Goal: Information Seeking & Learning: Learn about a topic

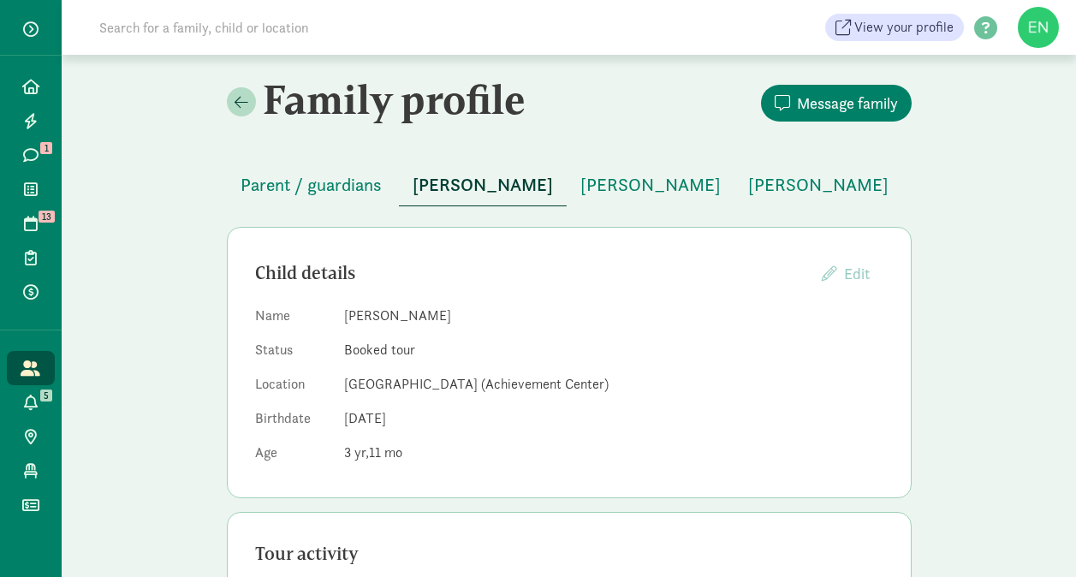
scroll to position [39, 0]
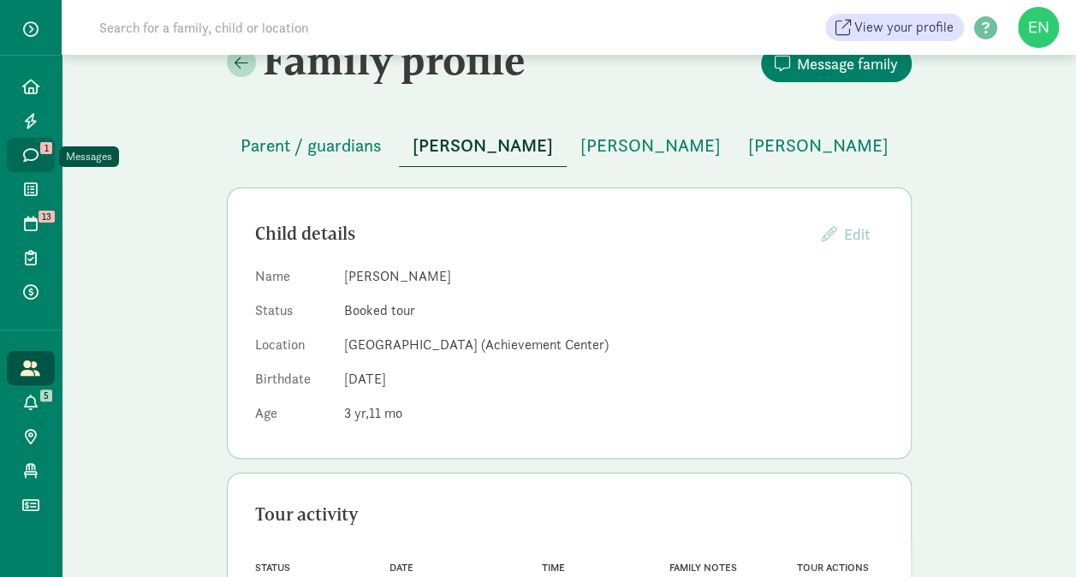
click at [29, 152] on icon at bounding box center [30, 154] width 15 height 15
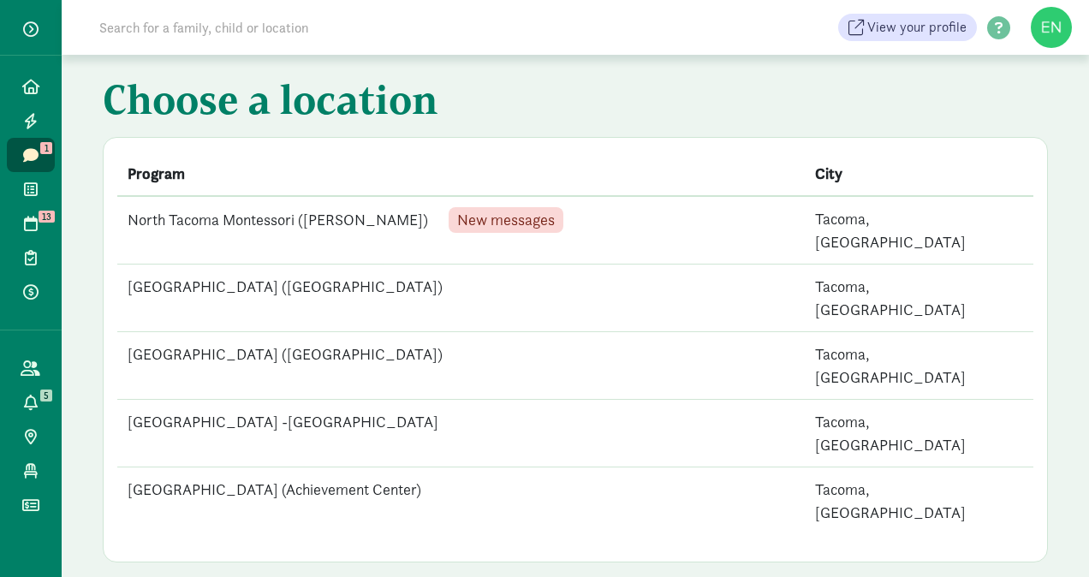
click at [368, 229] on td "North Tacoma Montessori ([PERSON_NAME]) New messages" at bounding box center [461, 230] width 688 height 68
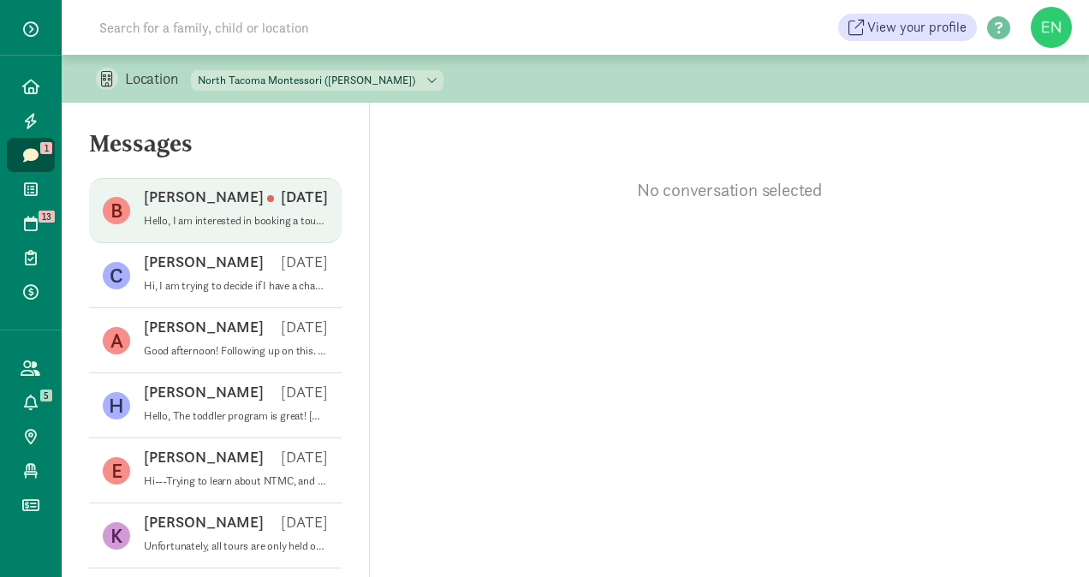
click at [301, 208] on div "[PERSON_NAME] C [DATE]" at bounding box center [236, 200] width 184 height 27
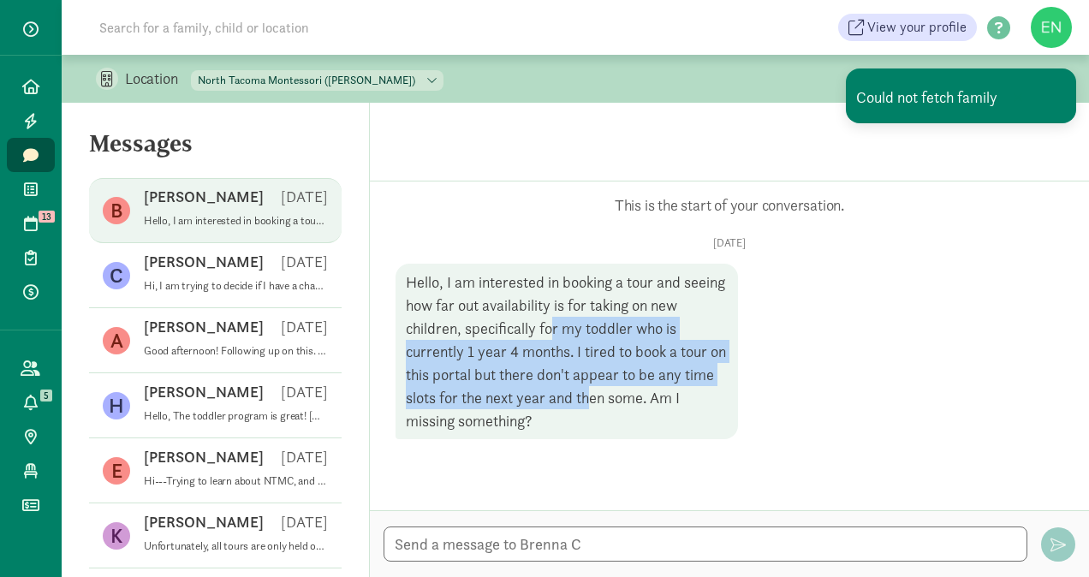
drag, startPoint x: 558, startPoint y: 332, endPoint x: 619, endPoint y: 390, distance: 84.2
click at [619, 390] on div "Hello, I am interested in booking a tour and seeing how far out availability is…" at bounding box center [567, 352] width 342 height 176
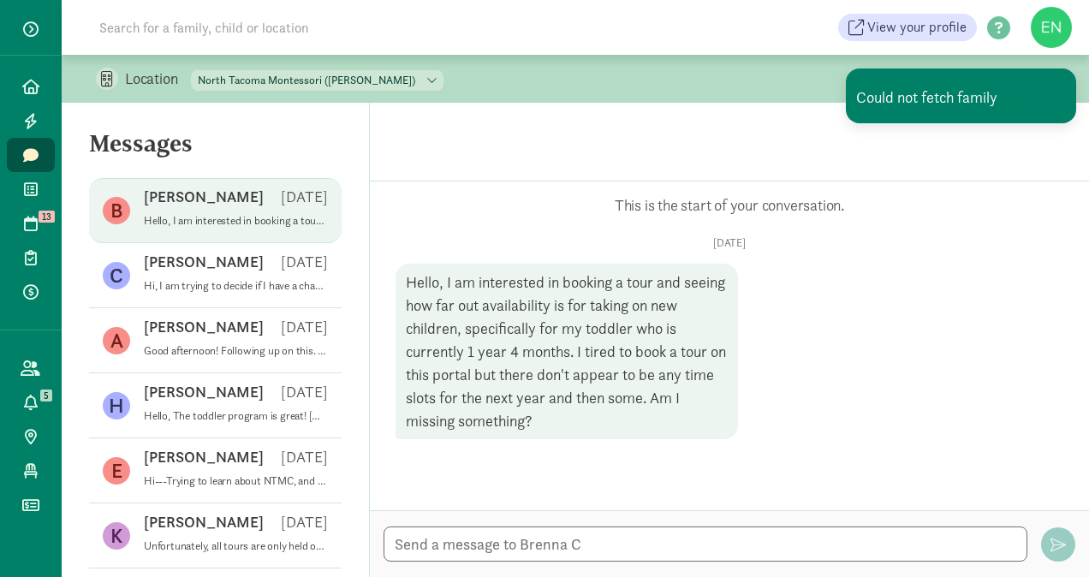
drag, startPoint x: 619, startPoint y: 390, endPoint x: 622, endPoint y: 407, distance: 16.6
click at [622, 407] on div "Hello, I am interested in booking a tour and seeing how far out availability is…" at bounding box center [567, 352] width 342 height 176
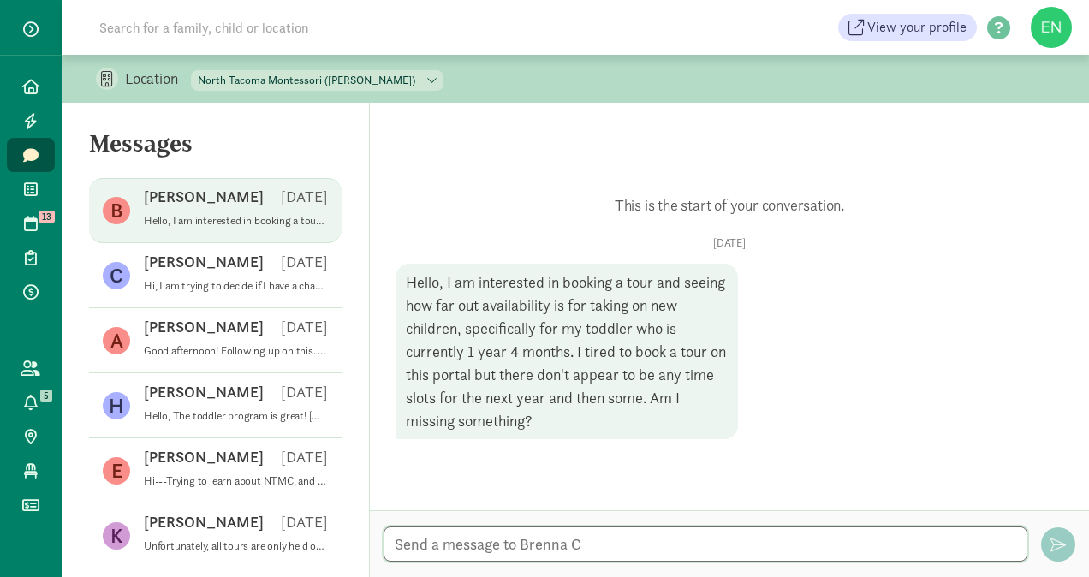
click at [658, 536] on textarea at bounding box center [706, 544] width 644 height 35
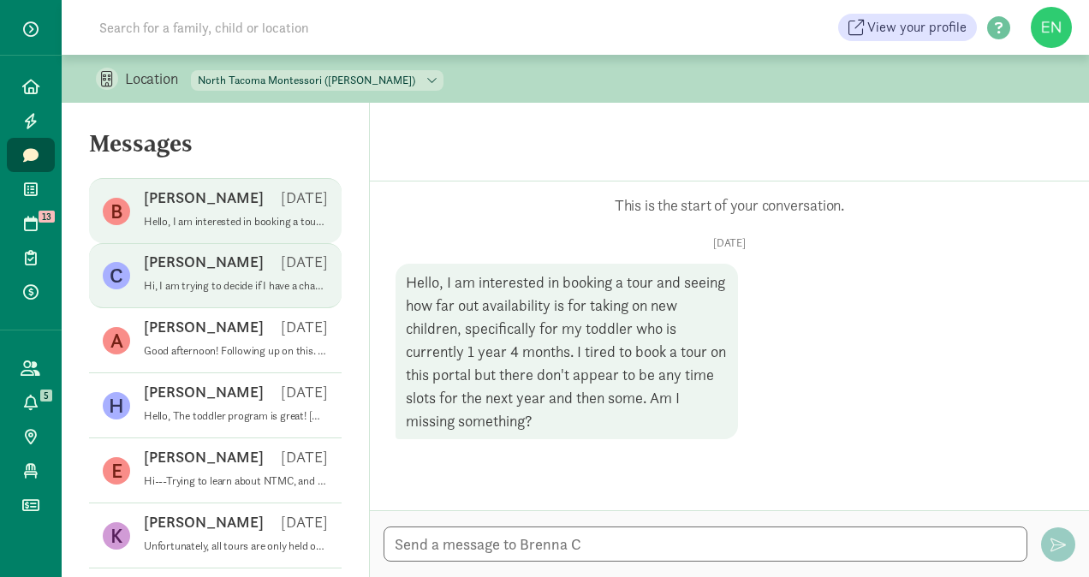
click at [270, 275] on div "[PERSON_NAME] [DATE]" at bounding box center [236, 265] width 184 height 27
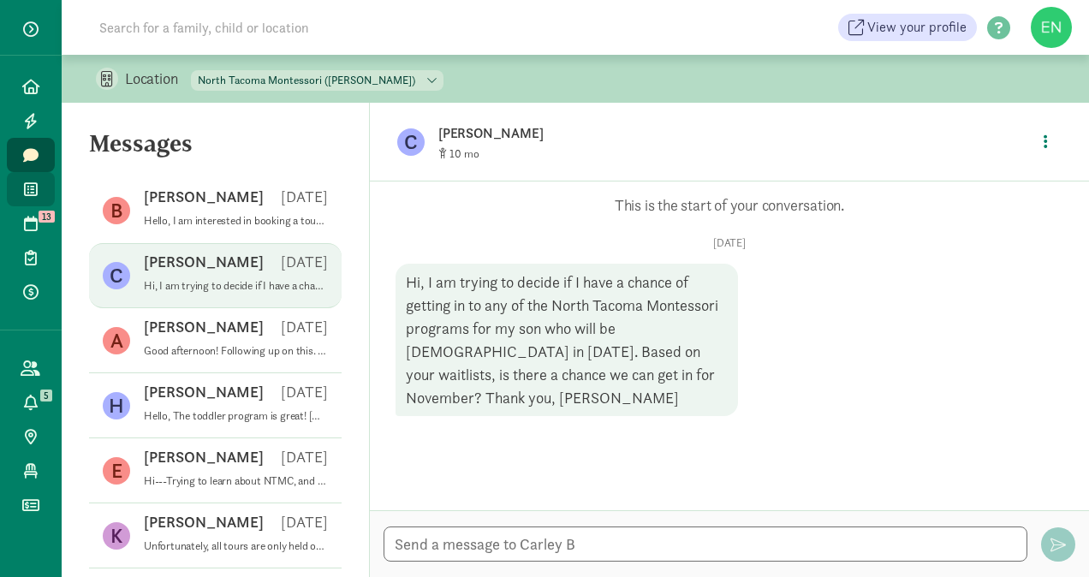
click at [24, 197] on link "Waitlist" at bounding box center [31, 189] width 48 height 34
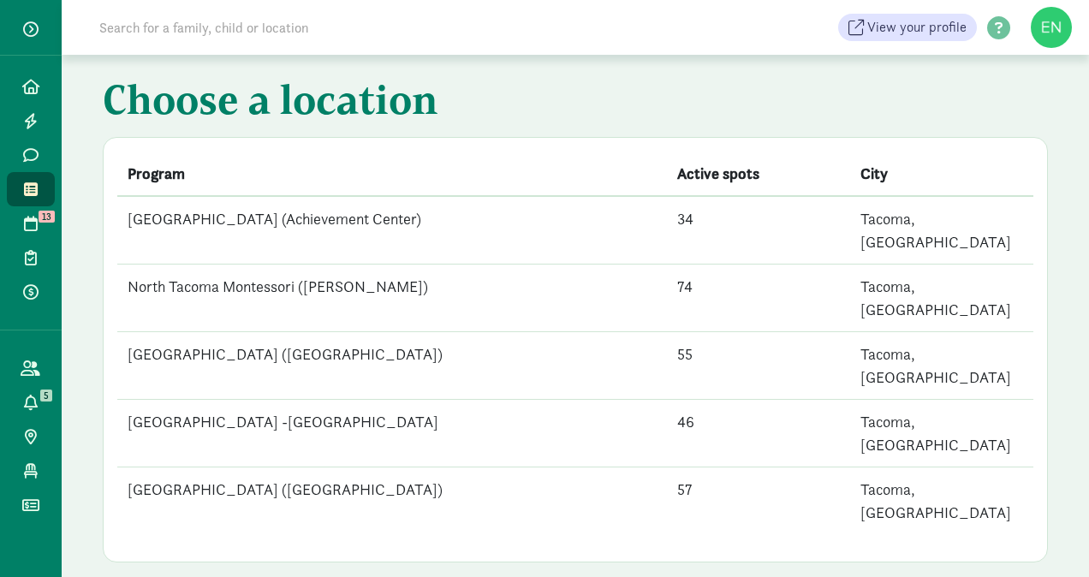
click at [443, 224] on td "[GEOGRAPHIC_DATA] (Achievement Center)" at bounding box center [392, 230] width 550 height 68
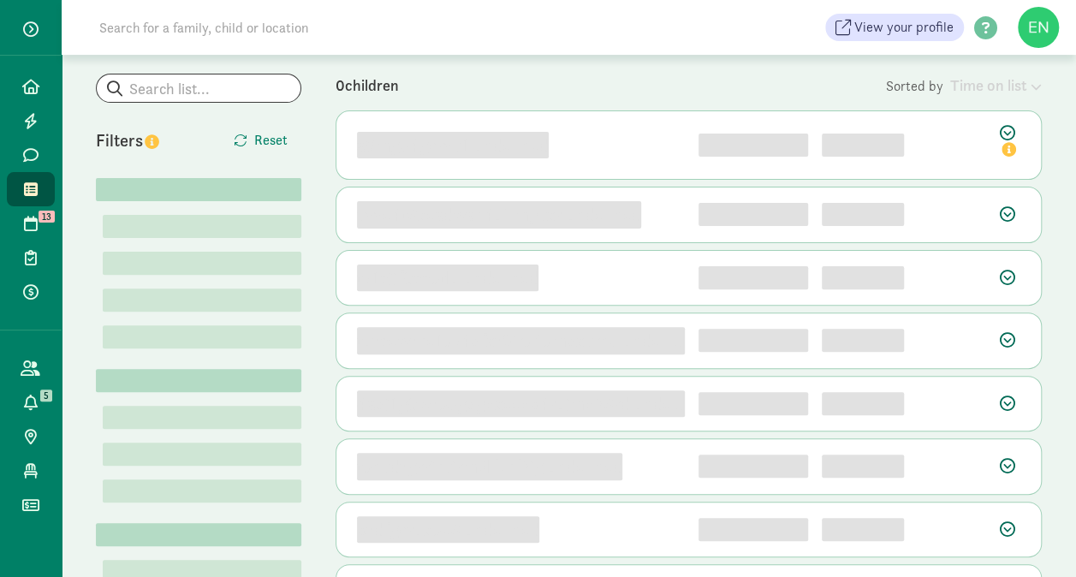
scroll to position [135, 0]
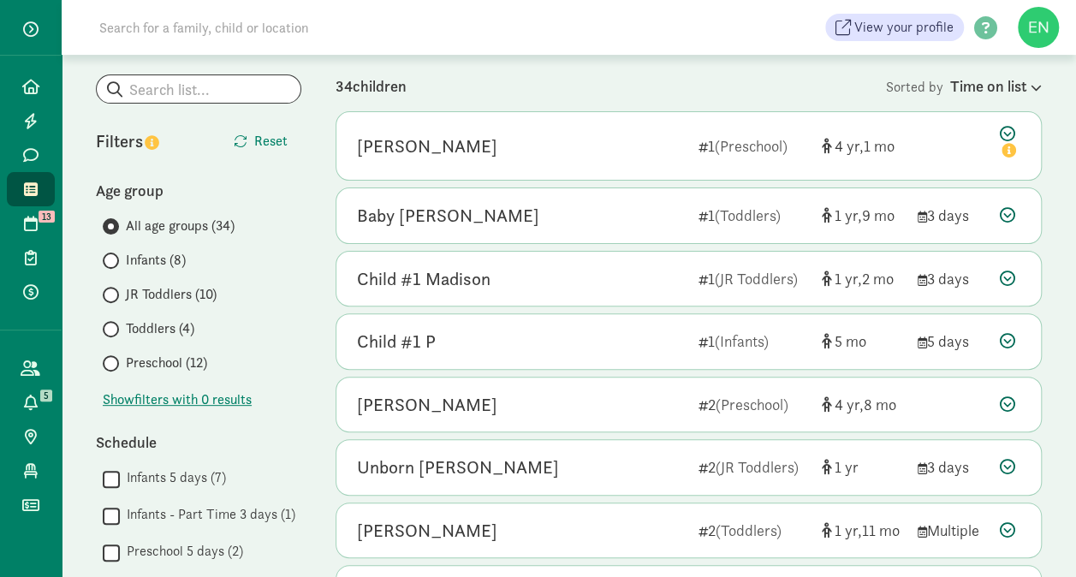
click at [199, 303] on span "JR Toddlers (10)" at bounding box center [171, 294] width 91 height 21
click at [114, 301] on input "JR Toddlers (10)" at bounding box center [108, 294] width 11 height 11
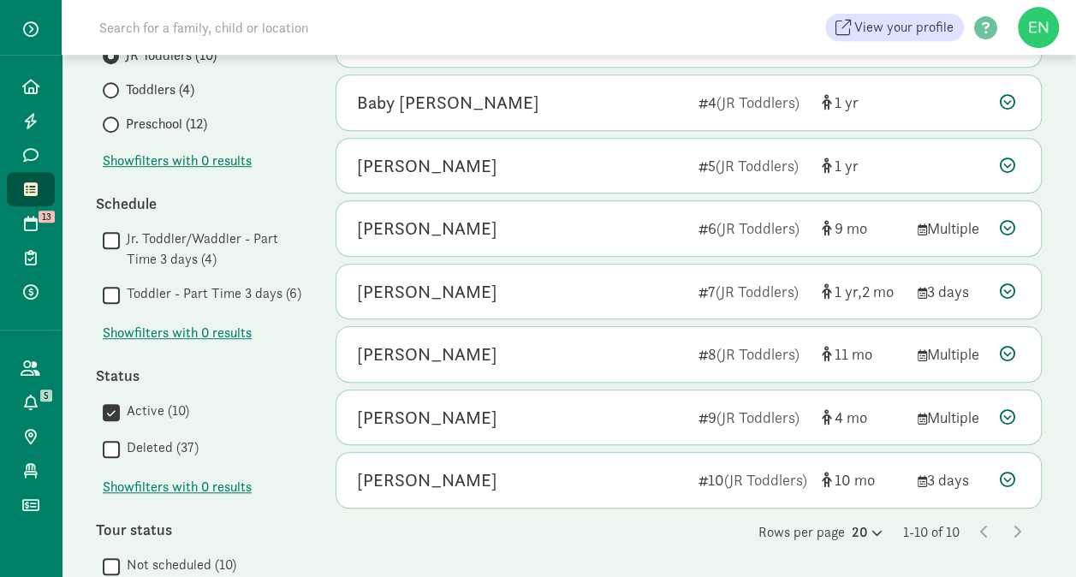
scroll to position [373, 0]
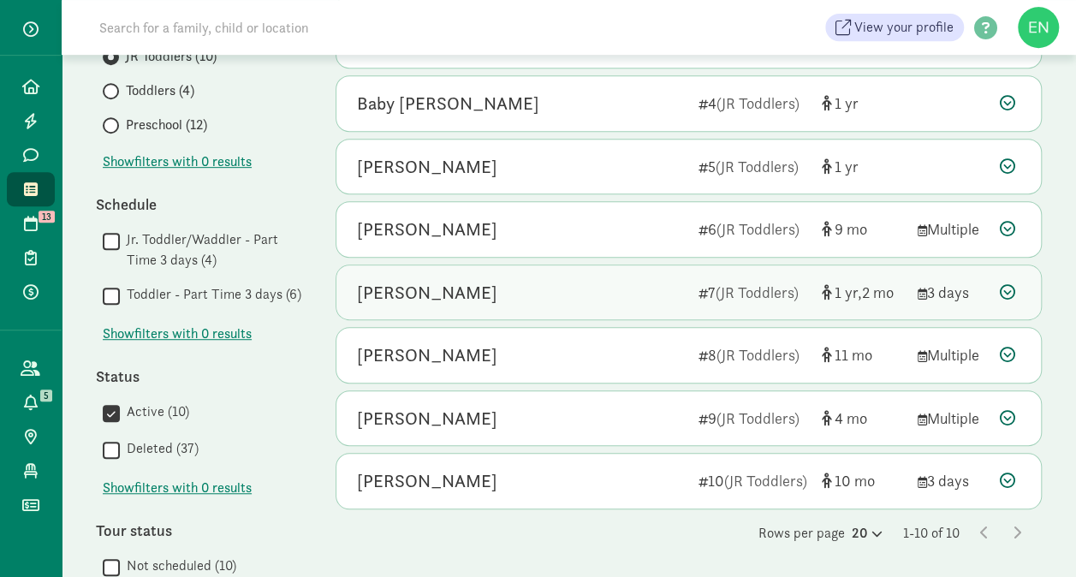
click at [543, 293] on div "Greyson Devereux" at bounding box center [521, 292] width 328 height 27
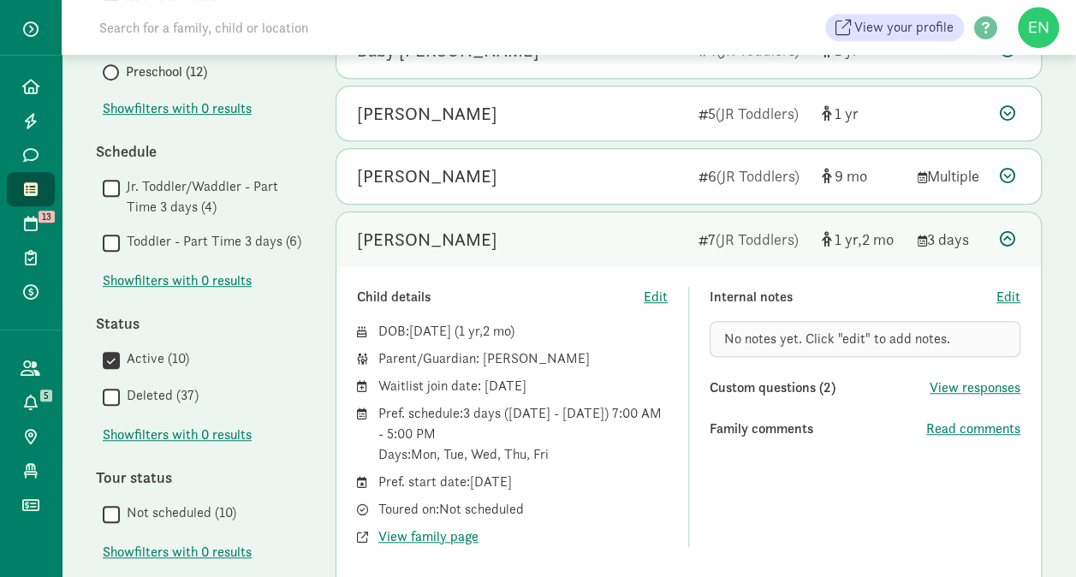
scroll to position [432, 0]
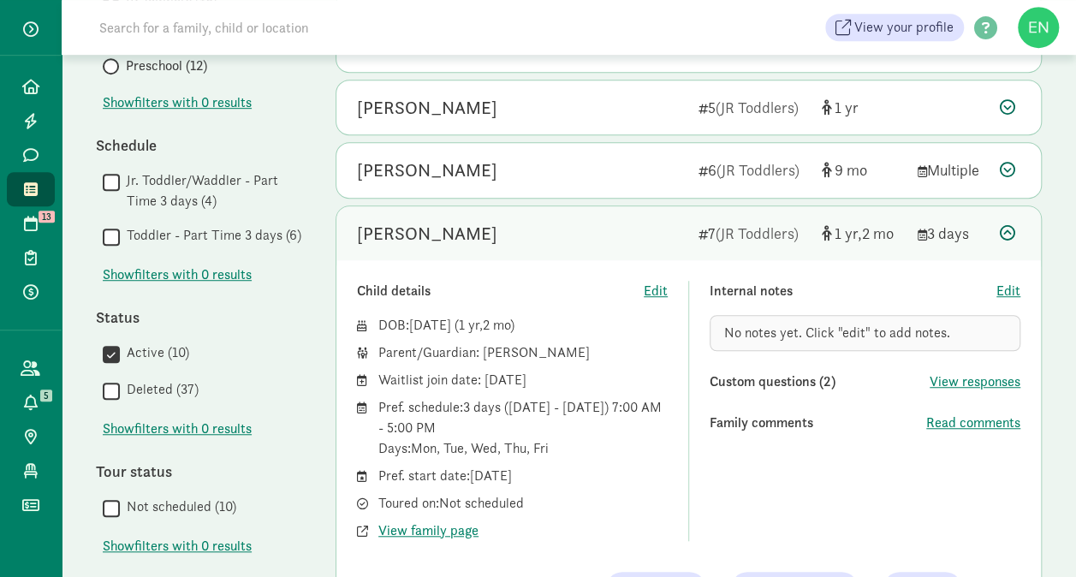
click at [916, 414] on div "Family comments" at bounding box center [818, 423] width 217 height 21
click at [924, 417] on div "Family comments" at bounding box center [818, 423] width 217 height 21
click at [939, 422] on span "Read comments" at bounding box center [973, 423] width 94 height 21
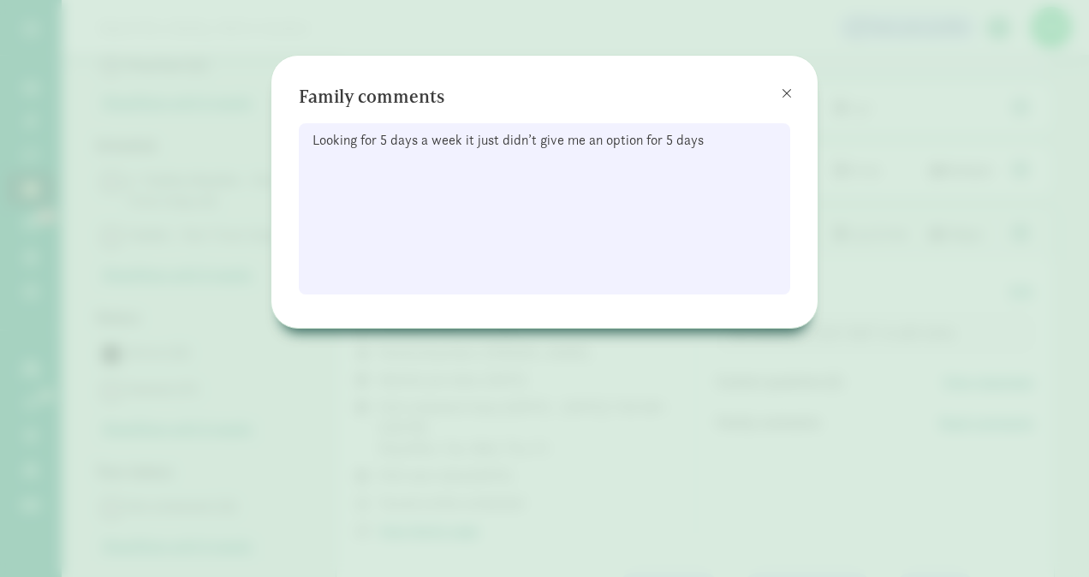
click at [764, 94] on div "Family comments Looking for 5 days a week it just didn’t give me an option for …" at bounding box center [544, 188] width 491 height 211
click at [807, 86] on div "Family comments Looking for 5 days a week it just didn’t give me an option for …" at bounding box center [544, 192] width 546 height 272
click at [786, 92] on span at bounding box center [787, 93] width 10 height 14
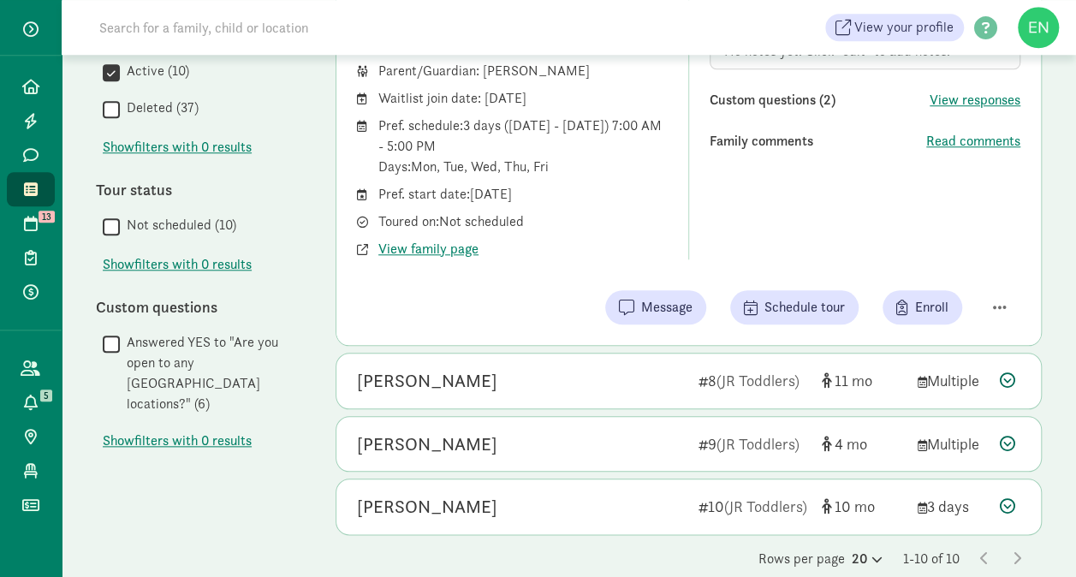
scroll to position [735, 0]
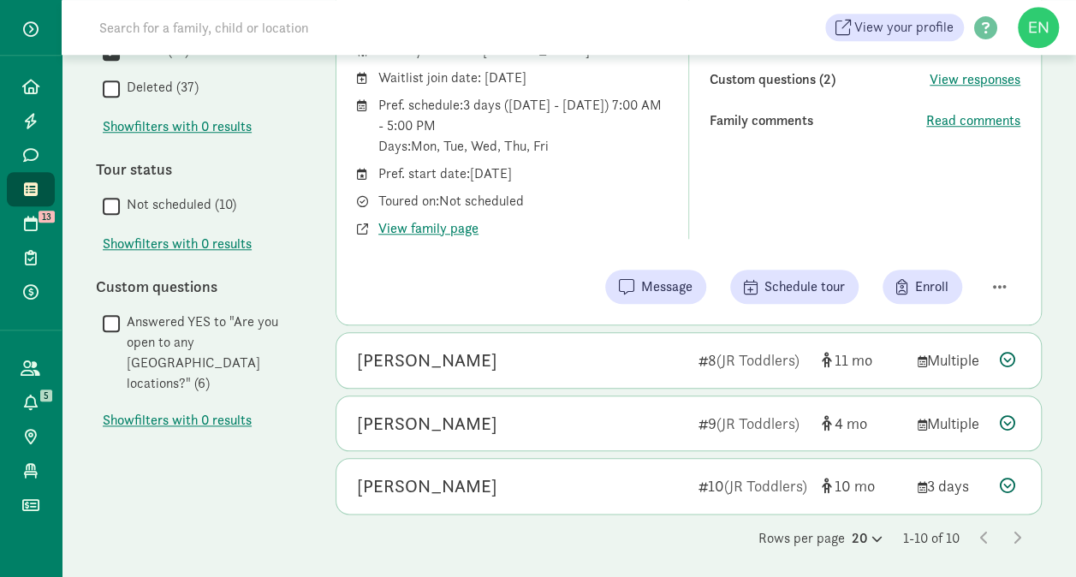
click at [618, 347] on div "Violet Mudd" at bounding box center [521, 360] width 328 height 27
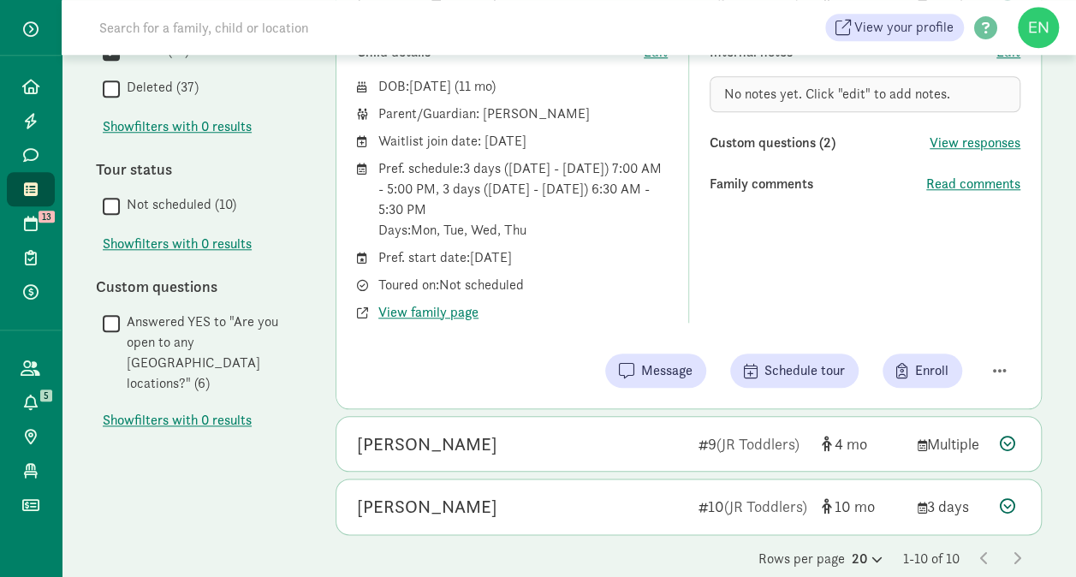
scroll to position [657, 0]
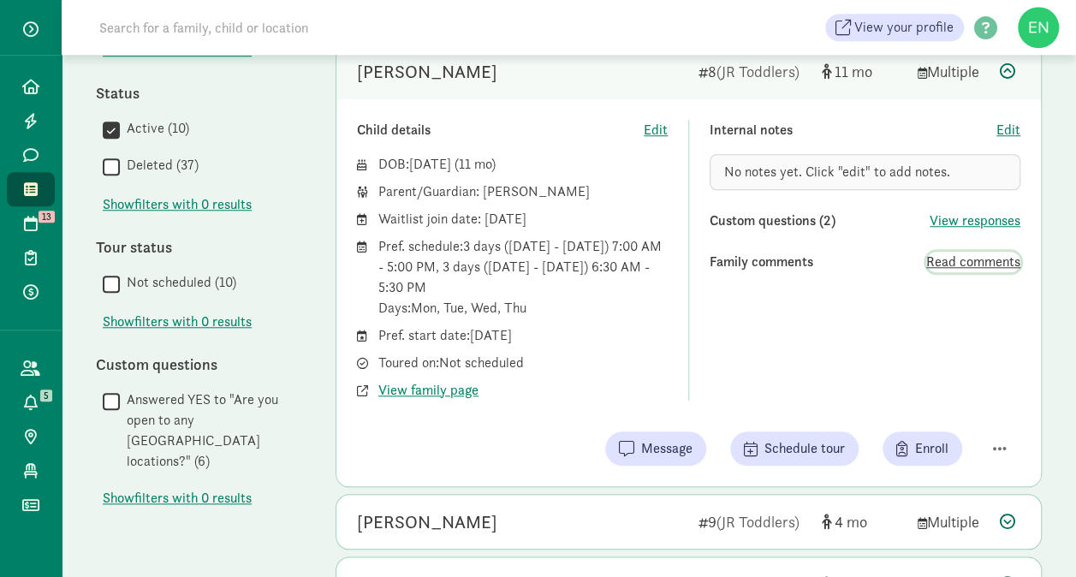
click at [969, 252] on span "Read comments" at bounding box center [973, 262] width 94 height 21
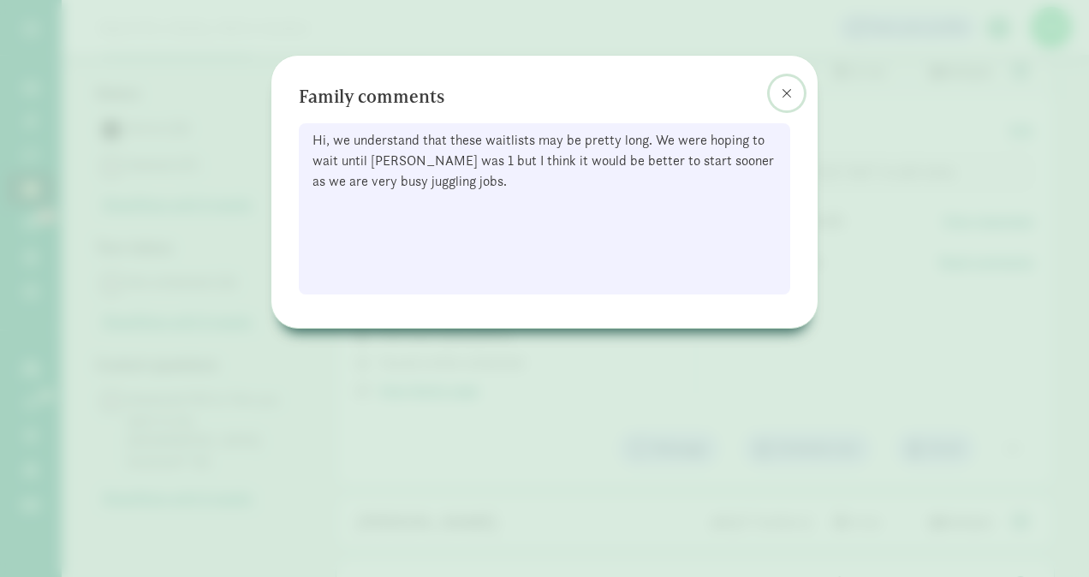
click at [779, 94] on button at bounding box center [787, 93] width 34 height 34
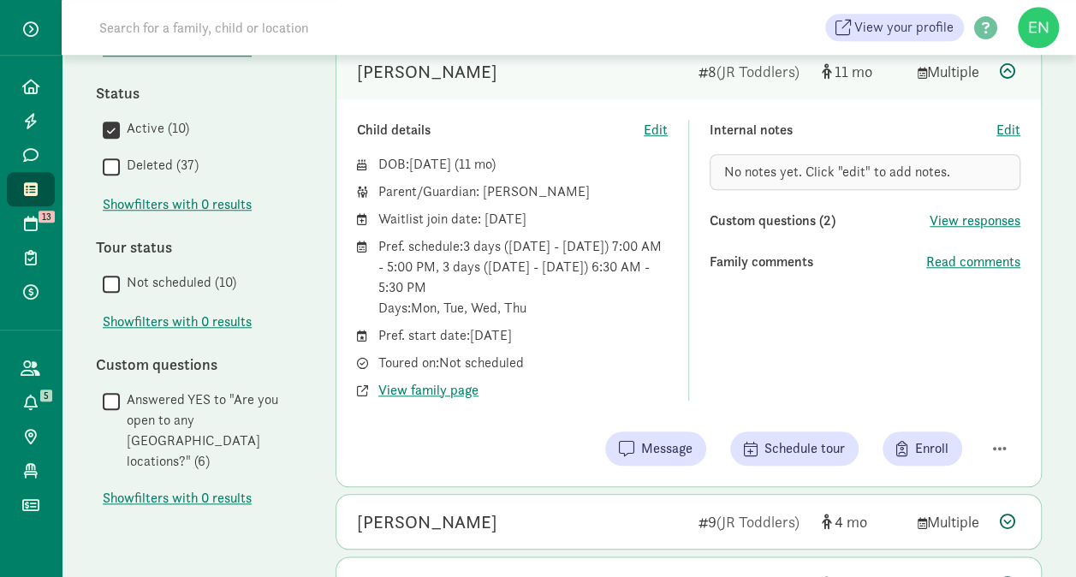
scroll to position [755, 0]
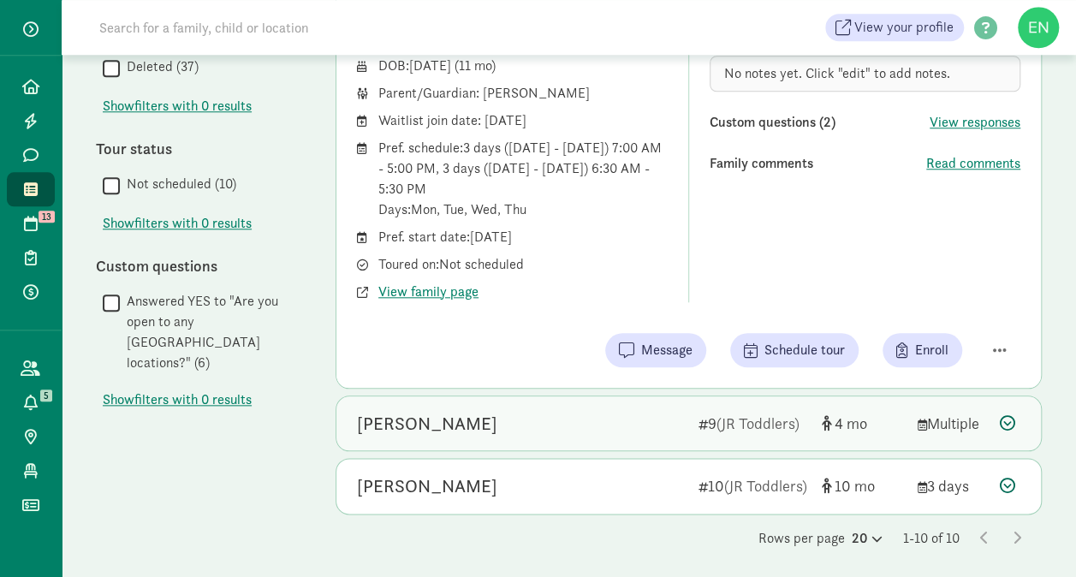
click at [529, 429] on div "Eloise Harrell" at bounding box center [521, 423] width 328 height 27
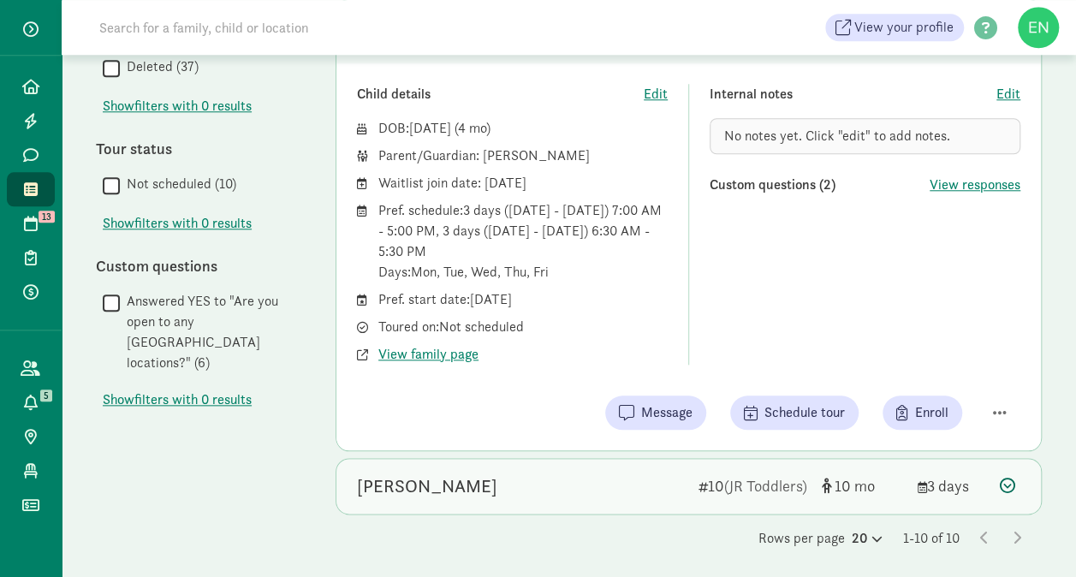
click at [532, 474] on div "August van Alstyne" at bounding box center [521, 486] width 328 height 27
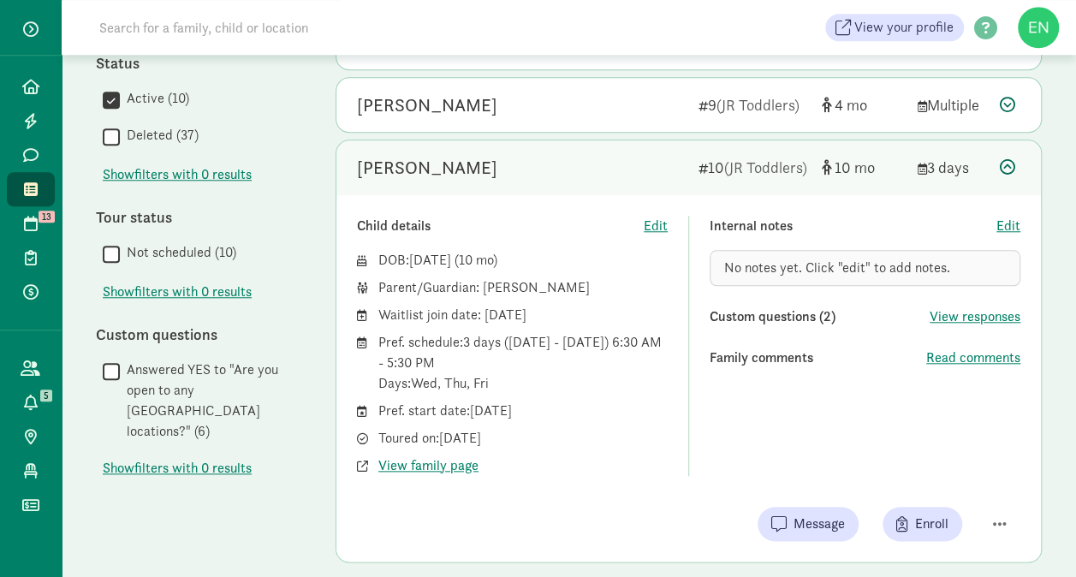
scroll to position [735, 0]
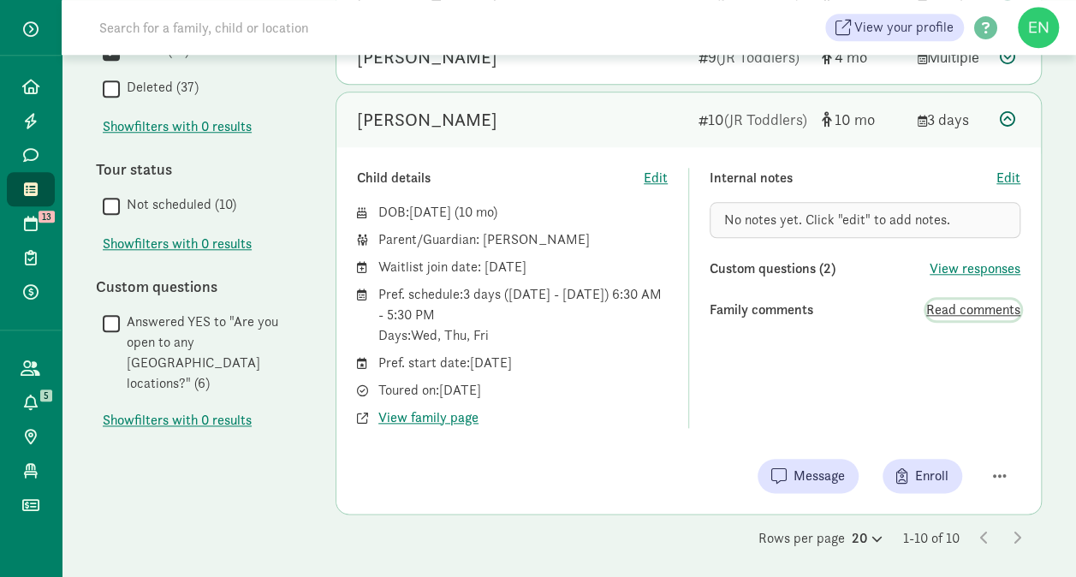
click at [960, 307] on span "Read comments" at bounding box center [973, 310] width 94 height 21
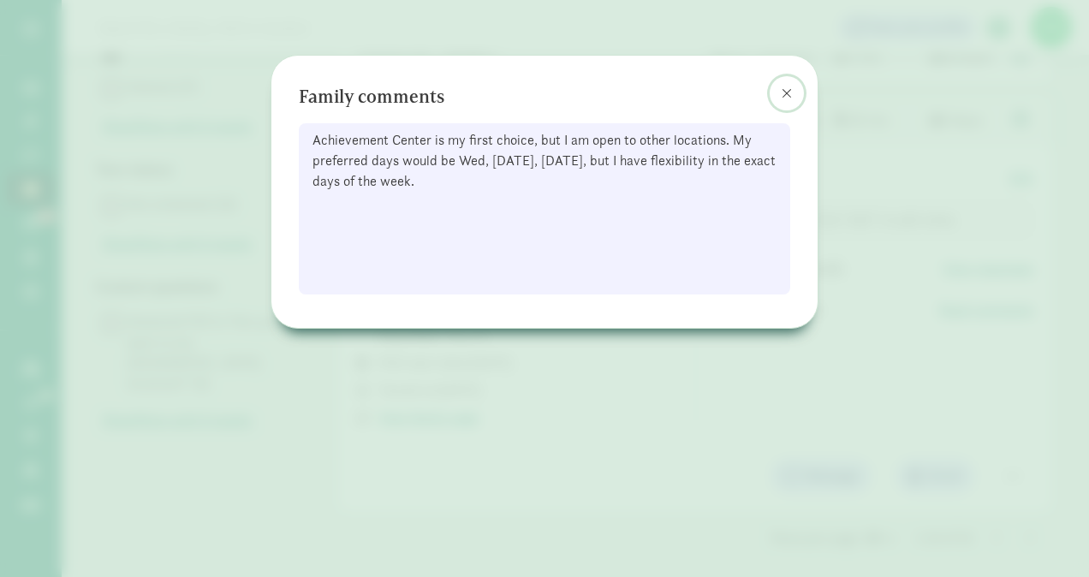
click at [771, 97] on button at bounding box center [787, 93] width 34 height 34
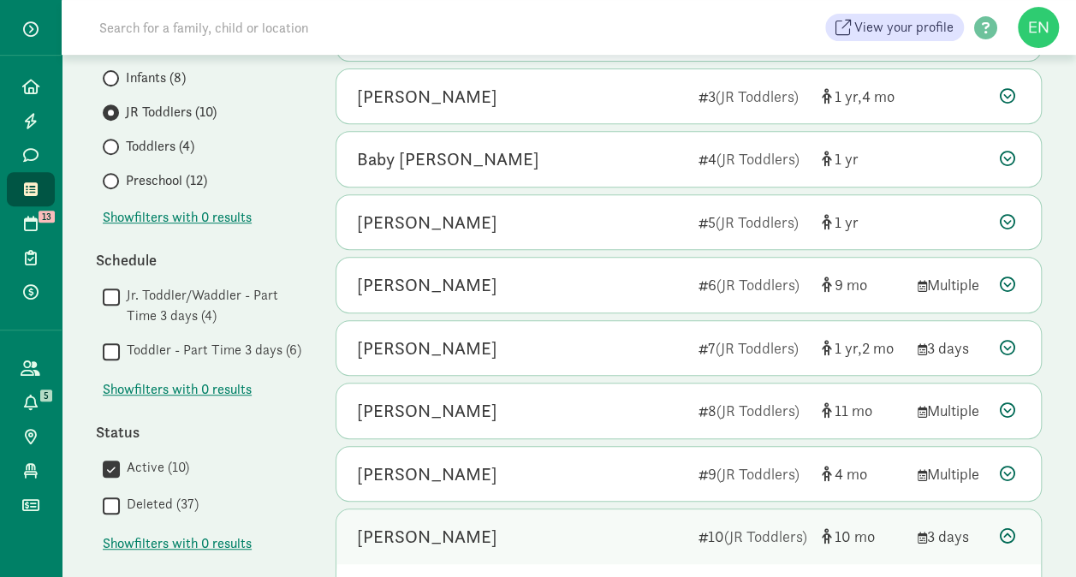
scroll to position [317, 0]
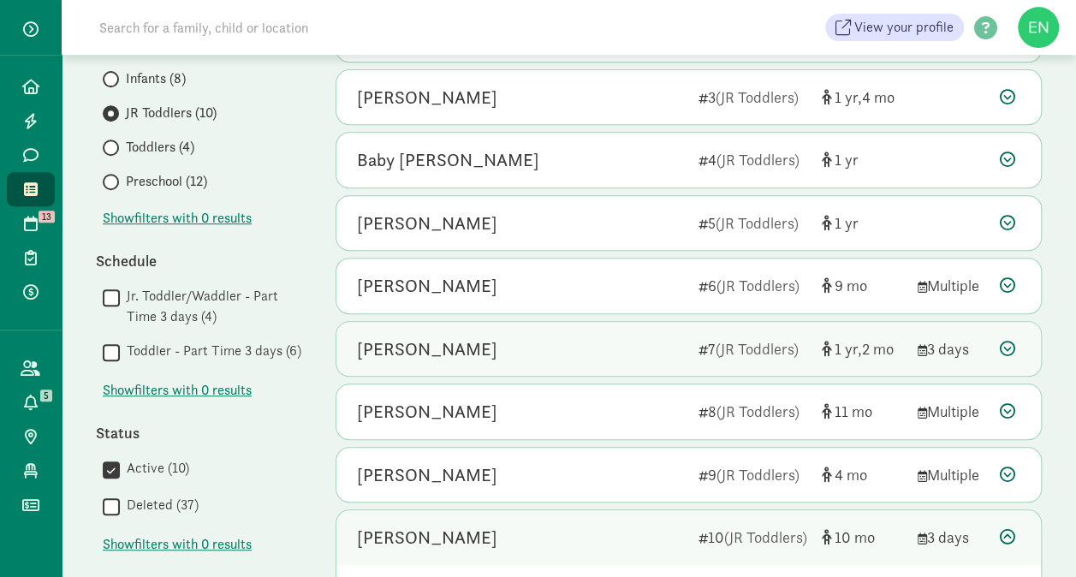
click at [630, 352] on div "Greyson Devereux" at bounding box center [521, 349] width 328 height 27
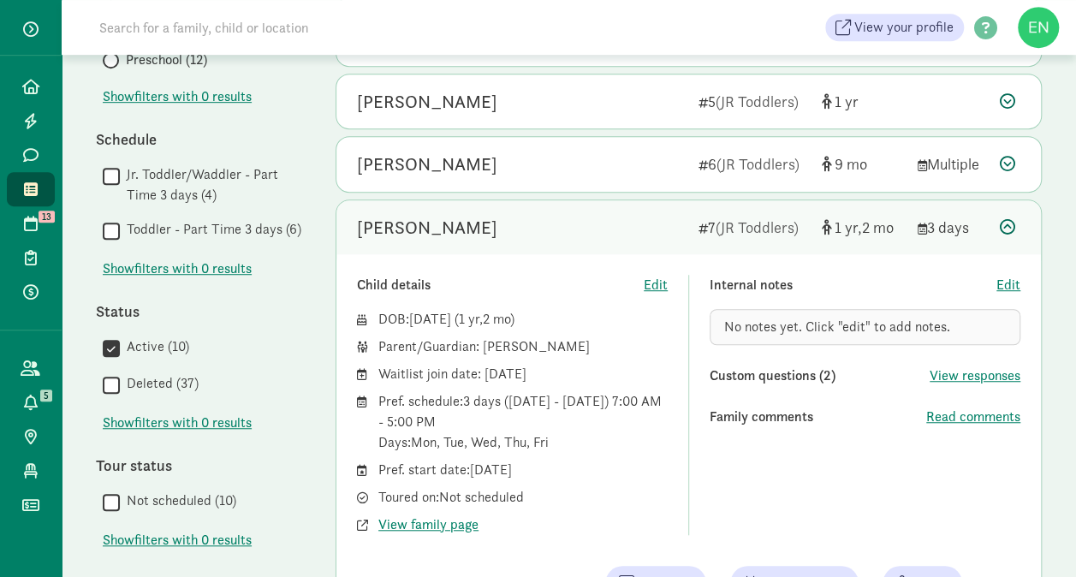
scroll to position [440, 0]
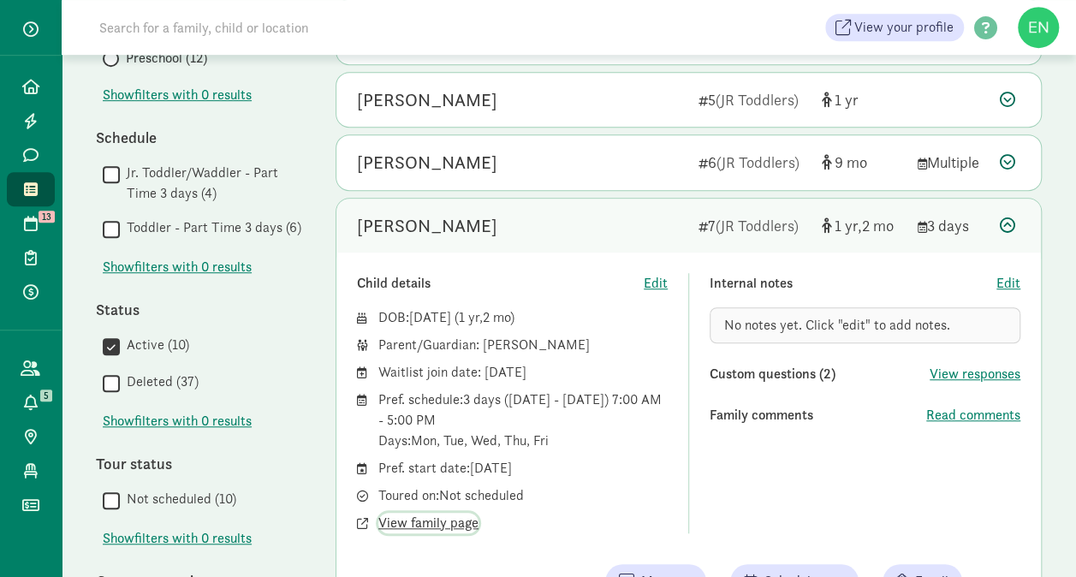
click at [444, 513] on span "View family page" at bounding box center [428, 523] width 100 height 21
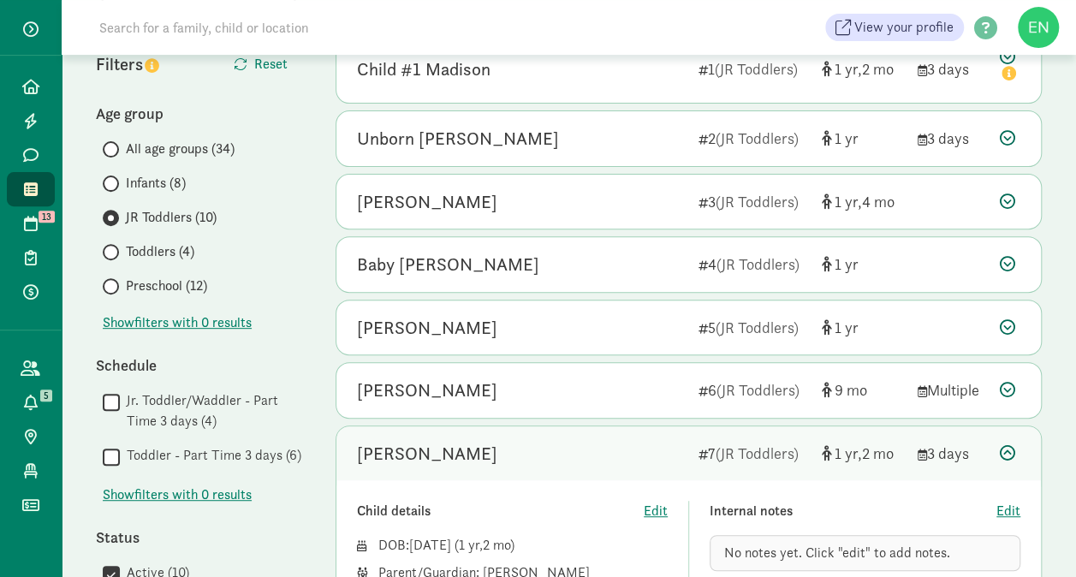
scroll to position [146, 0]
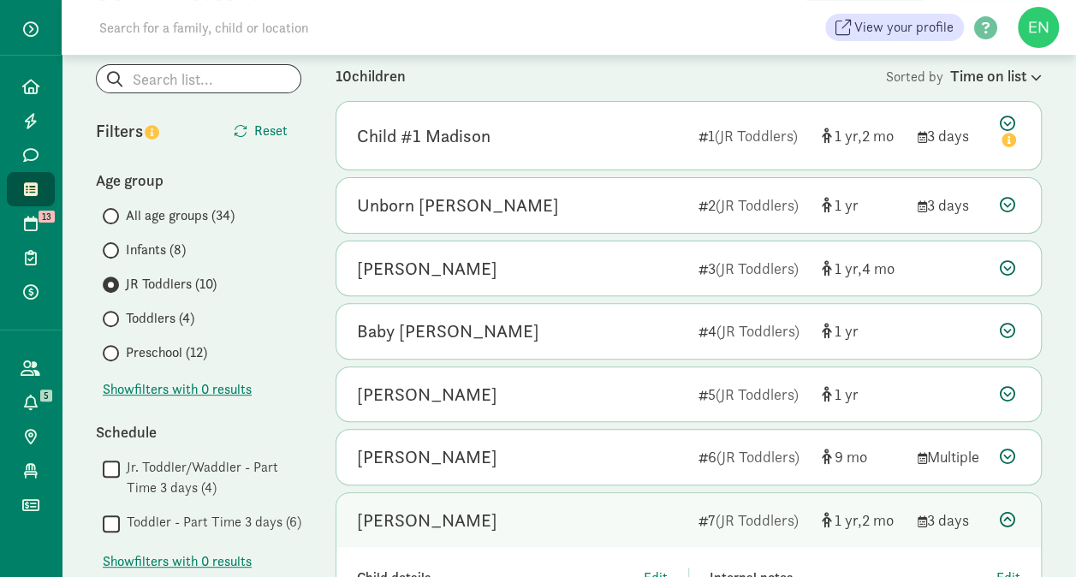
click at [154, 314] on span "Toddlers (4)" at bounding box center [160, 318] width 68 height 21
click at [114, 314] on input "Toddlers (4)" at bounding box center [108, 318] width 11 height 11
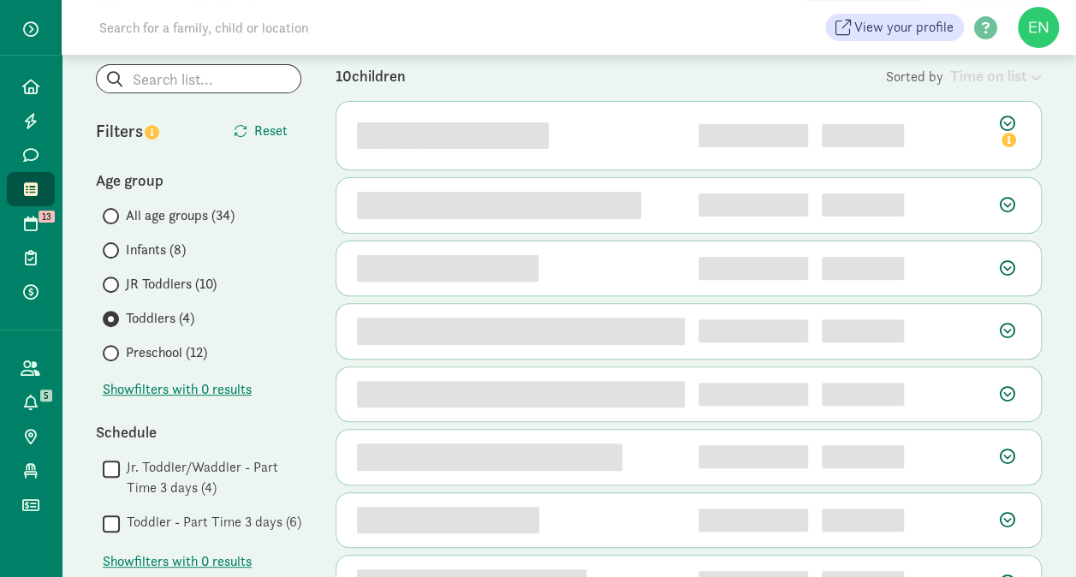
scroll to position [0, 0]
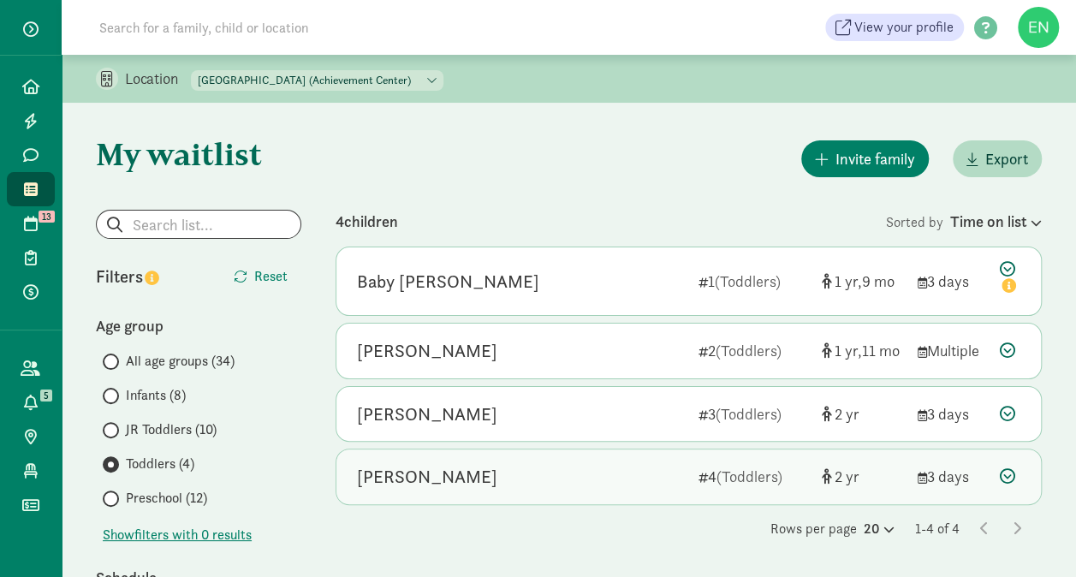
click at [500, 485] on div "Elowyn Durani" at bounding box center [521, 476] width 328 height 27
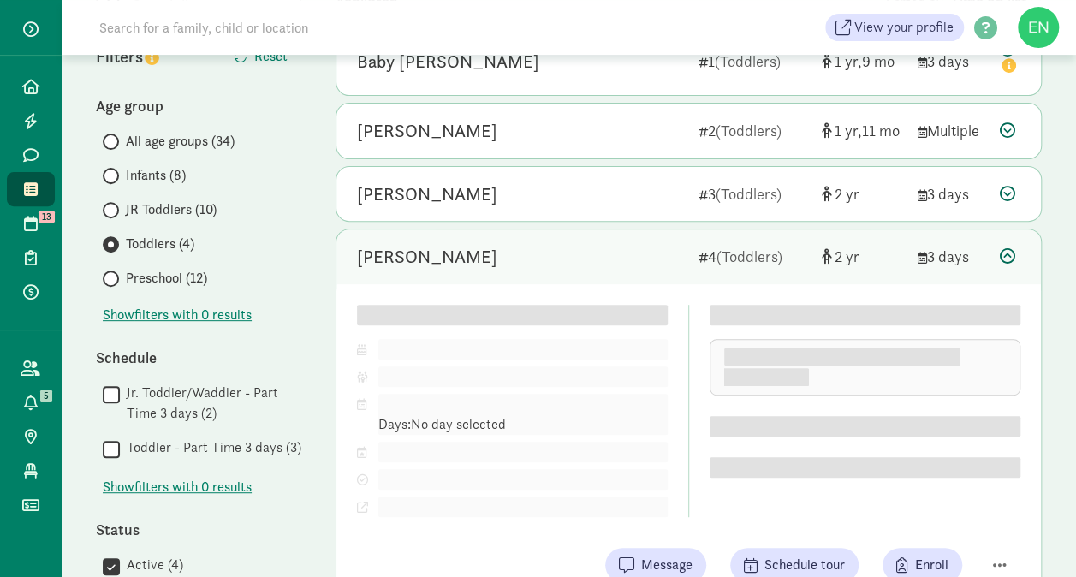
scroll to position [240, 0]
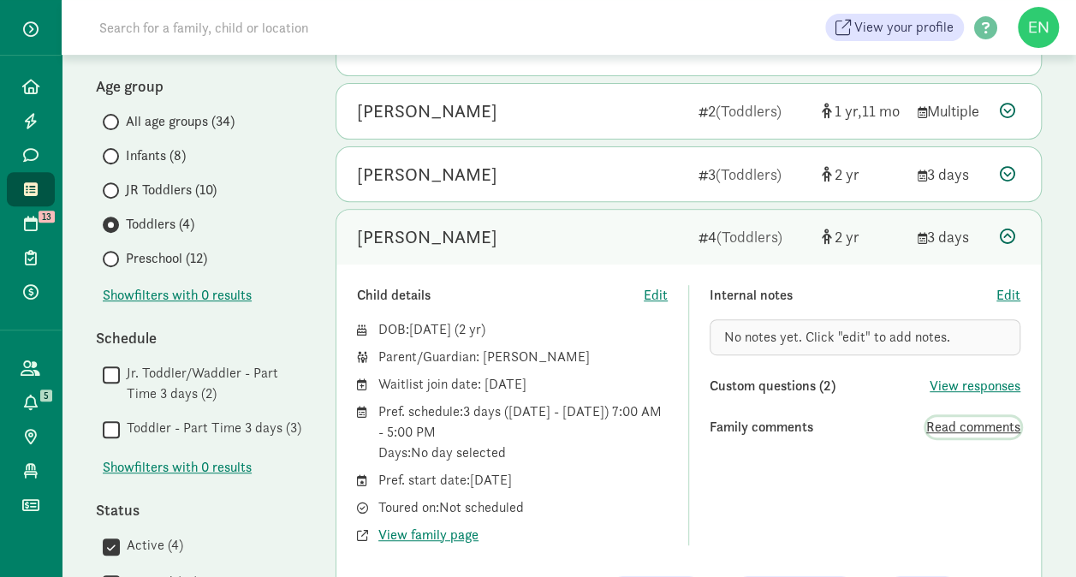
click at [956, 426] on span "Read comments" at bounding box center [973, 427] width 94 height 21
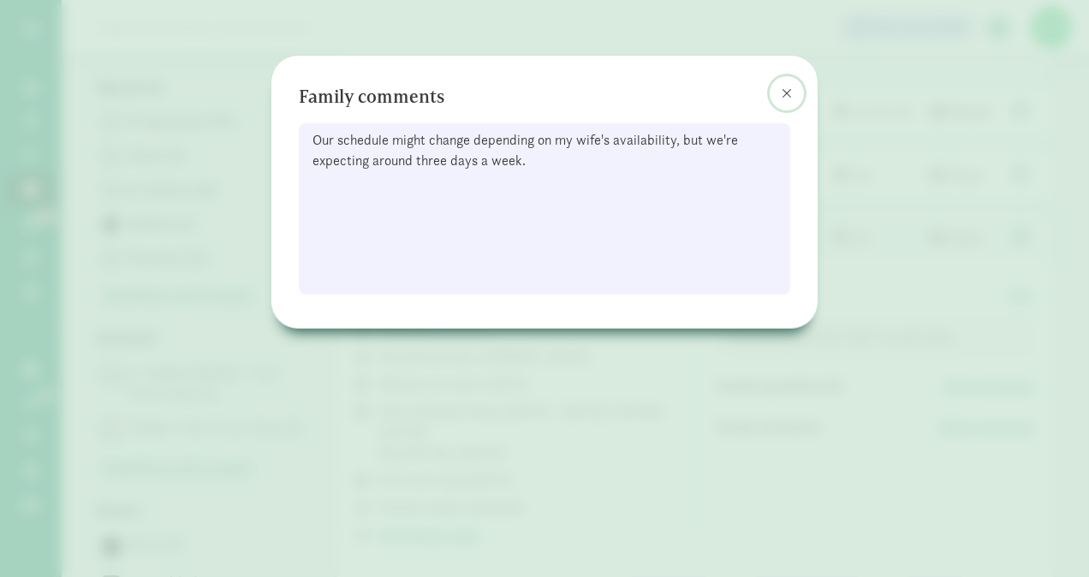
click at [783, 88] on span at bounding box center [787, 93] width 10 height 14
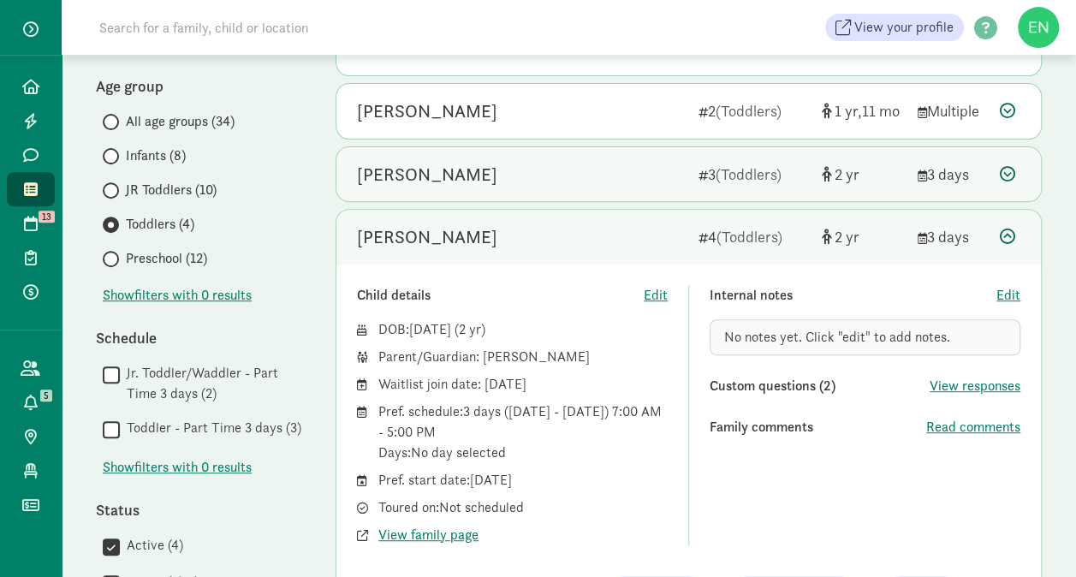
click at [588, 185] on div "Oliver Hrabar" at bounding box center [521, 174] width 328 height 27
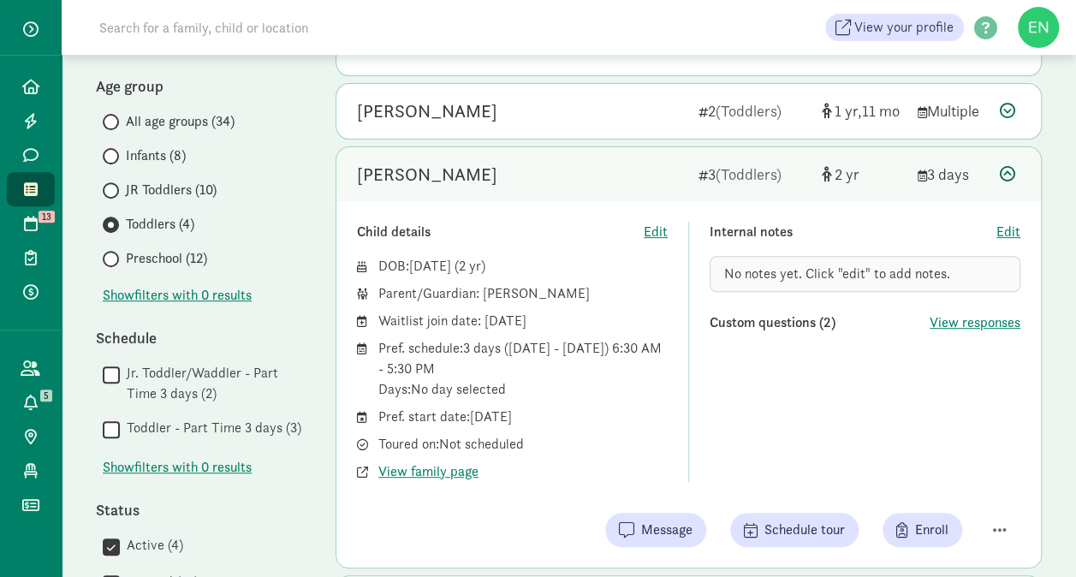
click at [202, 261] on span "Preschool (12)" at bounding box center [166, 258] width 81 height 21
click at [114, 261] on input "Preschool (12)" at bounding box center [108, 258] width 11 height 11
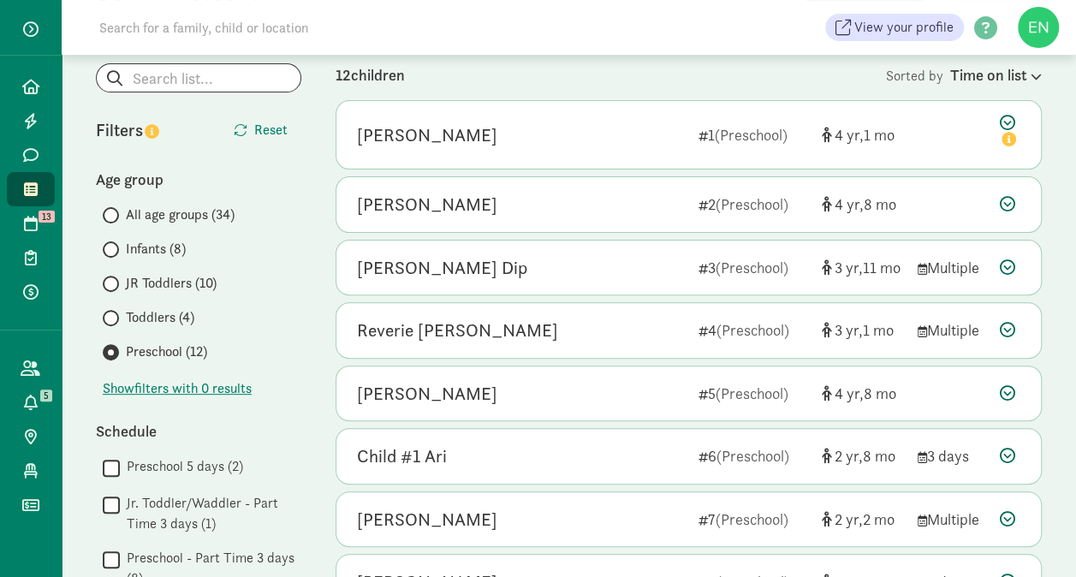
scroll to position [153, 0]
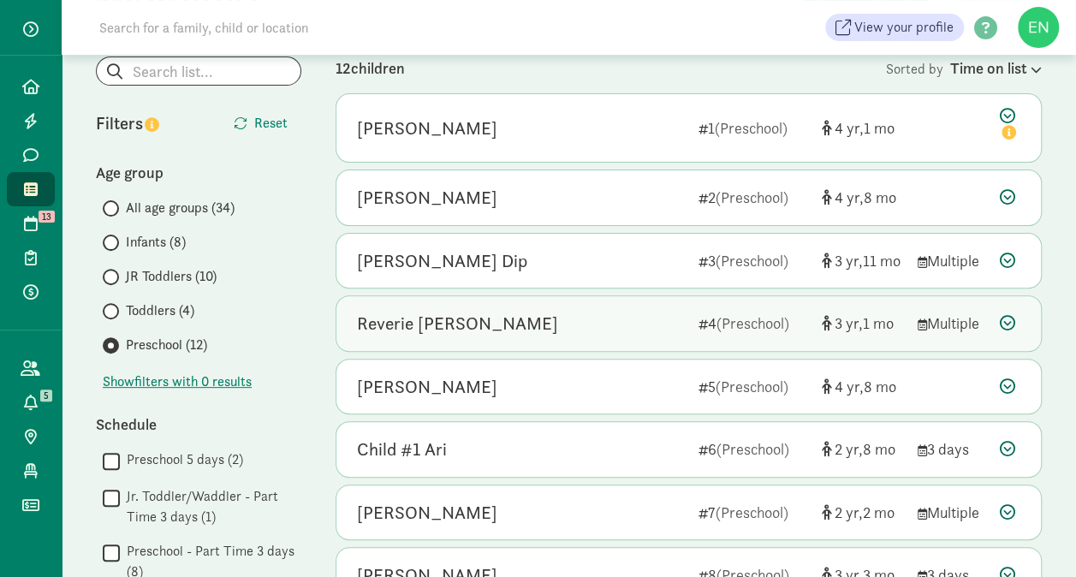
click at [928, 343] on div "Reverie Smith 4 (Preschool) 3 1 Multiple" at bounding box center [688, 323] width 705 height 55
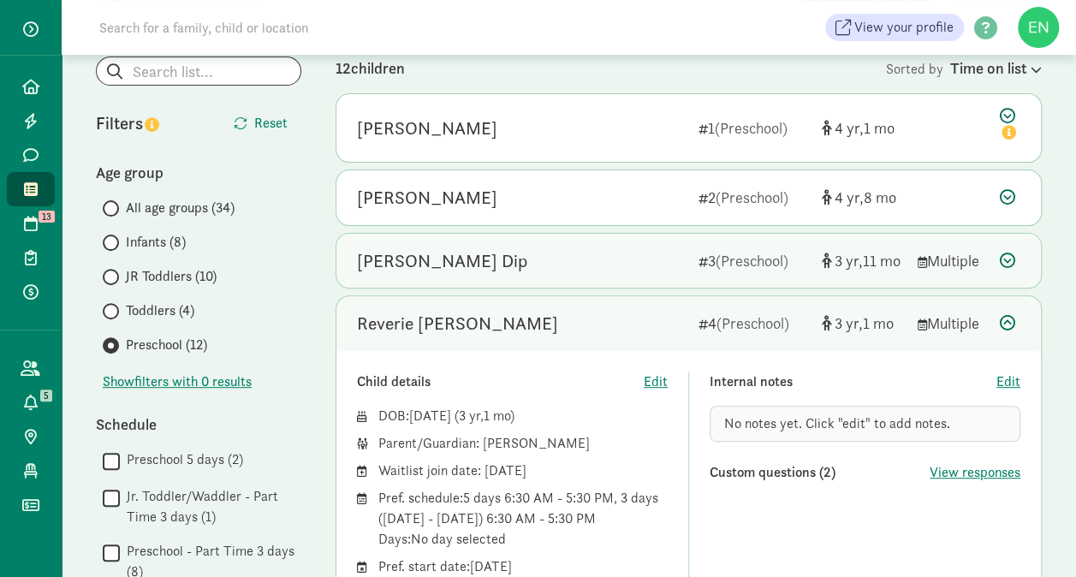
click at [926, 276] on div "Riley Dip 3 (Preschool) 3 11 Multiple" at bounding box center [688, 261] width 705 height 55
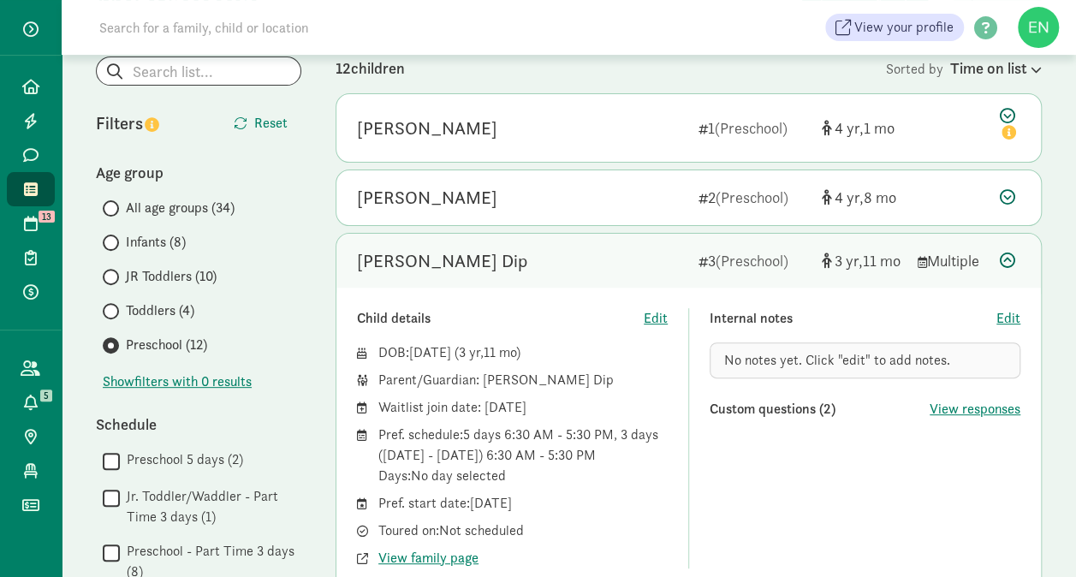
click at [896, 274] on div "Riley Dip 3 (Preschool) 3 11 Multiple" at bounding box center [688, 261] width 705 height 55
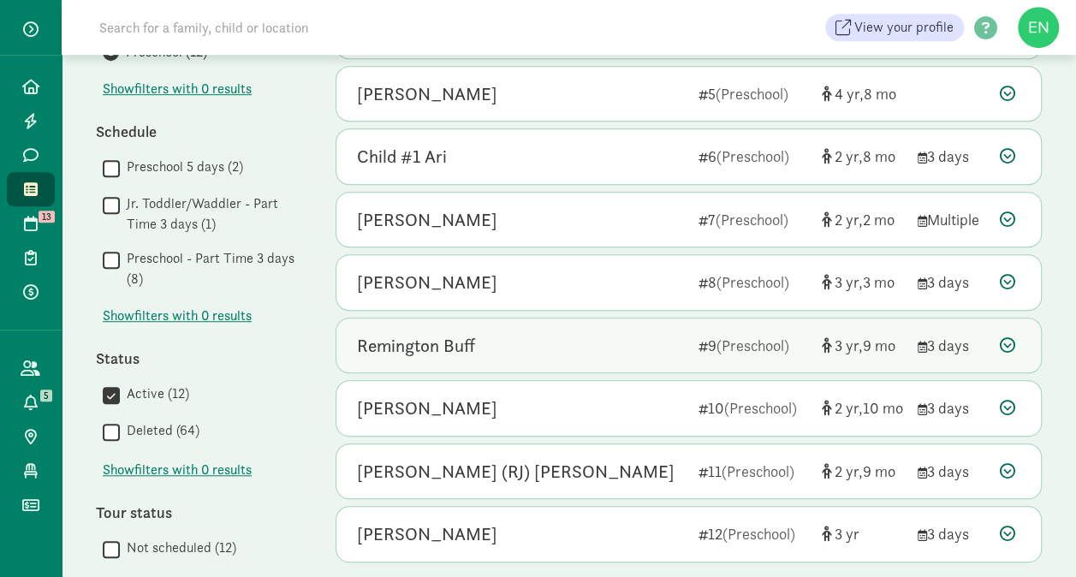
scroll to position [445, 0]
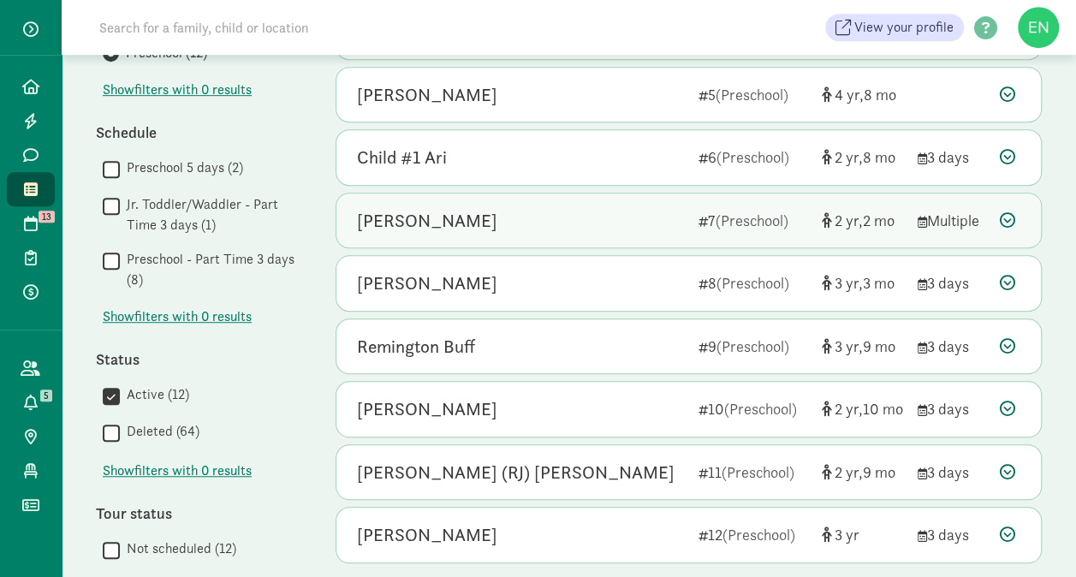
click at [637, 240] on div "Adeline Cruz 7 (Preschool) 2 2 Multiple" at bounding box center [688, 221] width 705 height 55
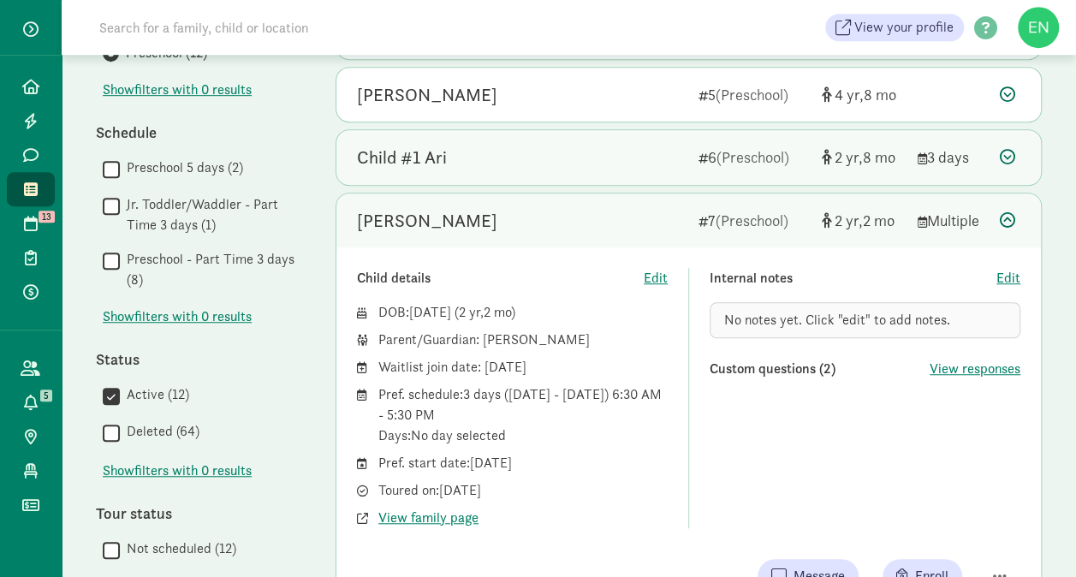
click at [654, 144] on div "Child #1 Ari" at bounding box center [521, 157] width 328 height 27
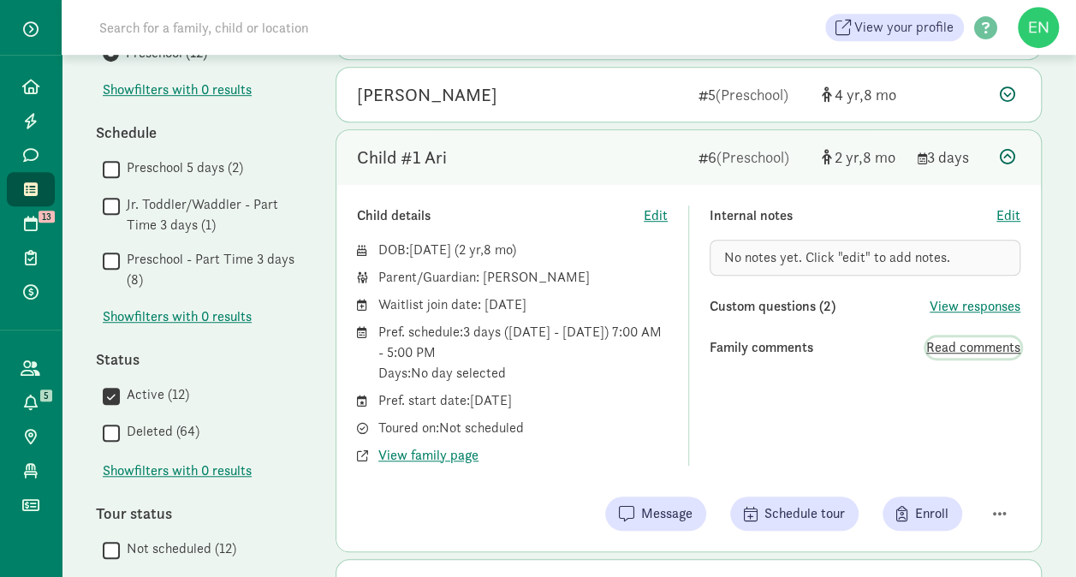
click at [964, 341] on span "Read comments" at bounding box center [973, 347] width 94 height 21
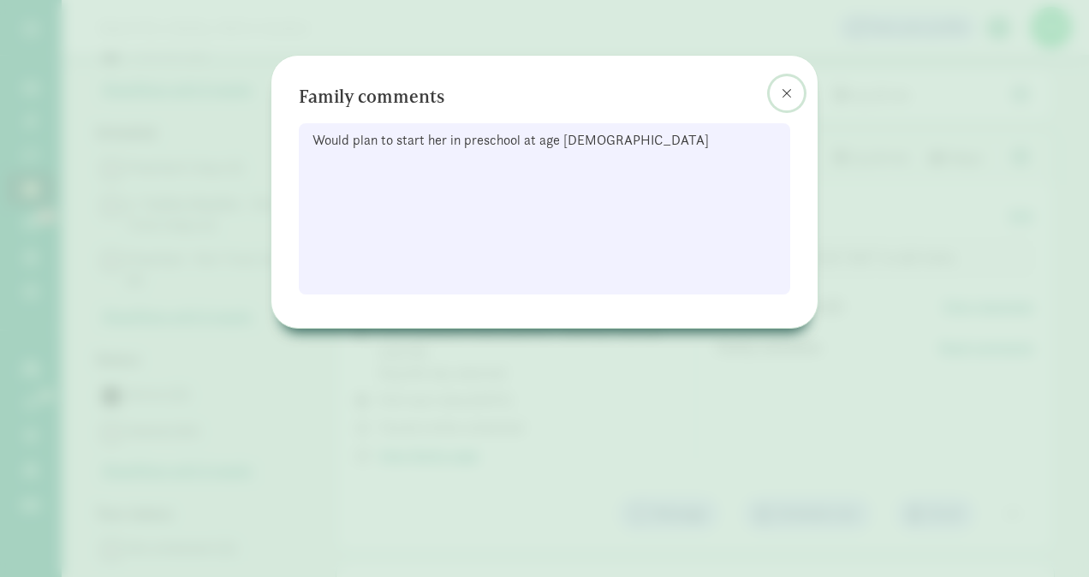
click at [785, 86] on span at bounding box center [787, 93] width 10 height 14
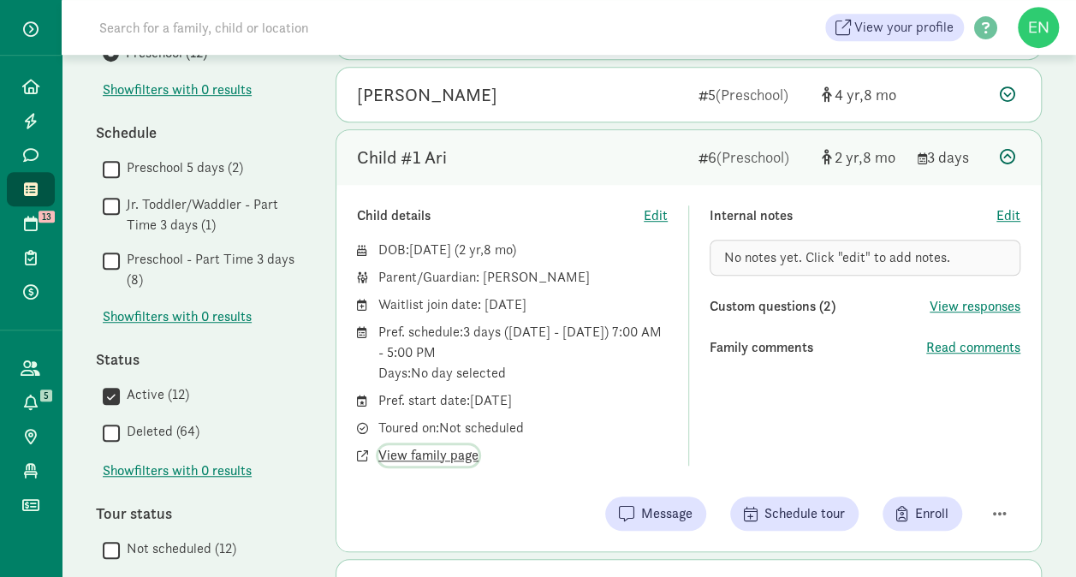
click at [462, 452] on span "View family page" at bounding box center [428, 455] width 100 height 21
click at [600, 146] on div "Child #1 Ari" at bounding box center [521, 157] width 328 height 27
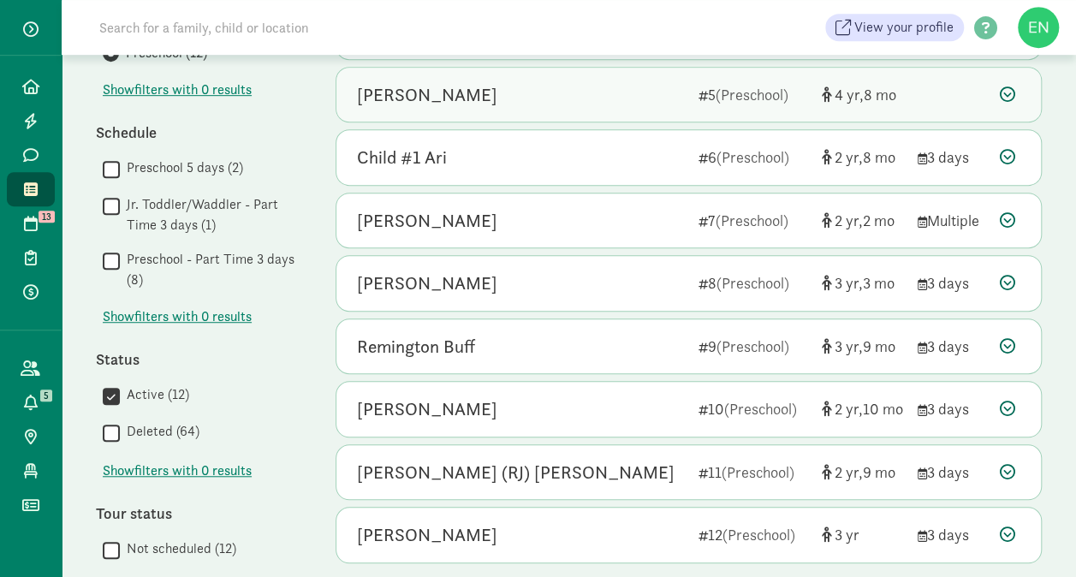
click at [654, 100] on div "Zoe Cousins" at bounding box center [521, 94] width 328 height 27
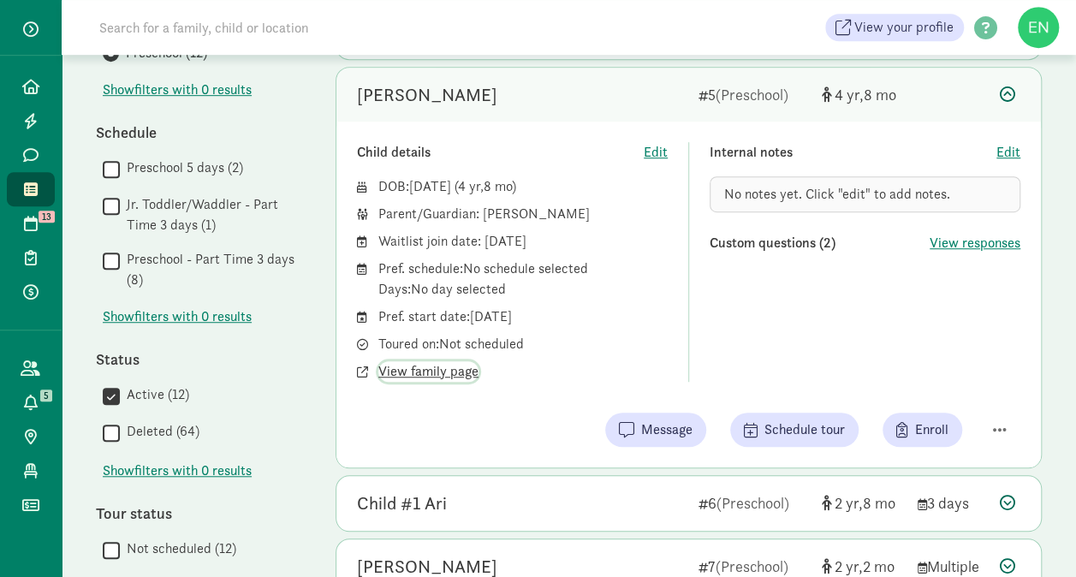
click at [431, 368] on span "View family page" at bounding box center [428, 371] width 100 height 21
click at [995, 430] on span "button" at bounding box center [1000, 429] width 14 height 15
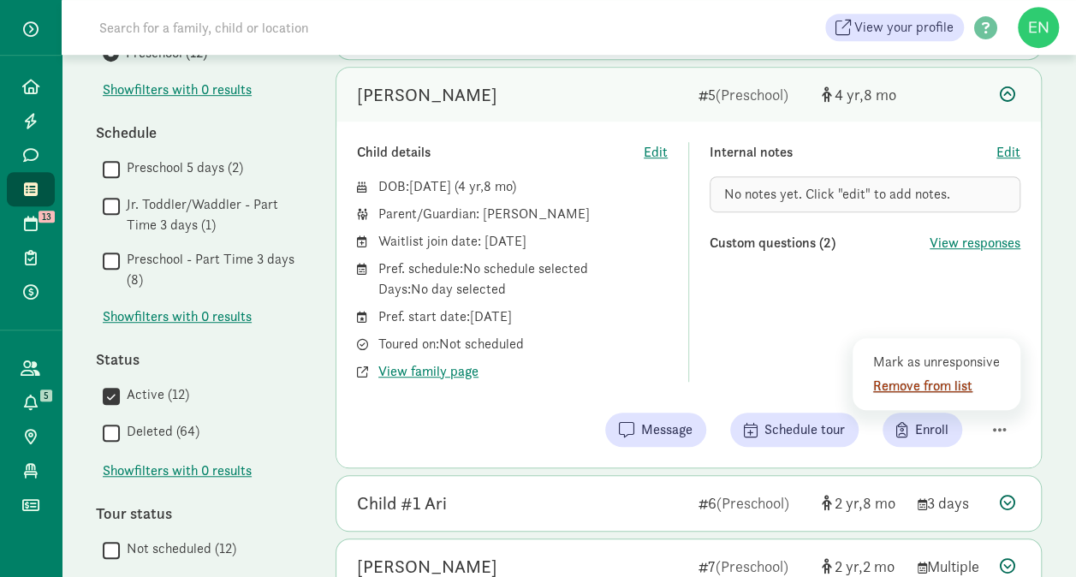
click at [945, 392] on div "Remove from list" at bounding box center [939, 386] width 133 height 21
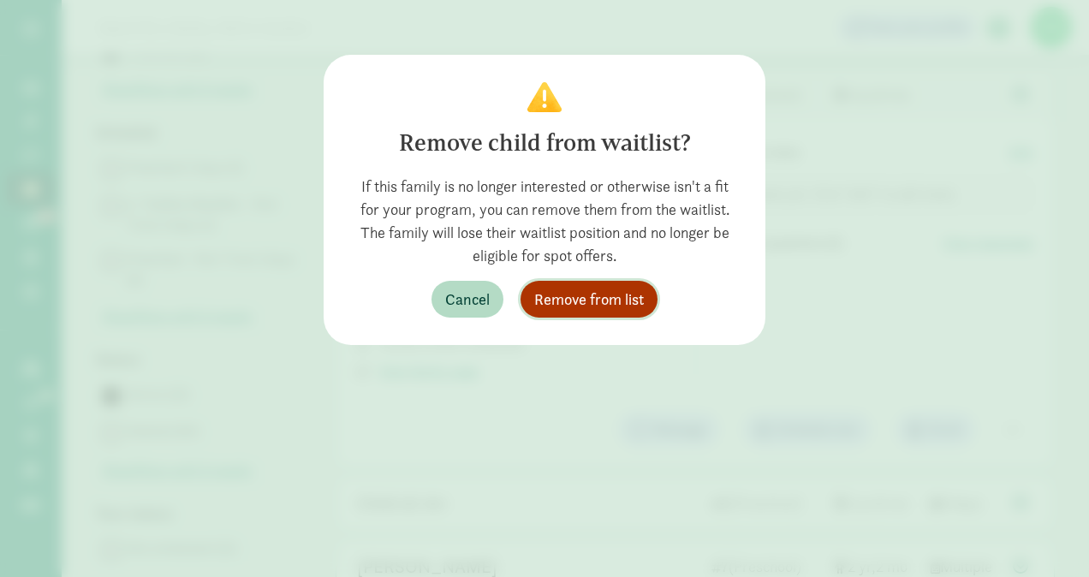
click at [631, 300] on span "Remove from list" at bounding box center [589, 299] width 110 height 23
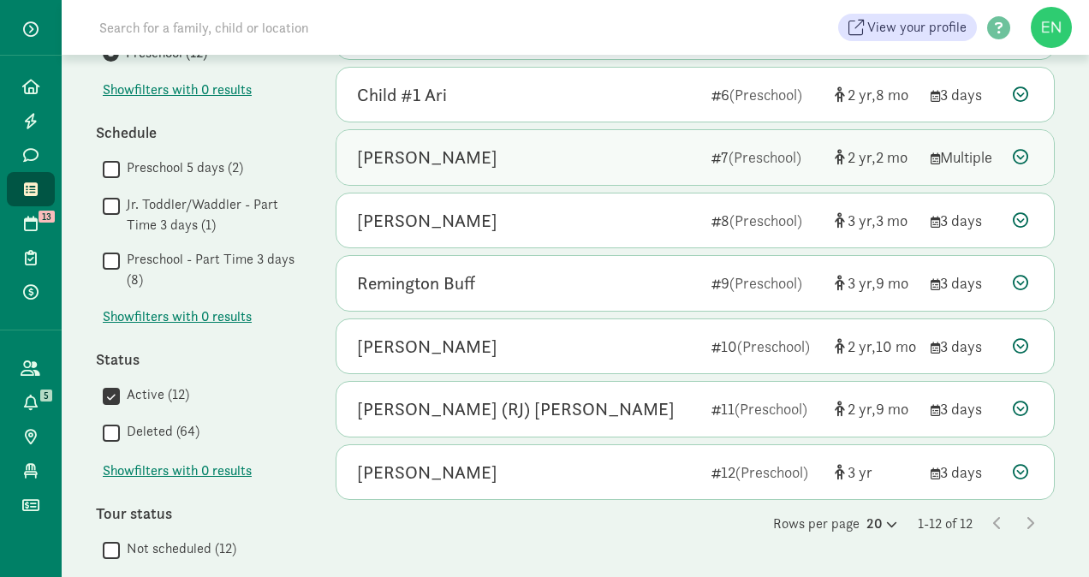
click at [634, 163] on div "Adeline Cruz" at bounding box center [527, 157] width 341 height 27
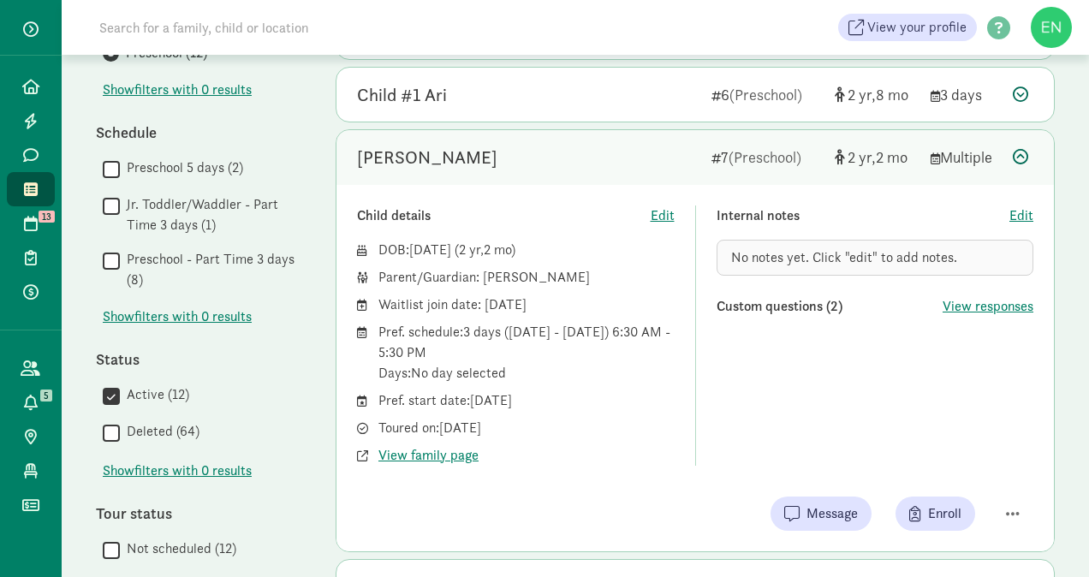
click at [634, 163] on div "Adeline Cruz" at bounding box center [527, 157] width 341 height 27
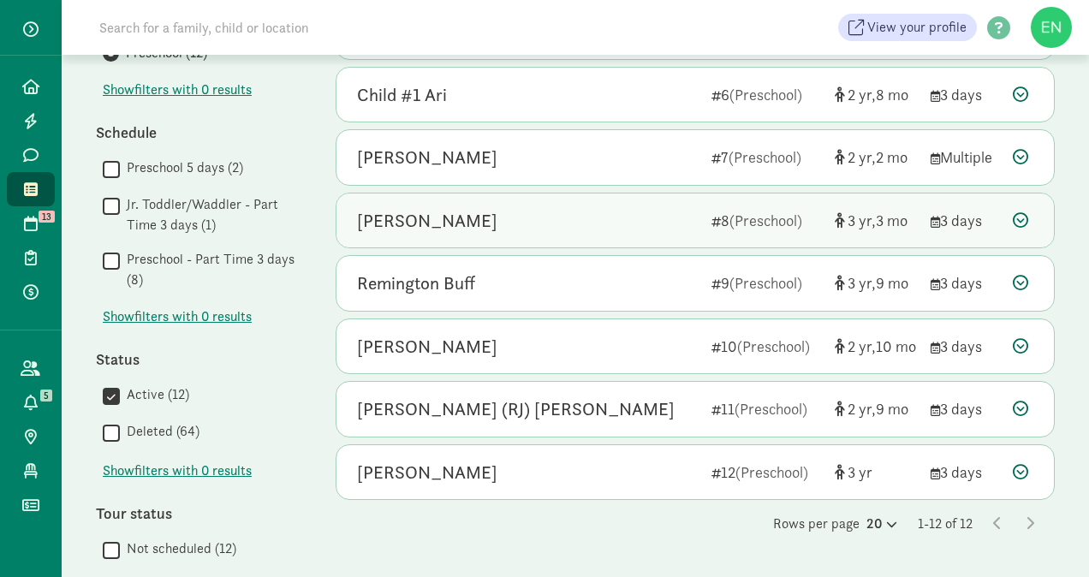
click at [631, 214] on div "Beatrice Jones" at bounding box center [527, 220] width 341 height 27
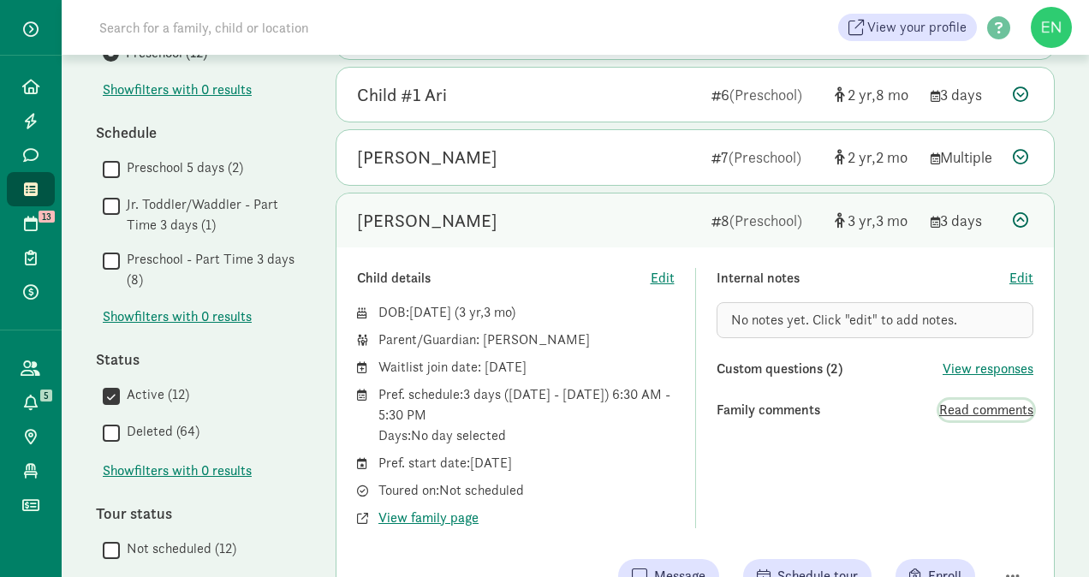
click at [1007, 406] on span "Read comments" at bounding box center [986, 410] width 94 height 21
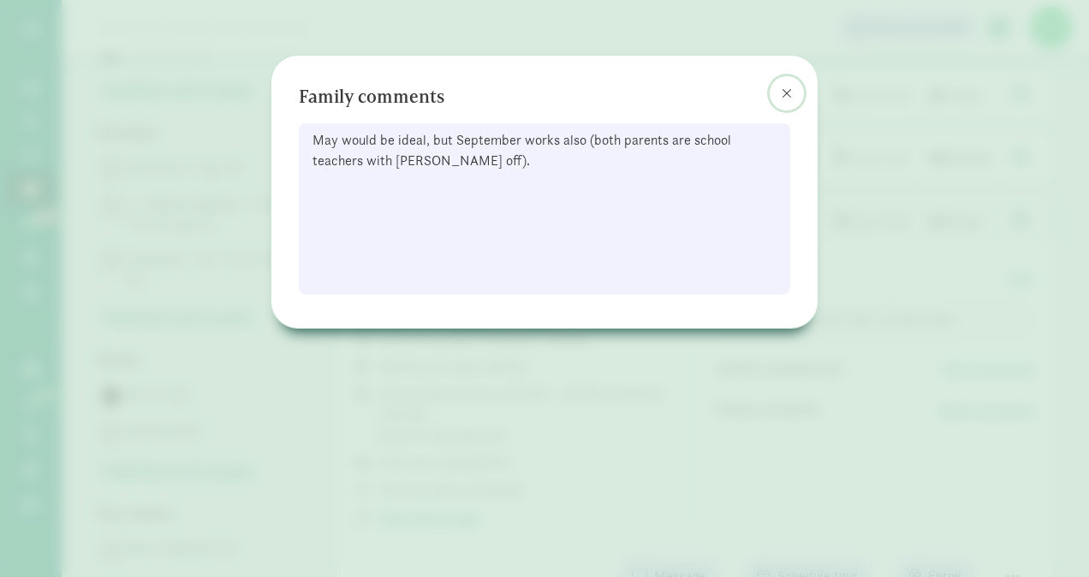
click at [786, 88] on span at bounding box center [787, 93] width 10 height 14
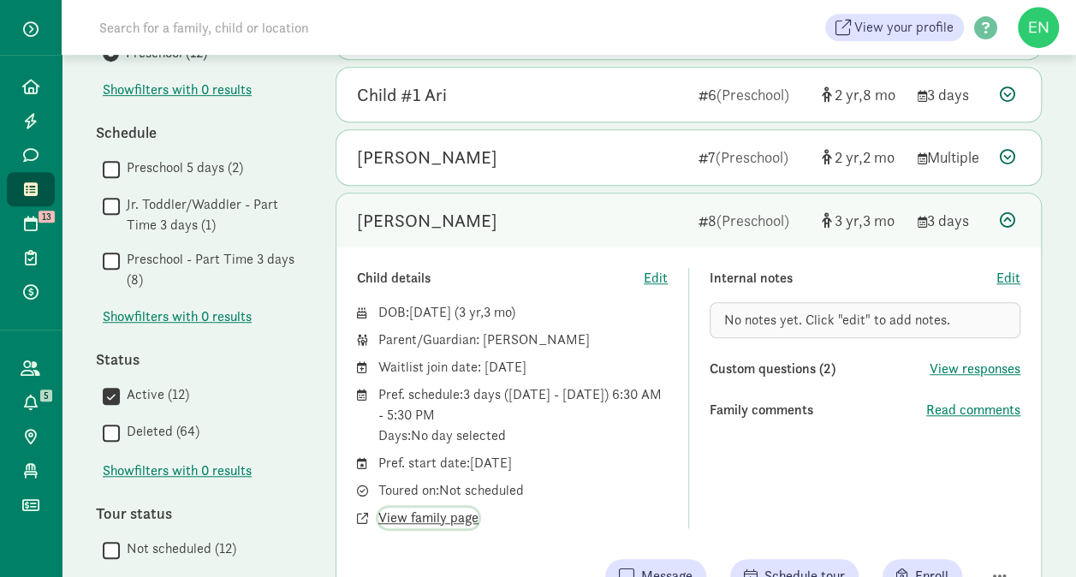
click at [434, 517] on span "View family page" at bounding box center [428, 518] width 100 height 21
click at [535, 199] on div "Beatrice Jones 8 (Preschool) 3 3 3 days" at bounding box center [688, 221] width 705 height 55
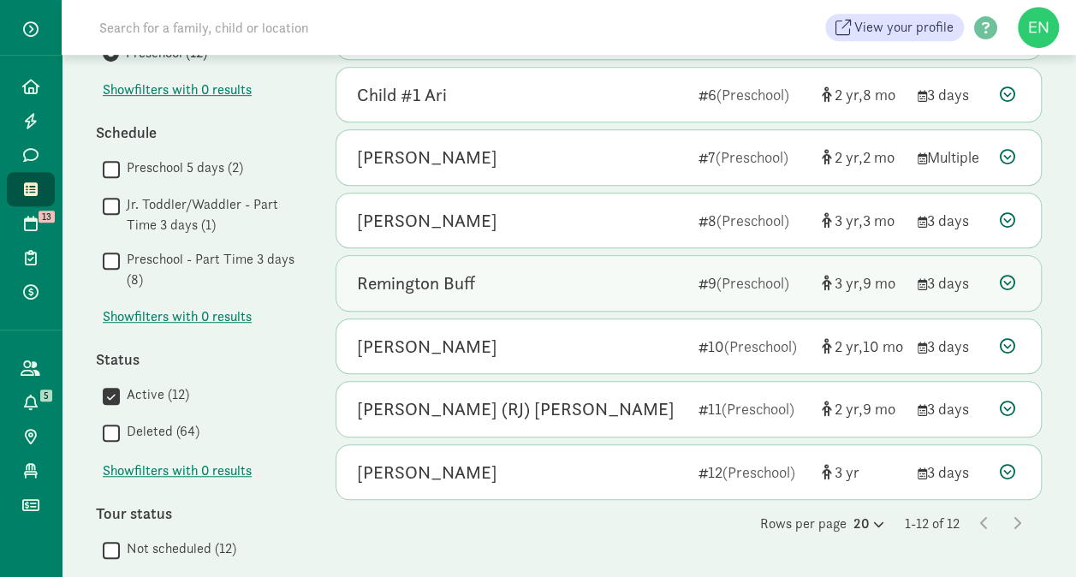
click at [551, 292] on div "Remington Buff" at bounding box center [521, 283] width 328 height 27
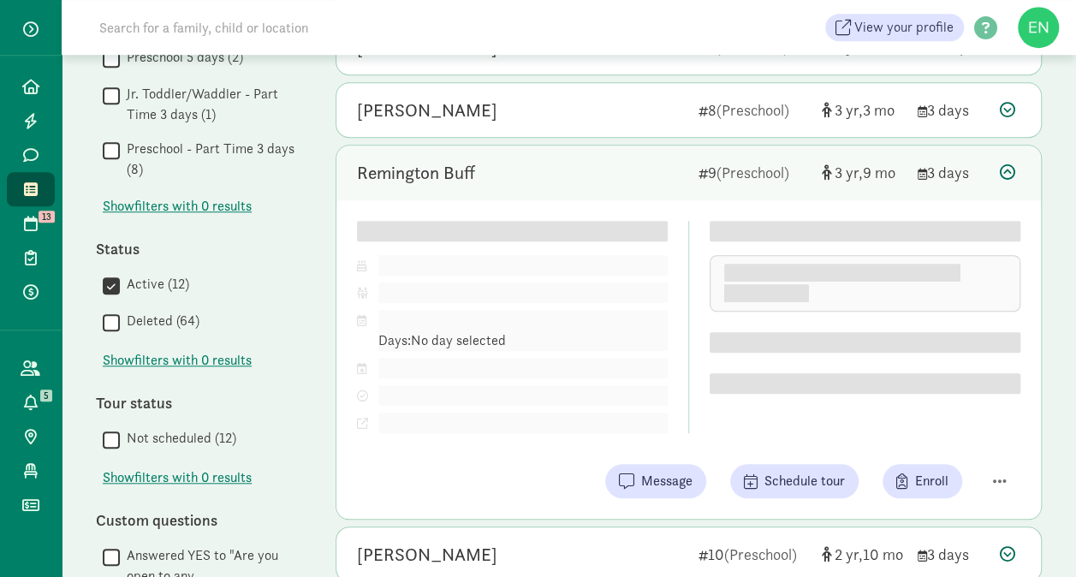
scroll to position [557, 0]
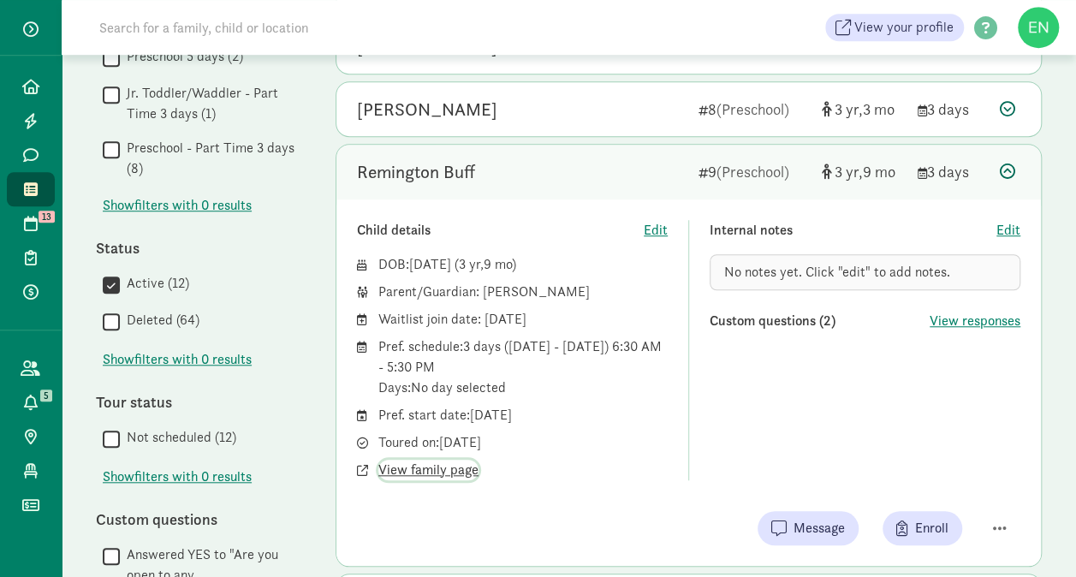
click at [437, 472] on span "View family page" at bounding box center [428, 470] width 100 height 21
click at [547, 158] on div "Remington Buff" at bounding box center [521, 171] width 328 height 27
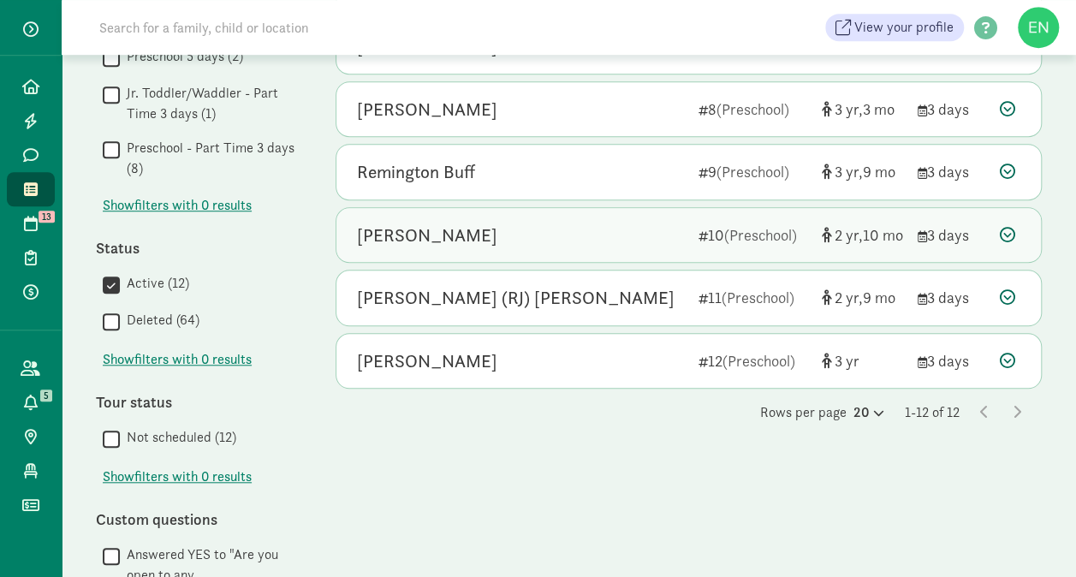
click at [584, 244] on div "Hayden Lewark 10 (Preschool) 2 10 3 days" at bounding box center [688, 235] width 705 height 55
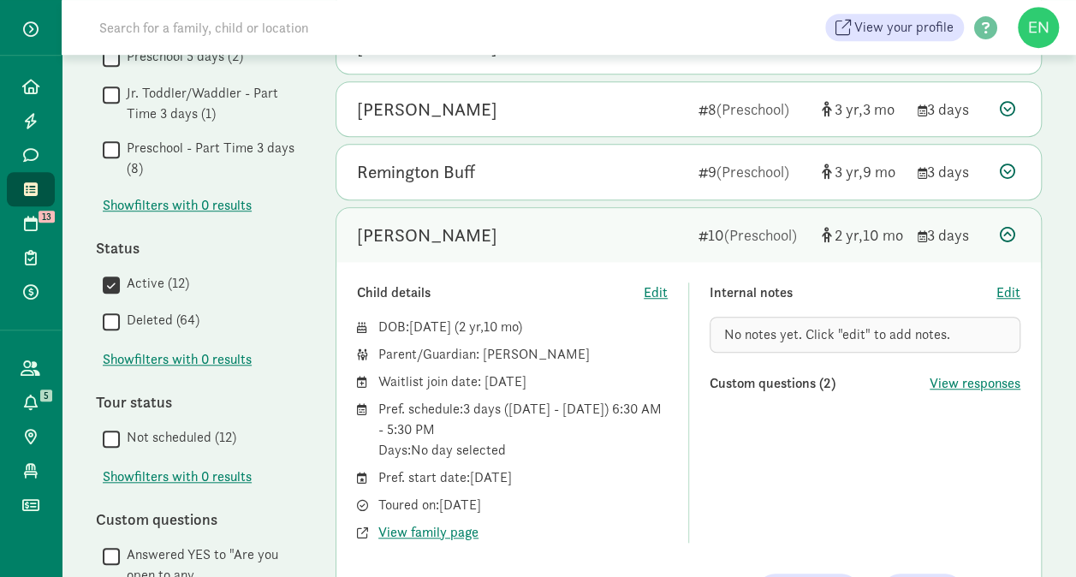
click at [570, 240] on div "Hayden Lewark" at bounding box center [521, 235] width 328 height 27
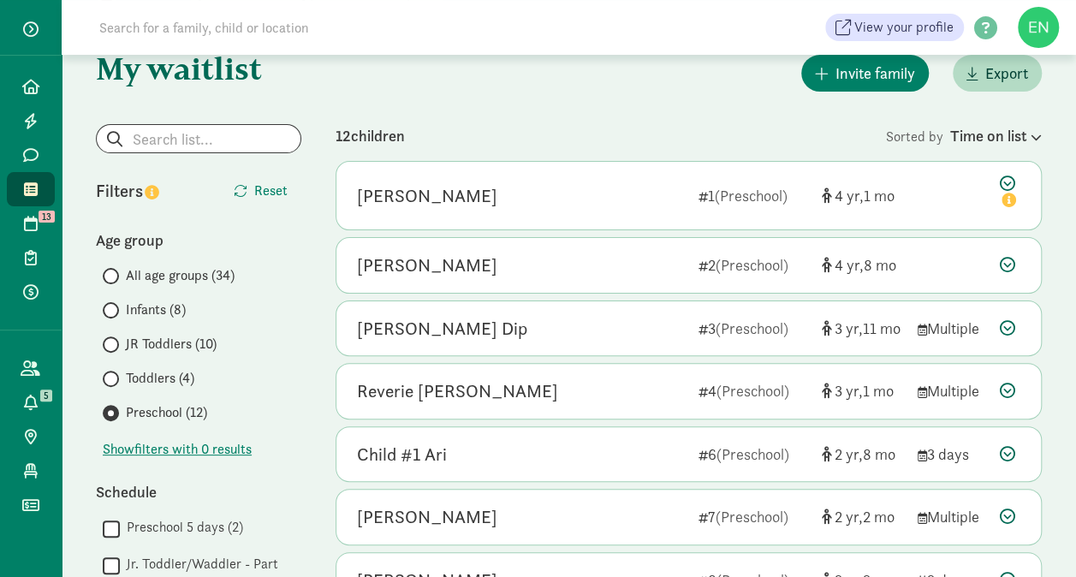
scroll to position [85, 0]
click at [648, 230] on div "Aspen Mayfield 1 (Preschool) 4 1 Child details Edit DOB: Jul 2, 2021 ( 4 1 ) Pa…" at bounding box center [689, 511] width 706 height 699
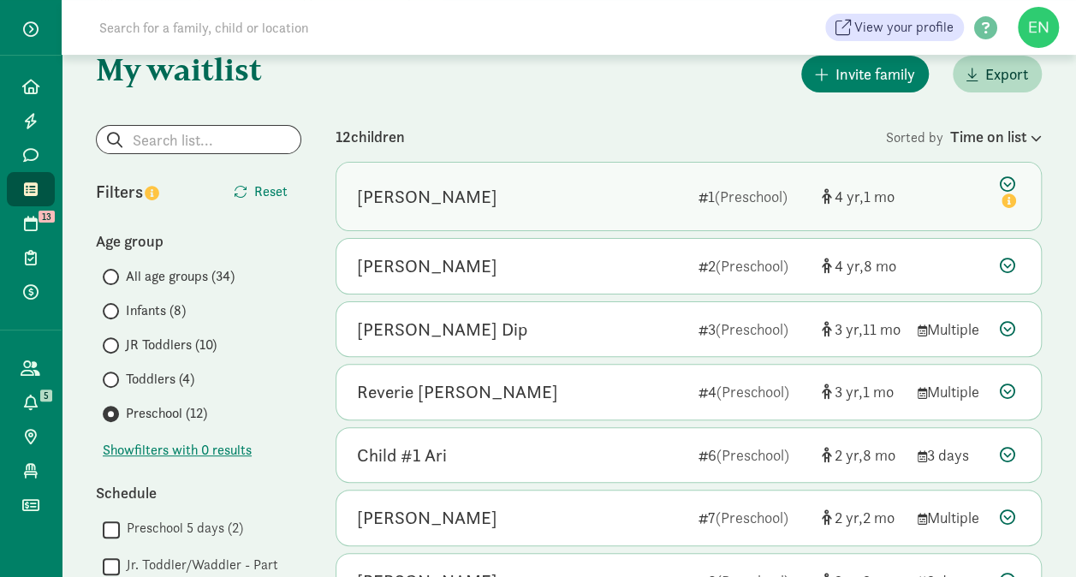
click at [651, 224] on div "Aspen Mayfield 1 (Preschool) 4 1" at bounding box center [688, 197] width 705 height 68
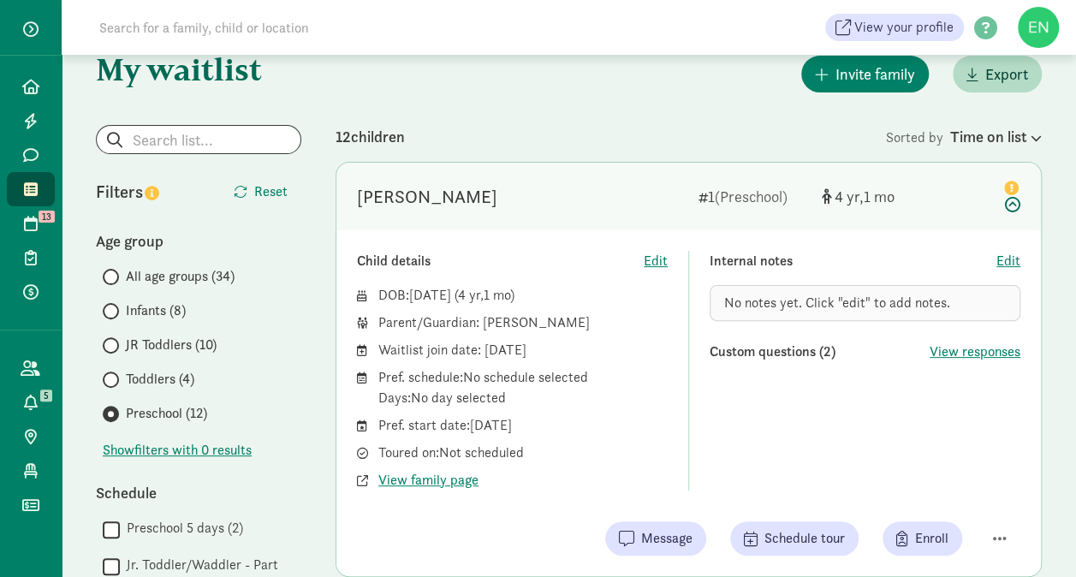
click at [528, 183] on div "[PERSON_NAME]" at bounding box center [521, 196] width 328 height 27
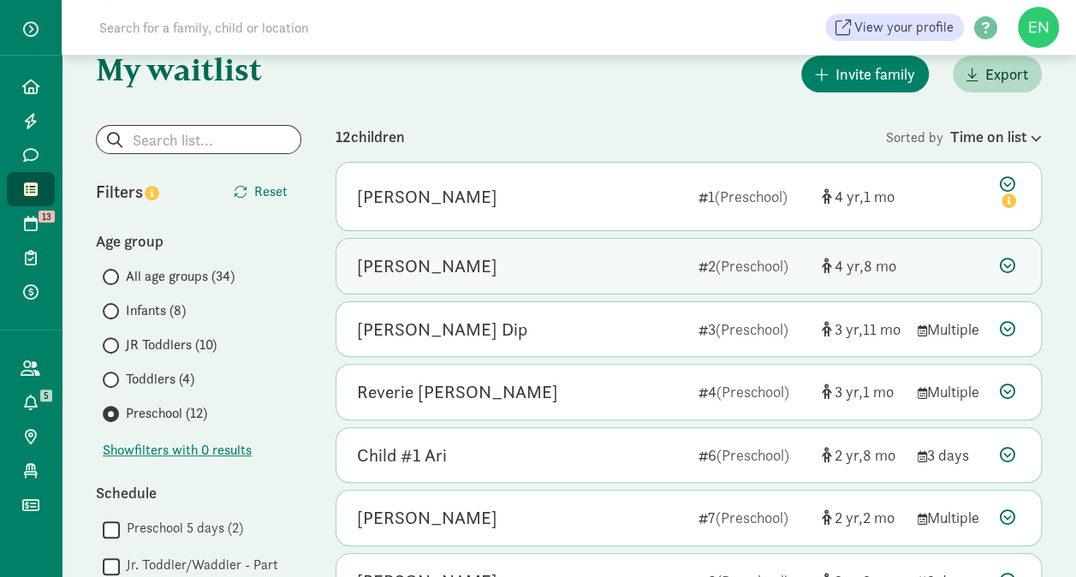
click at [532, 276] on div "Sitka Phinney" at bounding box center [521, 266] width 328 height 27
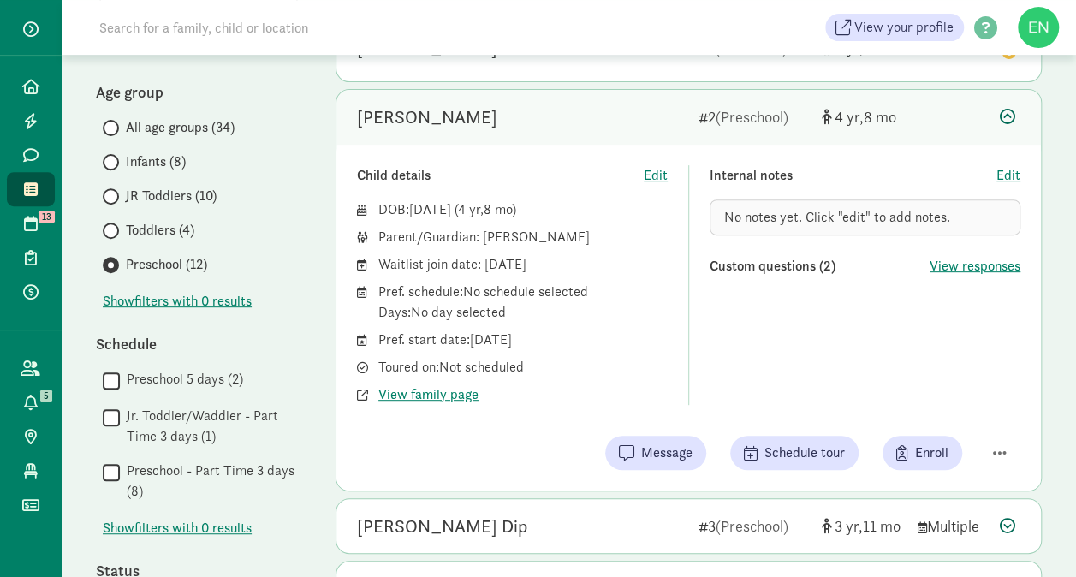
scroll to position [233, 0]
click at [456, 390] on span "View family page" at bounding box center [428, 395] width 100 height 21
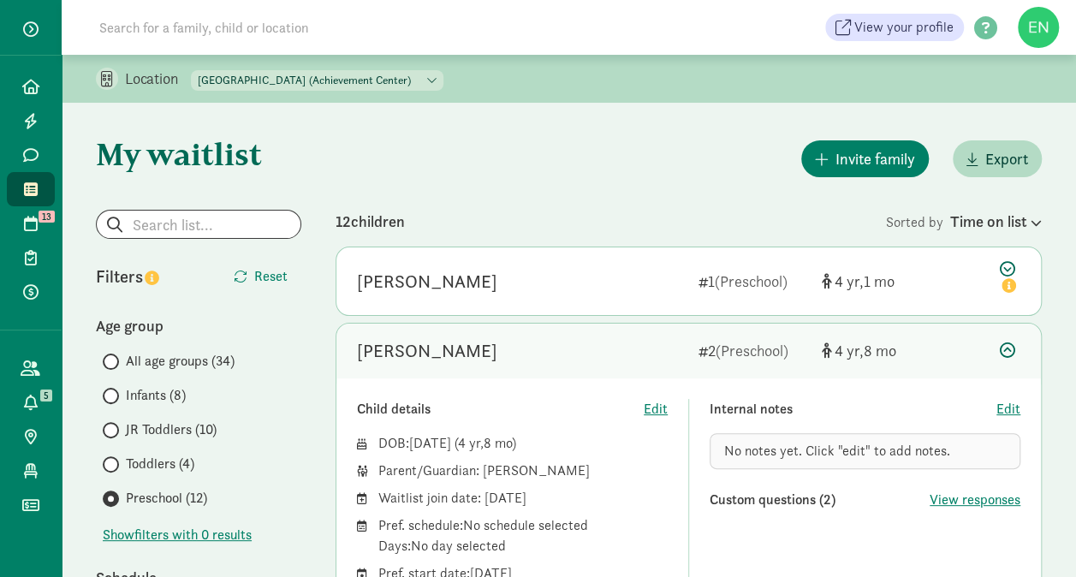
click at [379, 84] on select "North Tacoma Montessori Center (Achievement Center) North Tacoma Montessori (Pr…" at bounding box center [317, 80] width 253 height 21
select select "87483"
click at [192, 70] on select "North Tacoma Montessori Center (Achievement Center) North Tacoma Montessori (Pr…" at bounding box center [317, 80] width 253 height 21
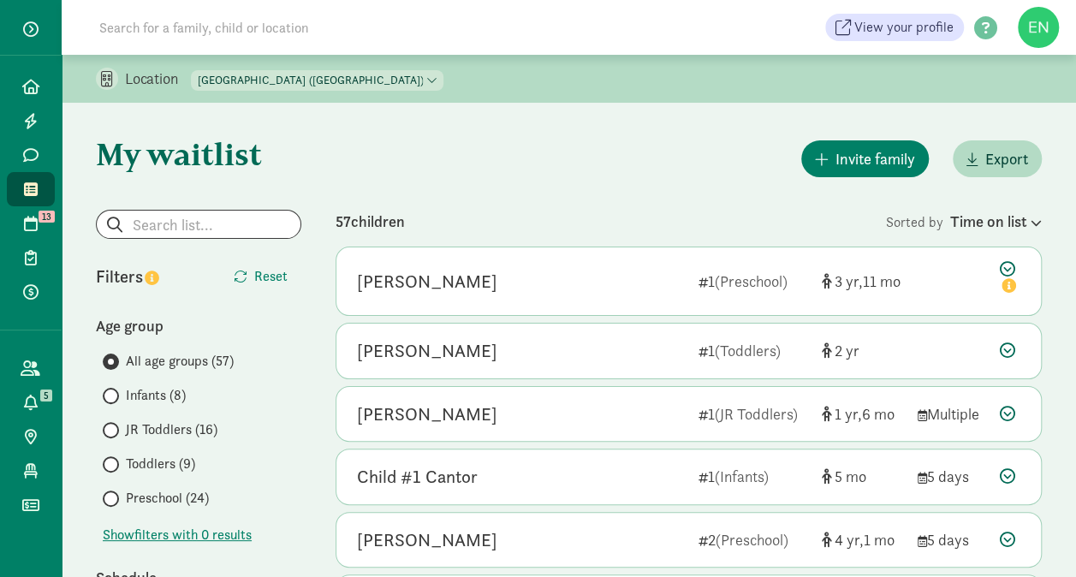
scroll to position [70, 0]
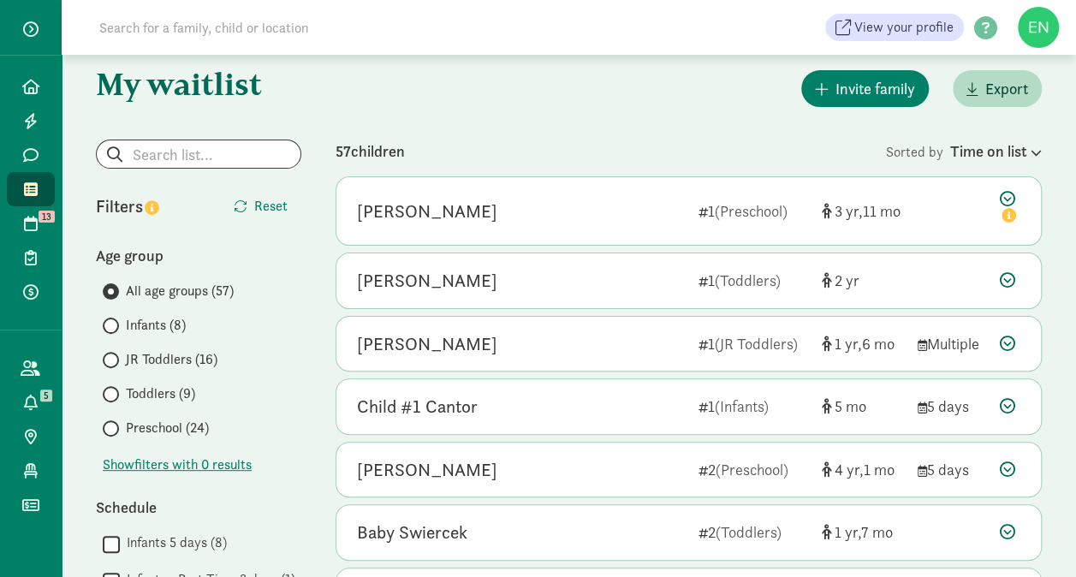
click at [176, 330] on span "Infants (8)" at bounding box center [156, 325] width 60 height 21
click at [114, 330] on input "Infants (8)" at bounding box center [108, 325] width 11 height 11
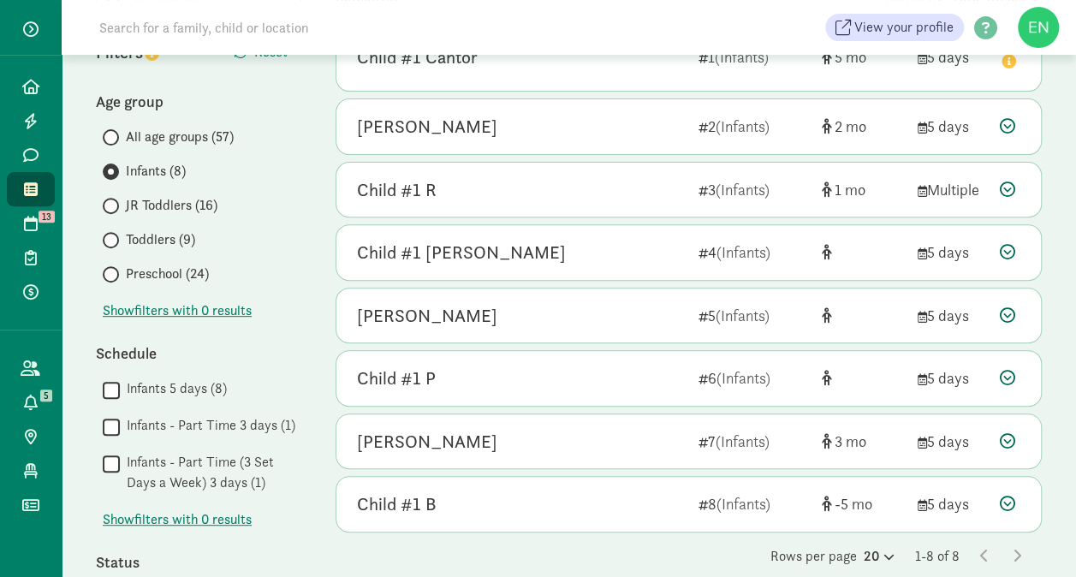
scroll to position [237, 0]
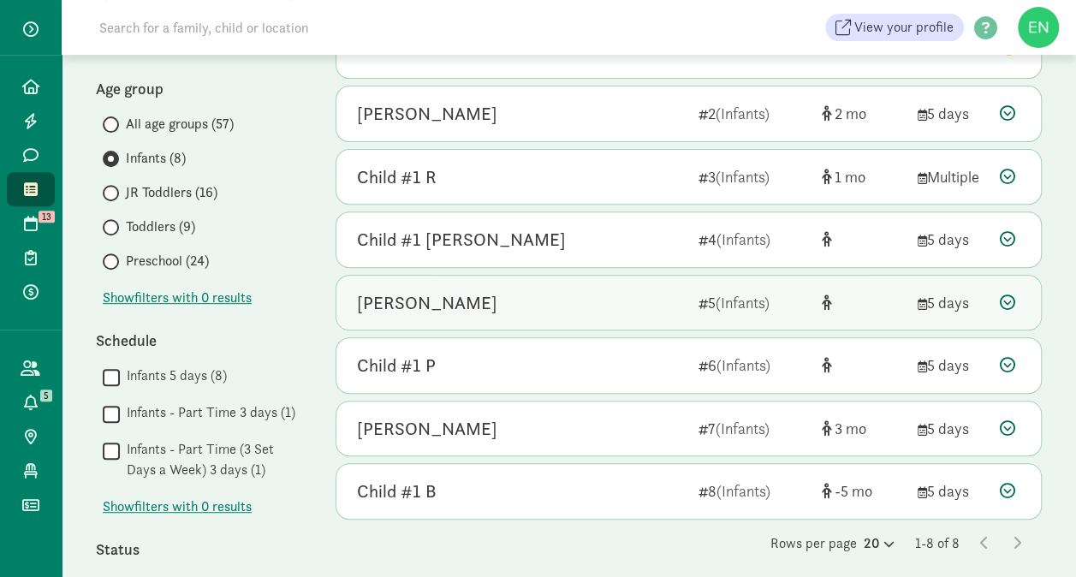
click at [581, 307] on div "[PERSON_NAME]" at bounding box center [521, 302] width 328 height 27
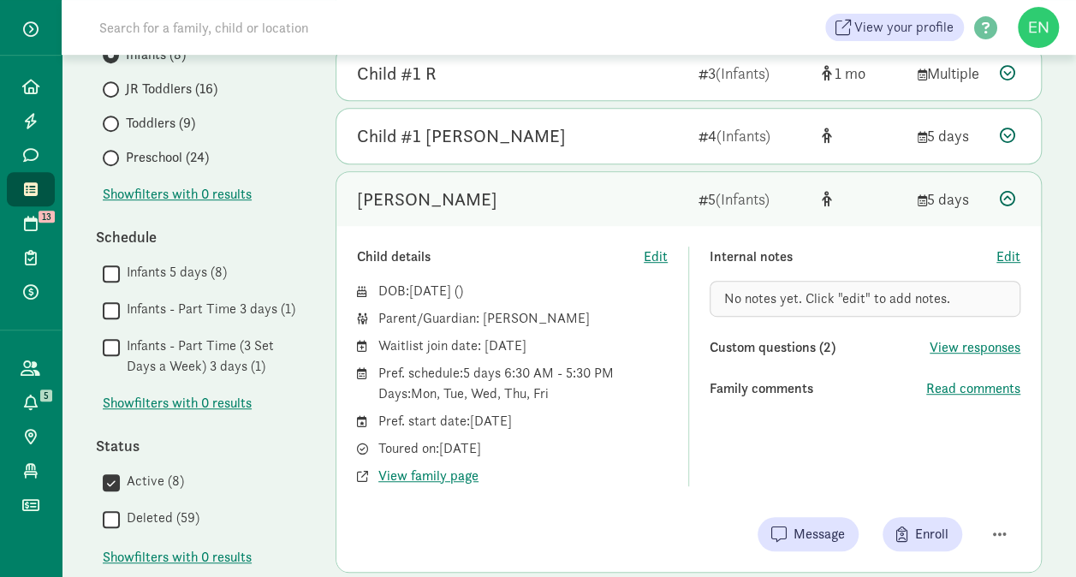
scroll to position [342, 0]
click at [624, 192] on div "[PERSON_NAME]" at bounding box center [521, 197] width 328 height 27
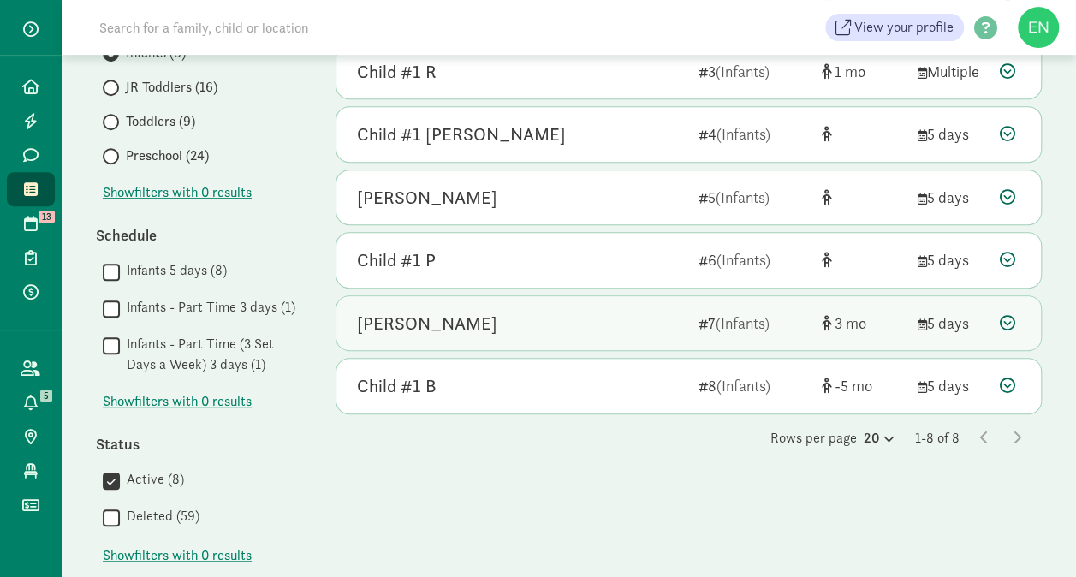
click at [663, 341] on div "Elora McClusky-Moter 7 (Infants) 3 5 days" at bounding box center [688, 323] width 705 height 55
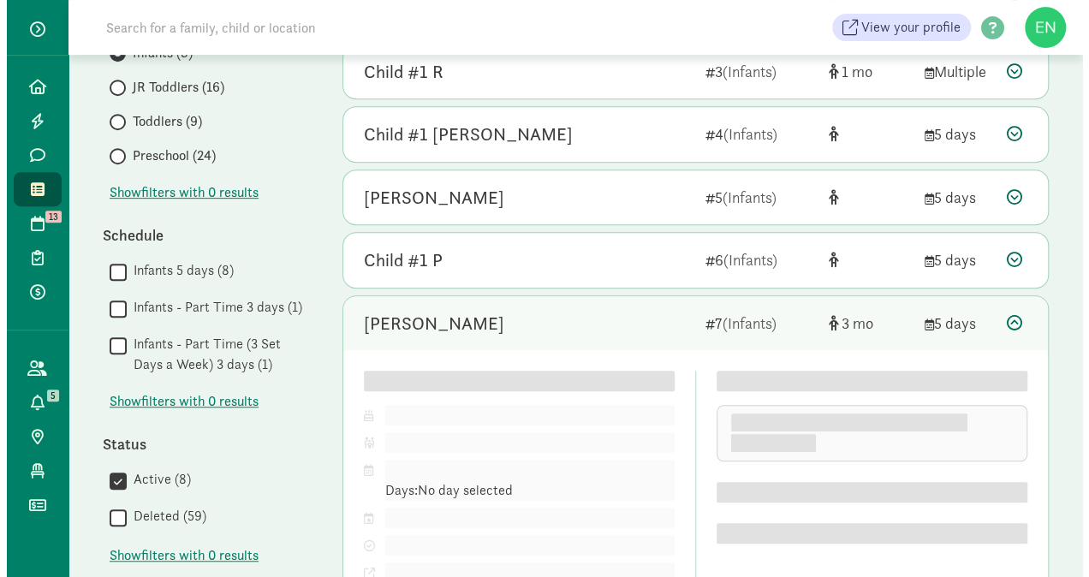
scroll to position [575, 0]
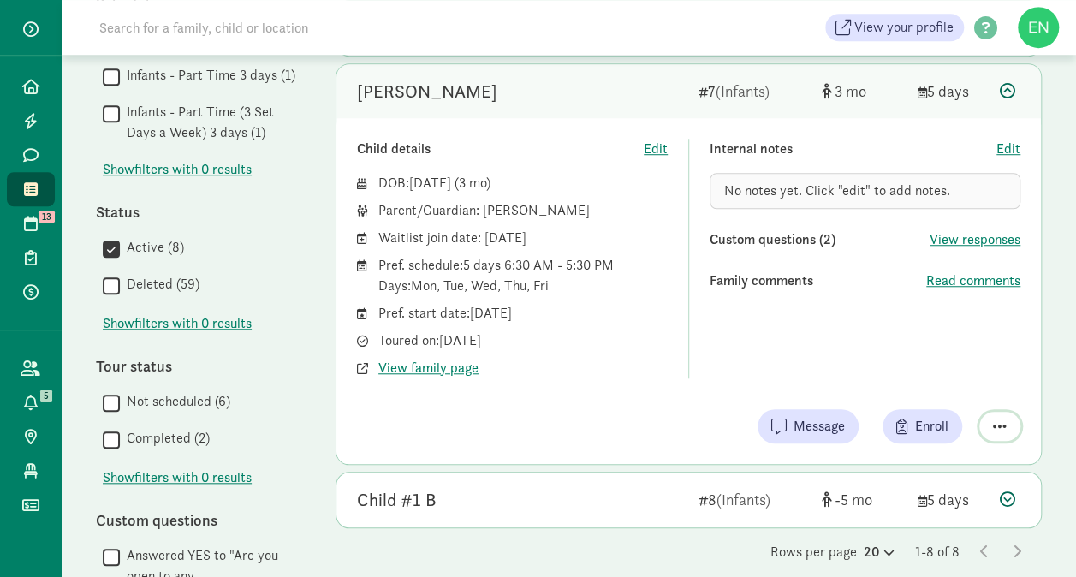
click at [1002, 423] on span "button" at bounding box center [1000, 426] width 14 height 15
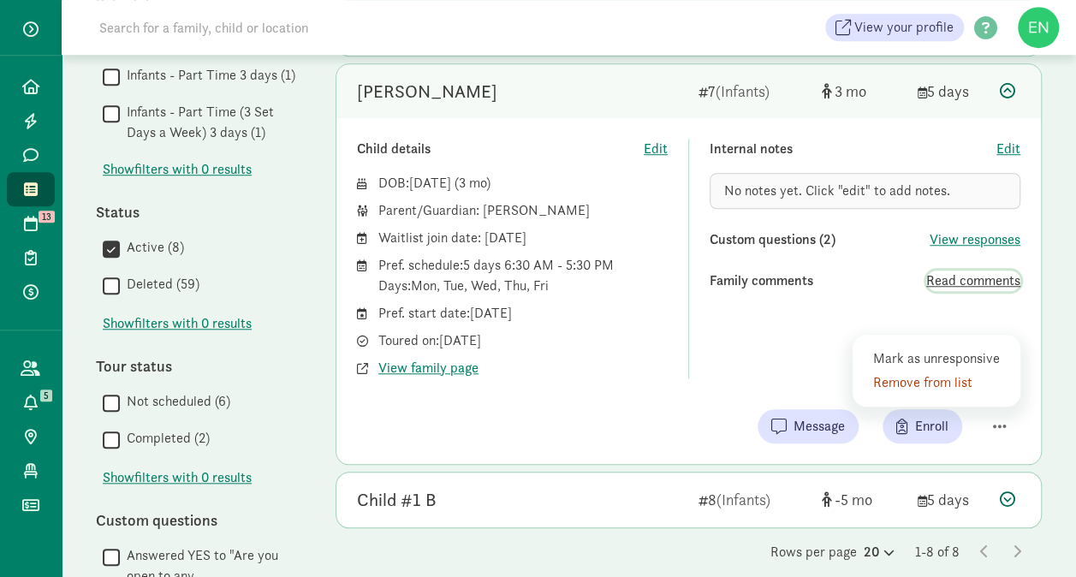
click at [963, 272] on span "Read comments" at bounding box center [973, 281] width 94 height 21
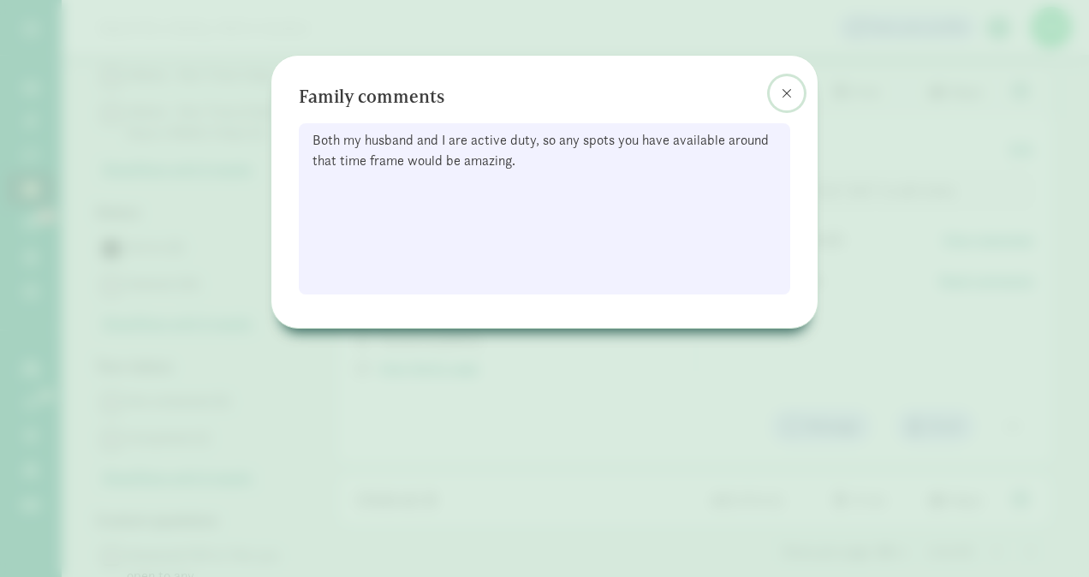
click at [785, 96] on span at bounding box center [787, 93] width 10 height 14
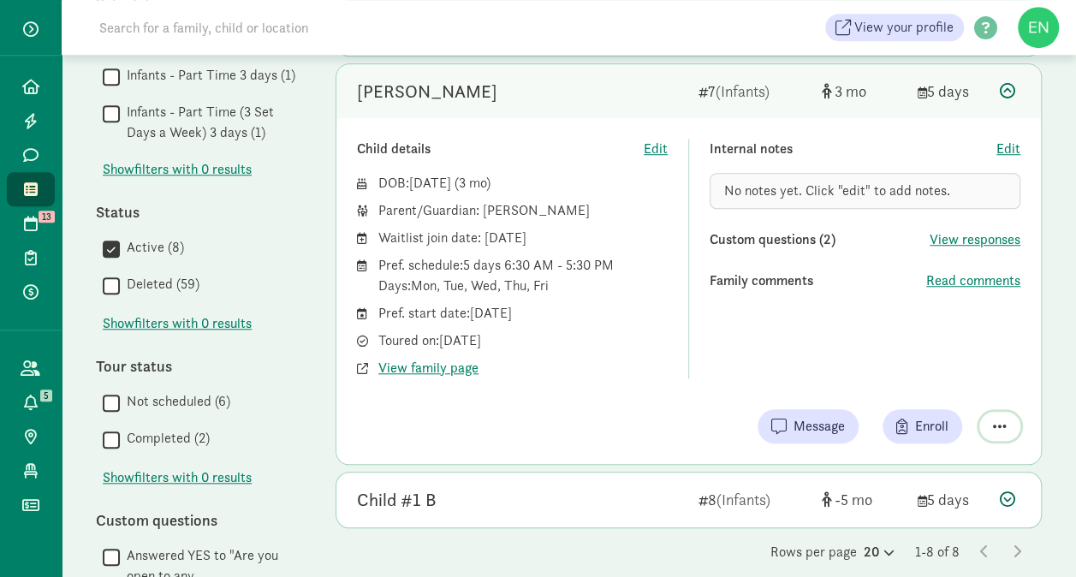
click at [1007, 428] on button "button" at bounding box center [1000, 426] width 41 height 29
click at [909, 379] on div "Remove from list" at bounding box center [939, 382] width 133 height 21
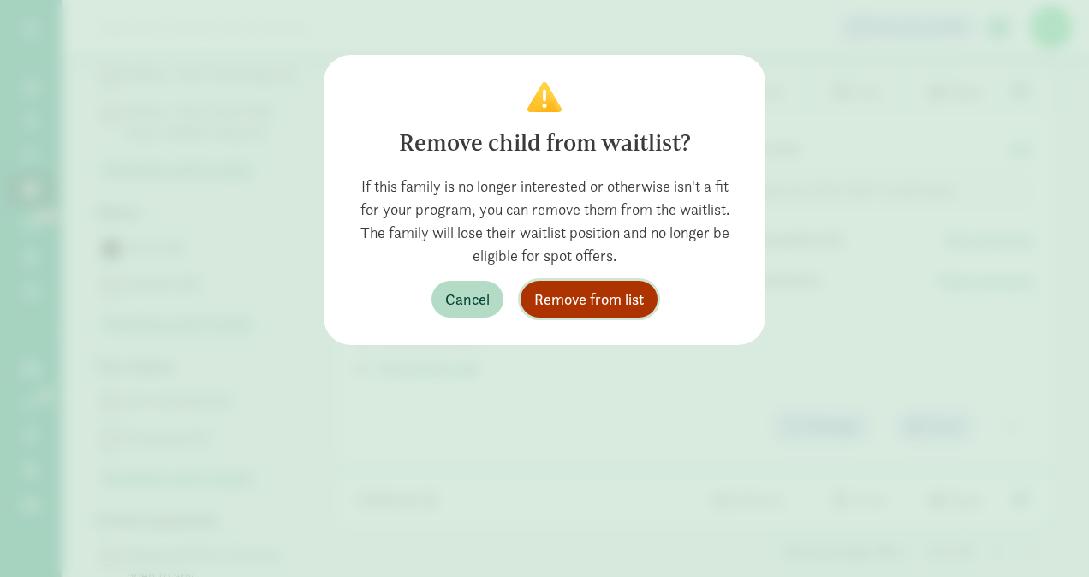
click at [575, 293] on span "Remove from list" at bounding box center [589, 299] width 110 height 23
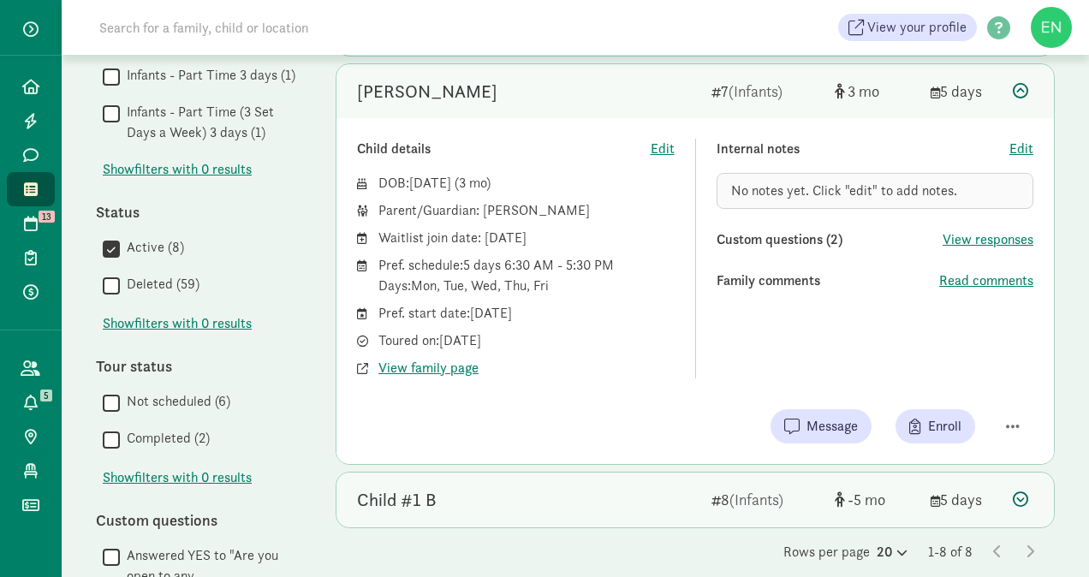
click at [588, 486] on div "Child #1 B" at bounding box center [527, 499] width 341 height 27
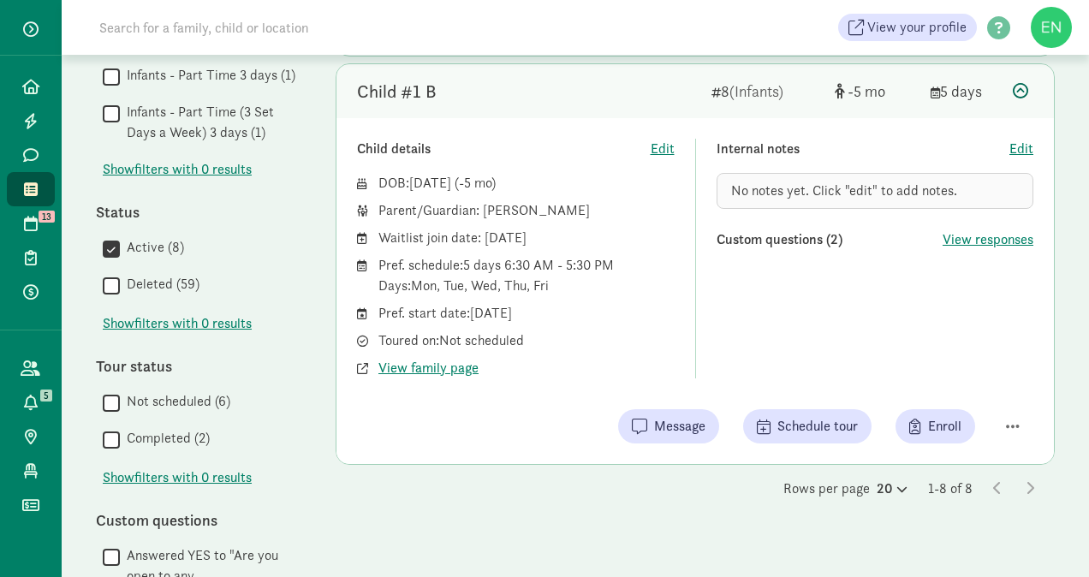
click at [28, 194] on icon at bounding box center [31, 189] width 14 height 15
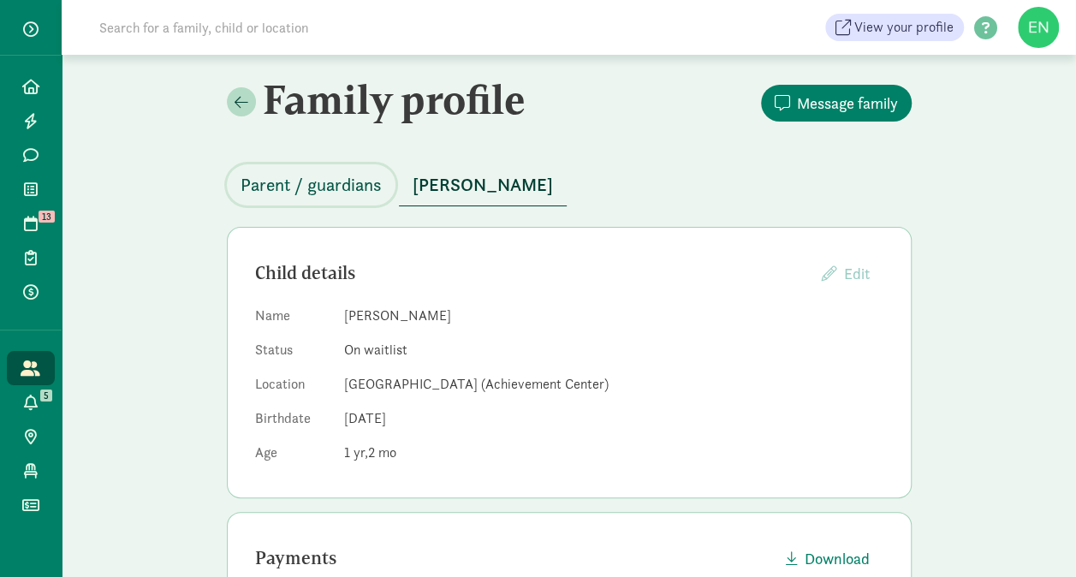
click at [337, 201] on button "Parent / guardians" at bounding box center [311, 184] width 169 height 41
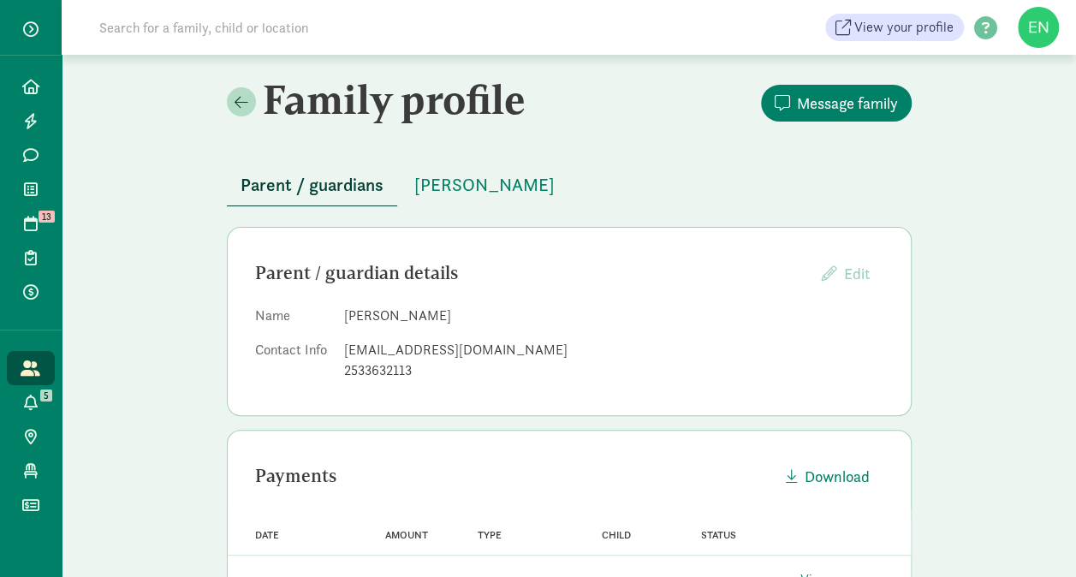
click at [408, 349] on div "calliedevereux320@gmail.com" at bounding box center [613, 350] width 539 height 21
copy dd "calliedevereux320@gmail.com"
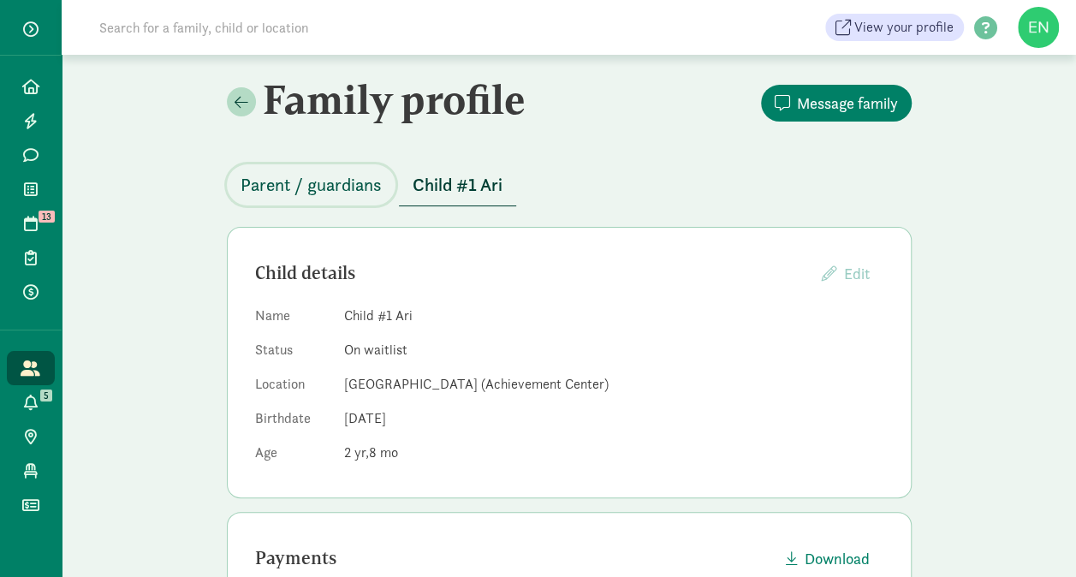
click at [344, 176] on span "Parent / guardians" at bounding box center [311, 184] width 141 height 27
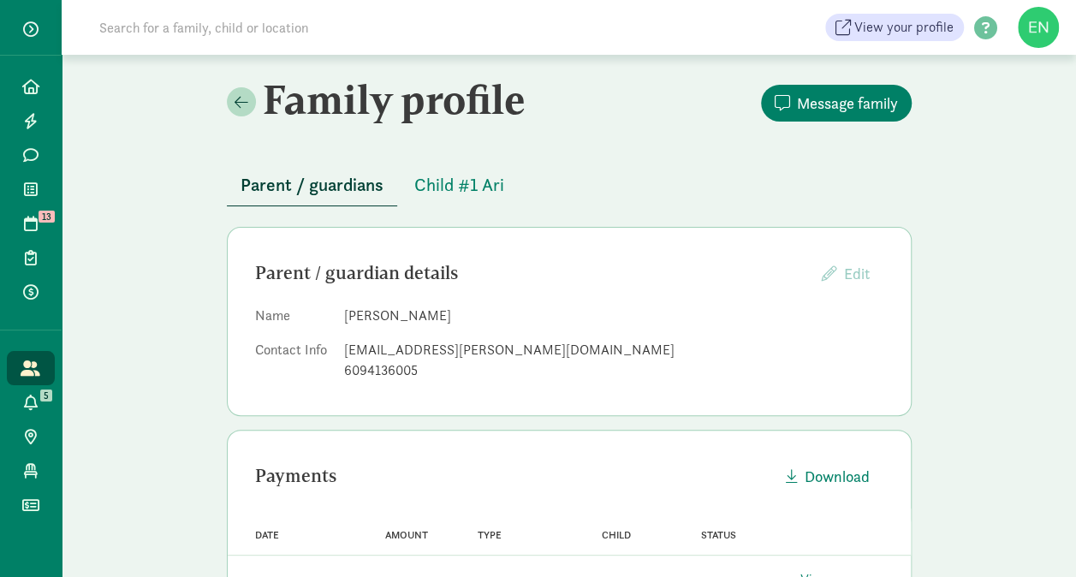
click at [414, 352] on div "[EMAIL_ADDRESS][PERSON_NAME][DOMAIN_NAME]" at bounding box center [613, 350] width 539 height 21
click at [414, 352] on div "talia.firestein@gmail.com" at bounding box center [613, 350] width 539 height 21
copy dd "talia.firestein@gmail.com"
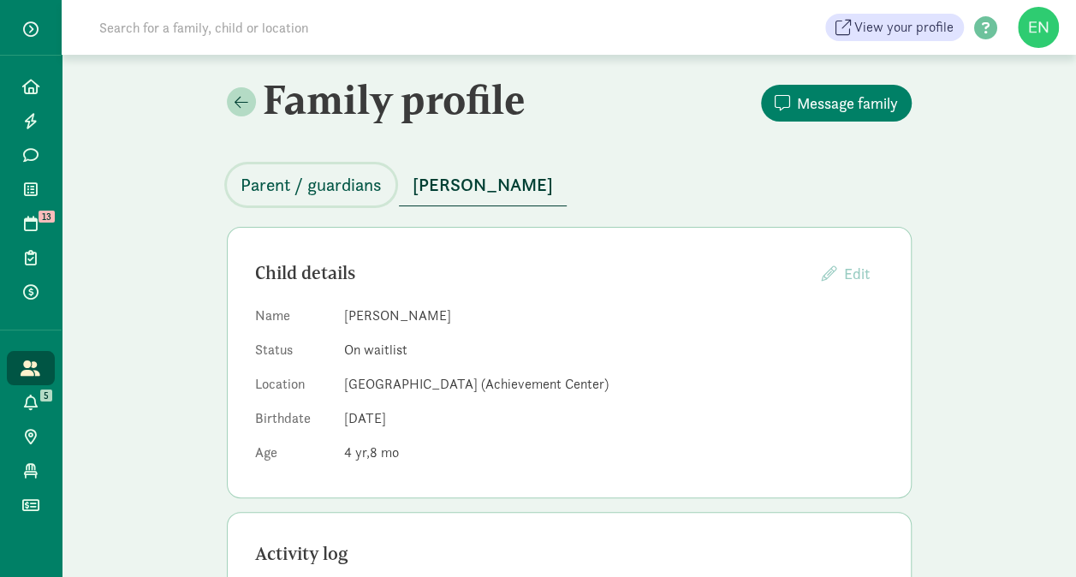
click at [345, 176] on span "Parent / guardians" at bounding box center [311, 184] width 141 height 27
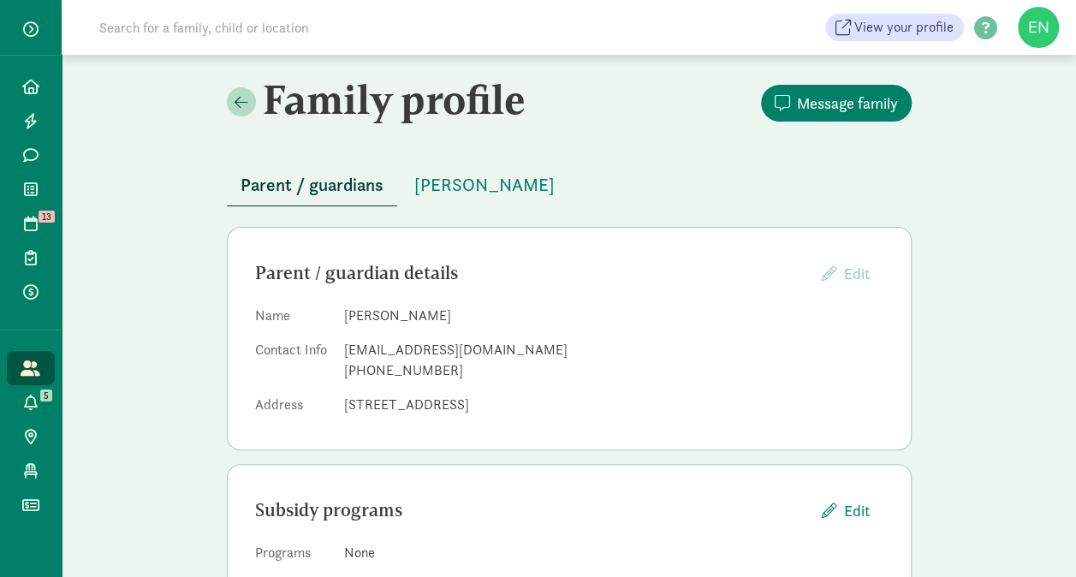
click at [433, 349] on div "[EMAIL_ADDRESS][DOMAIN_NAME]" at bounding box center [613, 350] width 539 height 21
copy dd "sebastianpcousins@gmail.com"
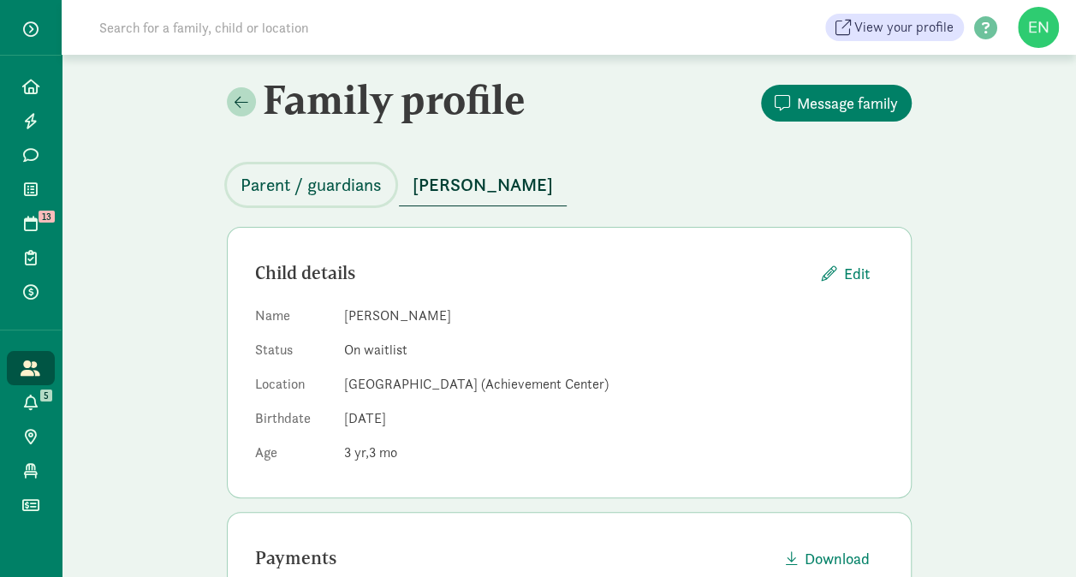
click at [341, 185] on span "Parent / guardians" at bounding box center [311, 184] width 141 height 27
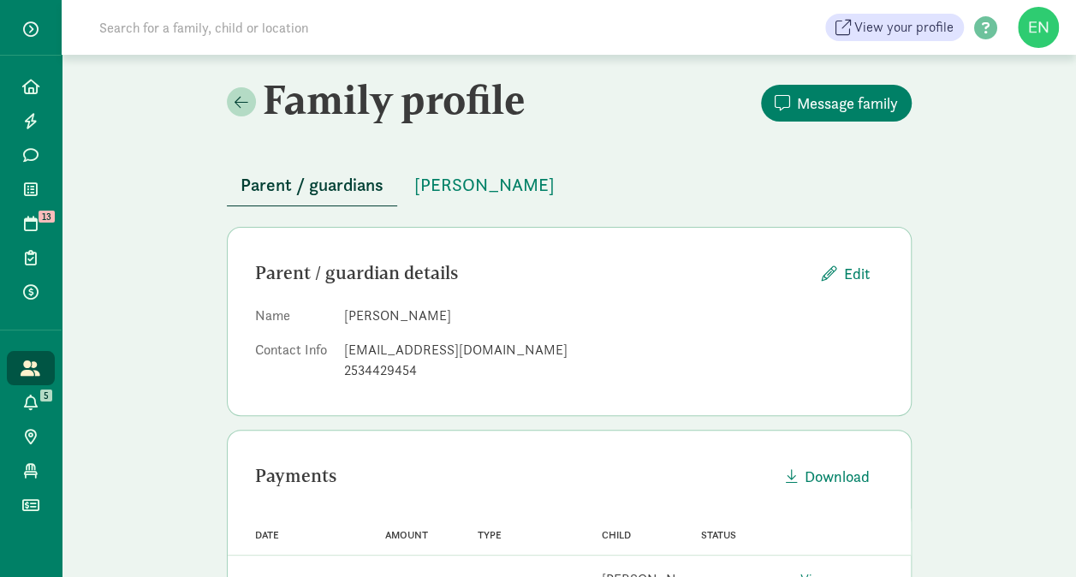
click at [420, 349] on div "[EMAIL_ADDRESS][DOMAIN_NAME]" at bounding box center [613, 350] width 539 height 21
copy dd "[EMAIL_ADDRESS][DOMAIN_NAME]"
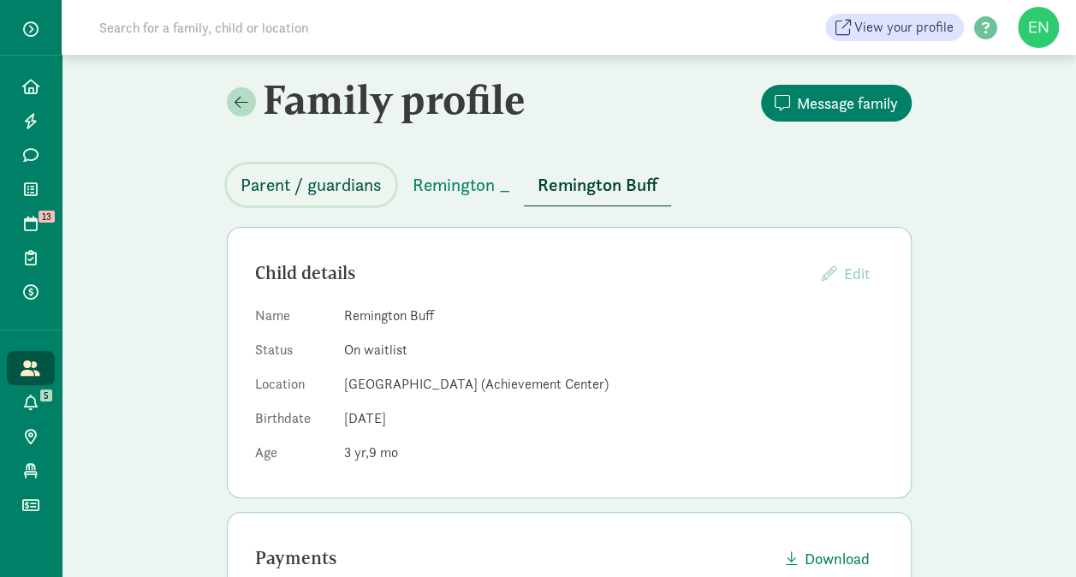
click at [336, 192] on span "Parent / guardians" at bounding box center [311, 184] width 141 height 27
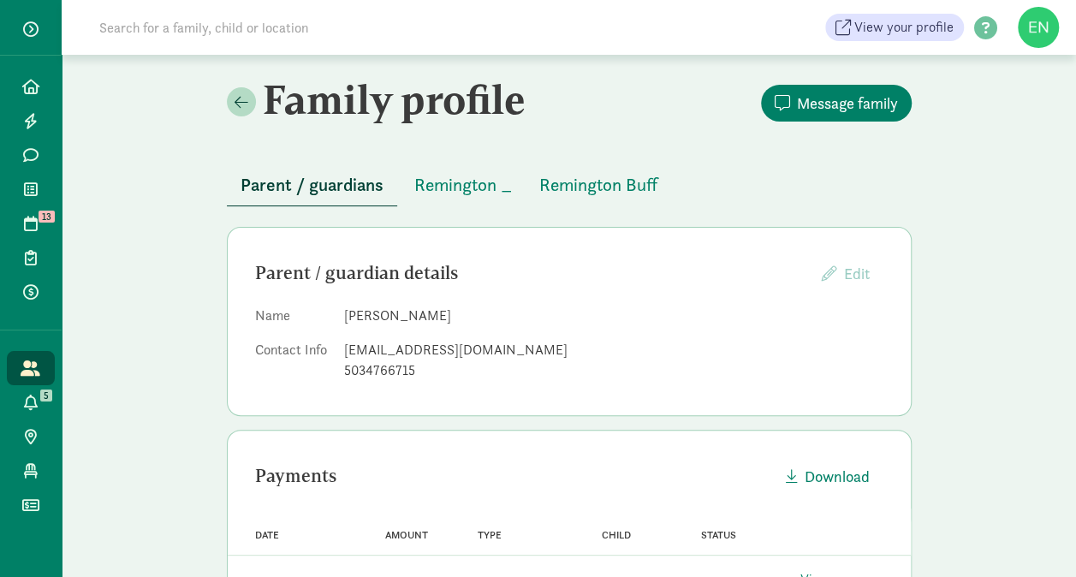
click at [450, 346] on div "mxmicahbuff@gmail.com" at bounding box center [613, 350] width 539 height 21
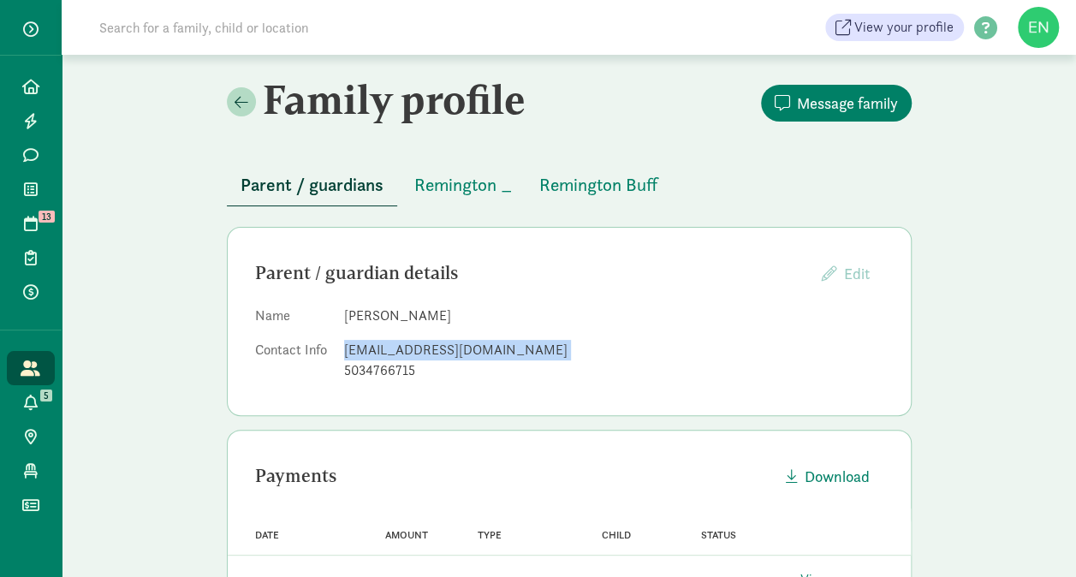
click at [450, 346] on div "mxmicahbuff@gmail.com" at bounding box center [613, 350] width 539 height 21
copy dd "mxmicahbuff@gmail.com"
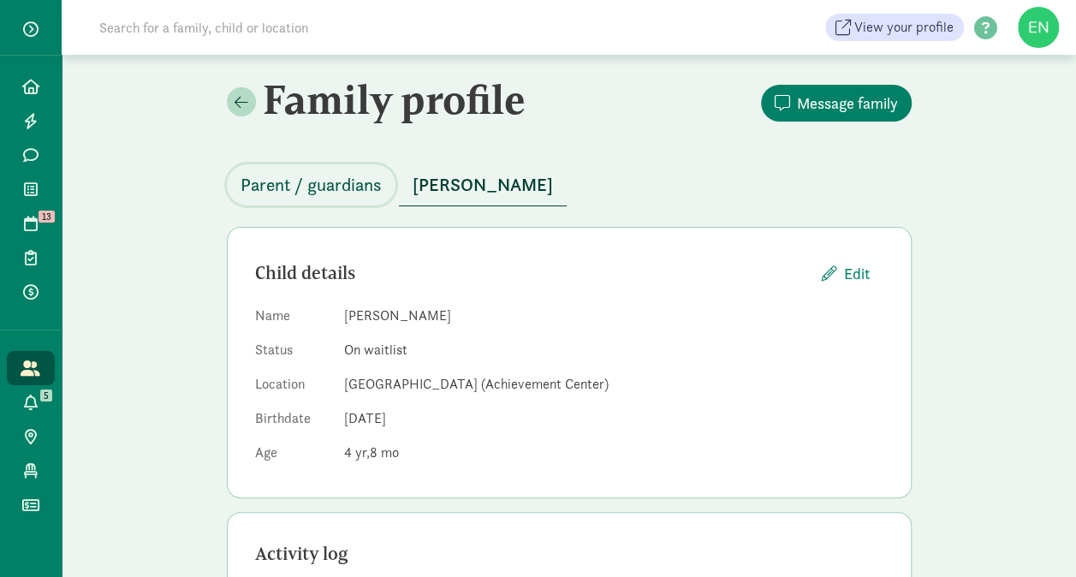
click at [362, 190] on span "Parent / guardians" at bounding box center [311, 184] width 141 height 27
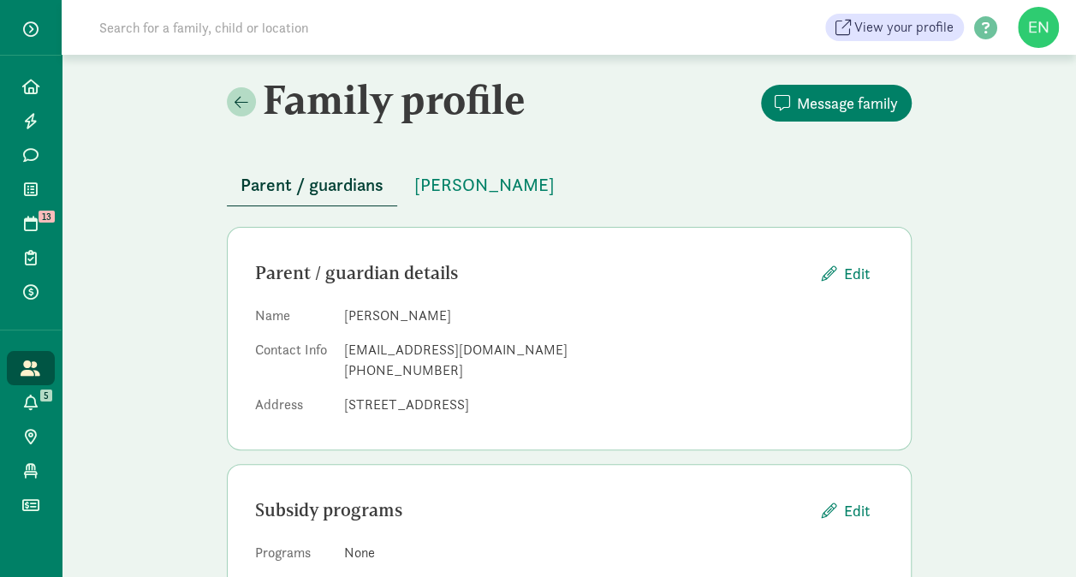
click at [392, 351] on div "delilahalsop@gmail.com" at bounding box center [613, 350] width 539 height 21
copy dd "delilahalsop@gmail.com"
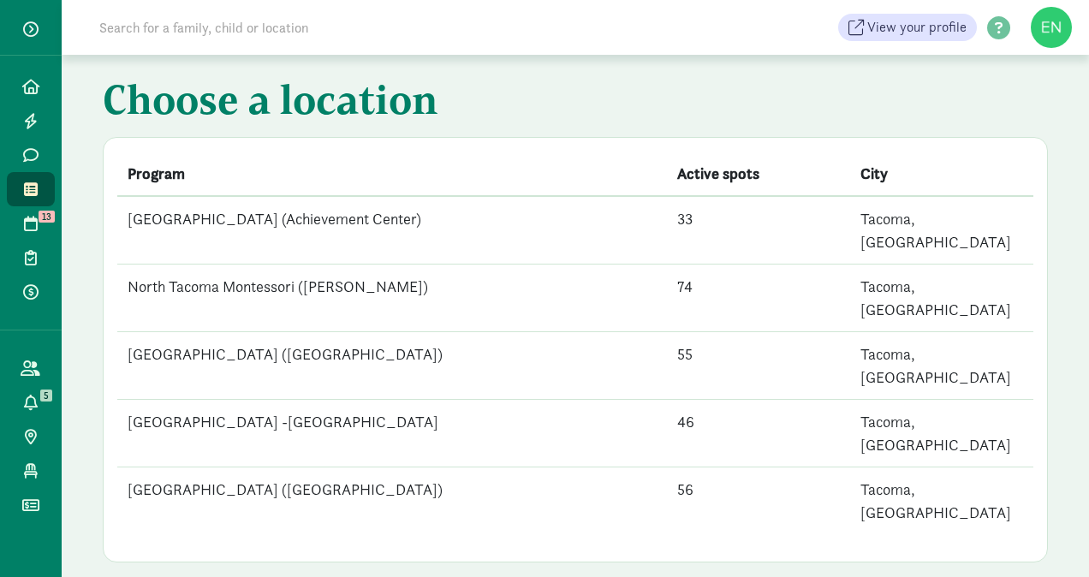
click at [365, 467] on td "[GEOGRAPHIC_DATA] ([GEOGRAPHIC_DATA])" at bounding box center [392, 501] width 550 height 68
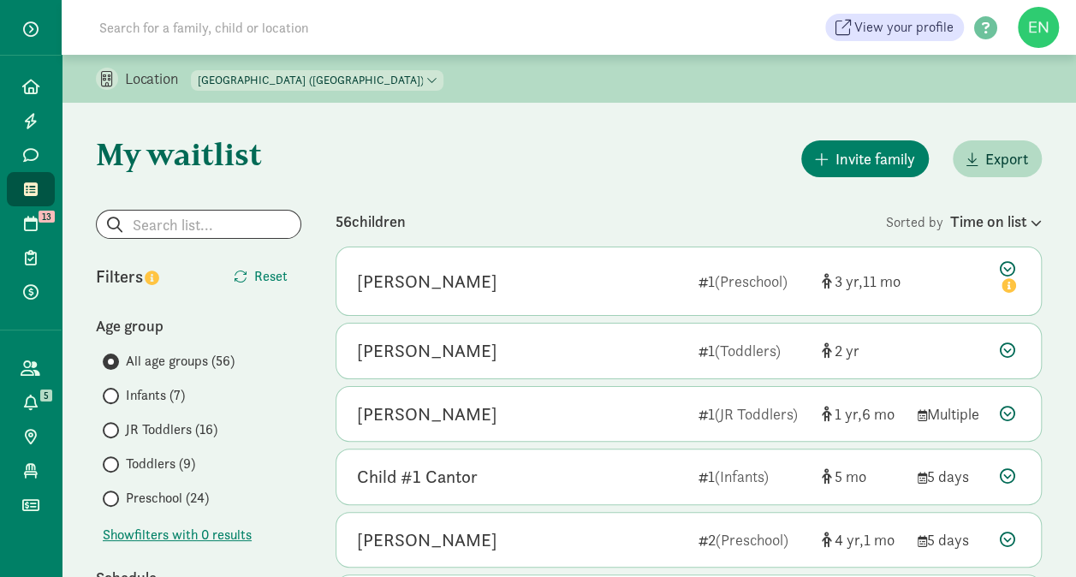
click at [147, 463] on span "Toddlers (9)" at bounding box center [160, 464] width 69 height 21
click at [114, 463] on input "Toddlers (9)" at bounding box center [108, 464] width 11 height 11
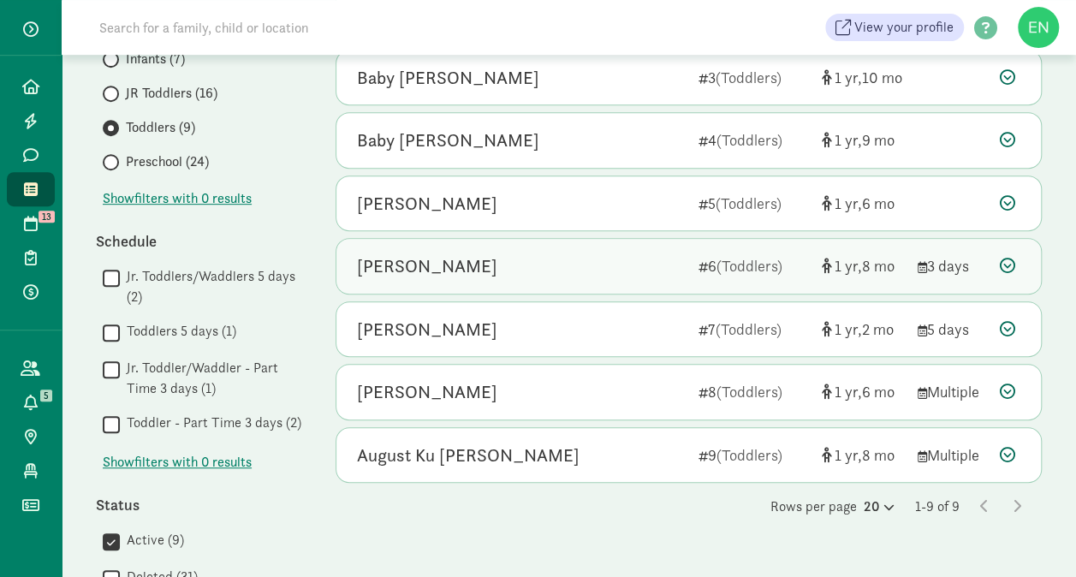
scroll to position [375, 0]
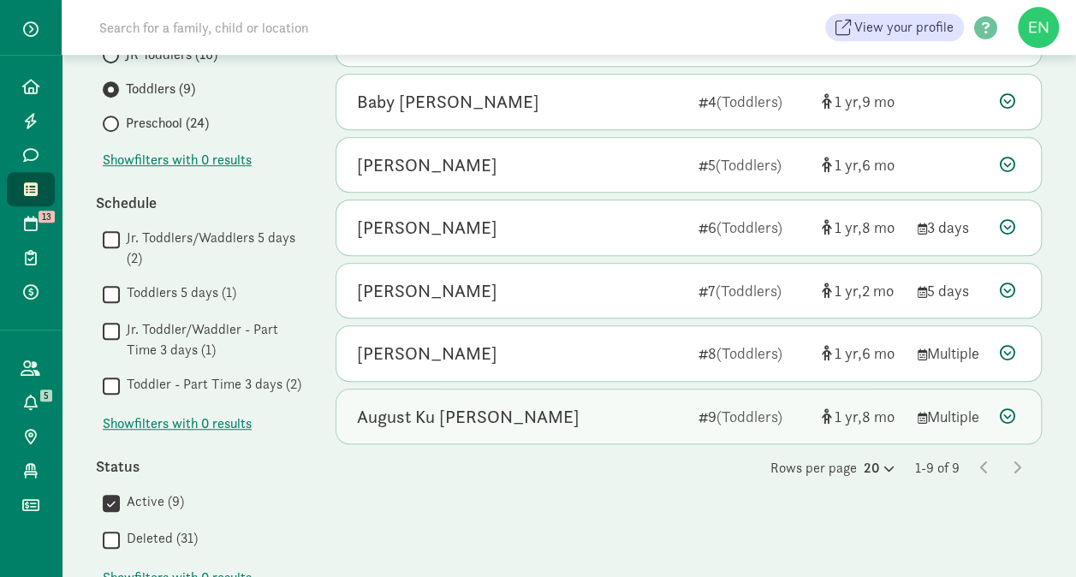
click at [638, 409] on div "August Ku [PERSON_NAME]" at bounding box center [521, 416] width 328 height 27
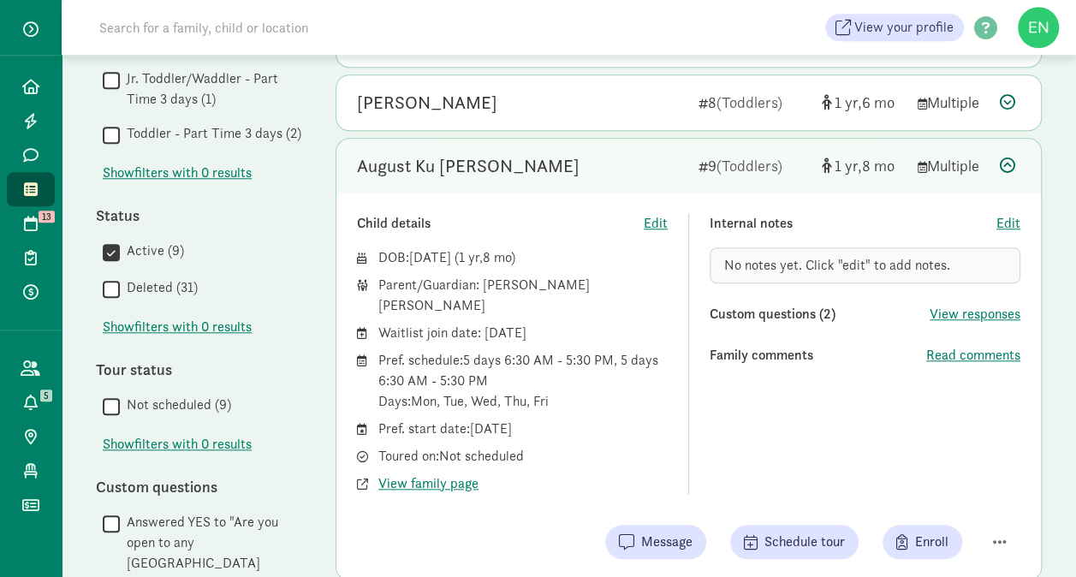
scroll to position [634, 0]
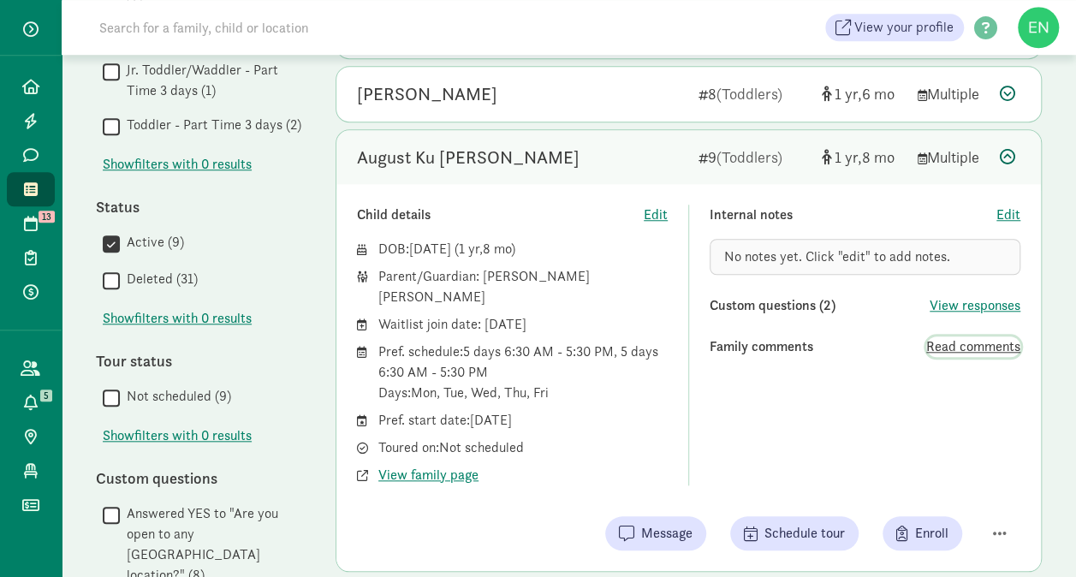
click at [968, 345] on span "Read comments" at bounding box center [973, 346] width 94 height 21
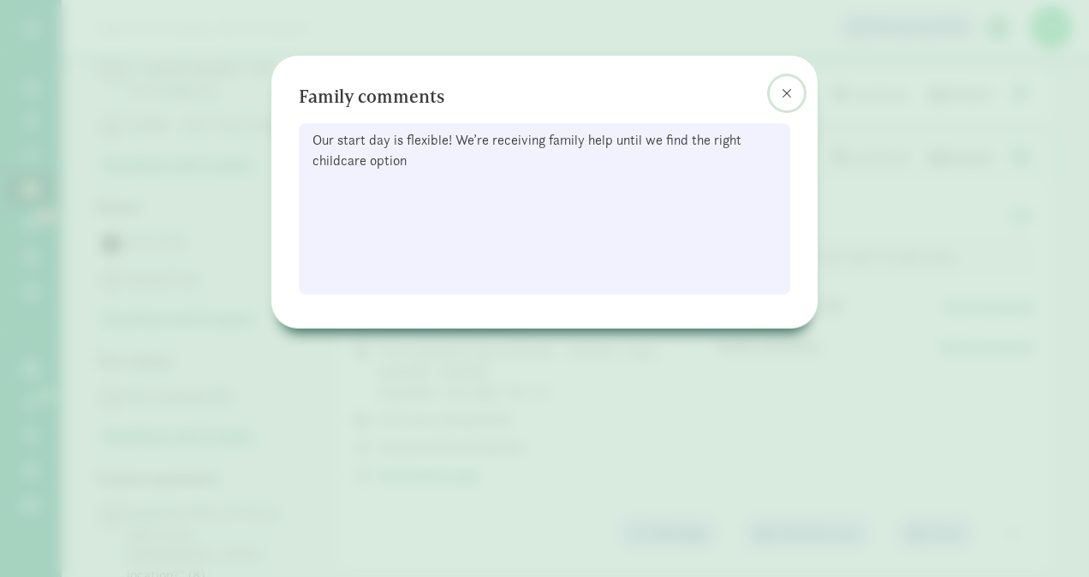
click at [789, 86] on span at bounding box center [787, 93] width 10 height 14
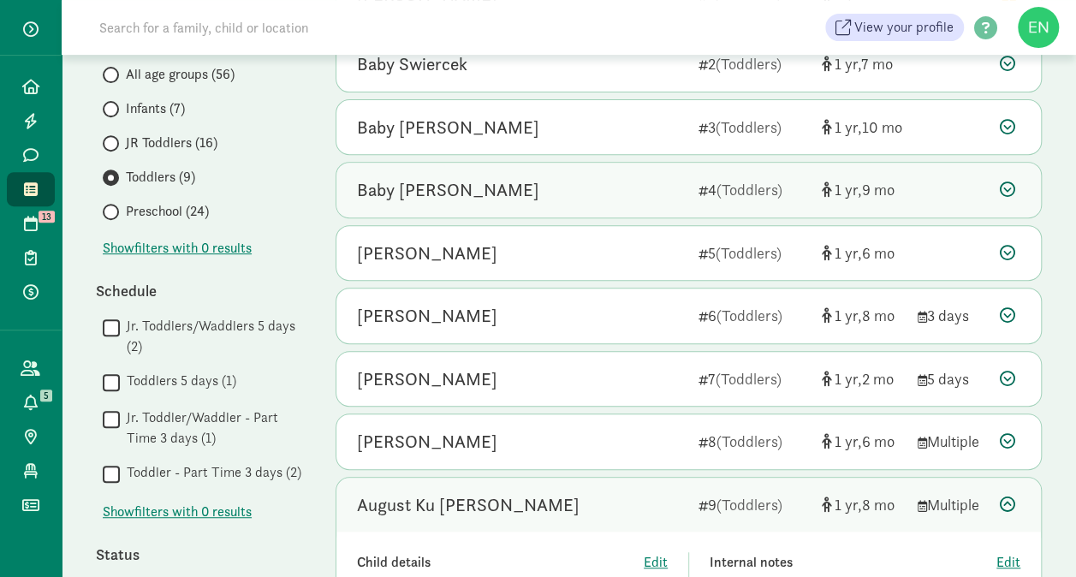
scroll to position [280, 0]
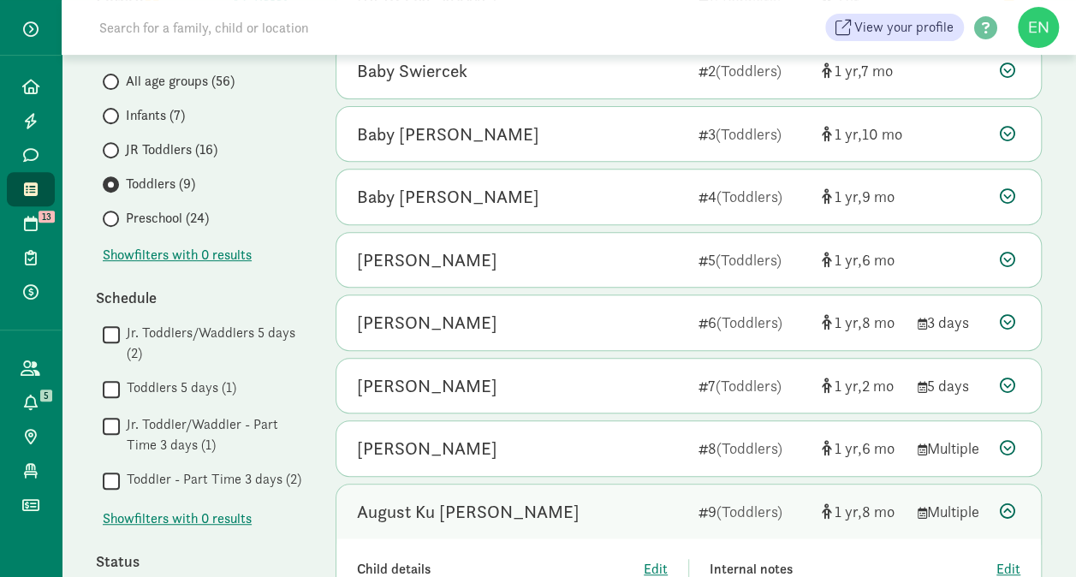
click at [184, 219] on span "Preschool (24)" at bounding box center [167, 218] width 83 height 21
click at [114, 219] on input "Preschool (24)" at bounding box center [108, 218] width 11 height 11
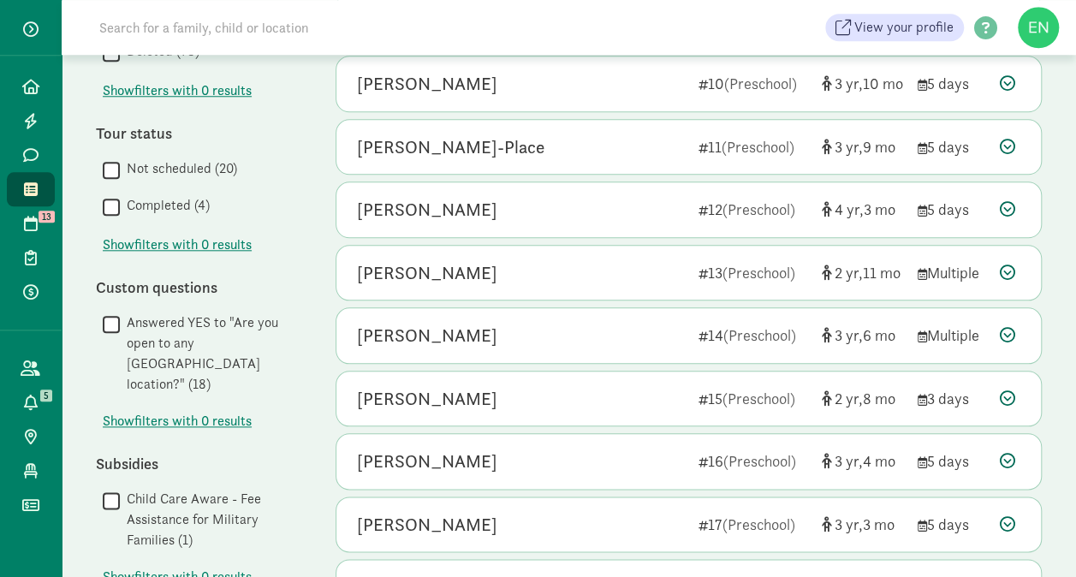
scroll to position [991, 0]
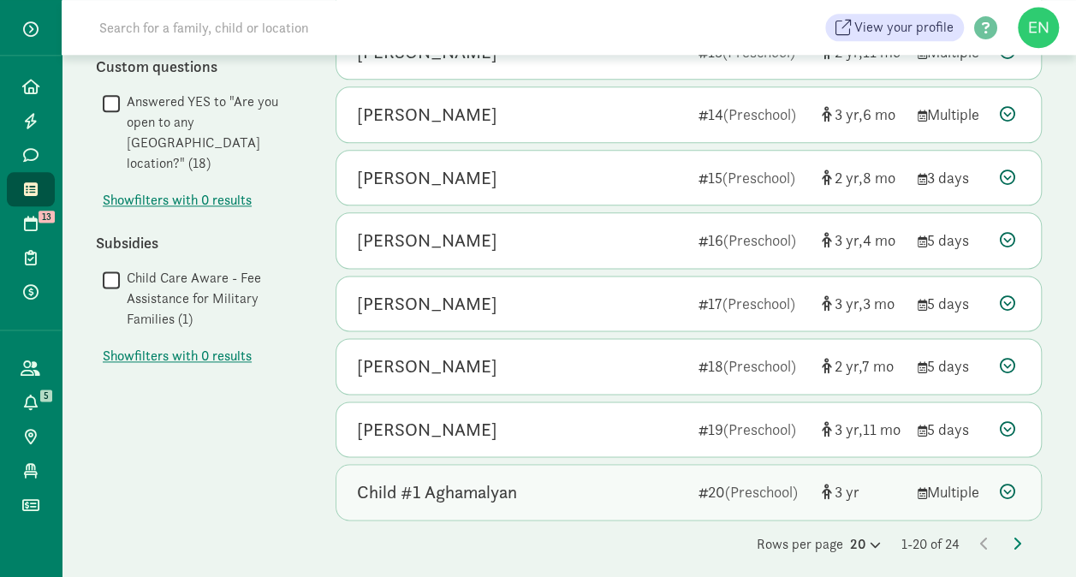
click at [548, 485] on div "Child #1 Aghamalyan" at bounding box center [521, 492] width 328 height 27
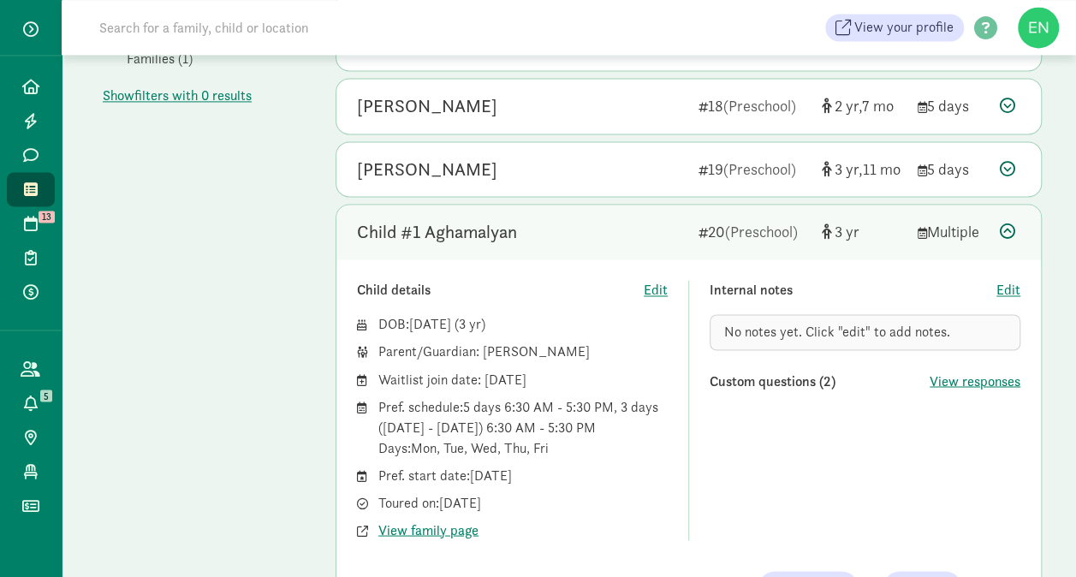
scroll to position [1274, 0]
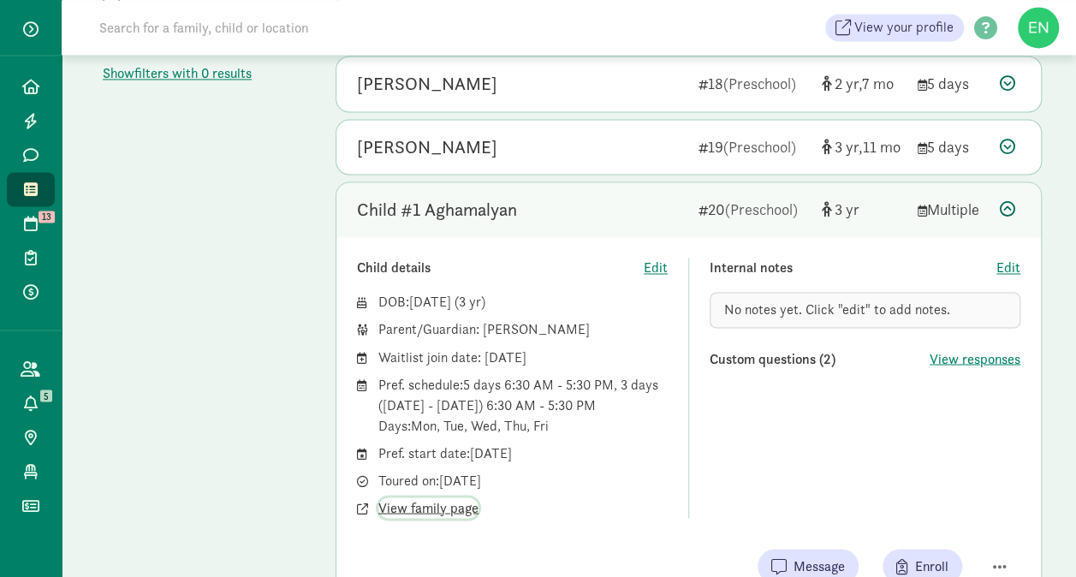
click at [426, 497] on span "View family page" at bounding box center [428, 507] width 100 height 21
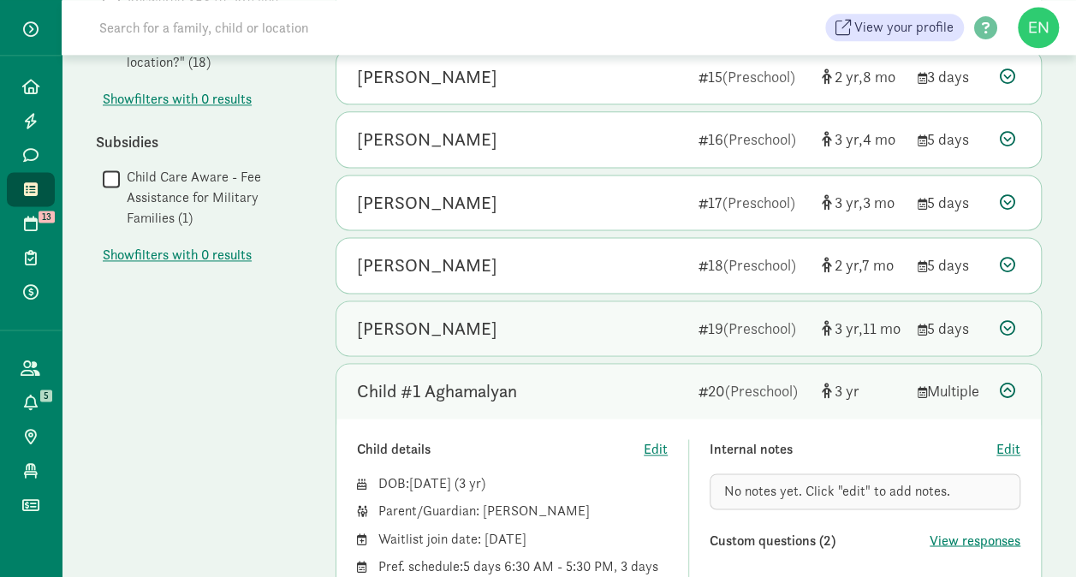
scroll to position [1091, 0]
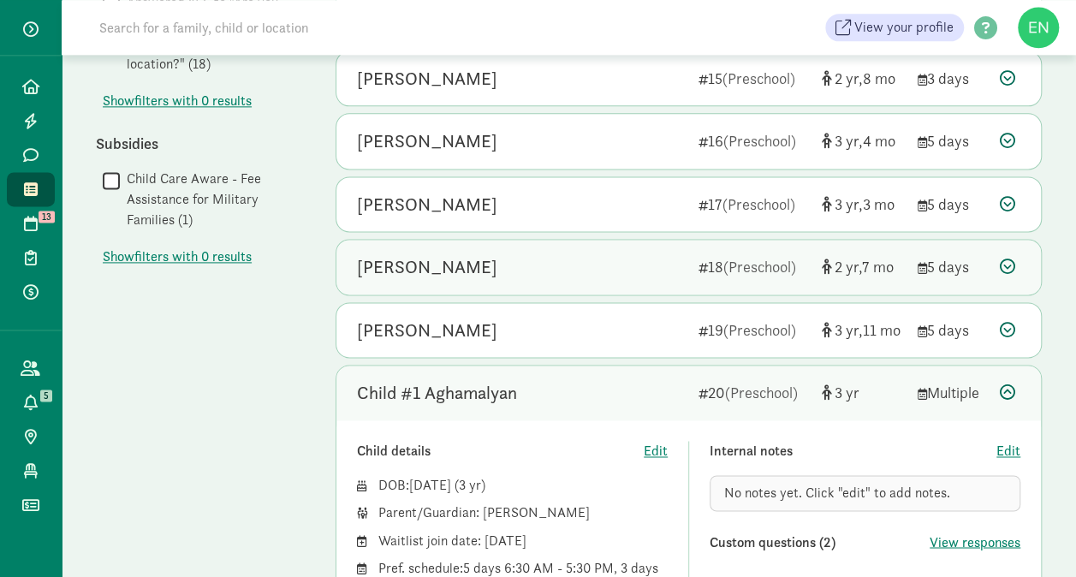
click at [639, 282] on div "Jack Schaaf 18 (Preschool) 2 7 5 days" at bounding box center [688, 267] width 705 height 55
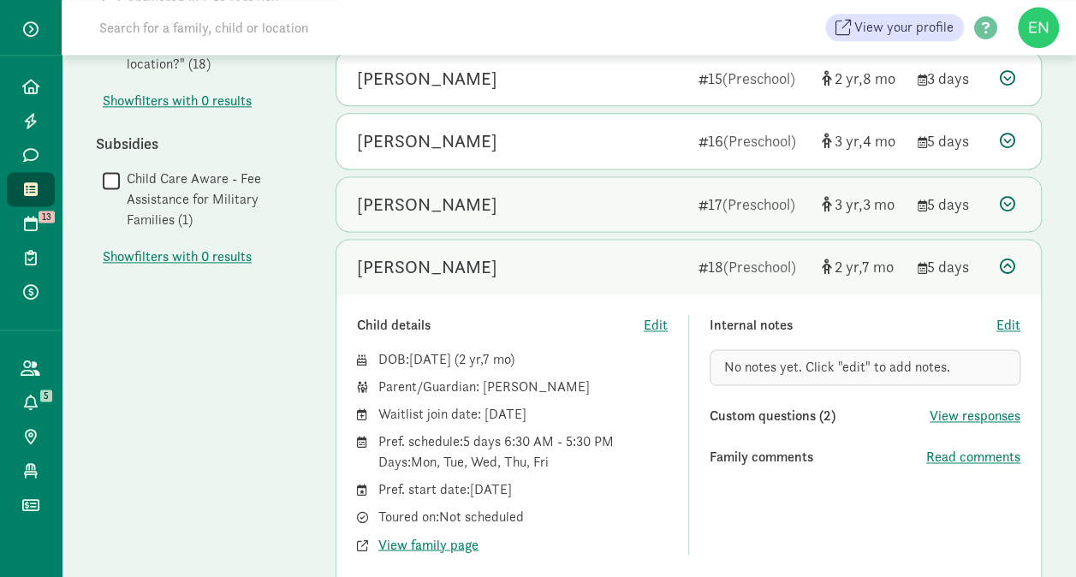
click at [620, 200] on div "Wesley McDonald" at bounding box center [521, 204] width 328 height 27
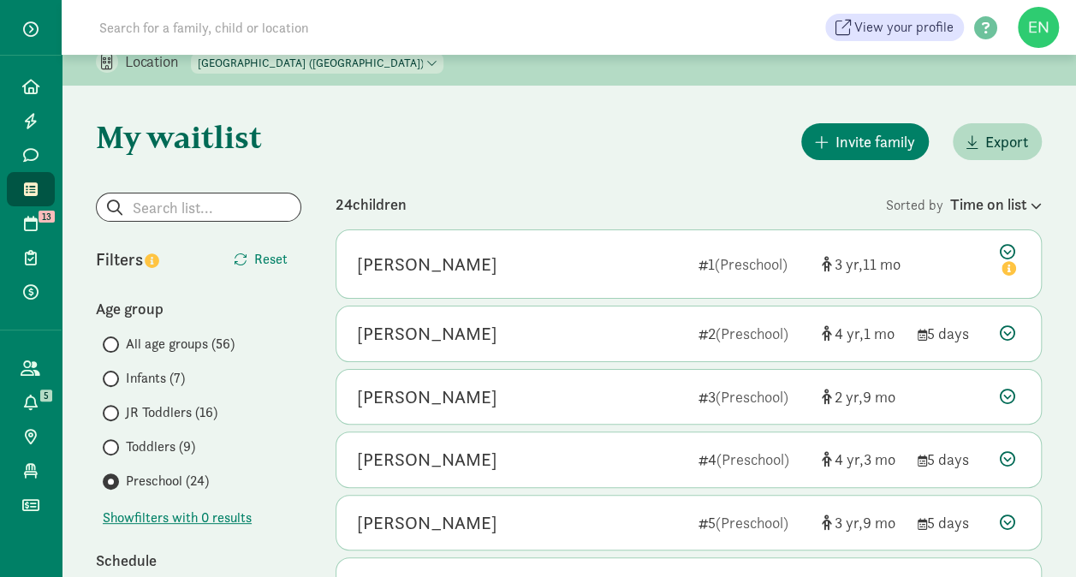
scroll to position [0, 0]
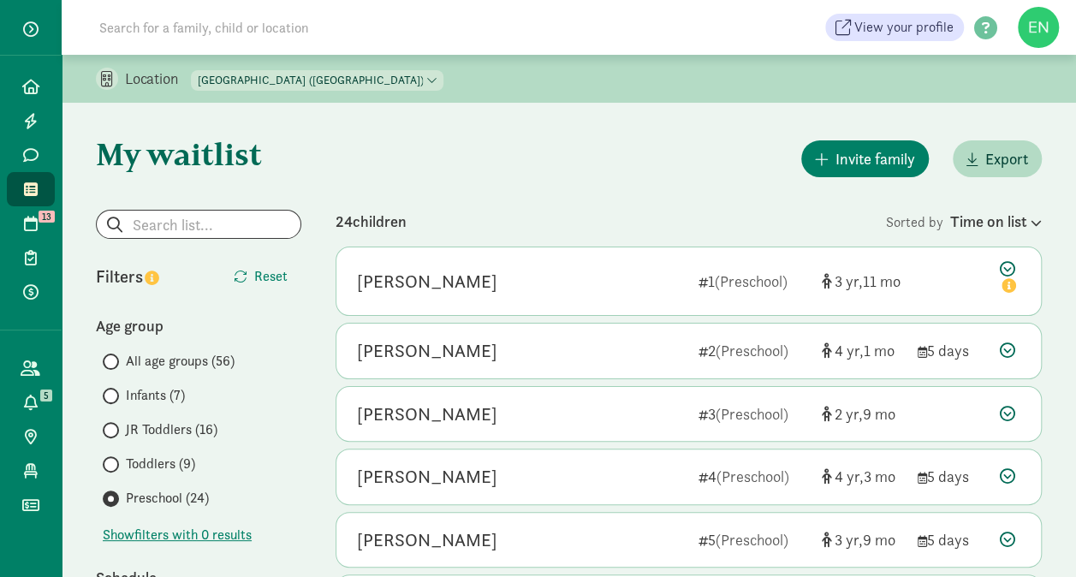
click at [376, 74] on select "North Tacoma Montessori Center (Achievement Center) North Tacoma Montessori (Pr…" at bounding box center [317, 80] width 253 height 21
select select "83839"
click at [192, 70] on select "North Tacoma Montessori Center (Achievement Center) North Tacoma Montessori (Pr…" at bounding box center [317, 80] width 253 height 21
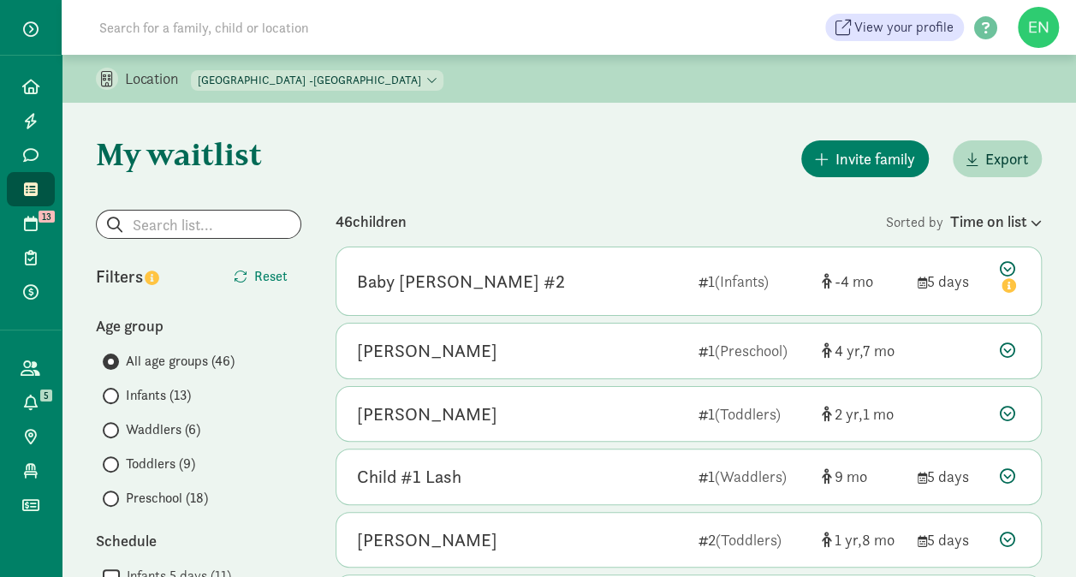
click at [189, 500] on span "Preschool (18)" at bounding box center [167, 498] width 82 height 21
click at [114, 500] on input "Preschool (18)" at bounding box center [108, 498] width 11 height 11
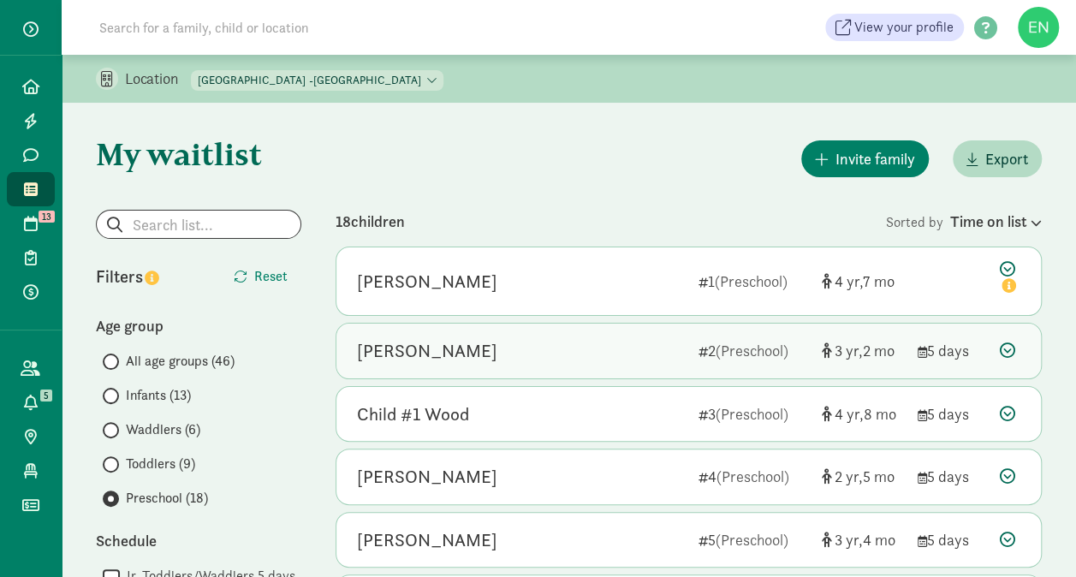
click at [712, 342] on div "2 (Preschool)" at bounding box center [754, 350] width 110 height 23
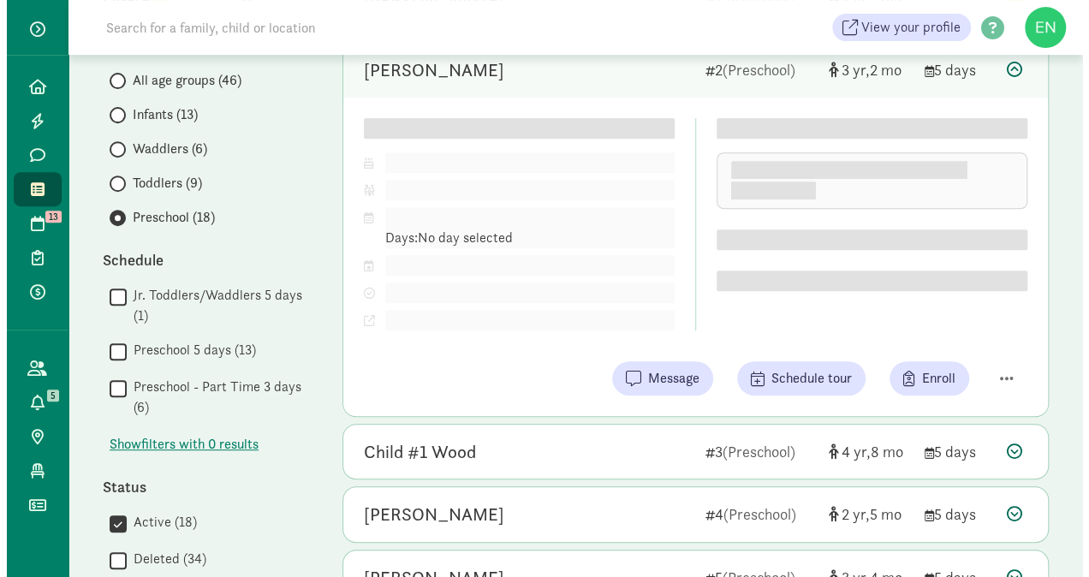
scroll to position [331, 0]
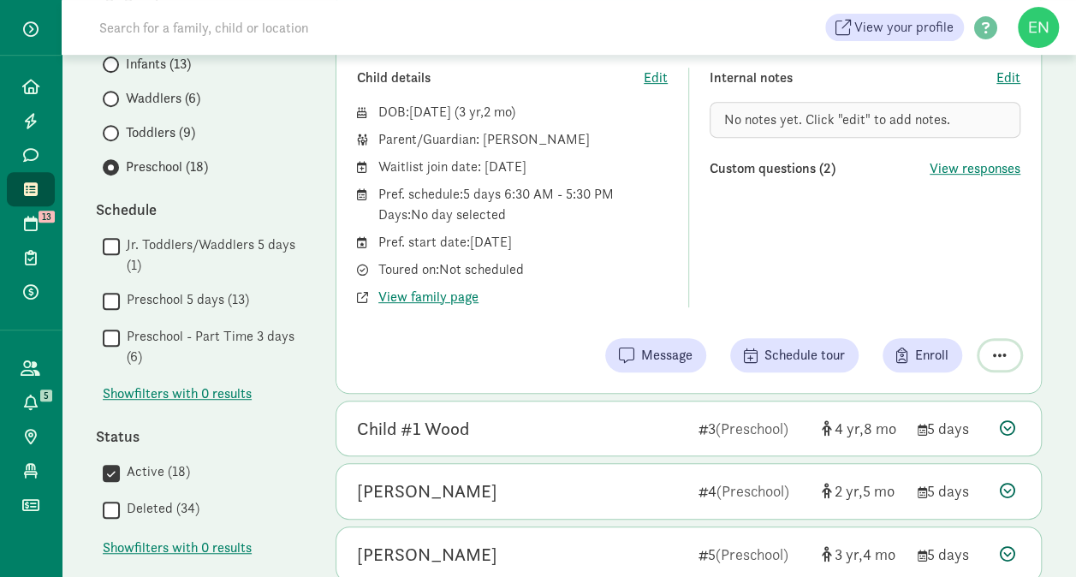
click at [1002, 354] on span "button" at bounding box center [1000, 355] width 14 height 15
click at [976, 313] on div "Remove from list" at bounding box center [939, 311] width 133 height 21
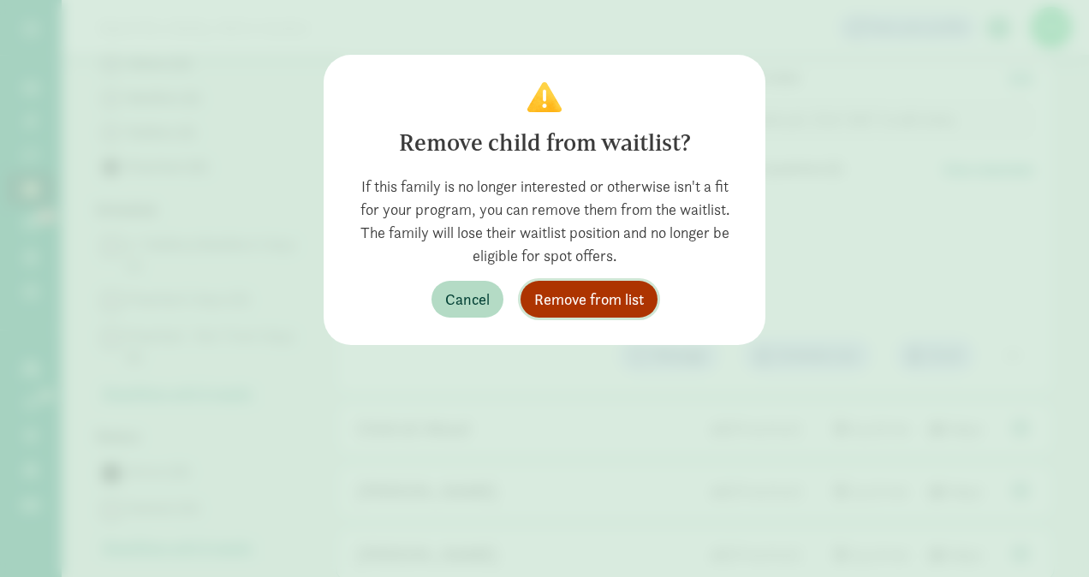
click at [600, 293] on span "Remove from list" at bounding box center [589, 299] width 110 height 23
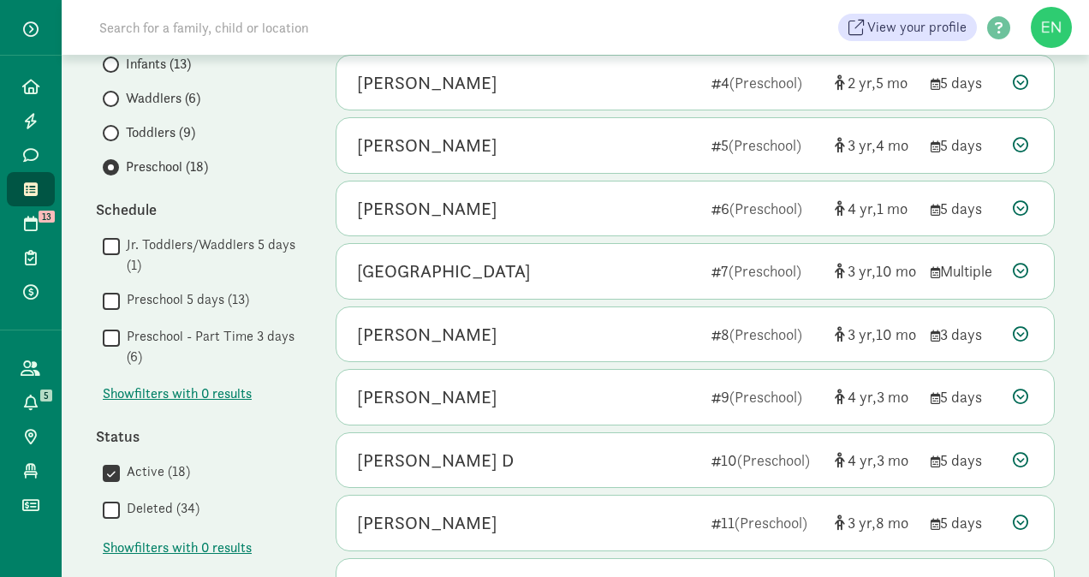
click at [137, 130] on span "Toddlers (9)" at bounding box center [160, 132] width 69 height 21
click at [114, 130] on input "Toddlers (9)" at bounding box center [108, 133] width 11 height 11
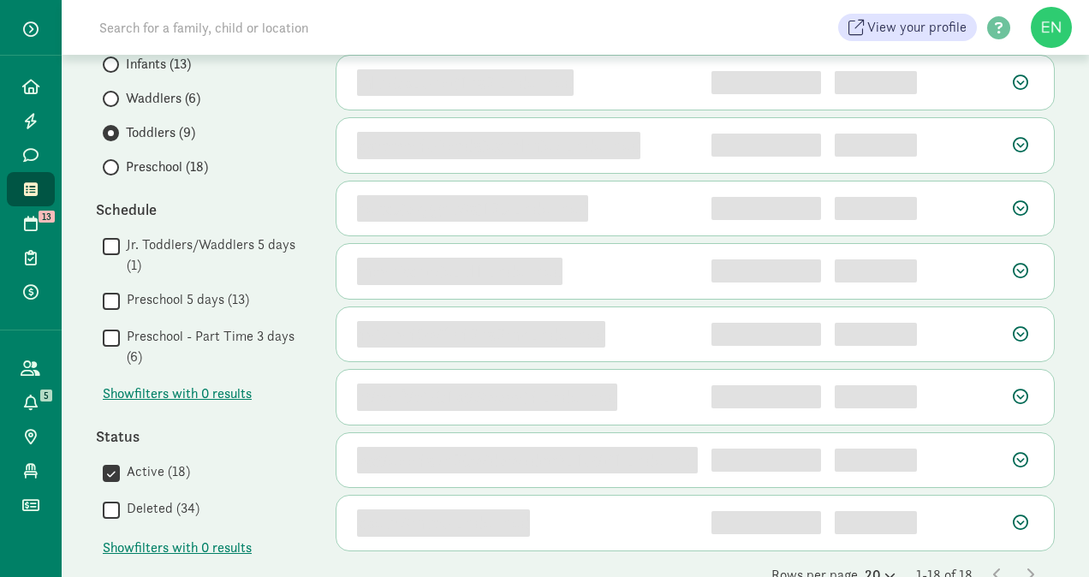
scroll to position [0, 0]
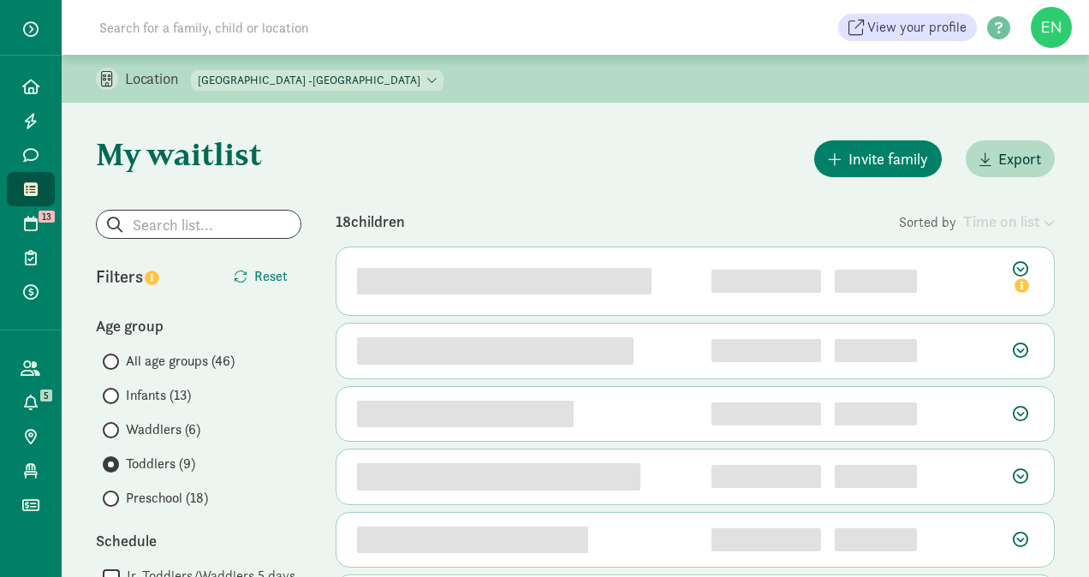
click at [174, 500] on span "Preschool (18)" at bounding box center [167, 498] width 82 height 21
click at [114, 500] on input "Preschool (18)" at bounding box center [108, 498] width 11 height 11
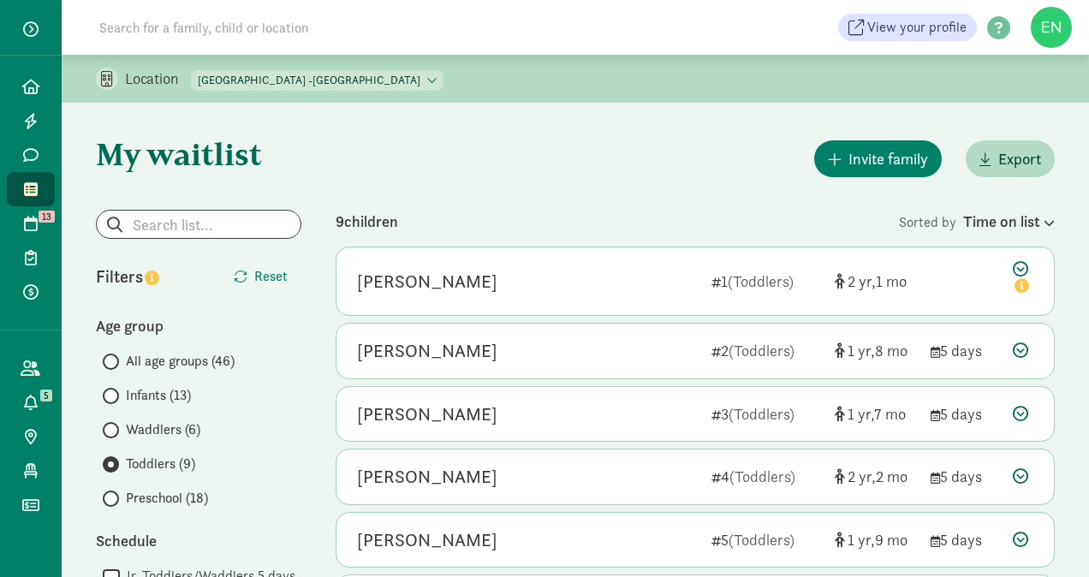
click at [142, 495] on span "Preschool (18)" at bounding box center [167, 498] width 82 height 21
click at [114, 495] on input "Preschool (18)" at bounding box center [108, 498] width 11 height 11
click at [41, 174] on link "Waitlist" at bounding box center [31, 189] width 48 height 34
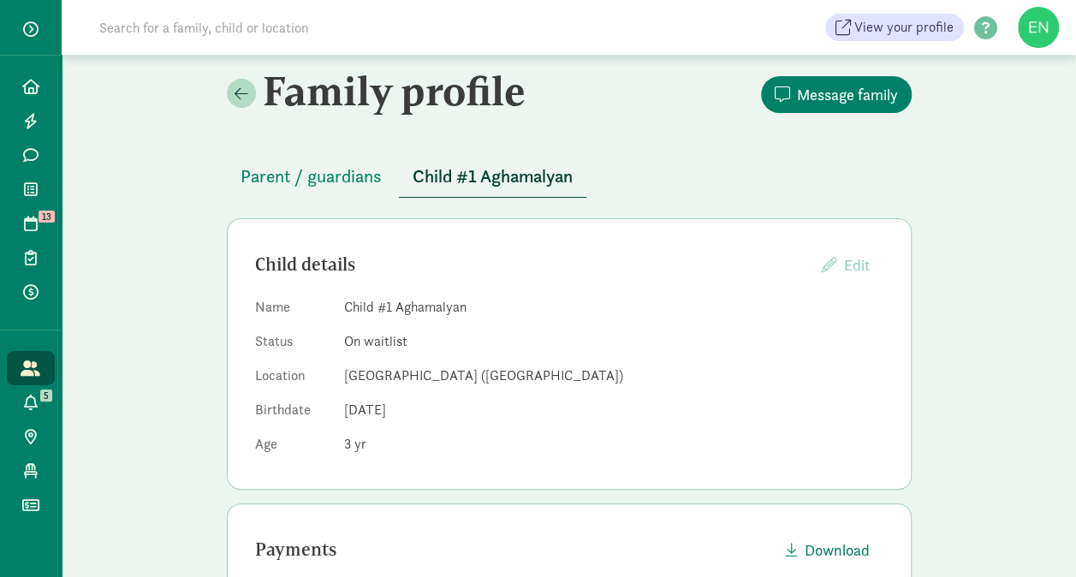
scroll to position [8, 0]
click at [318, 192] on button "Parent / guardians" at bounding box center [311, 177] width 169 height 41
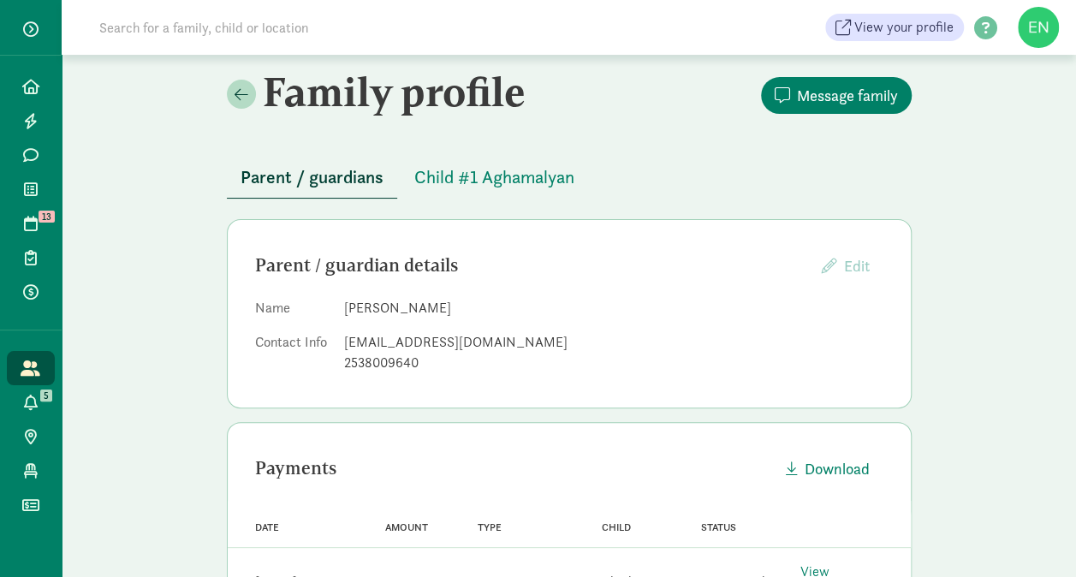
click at [444, 339] on div "[EMAIL_ADDRESS][DOMAIN_NAME]" at bounding box center [613, 342] width 539 height 21
copy dd "[EMAIL_ADDRESS][DOMAIN_NAME]"
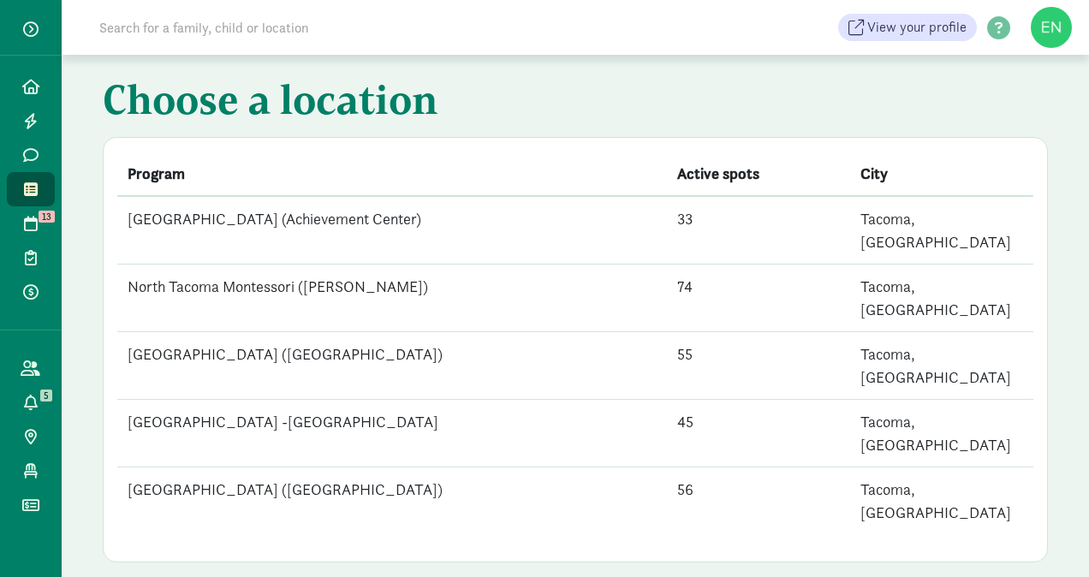
click at [344, 226] on td "[GEOGRAPHIC_DATA] (Achievement Center)" at bounding box center [392, 230] width 550 height 68
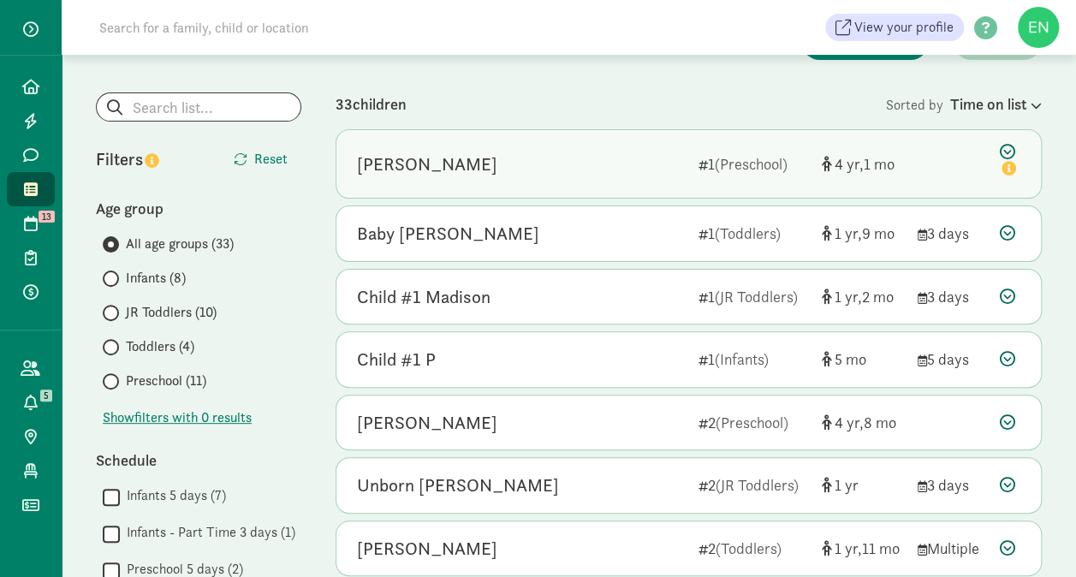
scroll to position [118, 0]
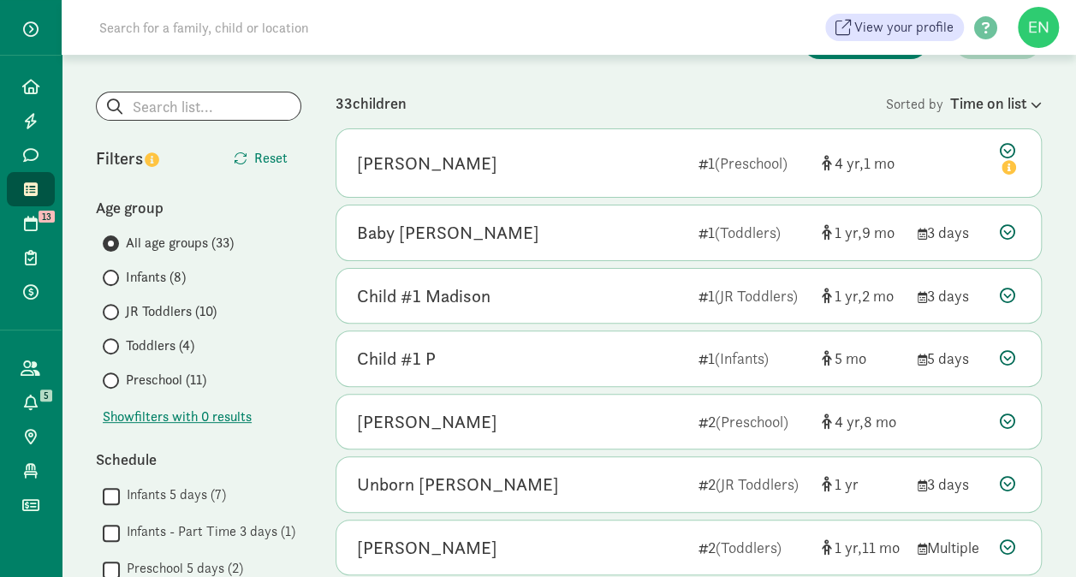
click at [173, 377] on span "Preschool (11)" at bounding box center [166, 380] width 80 height 21
click at [114, 377] on input "Preschool (11)" at bounding box center [108, 380] width 11 height 11
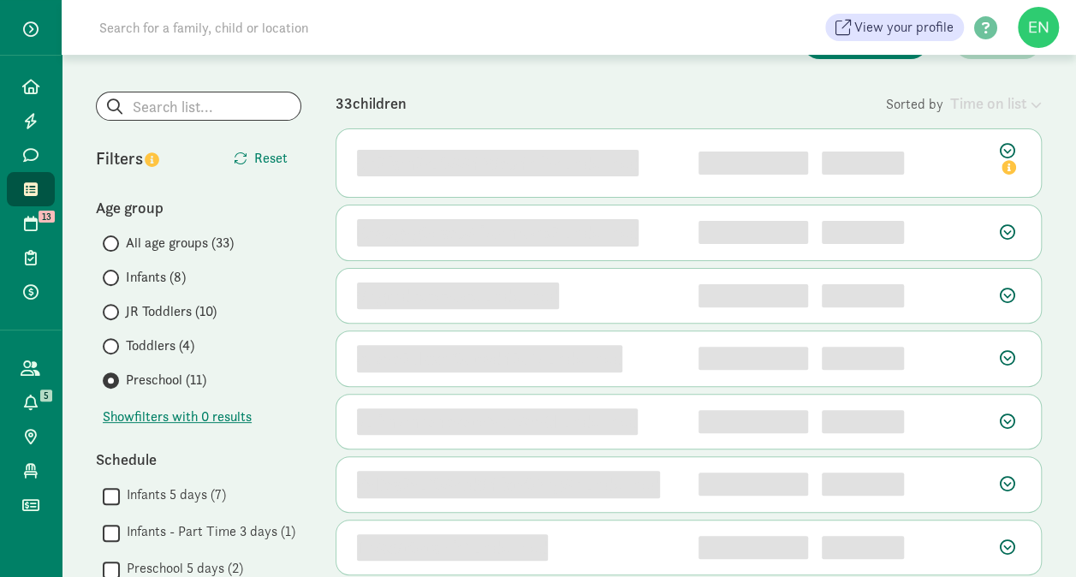
scroll to position [0, 0]
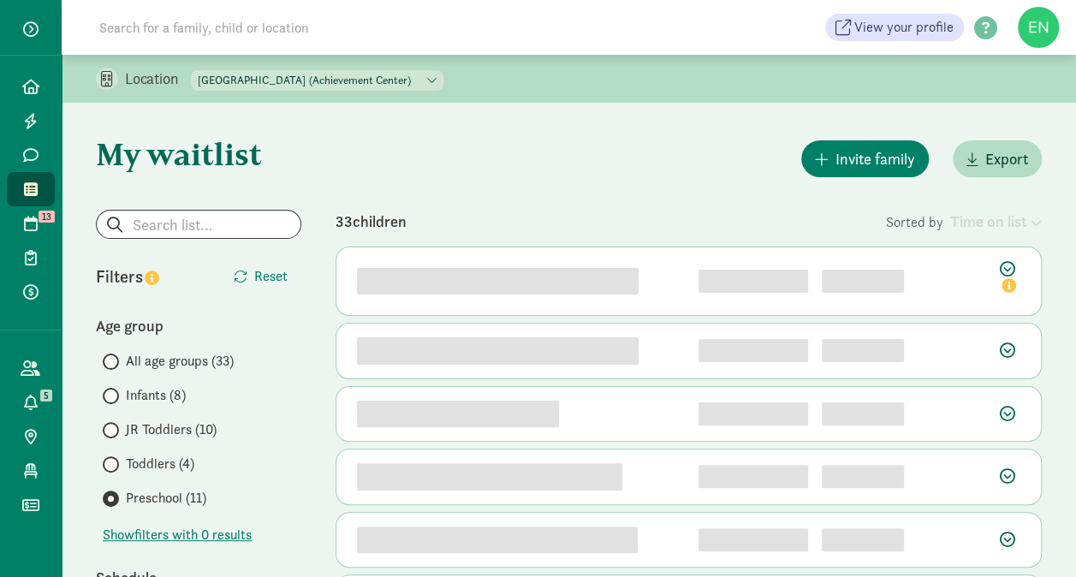
click at [382, 75] on select "[GEOGRAPHIC_DATA] (Achievement Center) [GEOGRAPHIC_DATA] ([PERSON_NAME]) [GEOGR…" at bounding box center [317, 80] width 253 height 21
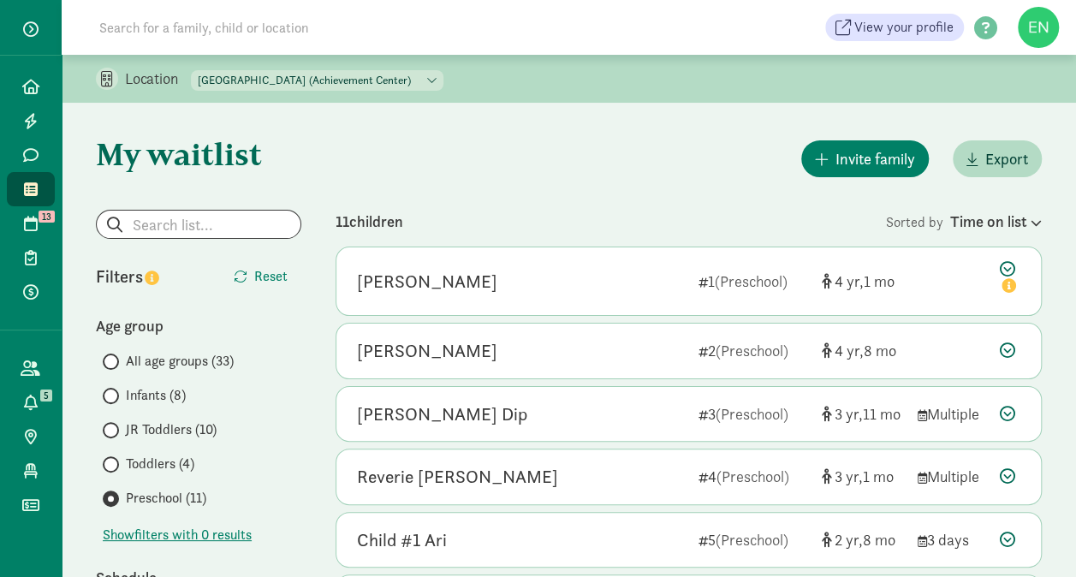
select select "83839"
click at [192, 70] on select "[GEOGRAPHIC_DATA] (Achievement Center) [GEOGRAPHIC_DATA] ([PERSON_NAME]) [GEOGR…" at bounding box center [317, 80] width 253 height 21
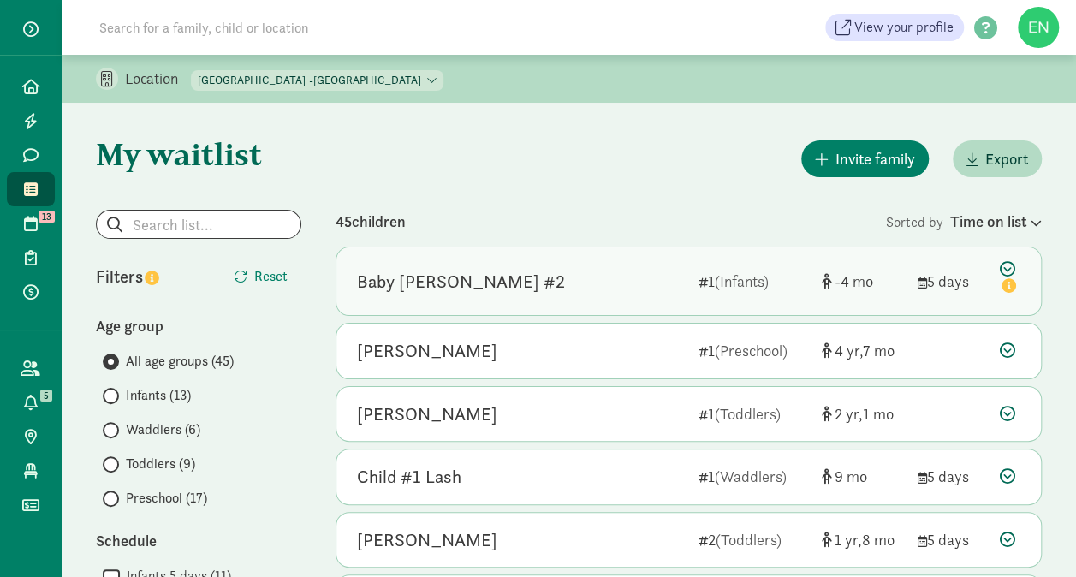
click at [793, 280] on div "1 (Infants)" at bounding box center [754, 281] width 110 height 23
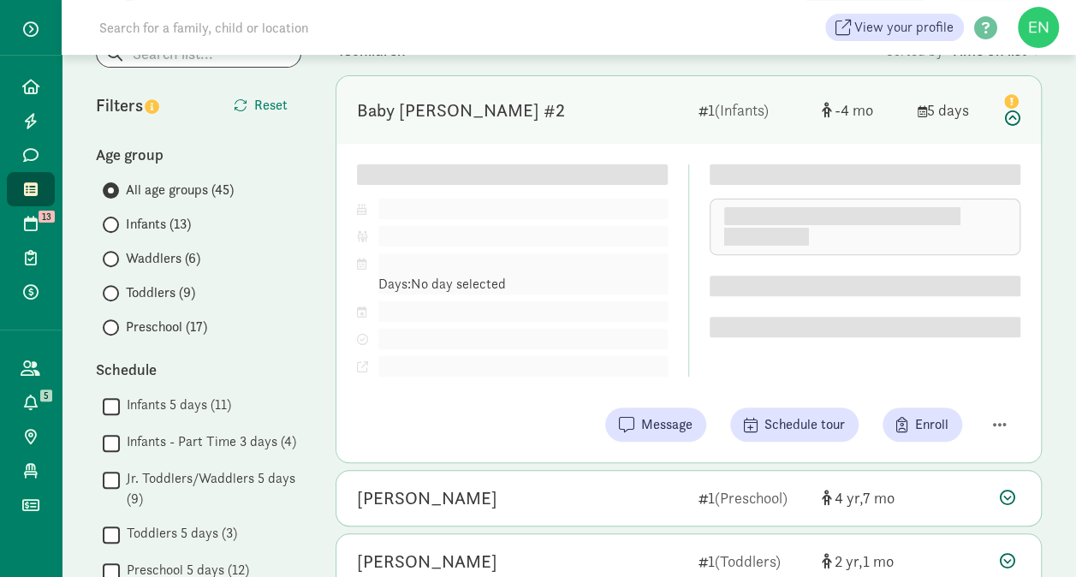
scroll to position [180, 0]
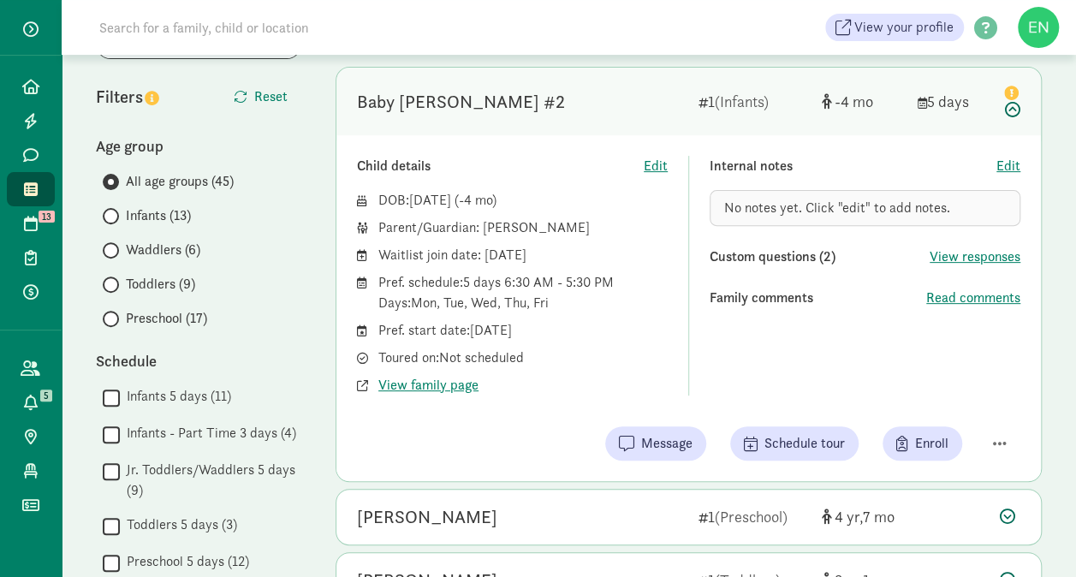
click at [159, 313] on span "Preschool (17)" at bounding box center [166, 318] width 81 height 21
click at [114, 313] on input "Preschool (17)" at bounding box center [108, 318] width 11 height 11
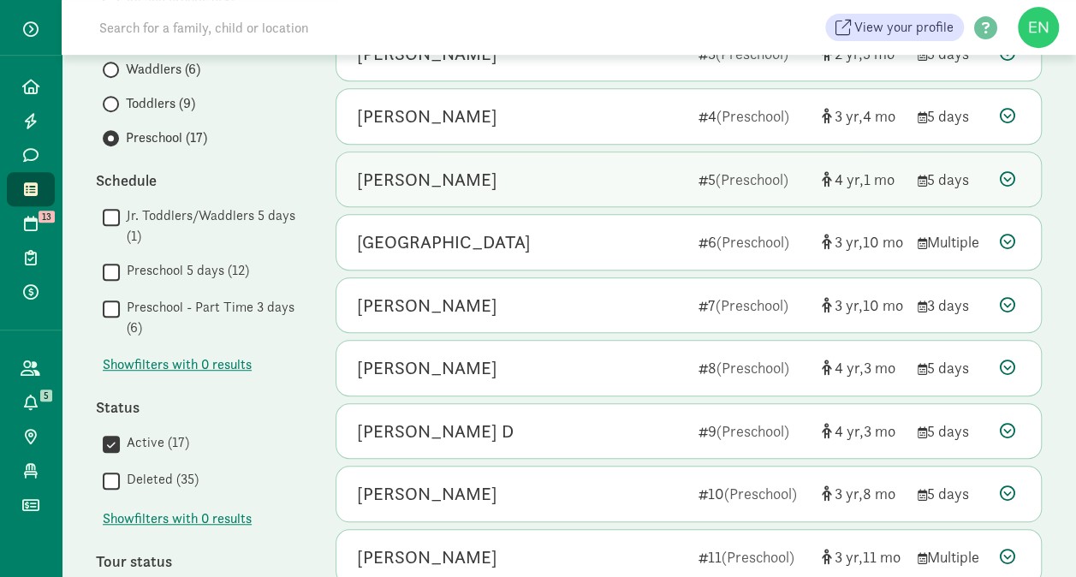
scroll to position [381, 0]
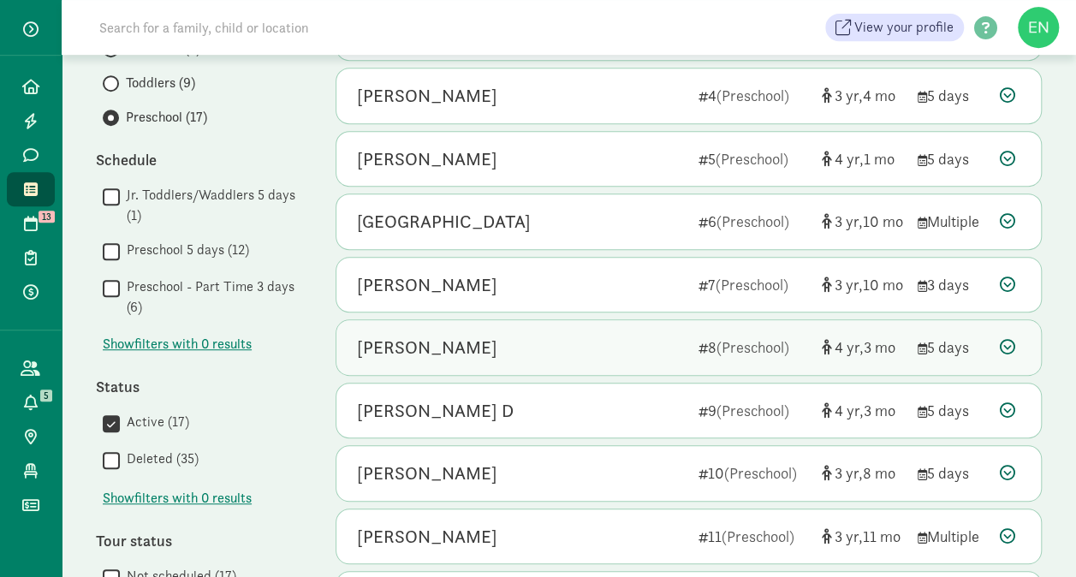
click at [606, 344] on div "[PERSON_NAME]" at bounding box center [521, 347] width 328 height 27
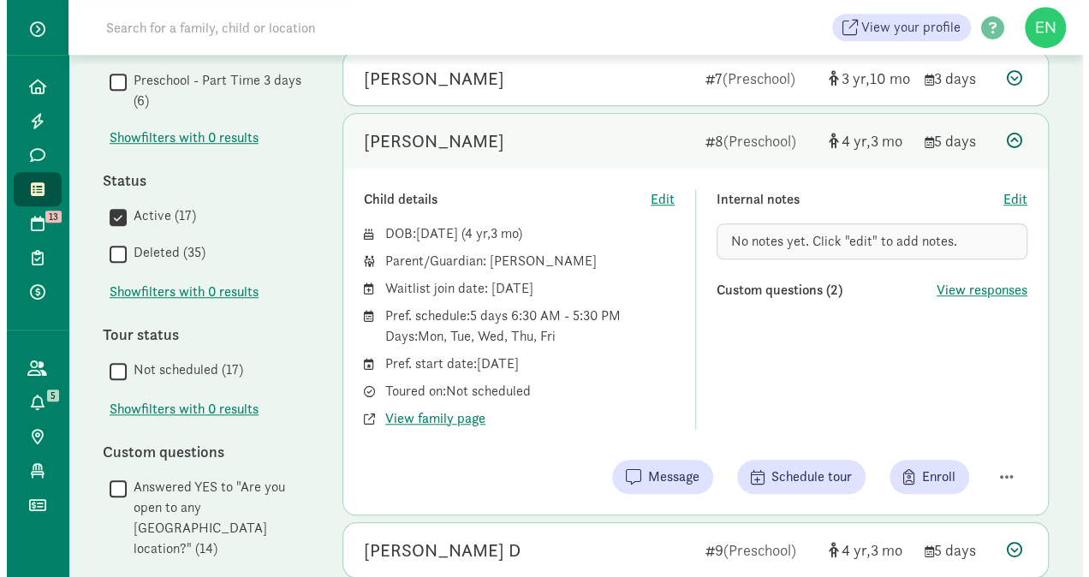
scroll to position [588, 0]
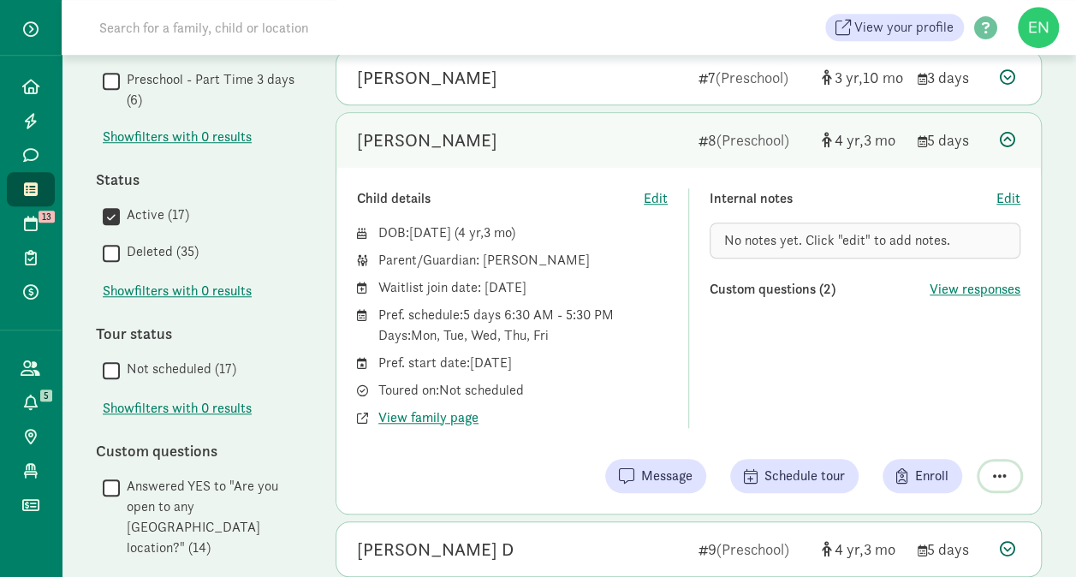
click at [1003, 469] on span "button" at bounding box center [1000, 475] width 14 height 15
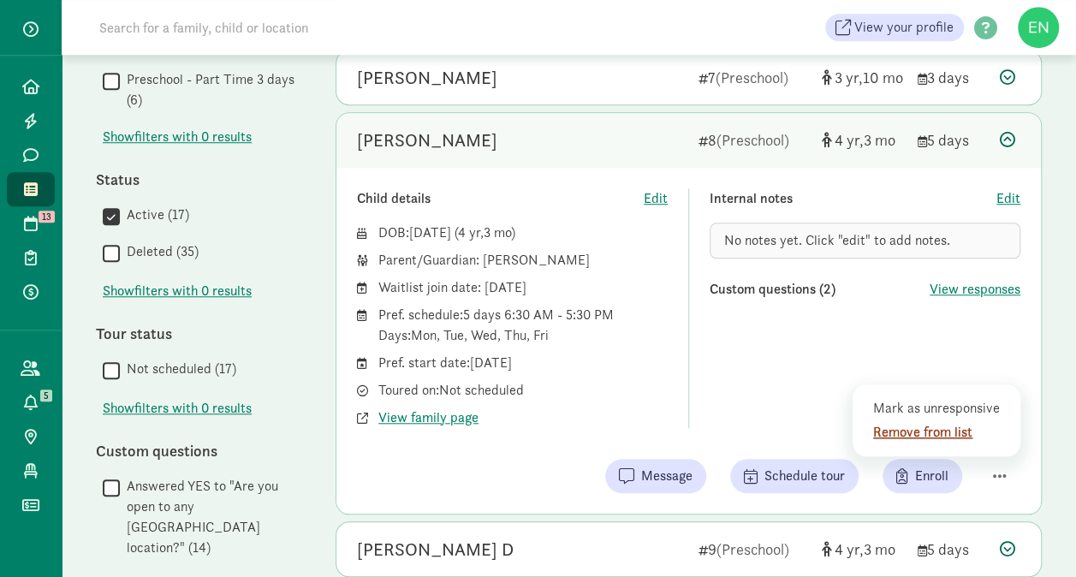
click at [938, 433] on div "Remove from list" at bounding box center [939, 432] width 133 height 21
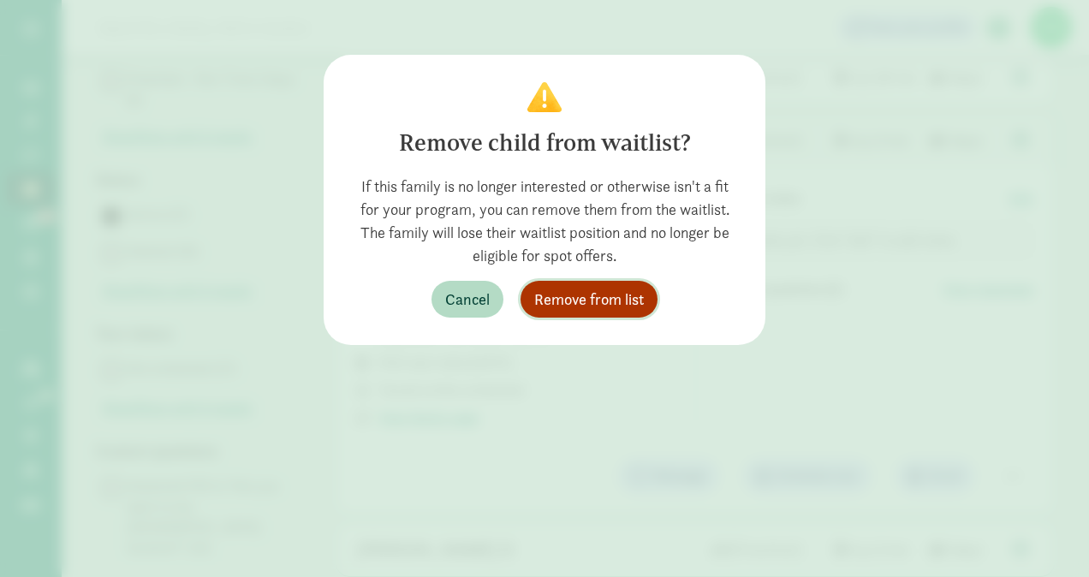
click at [625, 301] on span "Remove from list" at bounding box center [589, 299] width 110 height 23
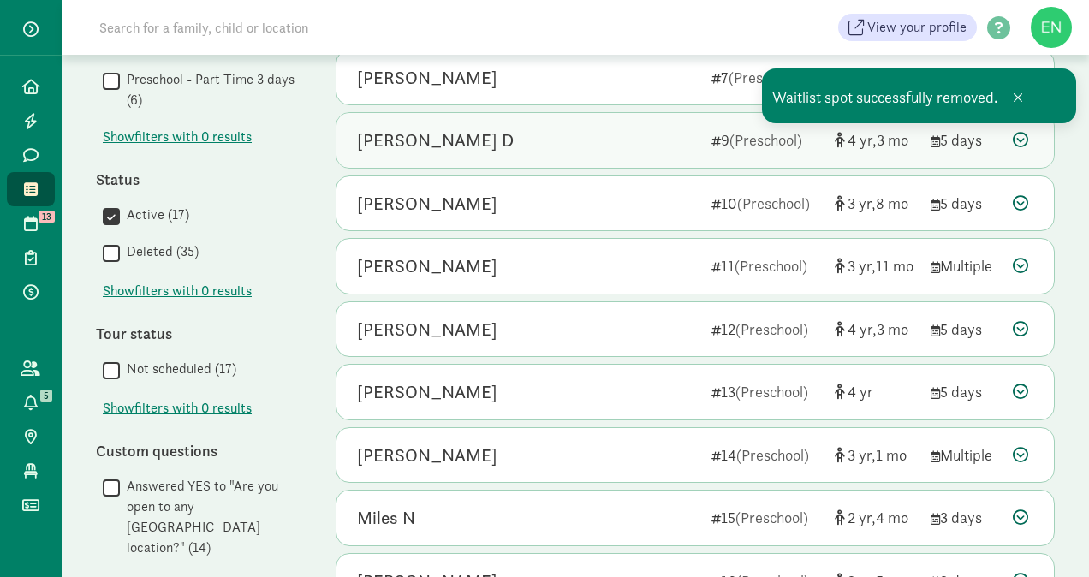
click at [704, 150] on div "[PERSON_NAME] D 9 (Preschool) 4 3 5 days" at bounding box center [695, 140] width 718 height 55
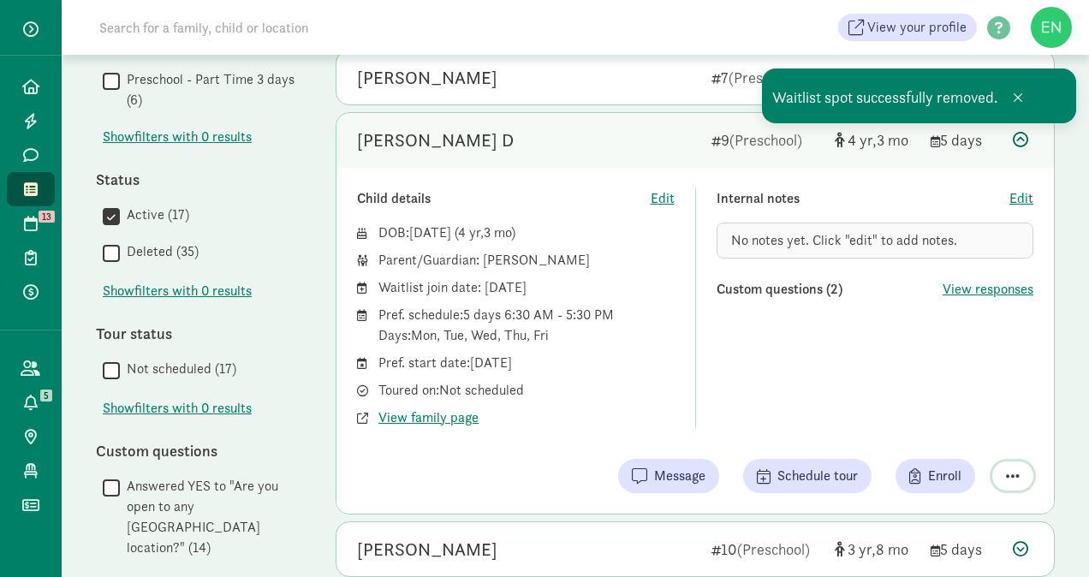
click at [1009, 476] on span "button" at bounding box center [1013, 475] width 14 height 15
click at [902, 436] on div "Remove from list" at bounding box center [952, 432] width 133 height 21
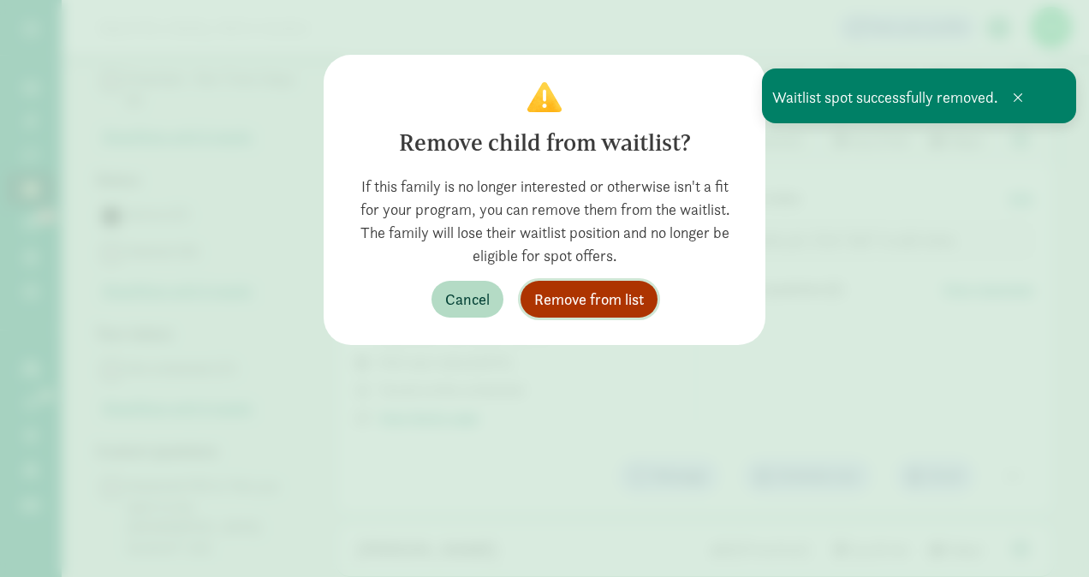
click at [594, 296] on span "Remove from list" at bounding box center [589, 299] width 110 height 23
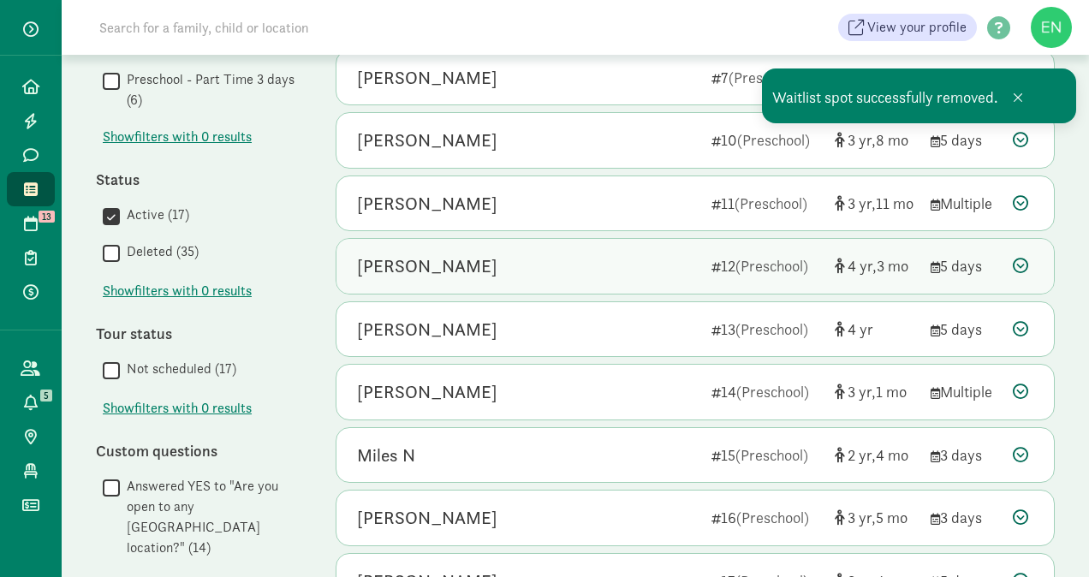
click at [609, 279] on div "Jude Kwon 12 (Preschool) 4 3 5 days" at bounding box center [695, 266] width 718 height 55
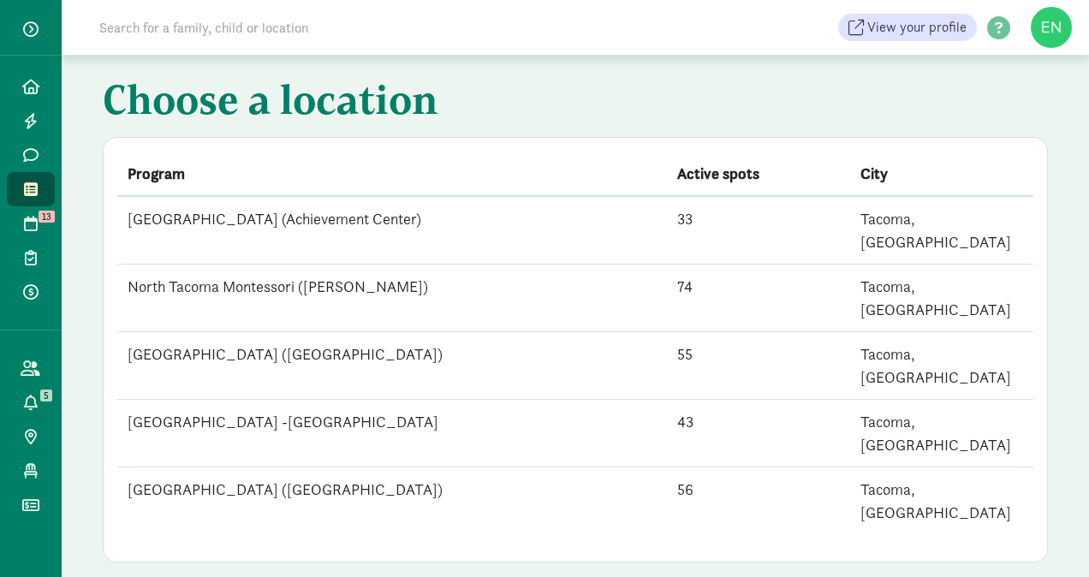
click at [368, 400] on td "[GEOGRAPHIC_DATA] -[GEOGRAPHIC_DATA]" at bounding box center [392, 434] width 550 height 68
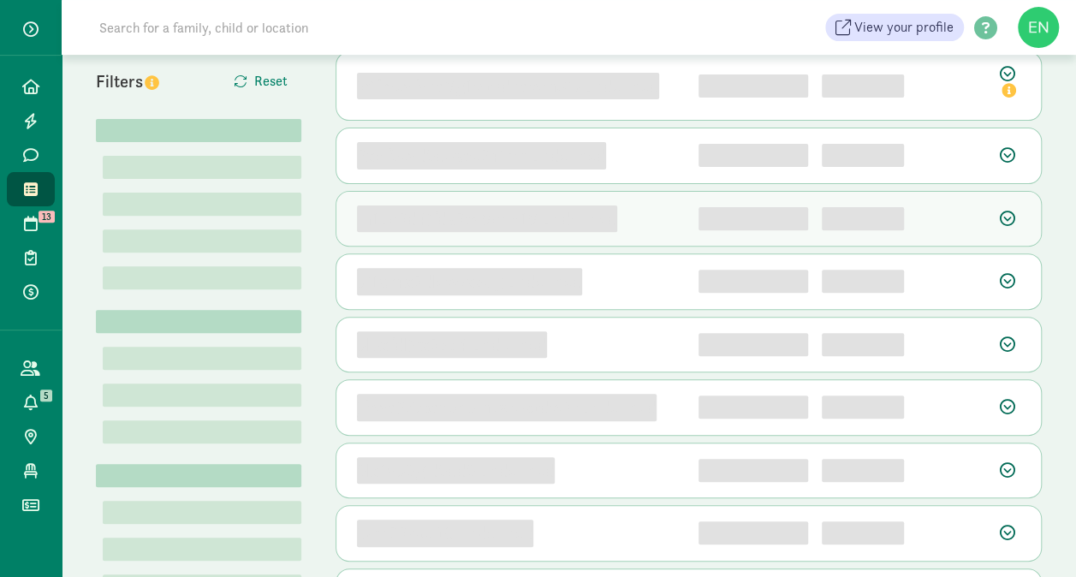
scroll to position [194, 0]
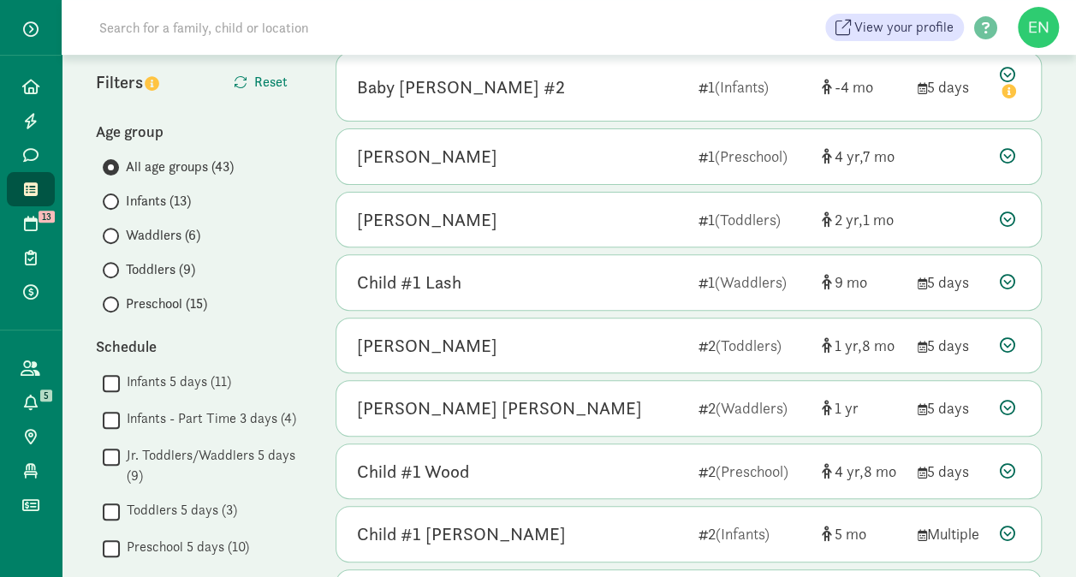
click at [159, 306] on span "Preschool (15)" at bounding box center [166, 304] width 81 height 21
click at [114, 306] on input "Preschool (15)" at bounding box center [108, 304] width 11 height 11
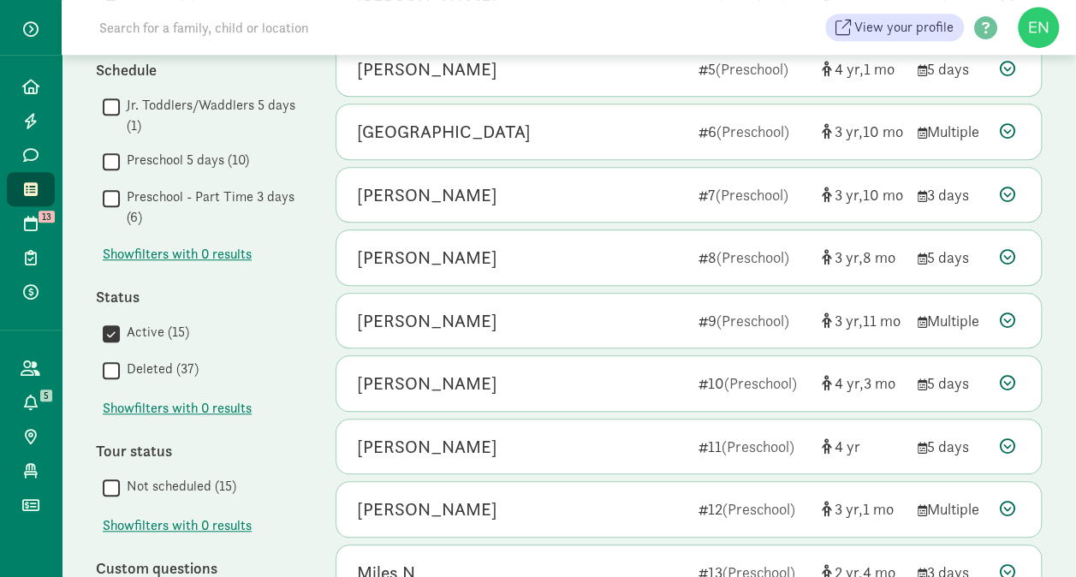
scroll to position [612, 0]
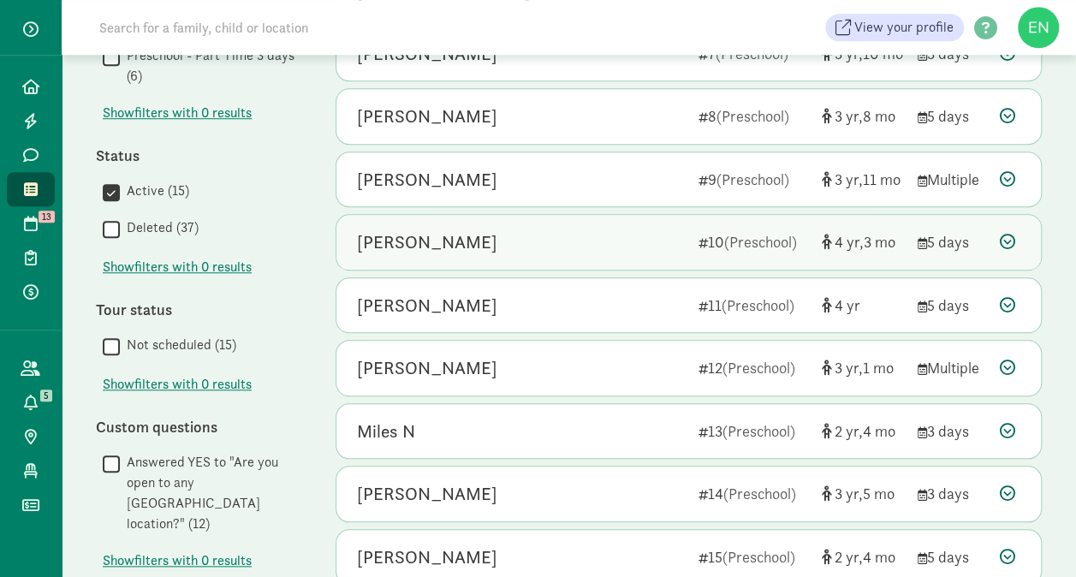
click at [741, 236] on span "(Preschool)" at bounding box center [760, 242] width 73 height 20
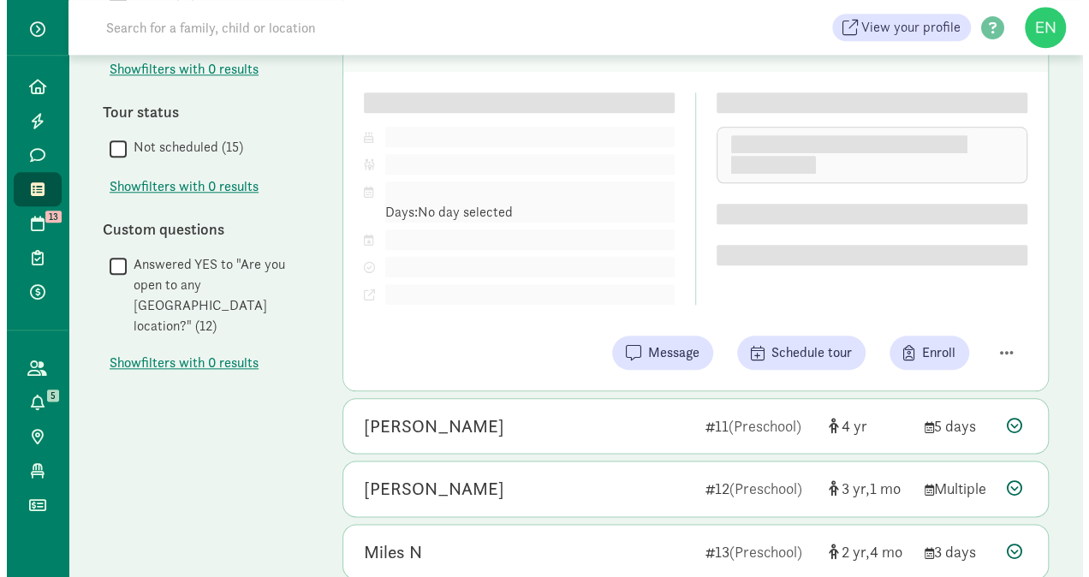
scroll to position [852, 0]
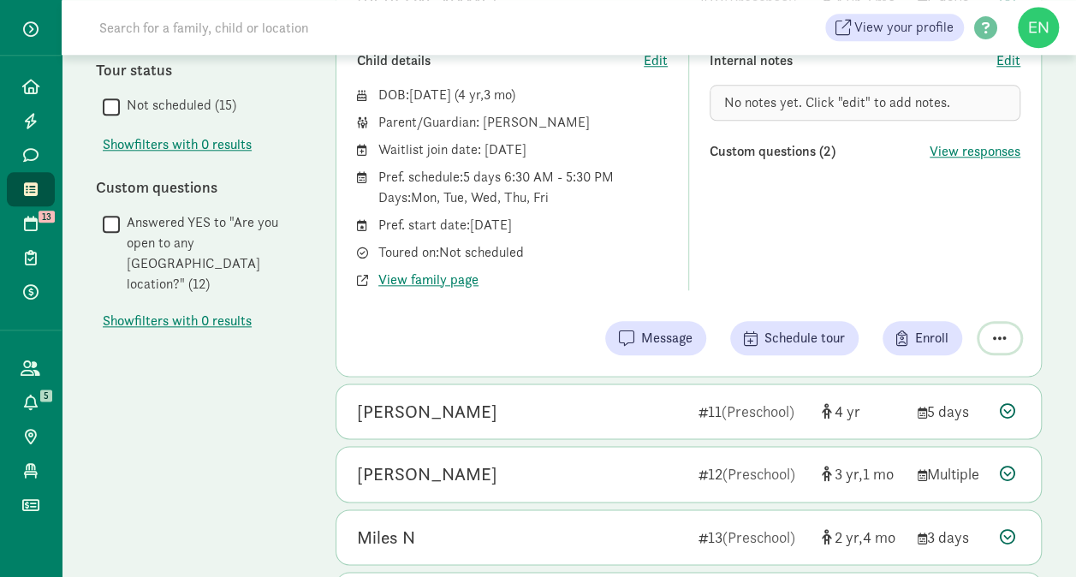
click at [1007, 337] on button "button" at bounding box center [1000, 338] width 41 height 29
click at [974, 297] on div "Remove from list" at bounding box center [939, 294] width 133 height 21
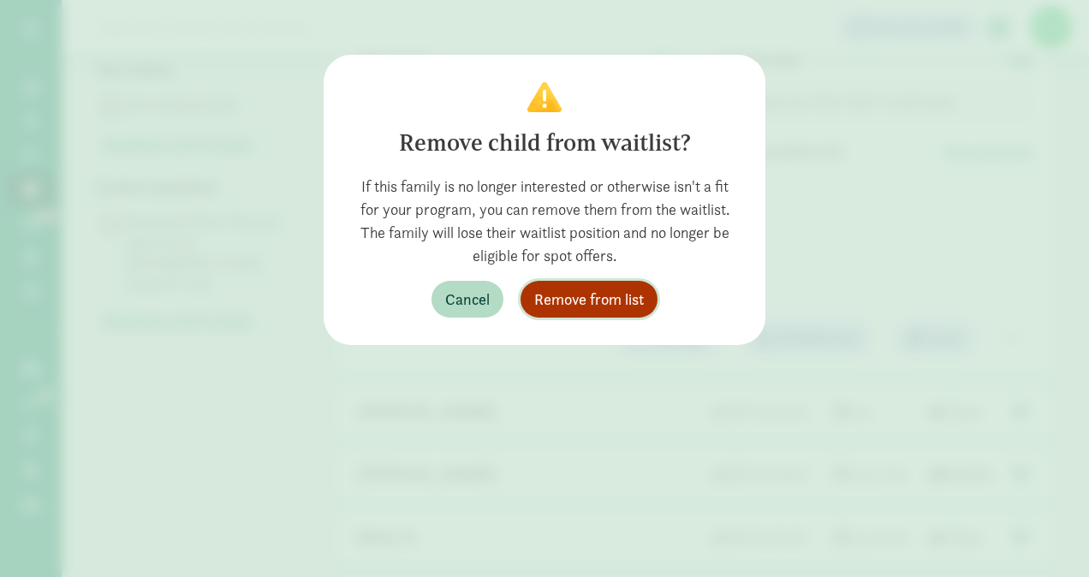
click at [587, 301] on span "Remove from list" at bounding box center [589, 299] width 110 height 23
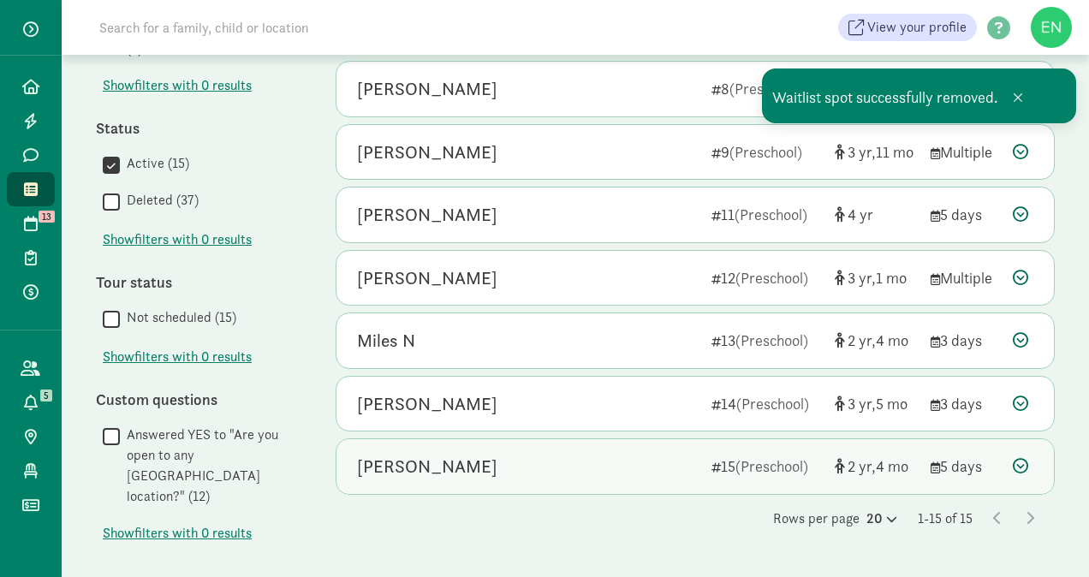
click at [496, 462] on div "Natalie Ruff" at bounding box center [527, 466] width 341 height 27
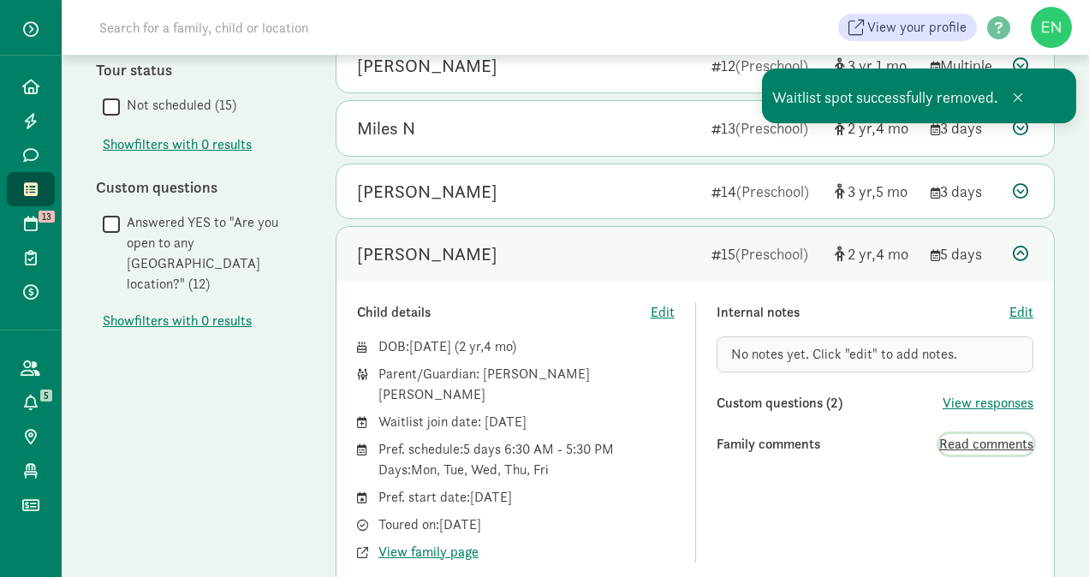
click at [985, 438] on span "Read comments" at bounding box center [986, 444] width 94 height 21
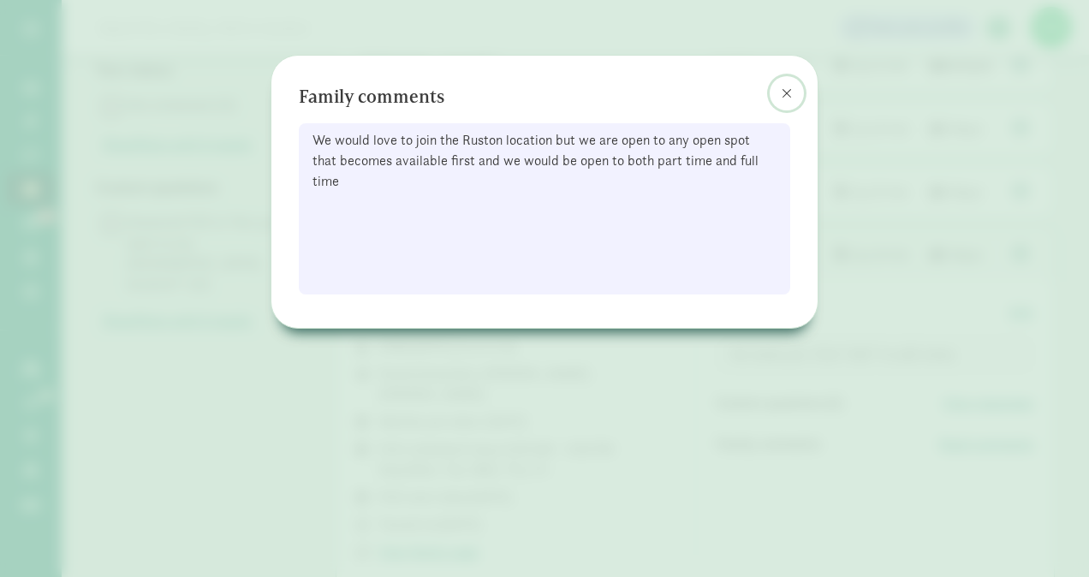
click at [783, 90] on span at bounding box center [787, 93] width 10 height 14
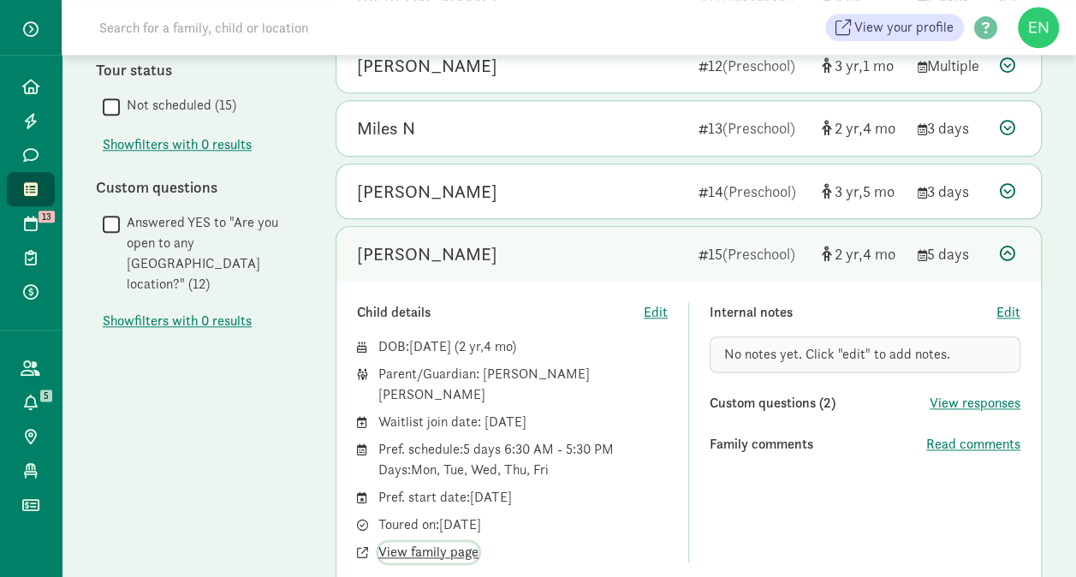
click at [456, 542] on span "View family page" at bounding box center [428, 552] width 100 height 21
click at [953, 438] on span "Read comments" at bounding box center [973, 444] width 94 height 21
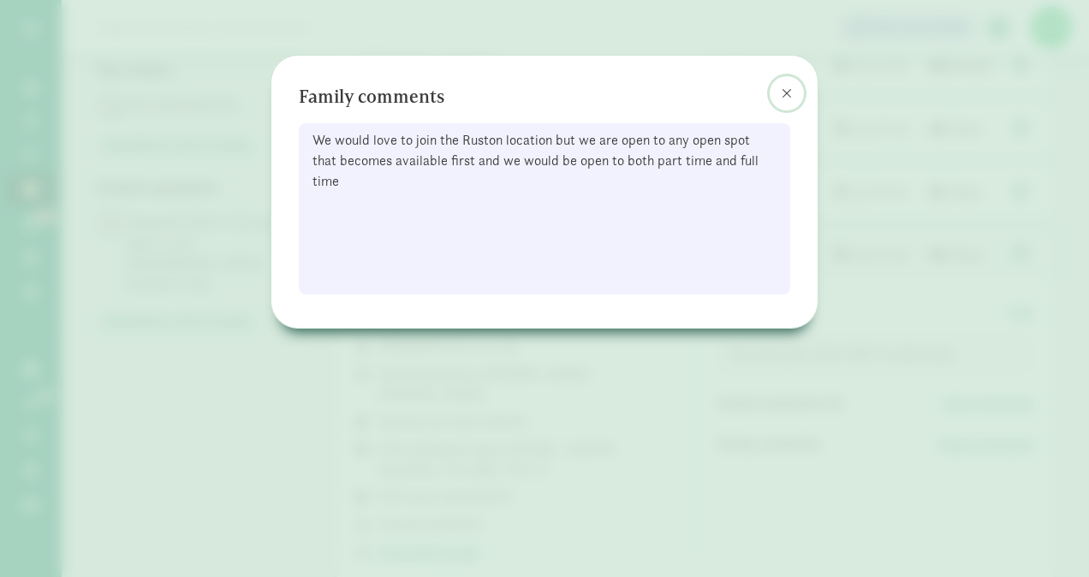
click at [788, 92] on span at bounding box center [787, 93] width 10 height 14
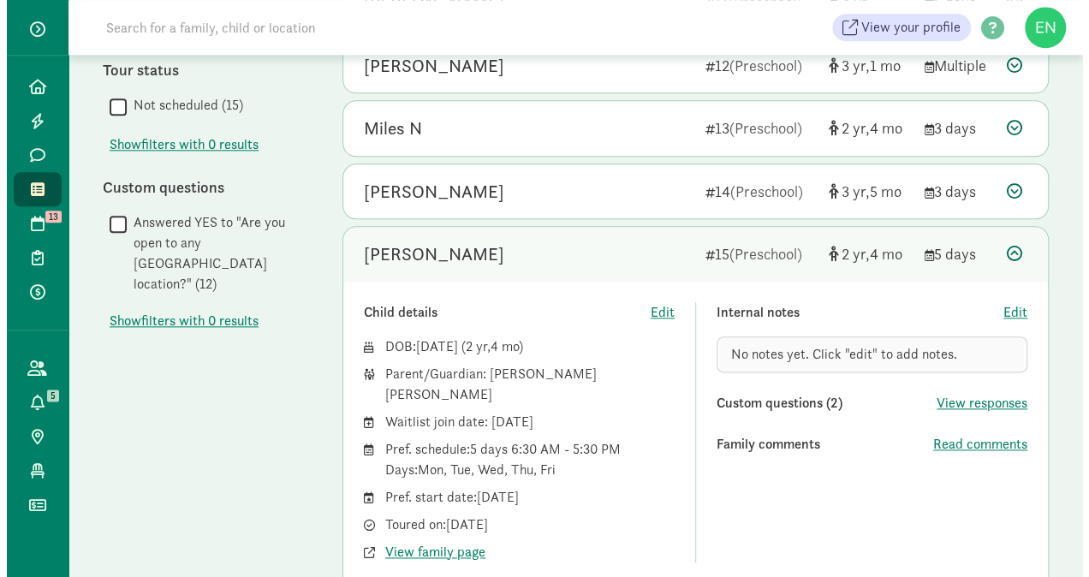
scroll to position [963, 0]
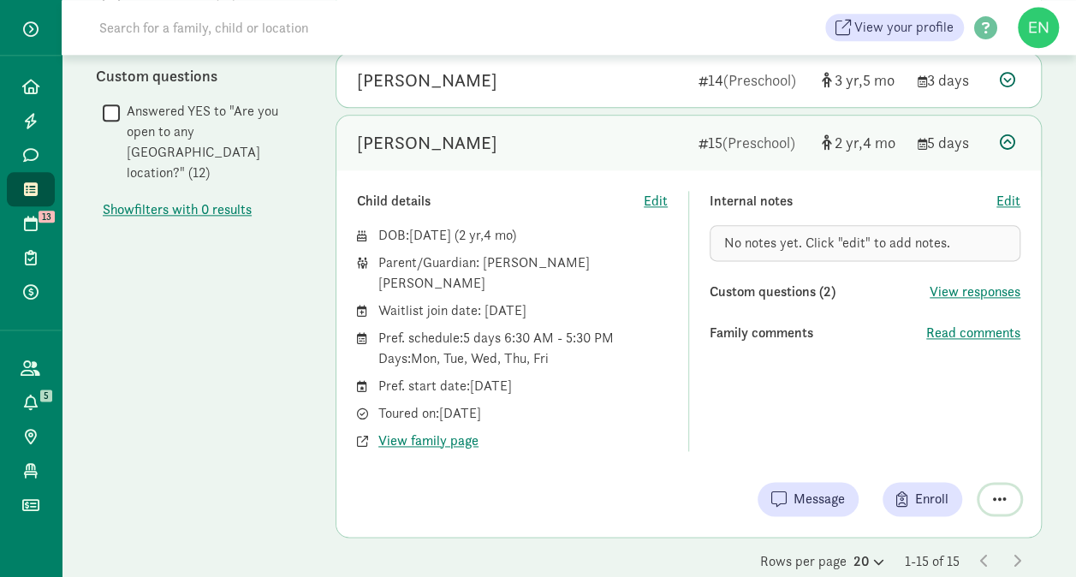
click at [998, 491] on span "button" at bounding box center [1000, 498] width 14 height 15
click at [904, 445] on div "Remove from list" at bounding box center [939, 455] width 133 height 21
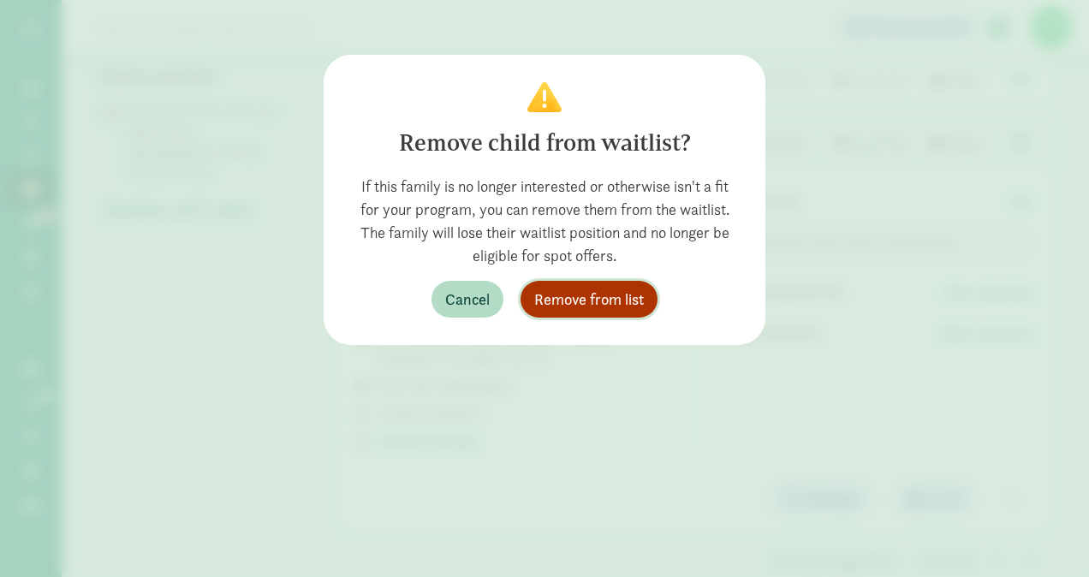
click at [583, 295] on span "Remove from list" at bounding box center [589, 299] width 110 height 23
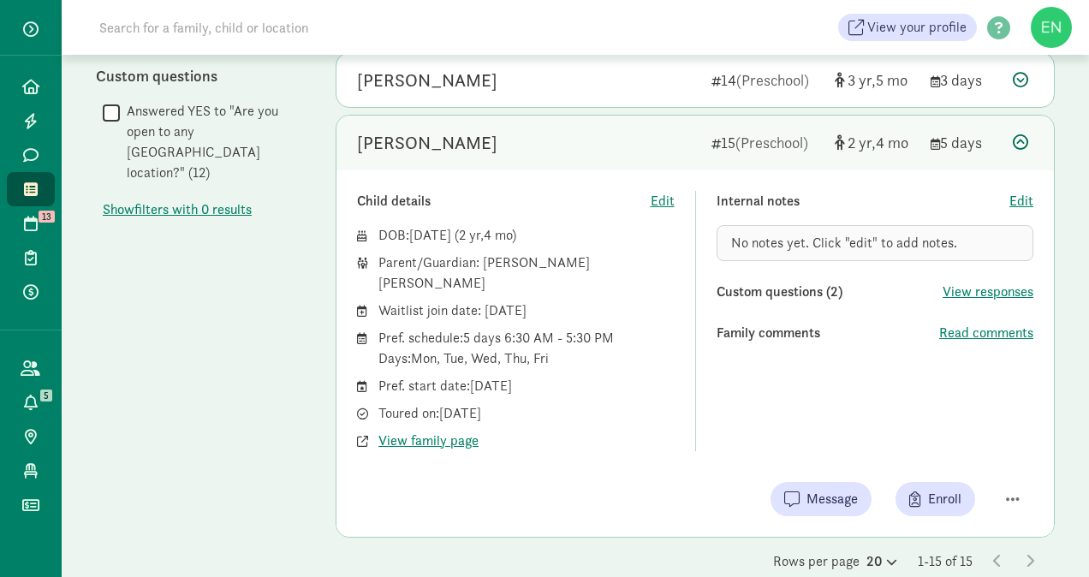
scroll to position [640, 0]
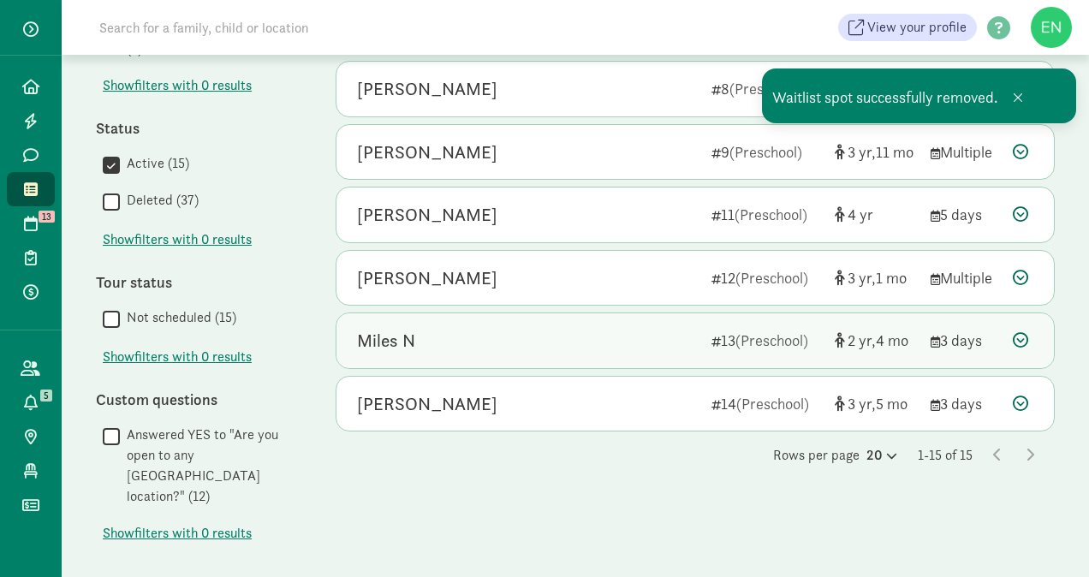
click at [601, 336] on div "Miles N" at bounding box center [527, 340] width 341 height 27
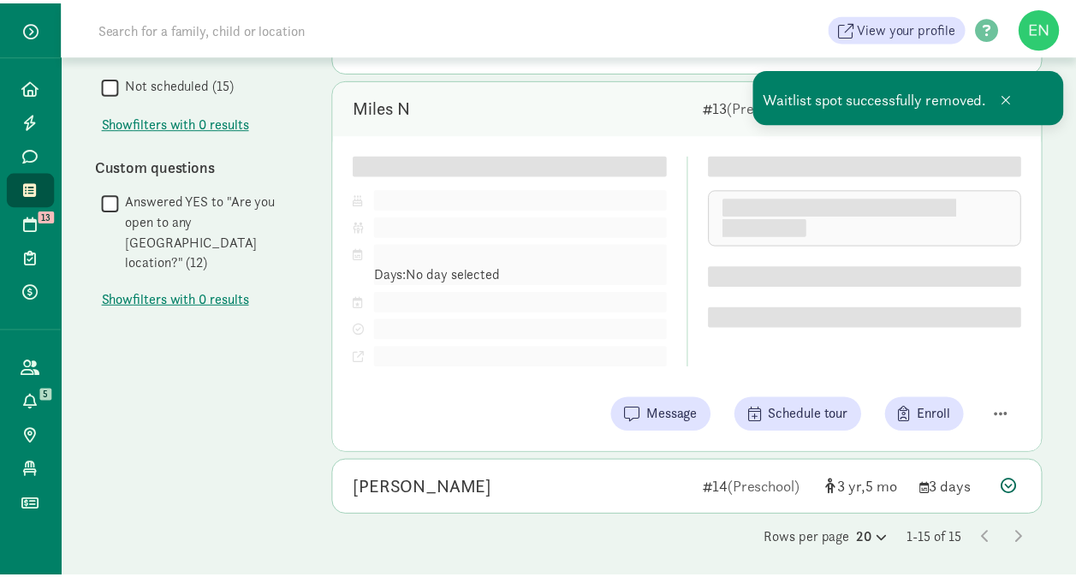
scroll to position [921, 0]
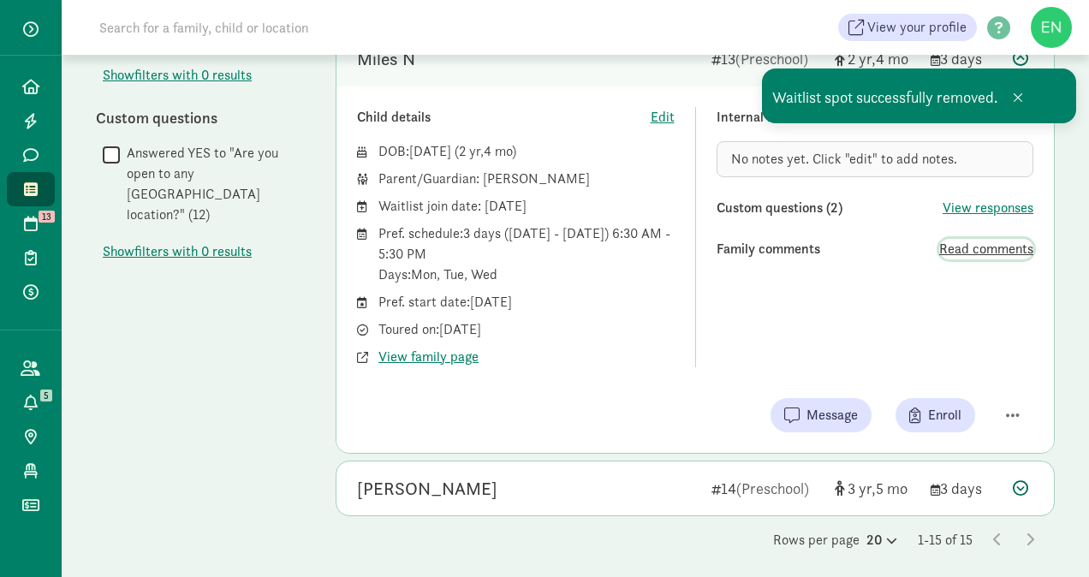
click at [978, 239] on span "Read comments" at bounding box center [986, 249] width 94 height 21
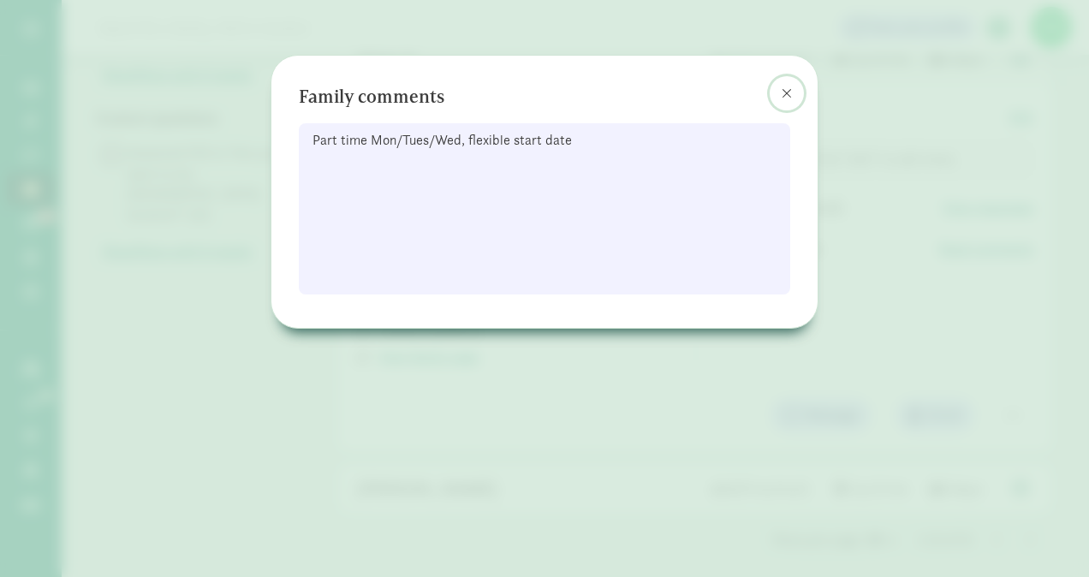
click at [787, 91] on span at bounding box center [787, 93] width 10 height 14
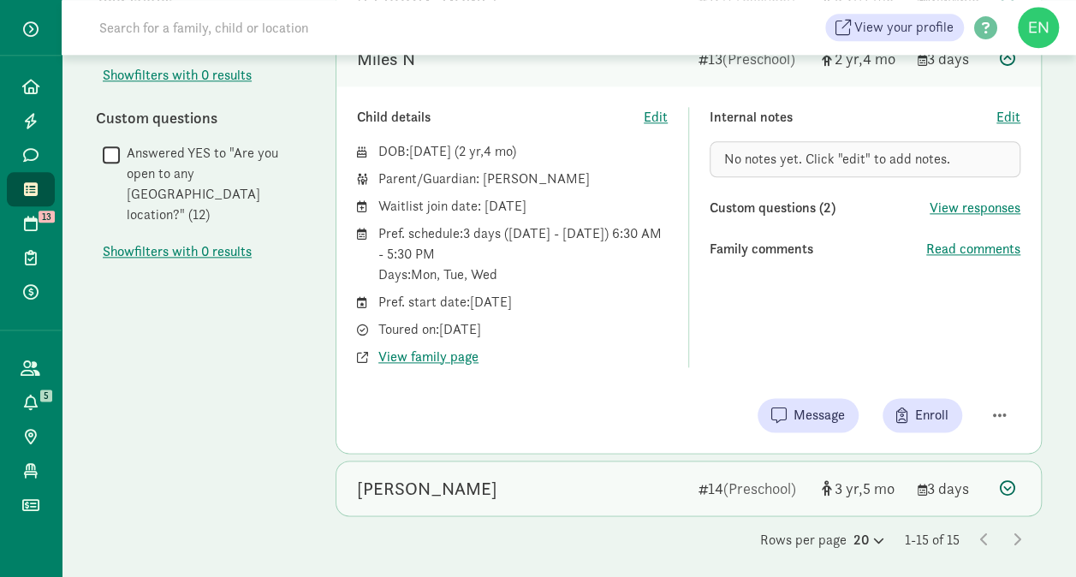
click at [589, 481] on div "Austin Merritt" at bounding box center [521, 488] width 328 height 27
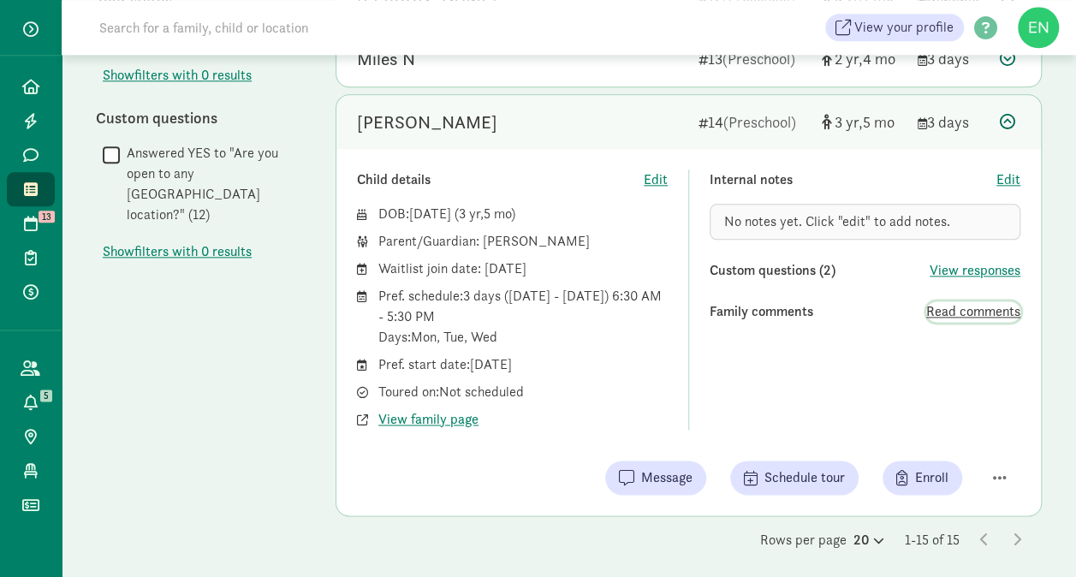
click at [974, 301] on span "Read comments" at bounding box center [973, 311] width 94 height 21
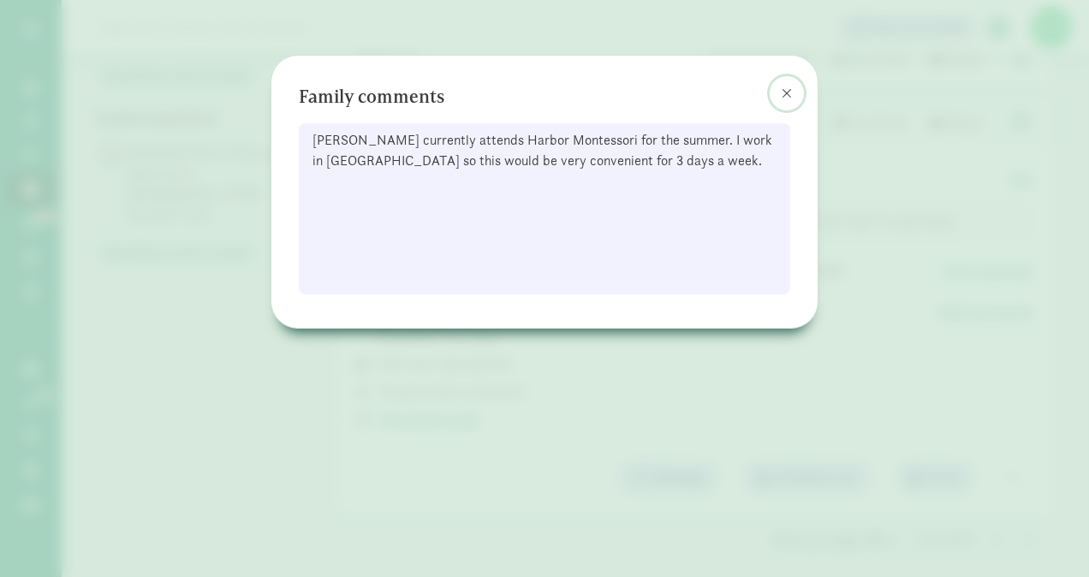
click at [781, 92] on button at bounding box center [787, 93] width 34 height 34
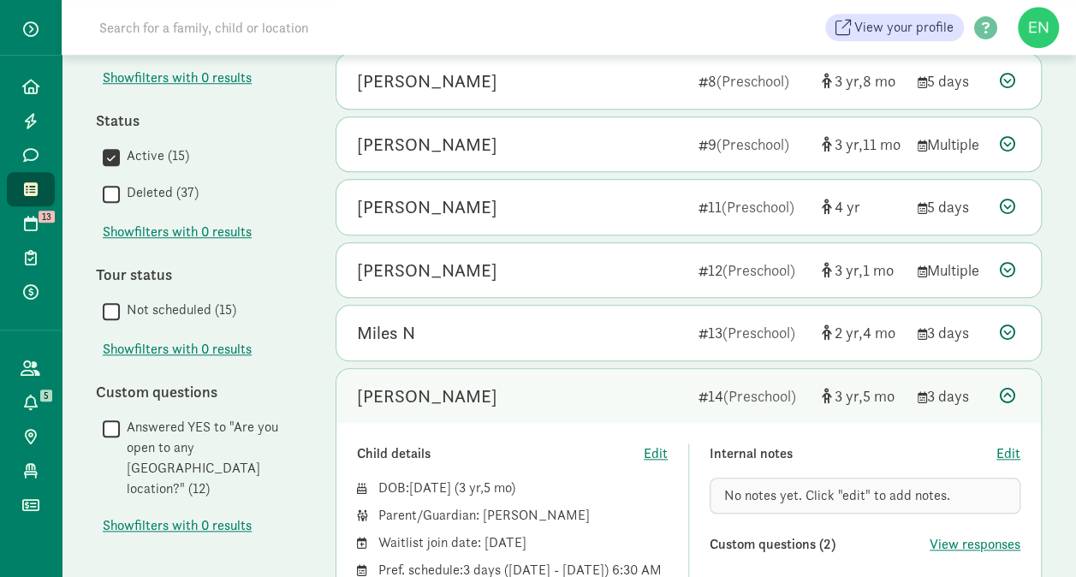
scroll to position [644, 0]
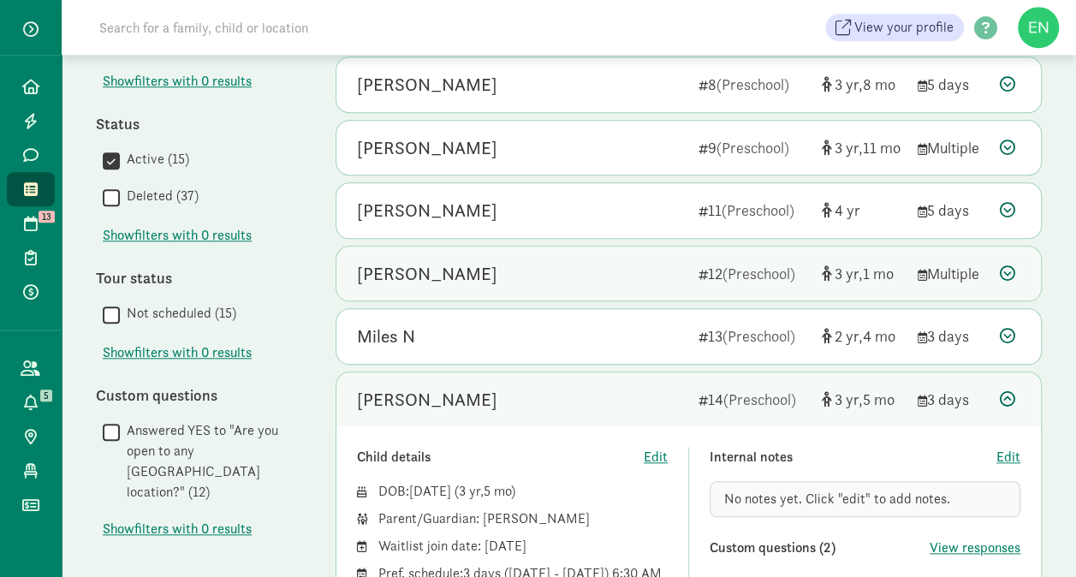
click at [591, 253] on div "Avery Kunde 12 (Preschool) 3 1 Multiple" at bounding box center [688, 274] width 705 height 55
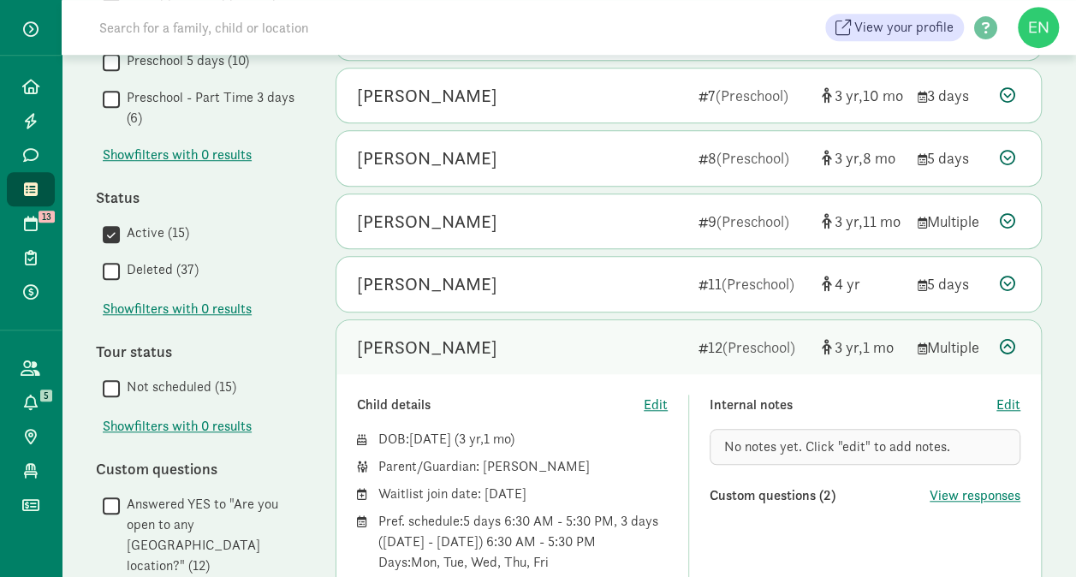
scroll to position [570, 0]
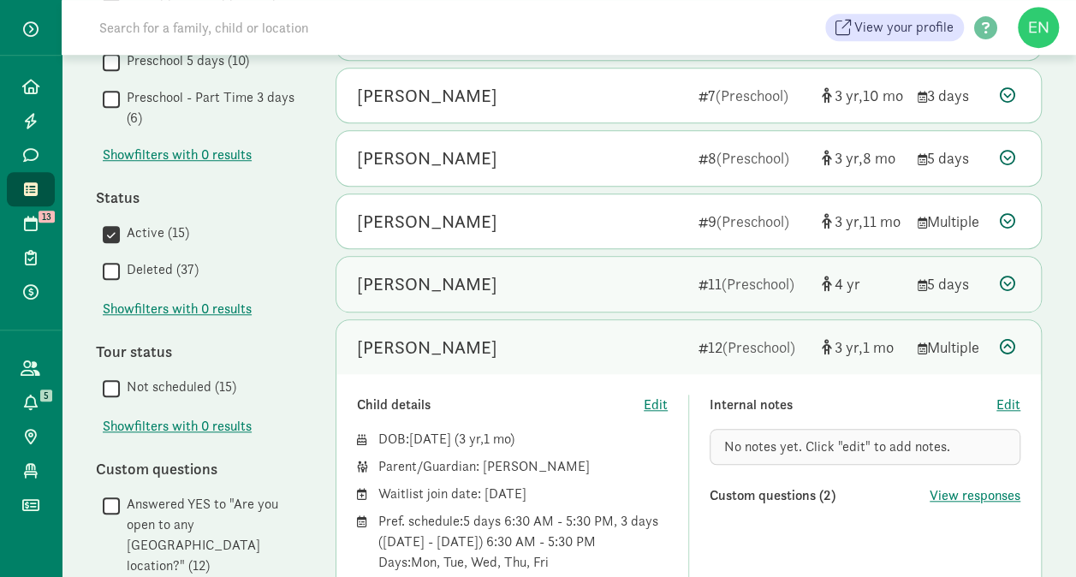
click at [643, 283] on div "Josephine Kurtz" at bounding box center [521, 284] width 328 height 27
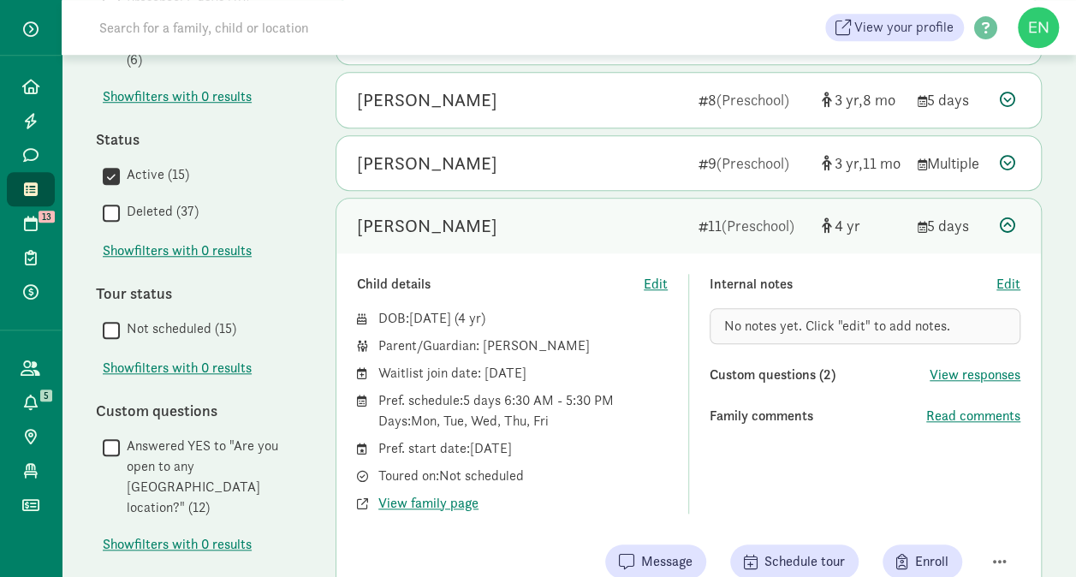
scroll to position [632, 0]
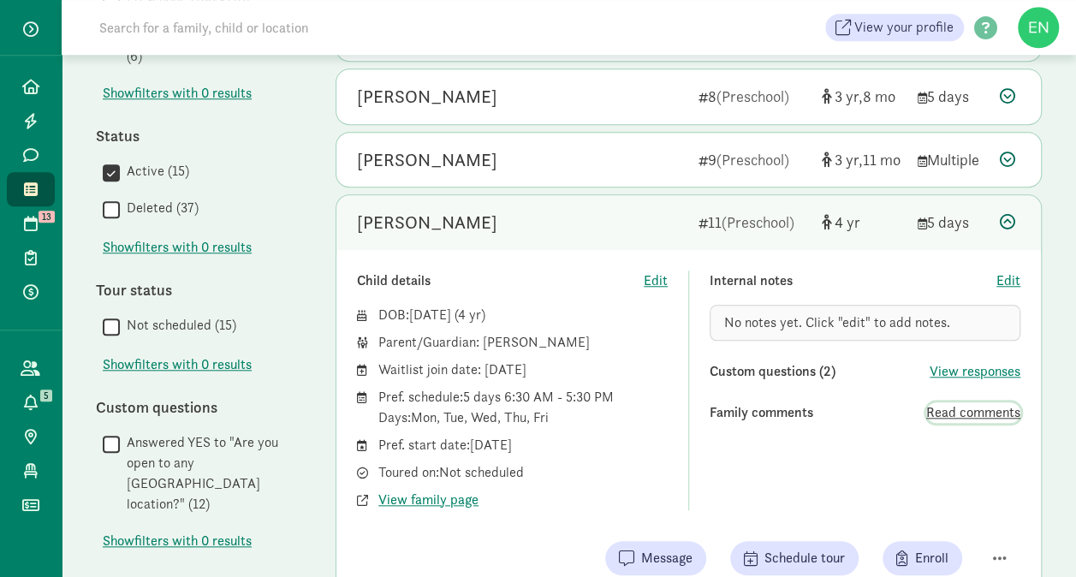
click at [944, 406] on span "Read comments" at bounding box center [973, 412] width 94 height 21
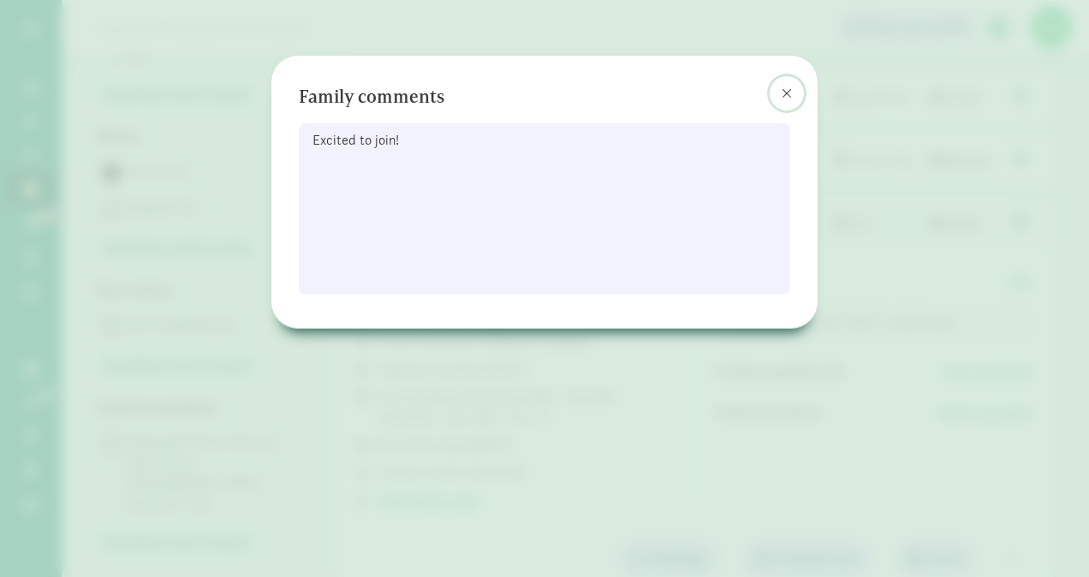
click at [777, 91] on button at bounding box center [787, 93] width 34 height 34
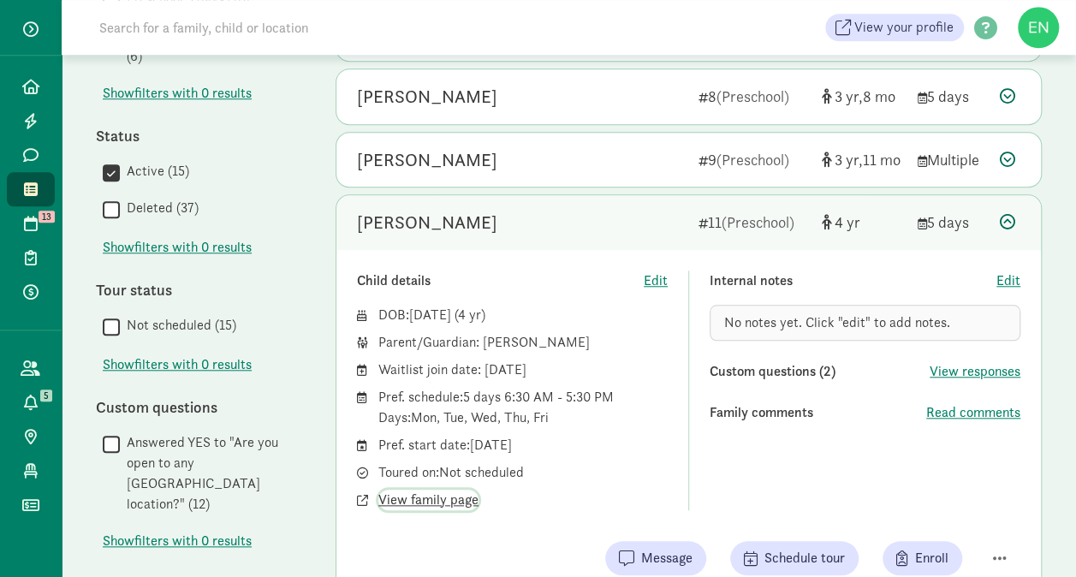
click at [413, 496] on span "View family page" at bounding box center [428, 500] width 100 height 21
click at [527, 217] on div "Josephine Kurtz" at bounding box center [521, 222] width 328 height 27
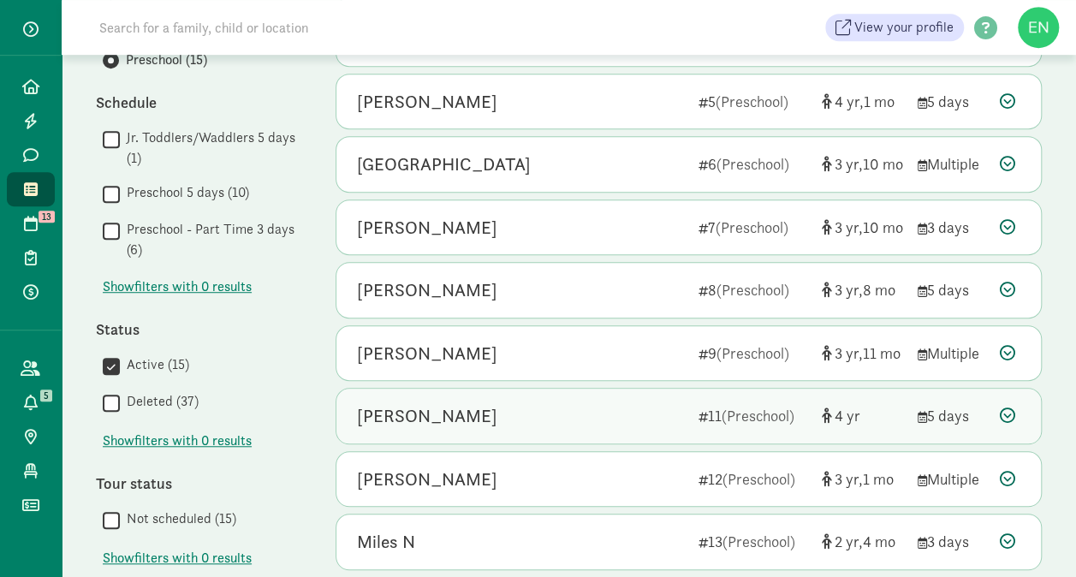
scroll to position [437, 0]
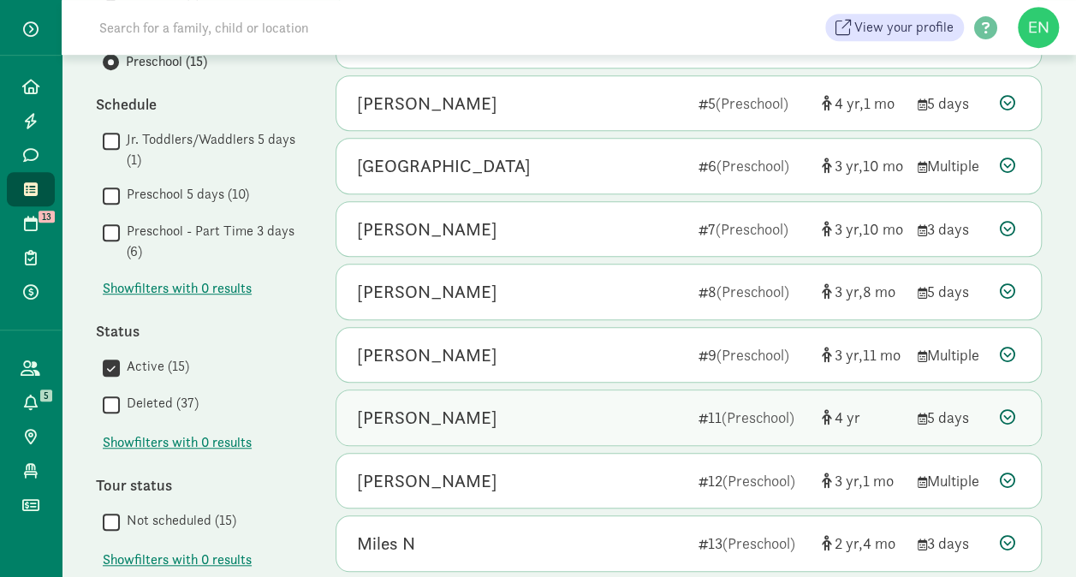
click at [527, 217] on div "Jaxon Goss" at bounding box center [521, 229] width 328 height 27
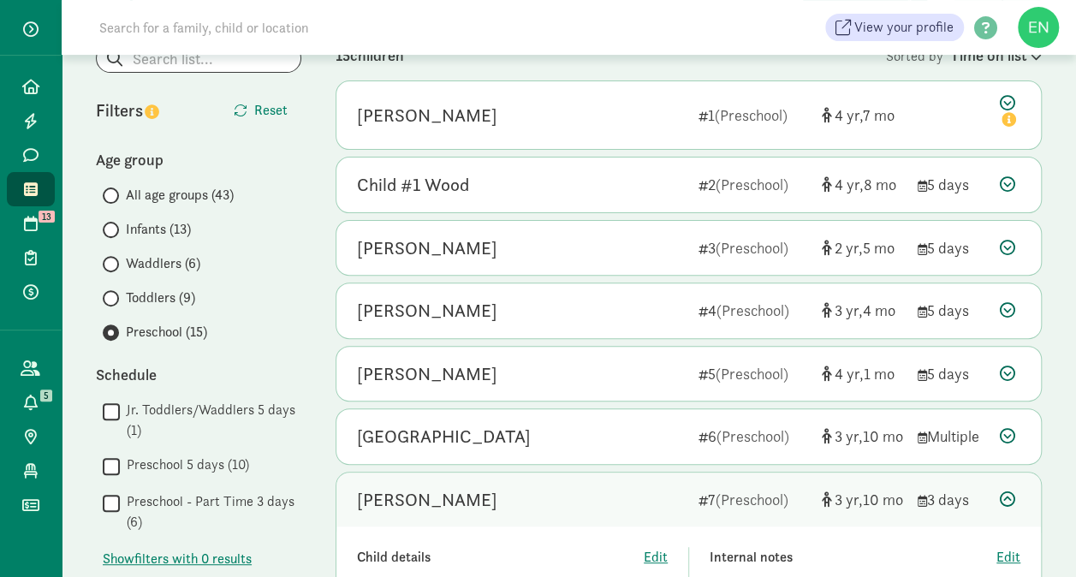
scroll to position [166, 0]
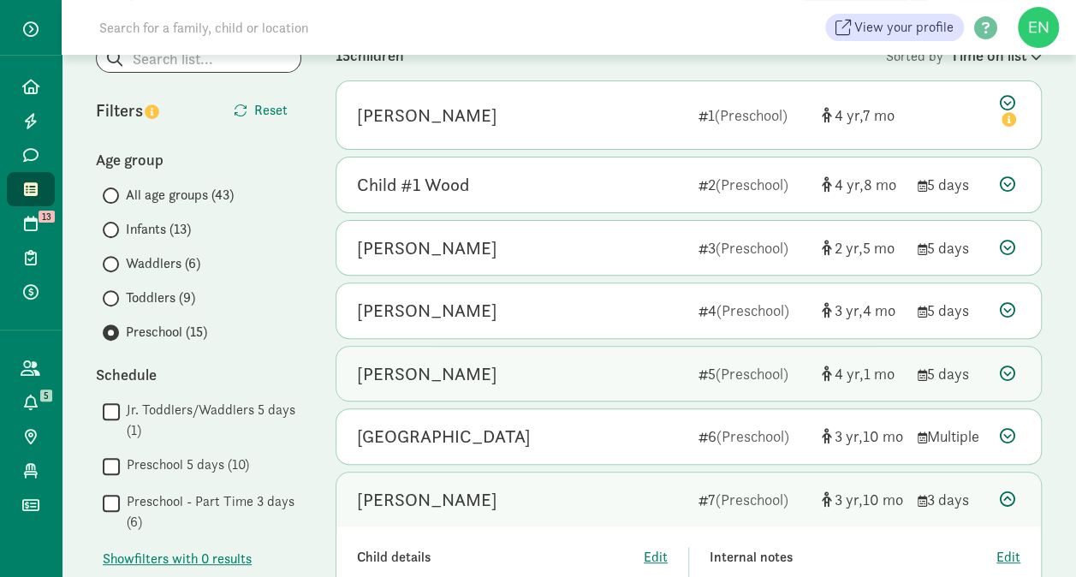
click at [652, 371] on div "Aria Faber" at bounding box center [521, 373] width 328 height 27
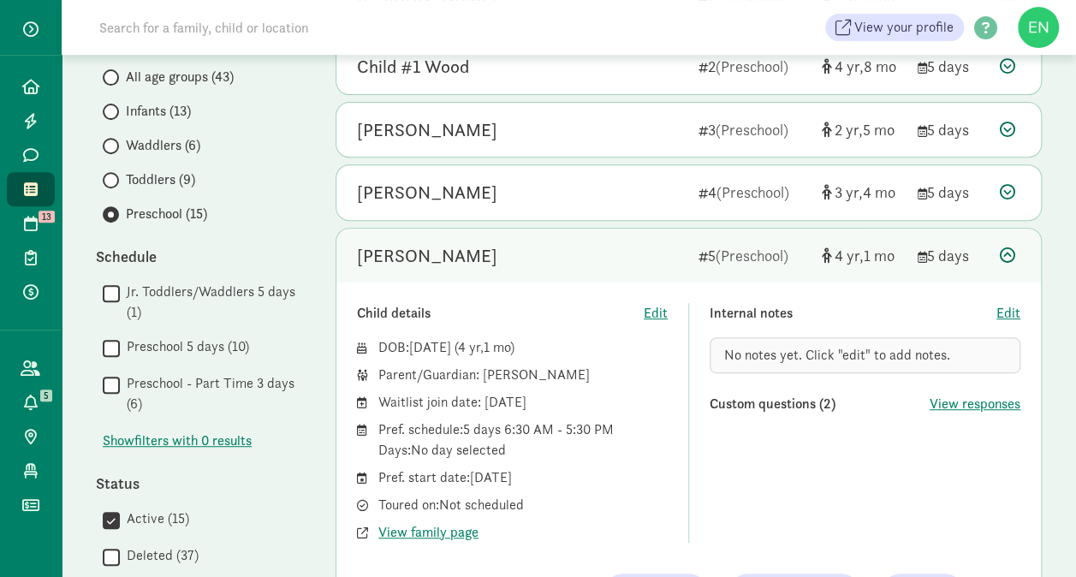
scroll to position [334, 0]
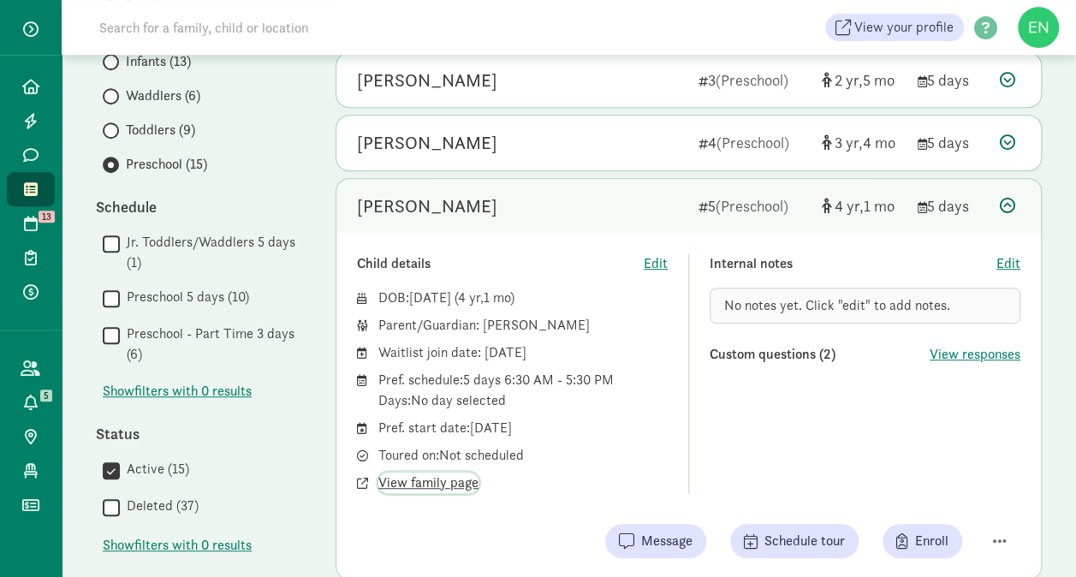
click at [443, 485] on span "View family page" at bounding box center [428, 483] width 100 height 21
drag, startPoint x: 991, startPoint y: 534, endPoint x: 691, endPoint y: 410, distance: 324.4
click at [691, 410] on div "Child details Edit DOB: Jun 14, 2021 ( 4 1 ) Parent/Guardian: Azelia Faber Wait…" at bounding box center [689, 373] width 664 height 240
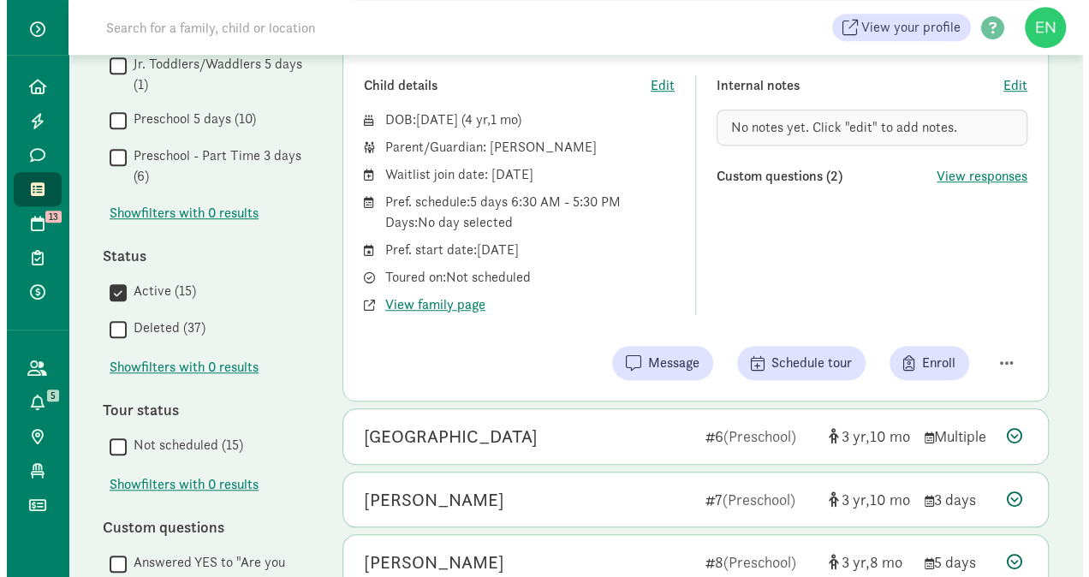
scroll to position [512, 0]
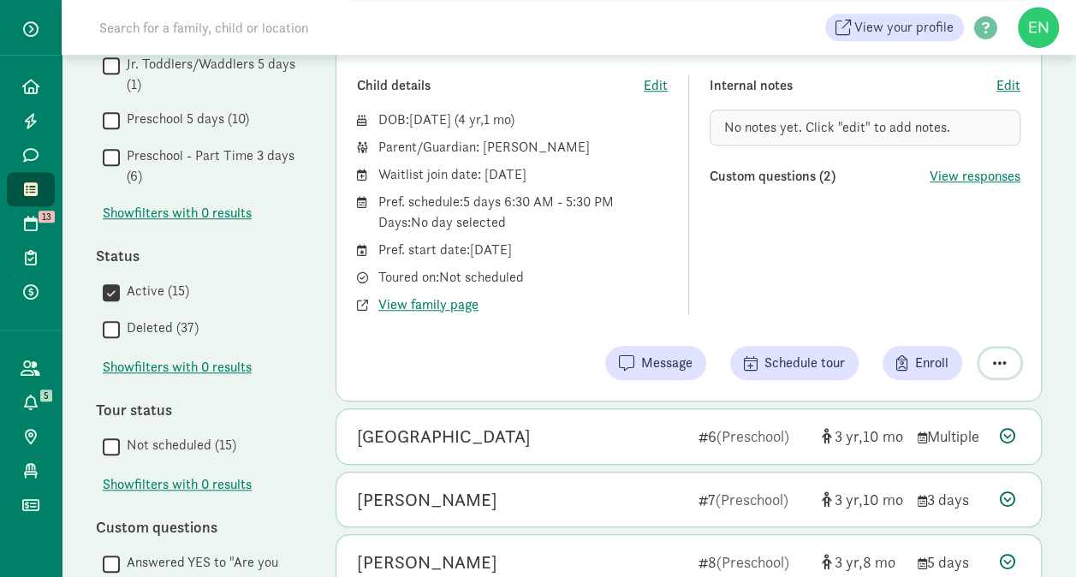
click at [998, 359] on span "button" at bounding box center [1000, 362] width 14 height 15
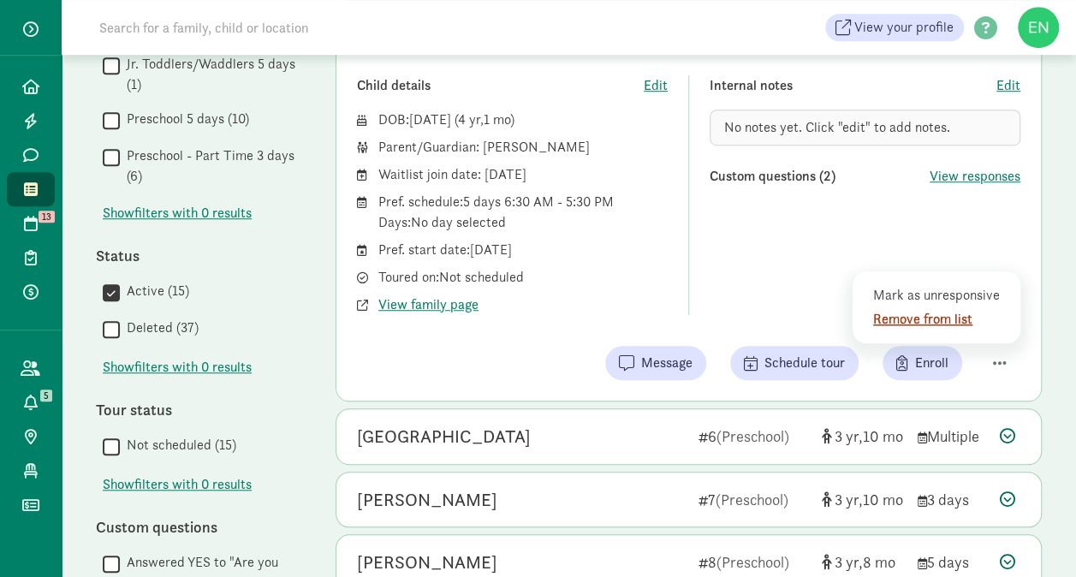
click at [960, 310] on div "Remove from list" at bounding box center [939, 319] width 133 height 21
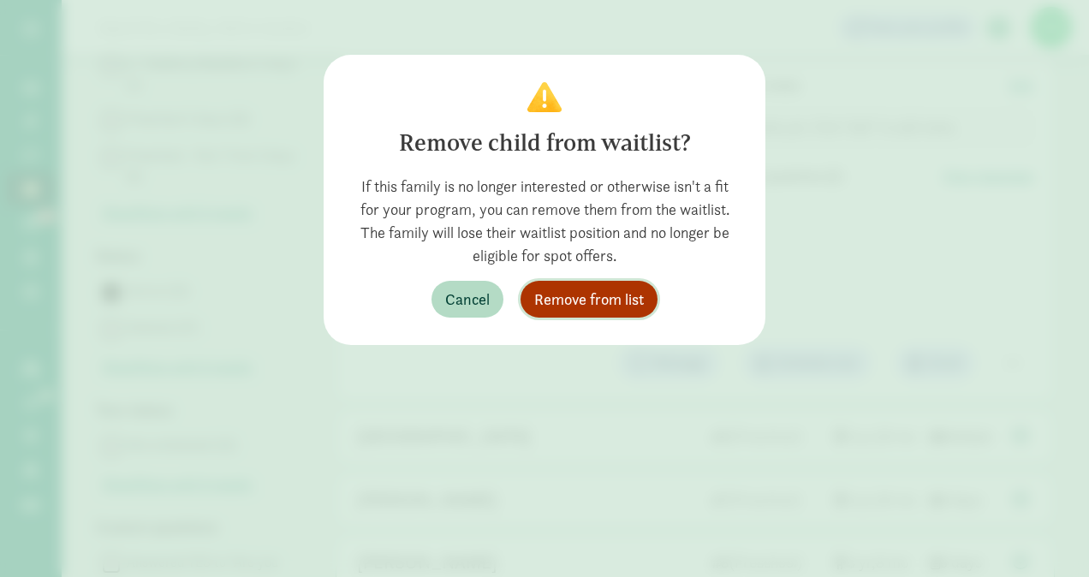
click at [608, 301] on span "Remove from list" at bounding box center [589, 299] width 110 height 23
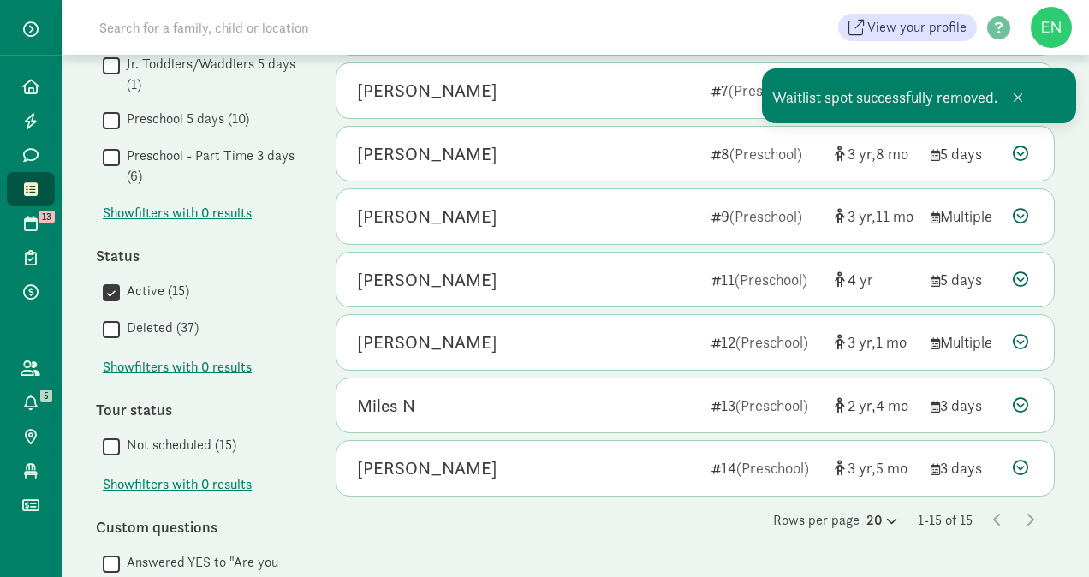
click at [36, 190] on icon at bounding box center [31, 189] width 14 height 15
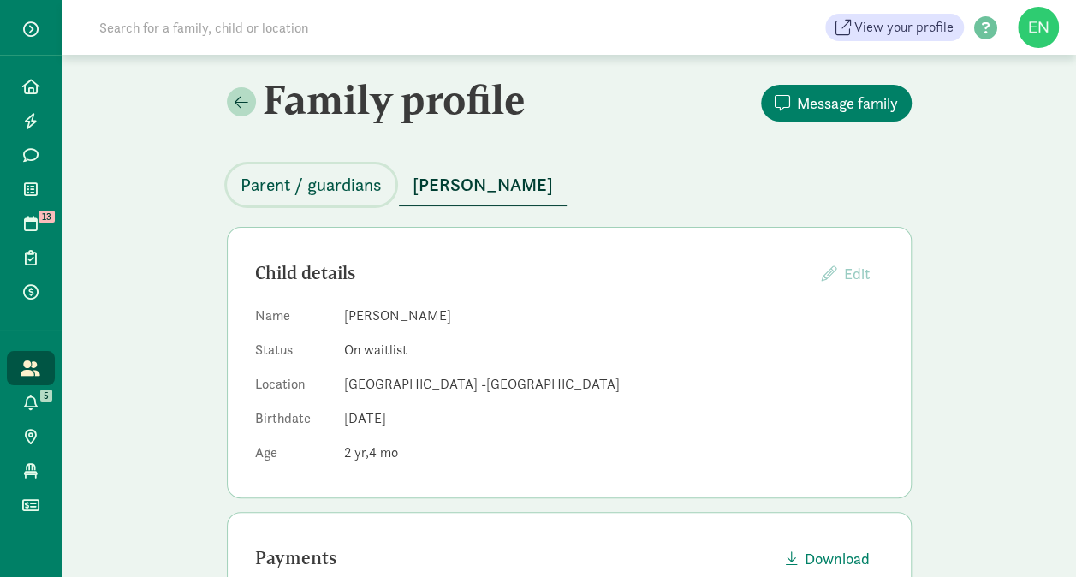
click at [346, 190] on span "Parent / guardians" at bounding box center [311, 184] width 141 height 27
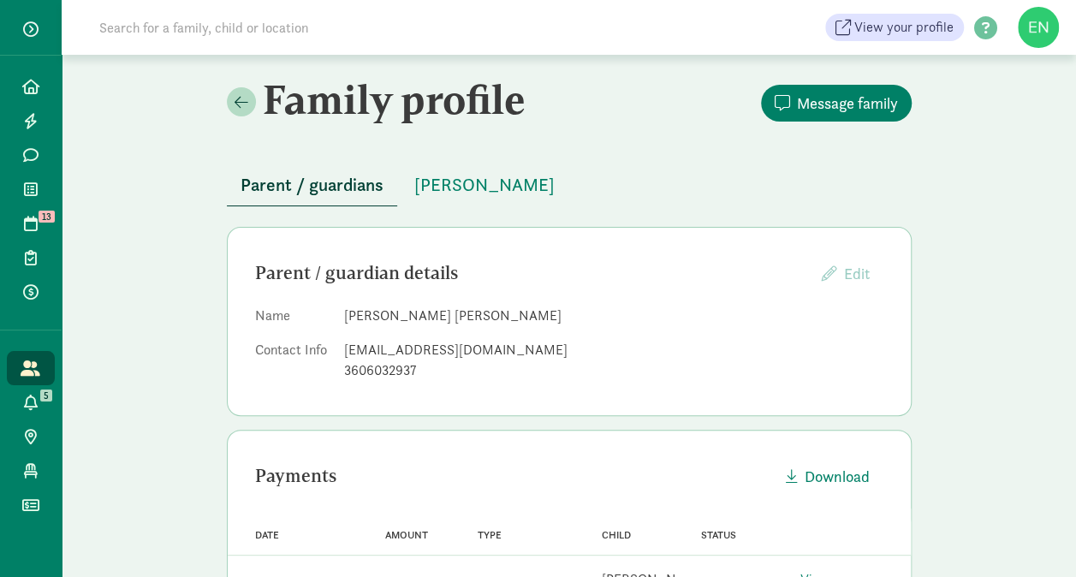
click at [408, 347] on div "[EMAIL_ADDRESS][DOMAIN_NAME]" at bounding box center [613, 350] width 539 height 21
drag, startPoint x: 408, startPoint y: 347, endPoint x: 370, endPoint y: 351, distance: 37.9
click at [370, 351] on div "[EMAIL_ADDRESS][DOMAIN_NAME]" at bounding box center [613, 350] width 539 height 21
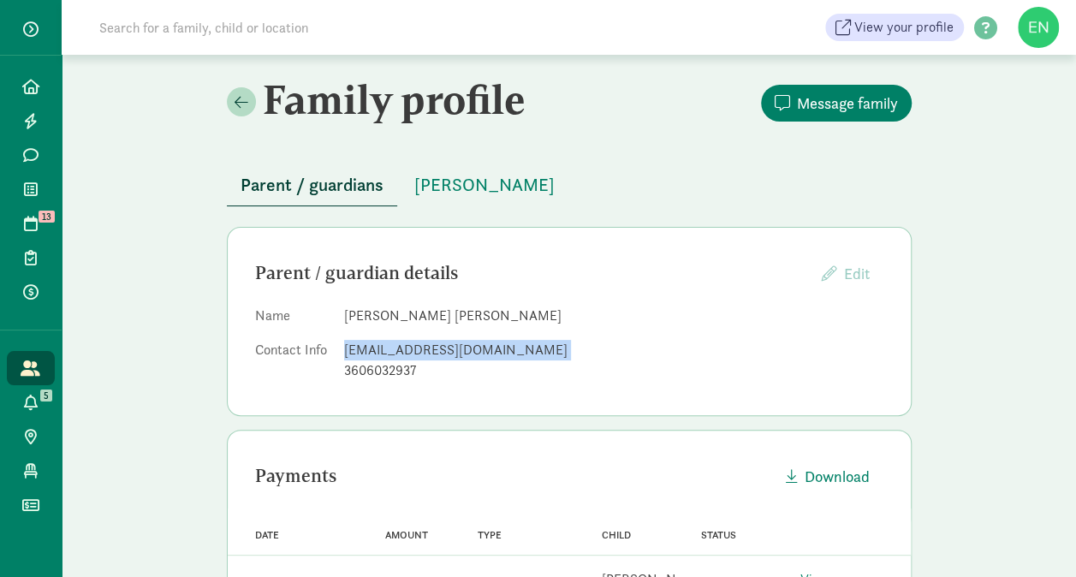
click at [370, 351] on div "[EMAIL_ADDRESS][DOMAIN_NAME]" at bounding box center [613, 350] width 539 height 21
copy dd "[EMAIL_ADDRESS][DOMAIN_NAME]"
click at [466, 181] on span "[PERSON_NAME]" at bounding box center [484, 184] width 140 height 27
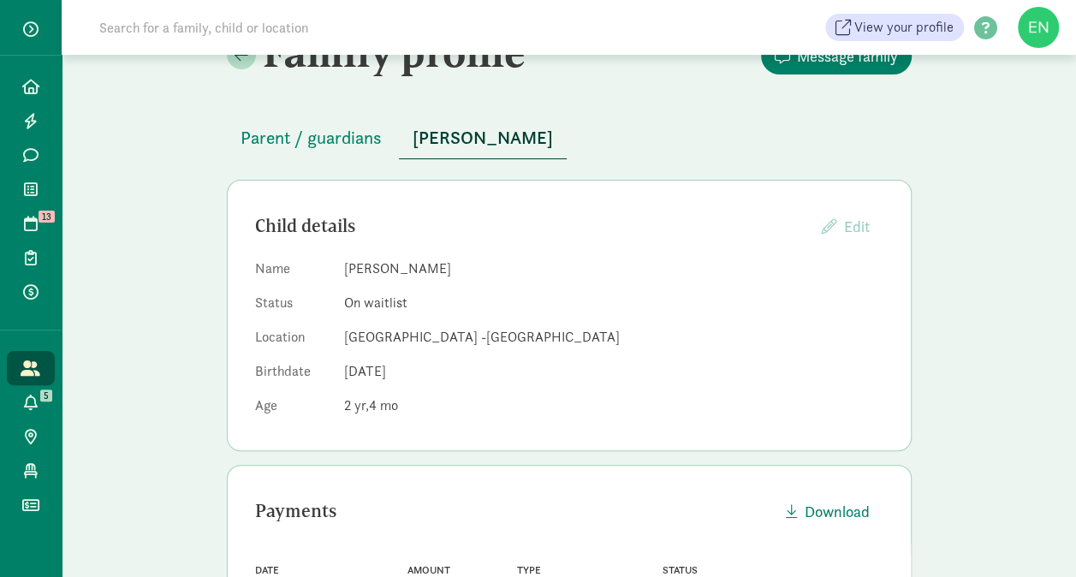
scroll to position [46, 0]
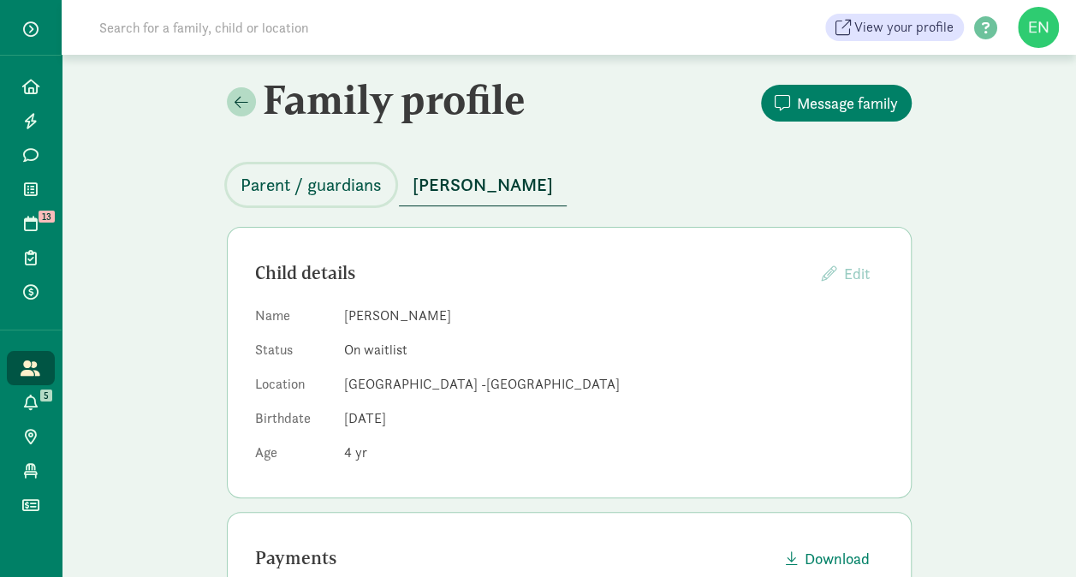
click at [338, 183] on span "Parent / guardians" at bounding box center [311, 184] width 141 height 27
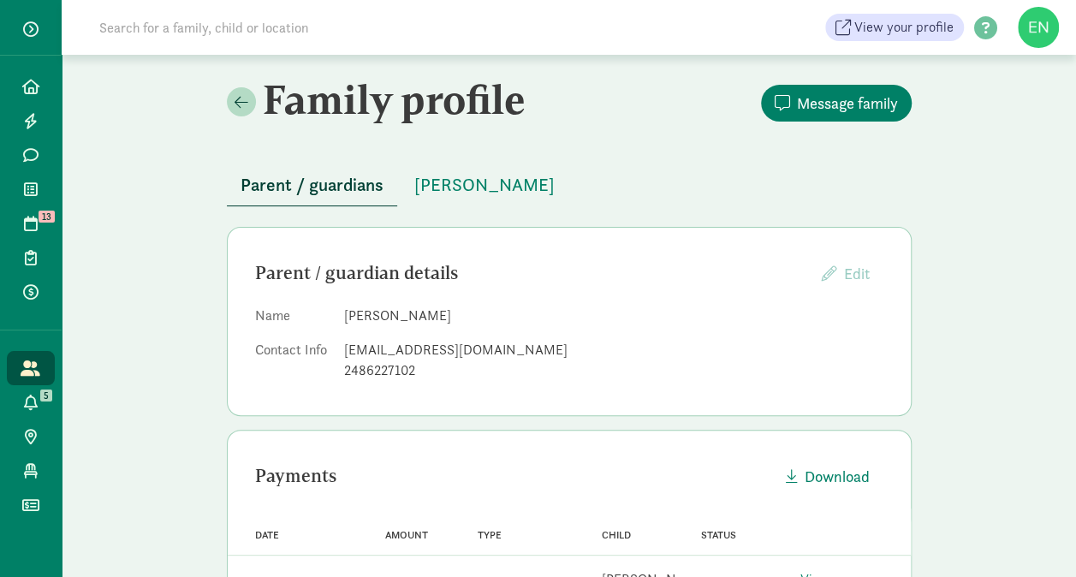
click at [397, 354] on div "andrewdkurtz@gmail.com" at bounding box center [613, 350] width 539 height 21
copy dd "andrewdkurtz@gmail.com"
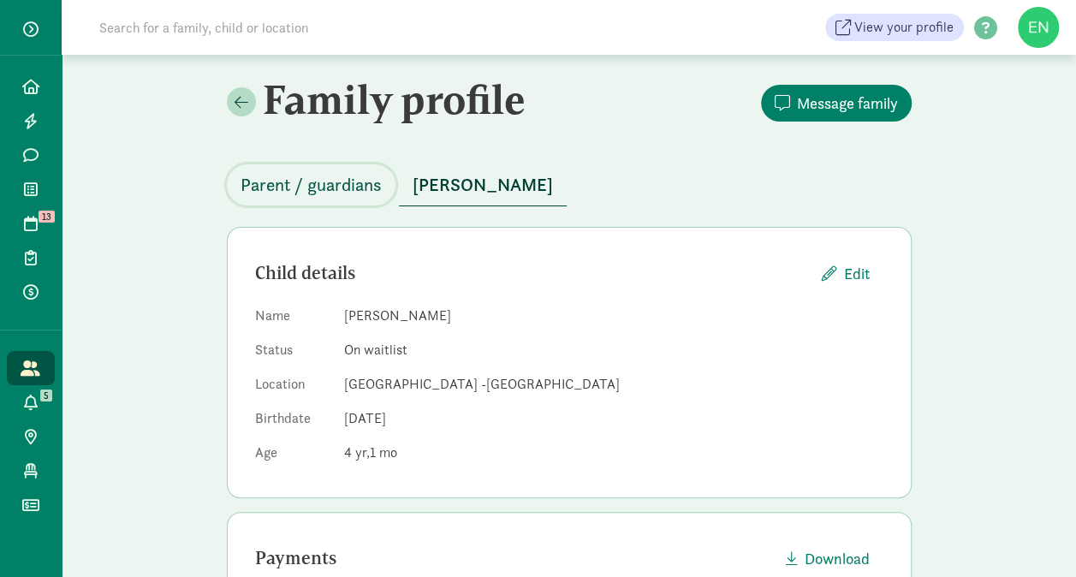
click at [317, 194] on span "Parent / guardians" at bounding box center [311, 184] width 141 height 27
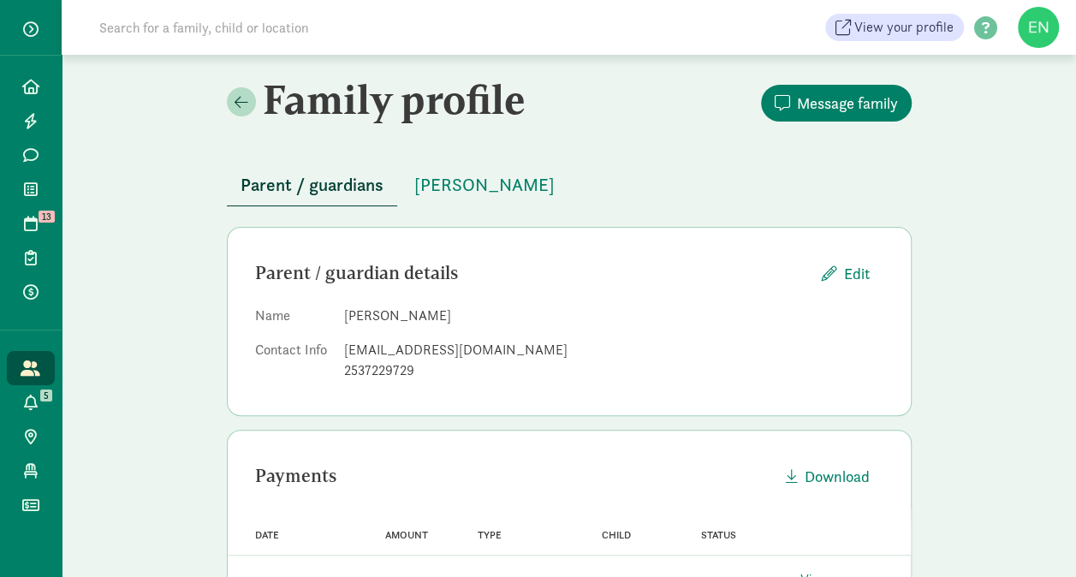
click at [467, 345] on div "[EMAIL_ADDRESS][DOMAIN_NAME]" at bounding box center [613, 350] width 539 height 21
copy dd "[EMAIL_ADDRESS][DOMAIN_NAME]"
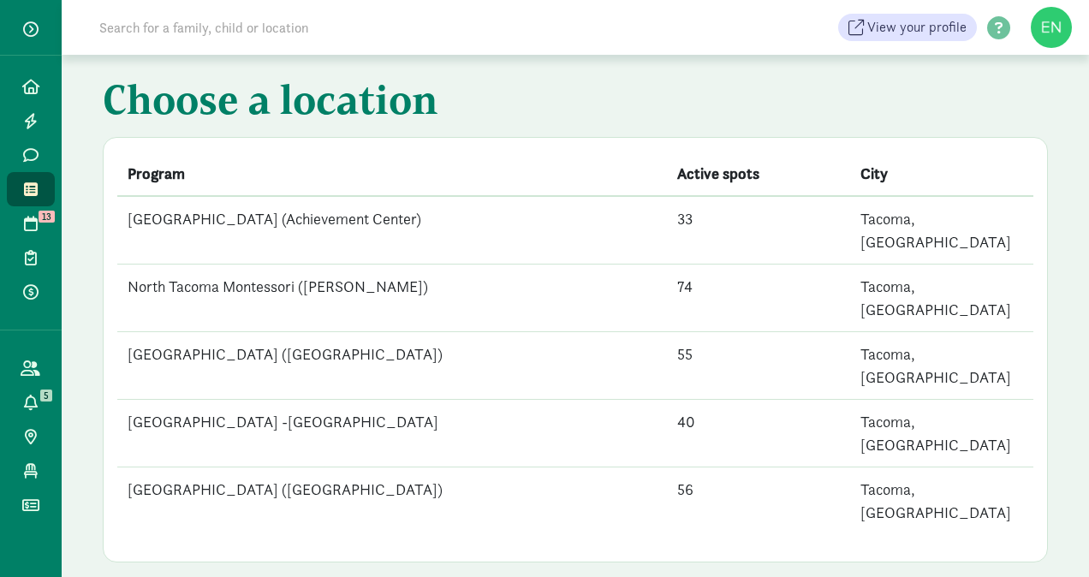
drag, startPoint x: 351, startPoint y: 367, endPoint x: 353, endPoint y: 356, distance: 11.3
click at [353, 400] on td "[GEOGRAPHIC_DATA] -[GEOGRAPHIC_DATA]" at bounding box center [392, 434] width 550 height 68
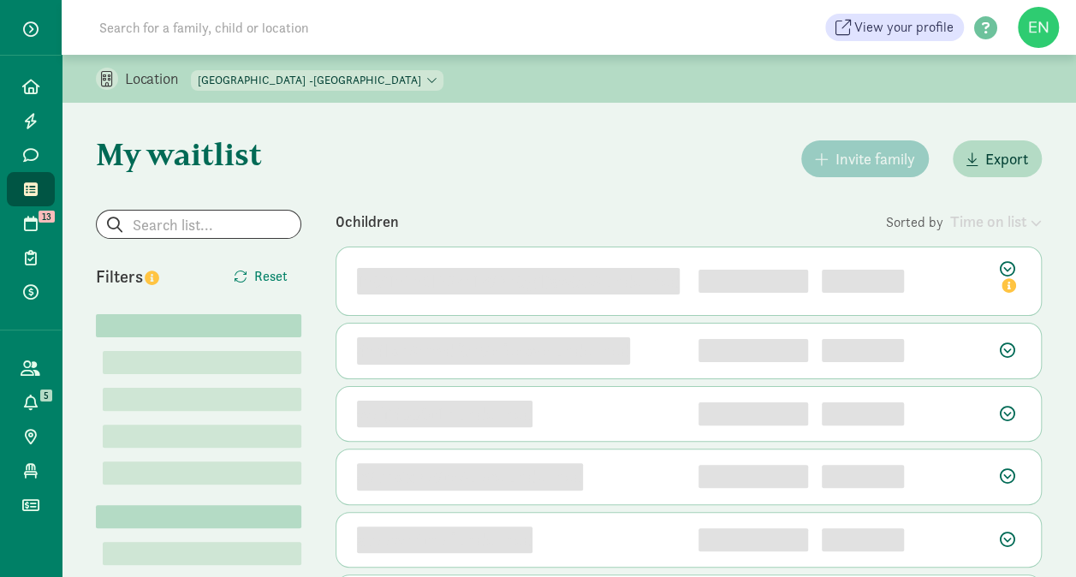
click at [353, 356] on div "4z4lpc6mwdf0h9bfebpyb undefined 2" at bounding box center [688, 351] width 705 height 55
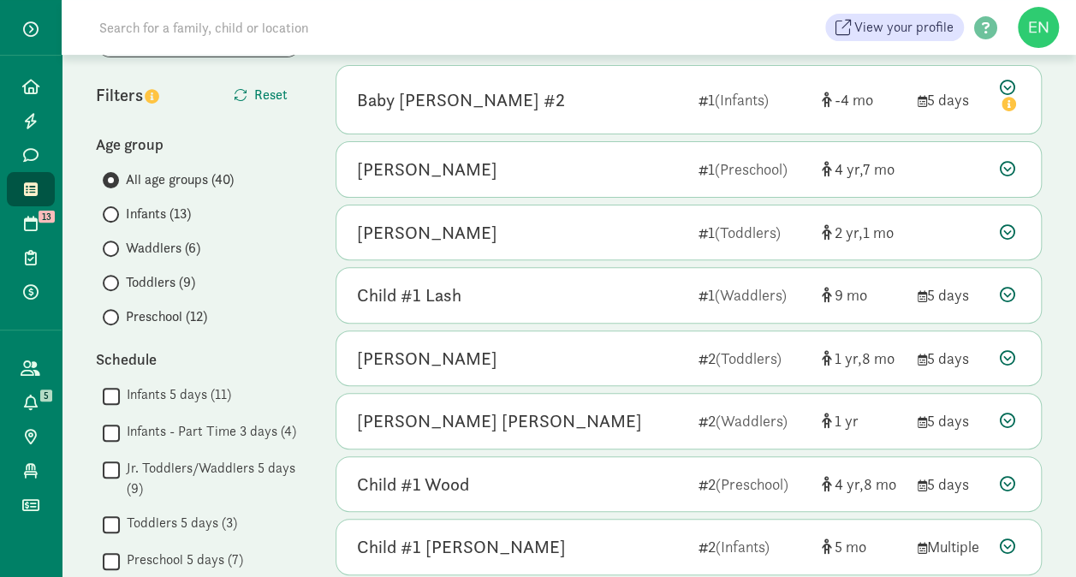
scroll to position [156, 0]
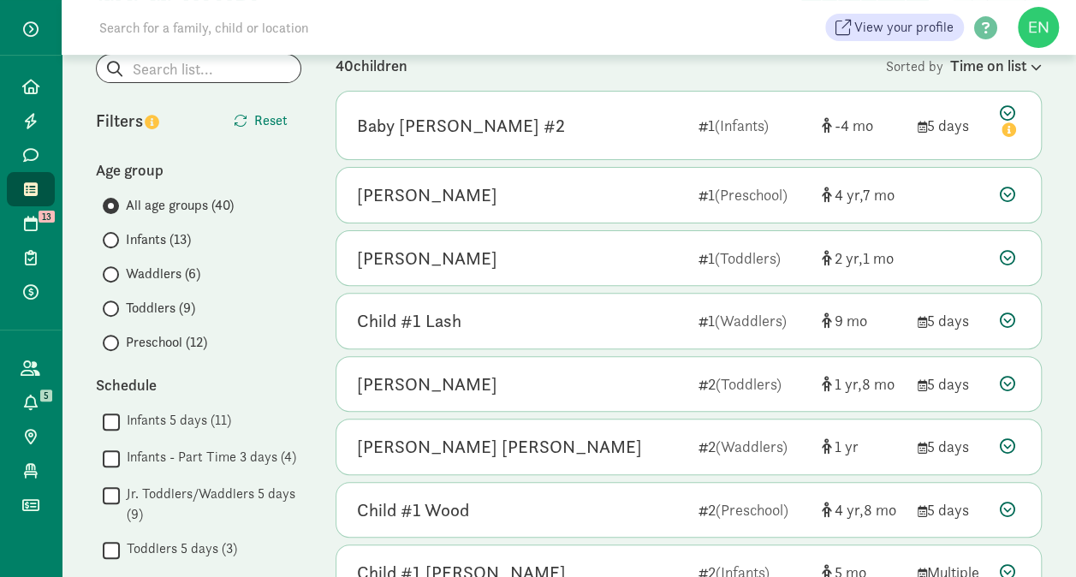
click at [170, 241] on span "Infants (13)" at bounding box center [158, 239] width 65 height 21
click at [114, 241] on input "Infants (13)" at bounding box center [108, 240] width 11 height 11
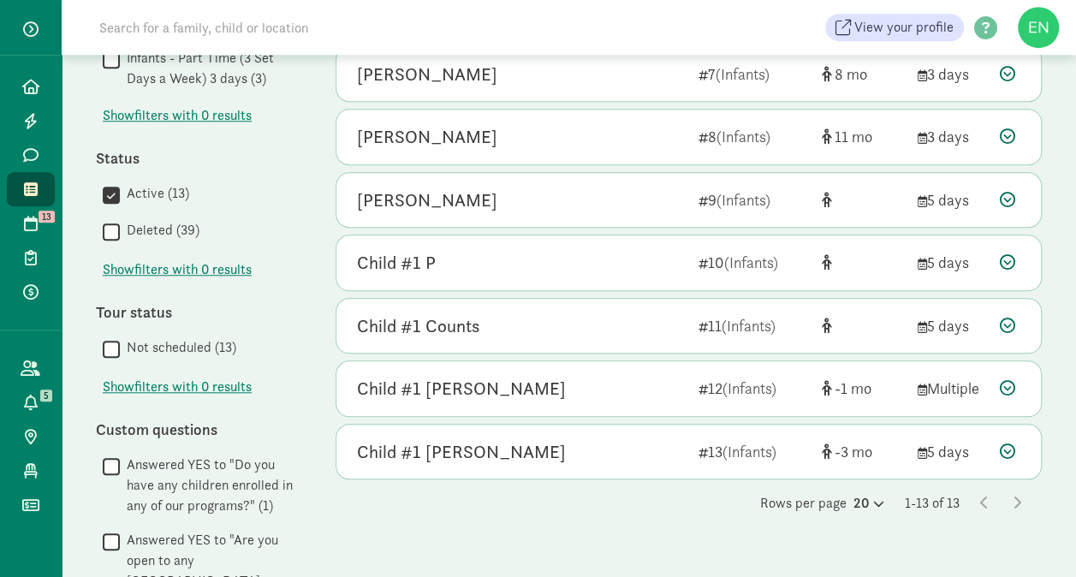
scroll to position [602, 0]
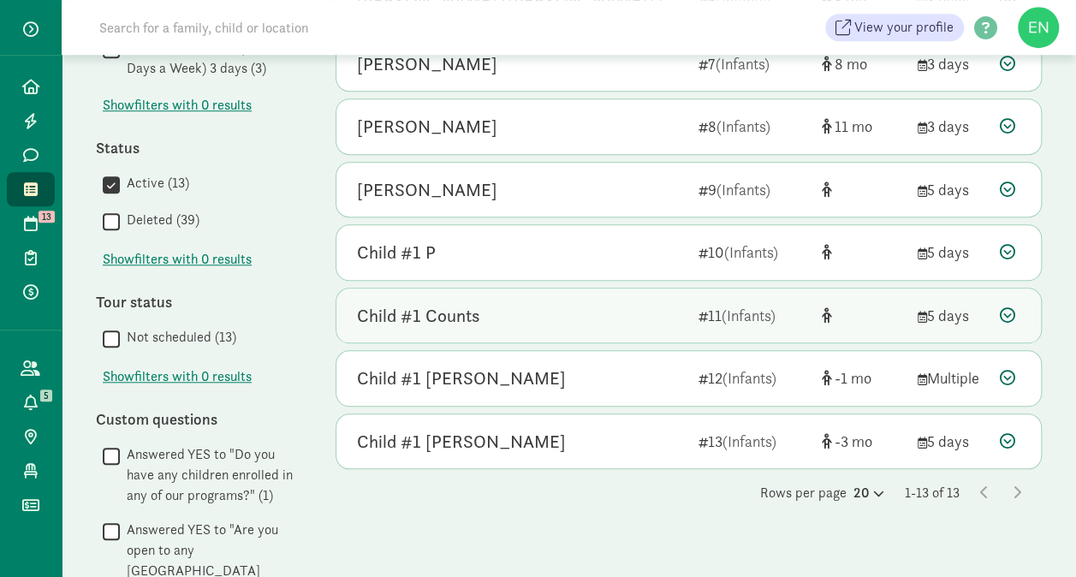
click at [528, 312] on div "Child #1 Counts" at bounding box center [521, 315] width 328 height 27
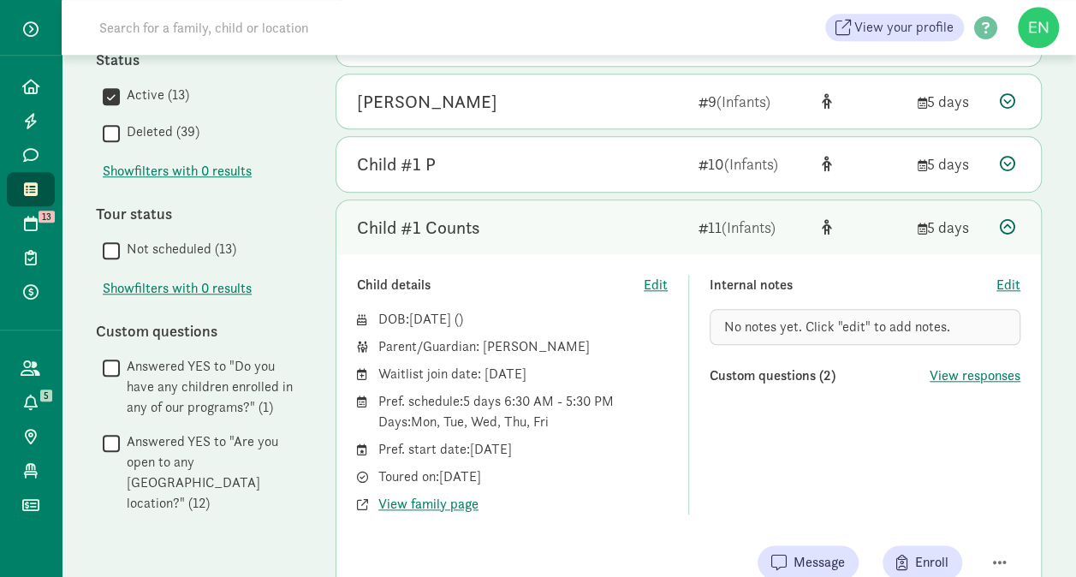
scroll to position [697, 0]
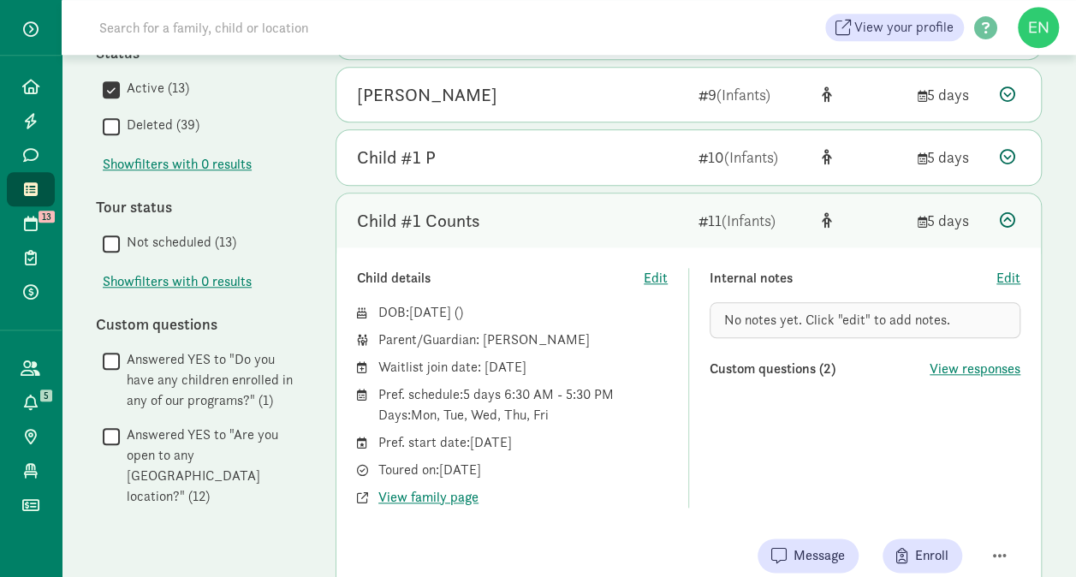
click at [552, 223] on div "Child #1 Counts" at bounding box center [521, 220] width 328 height 27
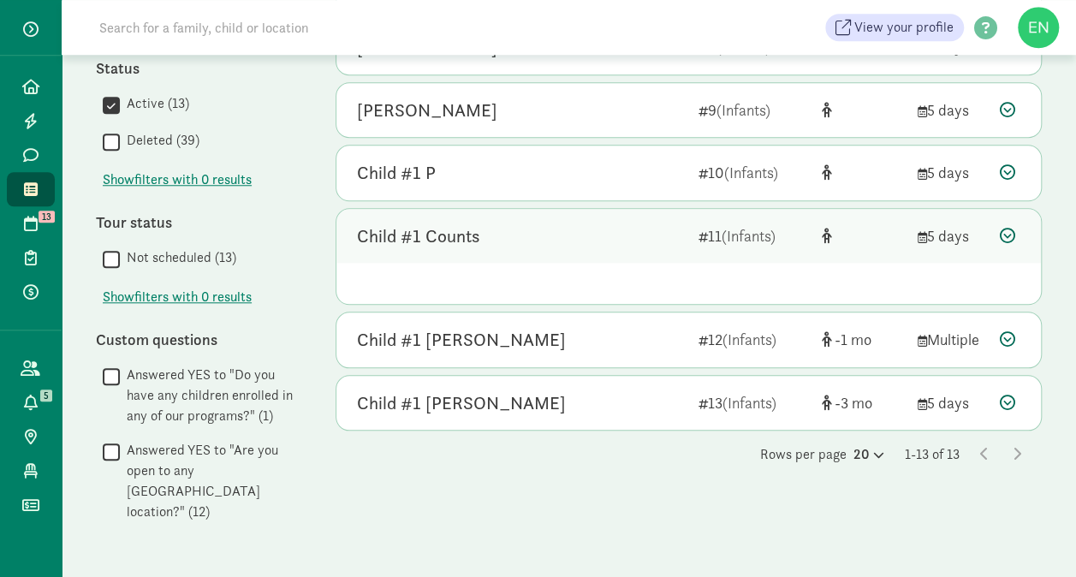
scroll to position [660, 0]
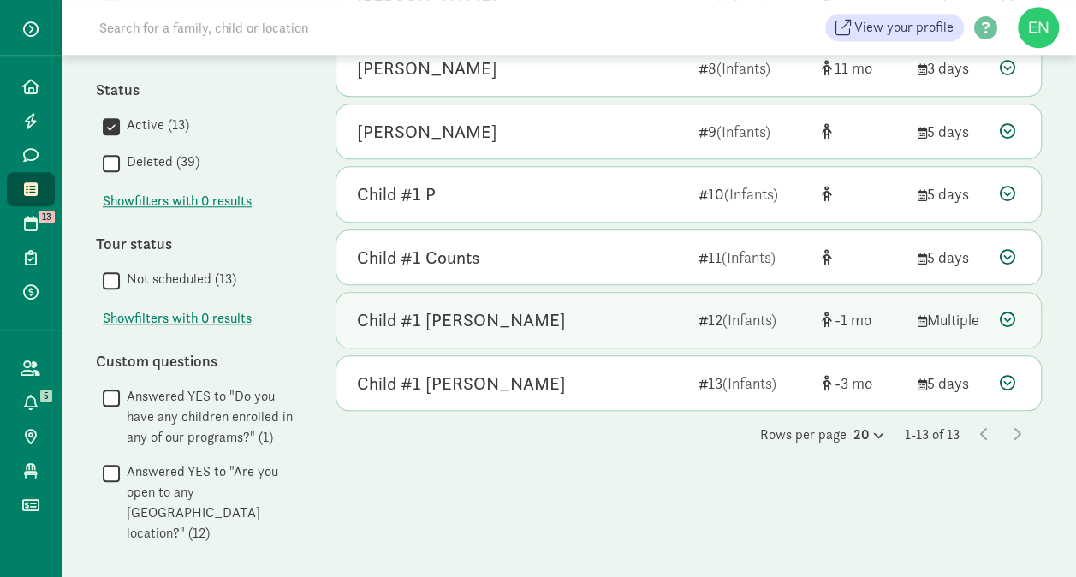
click at [534, 307] on div "Child #1 [PERSON_NAME]" at bounding box center [521, 320] width 328 height 27
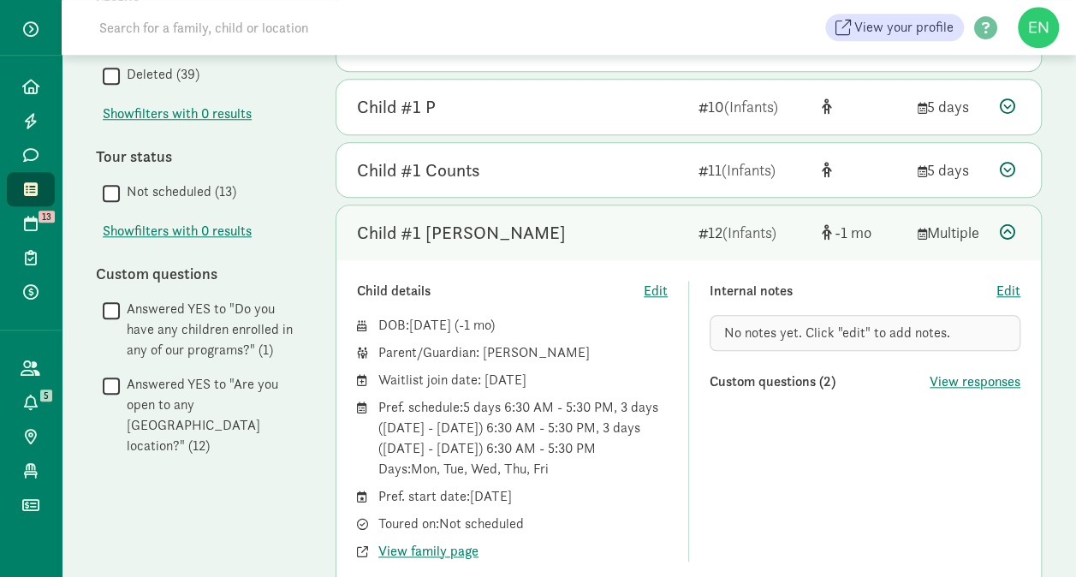
scroll to position [745, 0]
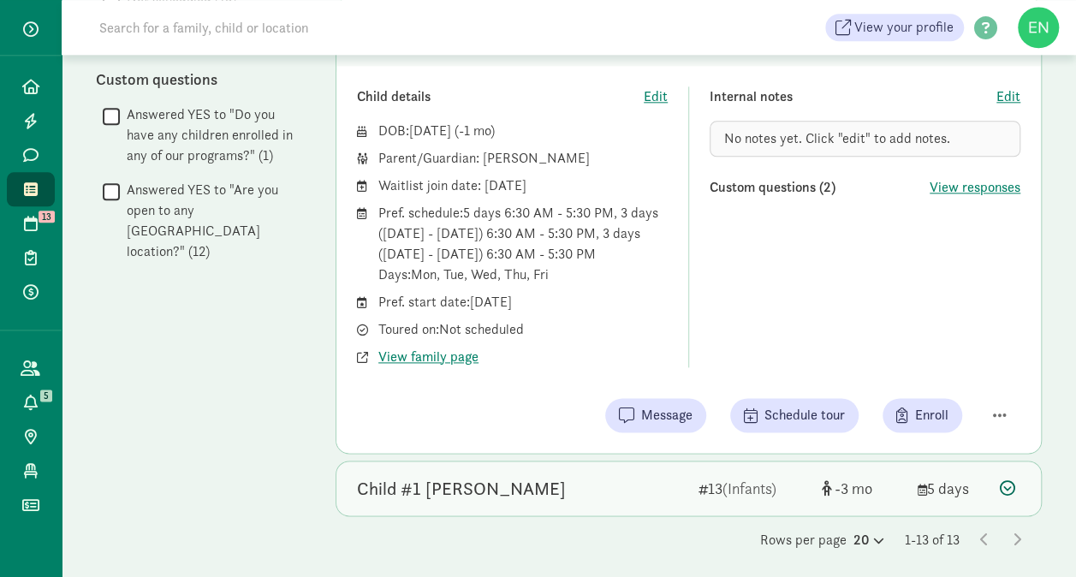
click at [508, 461] on div "Child #1 [PERSON_NAME] 13 (Infants) -3 5 days" at bounding box center [688, 488] width 705 height 55
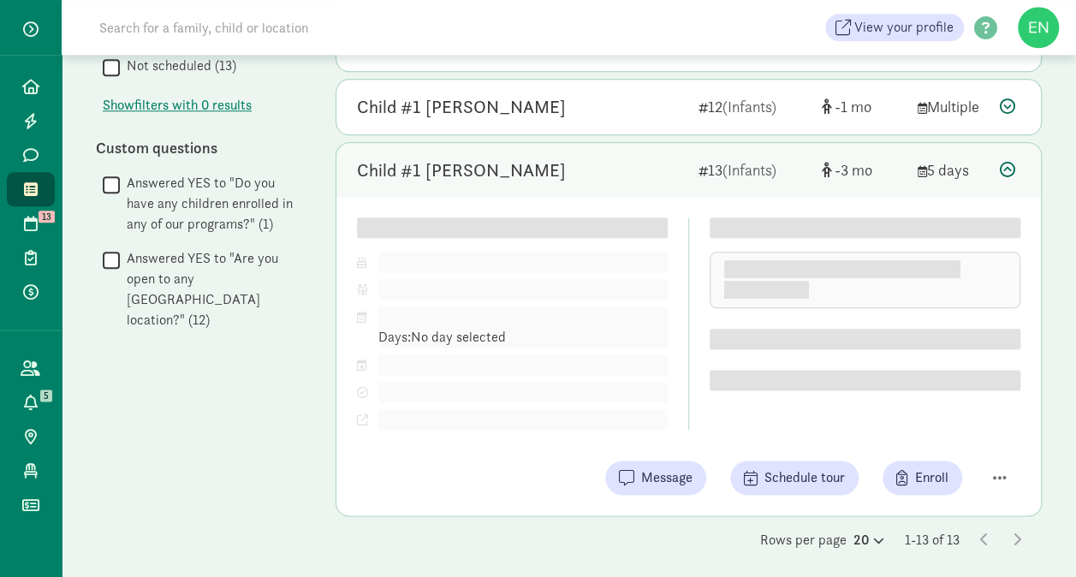
scroll to position [901, 0]
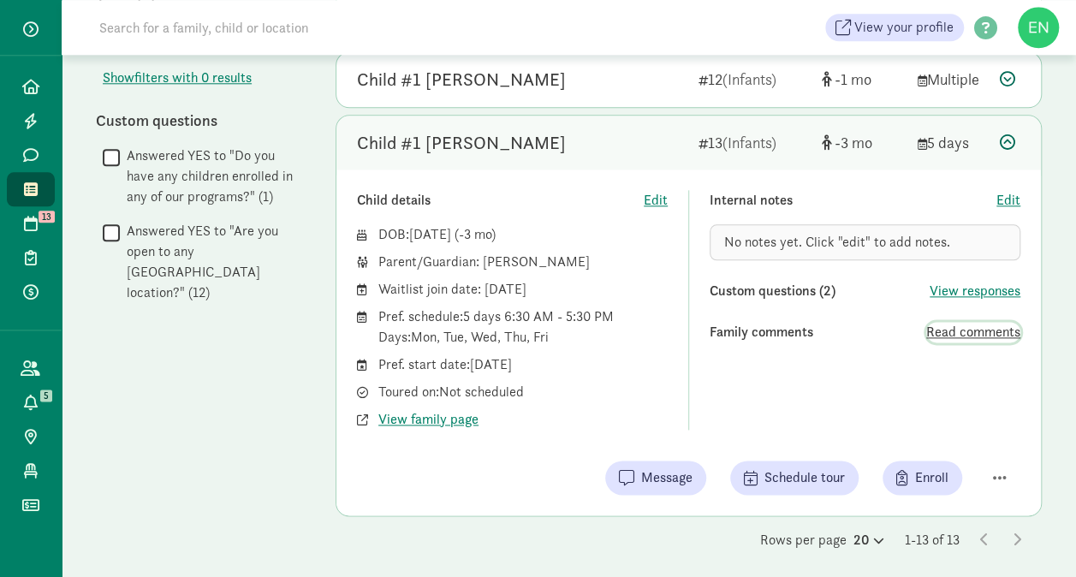
click at [957, 327] on span "Read comments" at bounding box center [973, 332] width 94 height 21
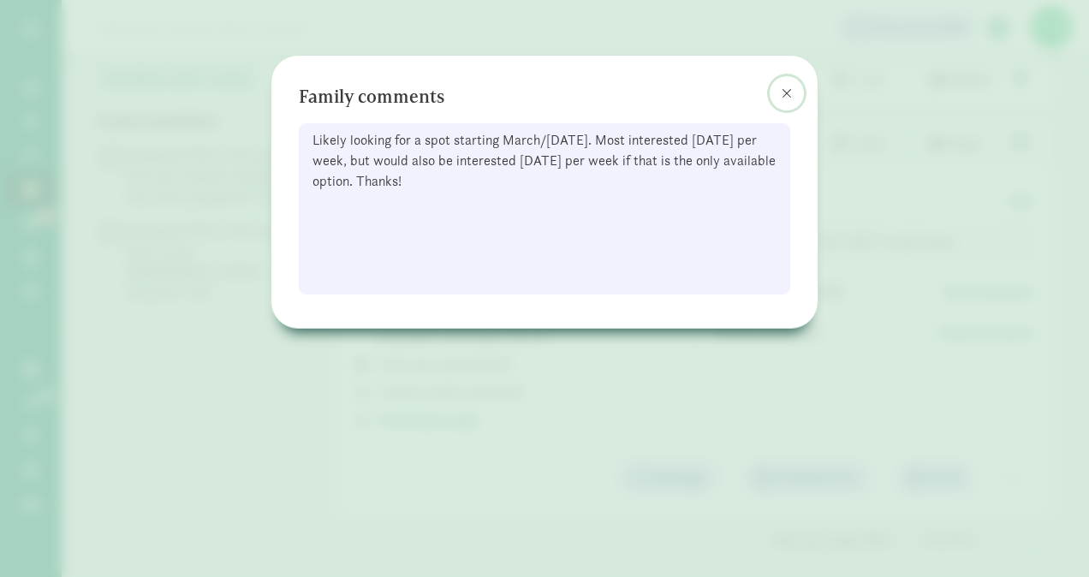
click at [780, 90] on button at bounding box center [787, 93] width 34 height 34
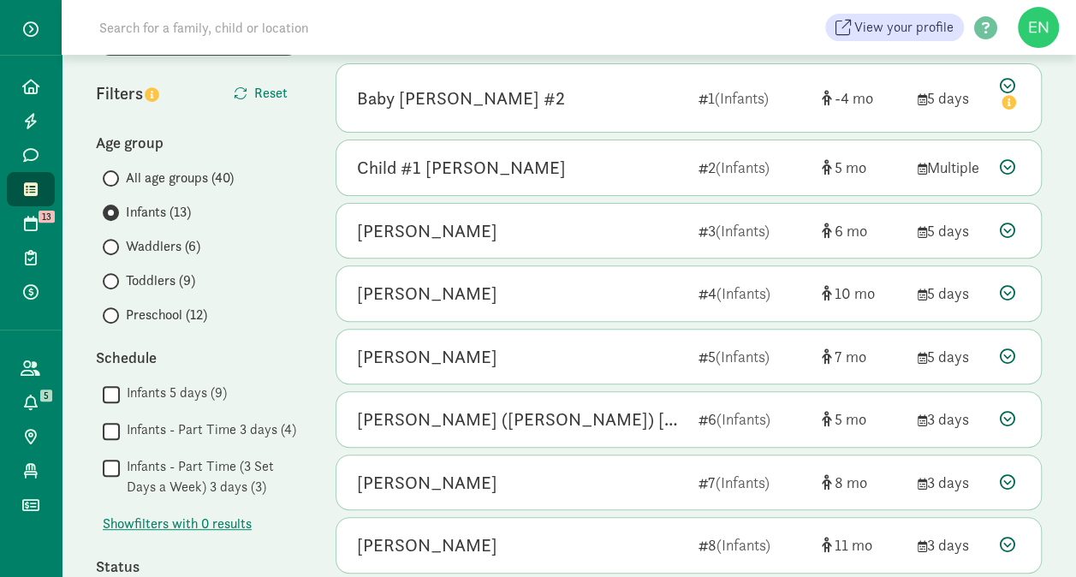
scroll to position [173, 0]
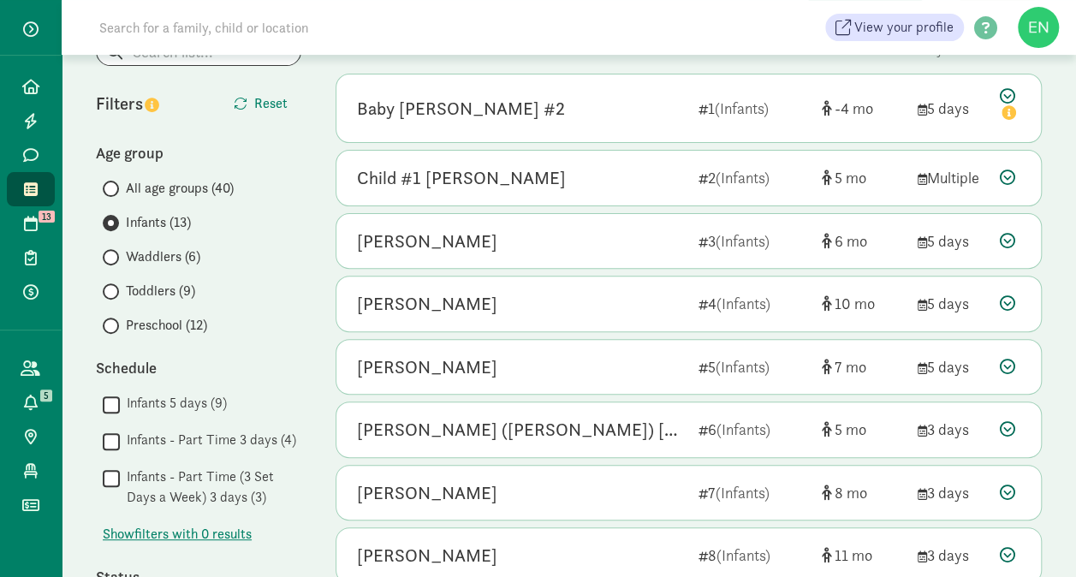
click at [182, 255] on span "Waddlers (6)" at bounding box center [163, 257] width 74 height 21
click at [114, 255] on input "Waddlers (6)" at bounding box center [108, 257] width 11 height 11
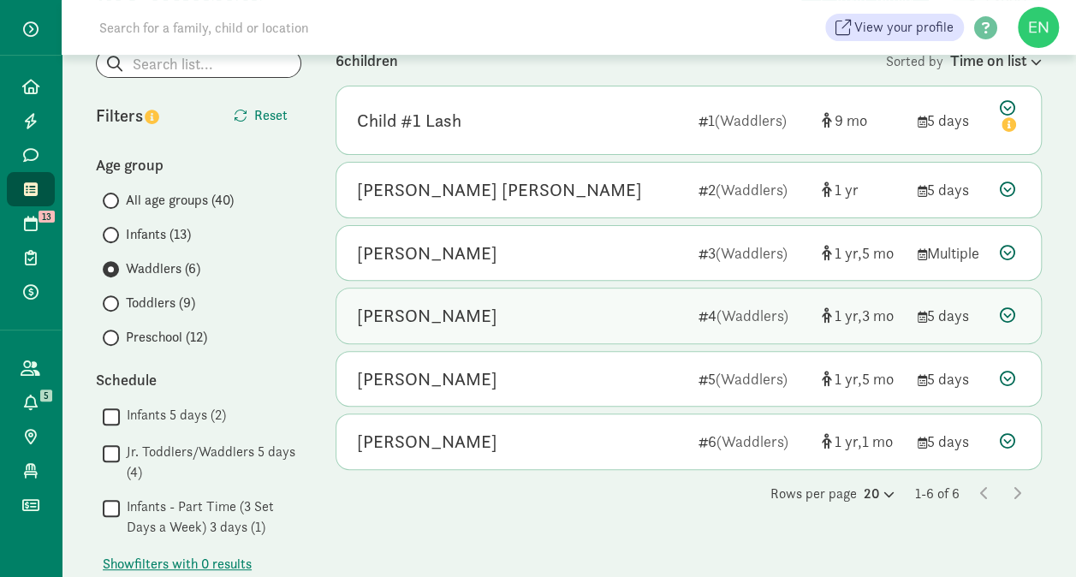
scroll to position [202, 0]
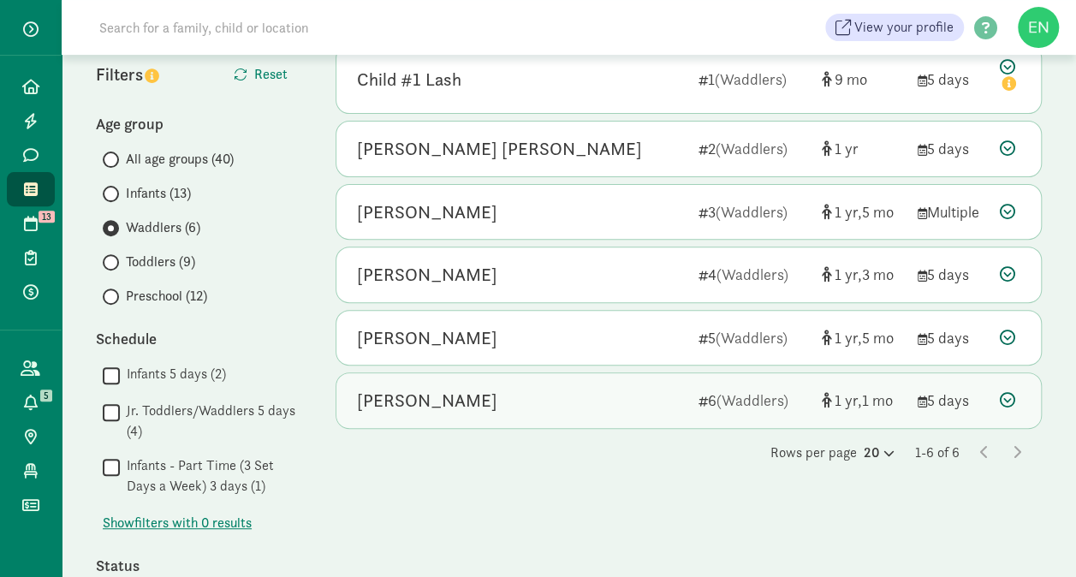
click at [535, 411] on div "Lillian Ashworth-Peele 6 (Waddlers) 1 1 5 days" at bounding box center [688, 400] width 705 height 55
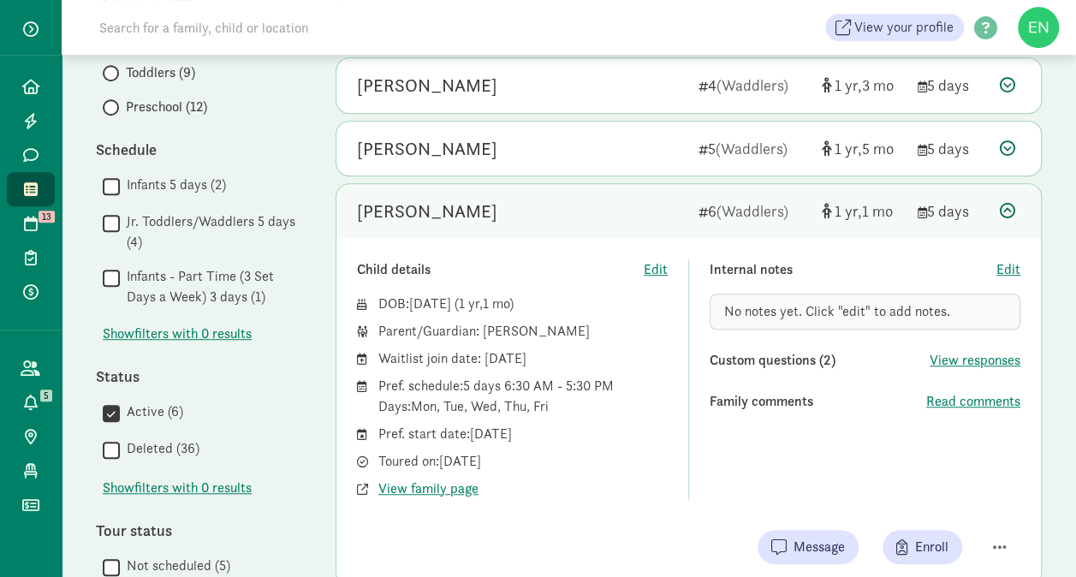
scroll to position [421, 0]
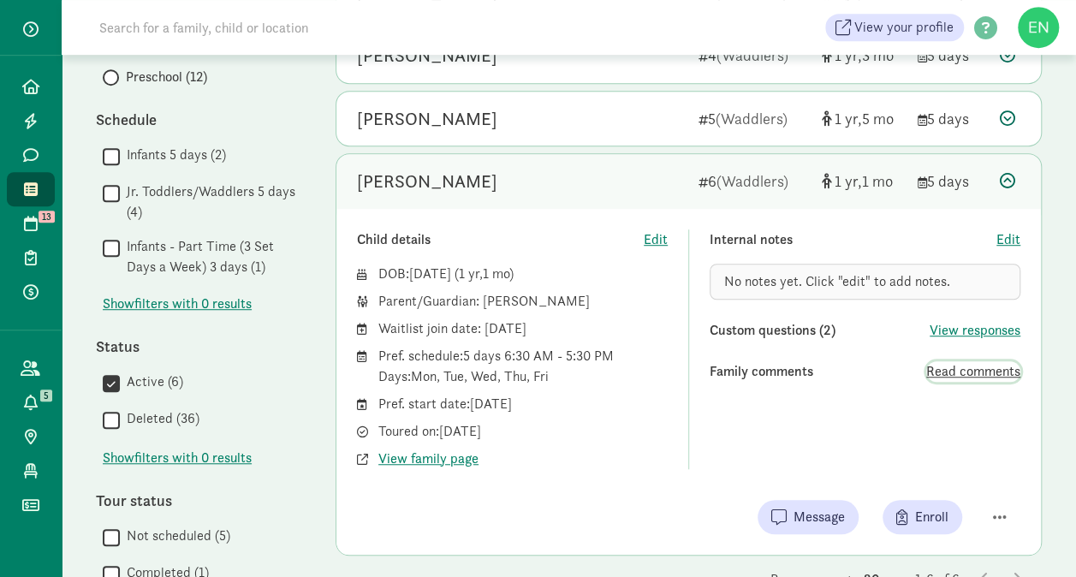
click at [944, 373] on span "Read comments" at bounding box center [973, 371] width 94 height 21
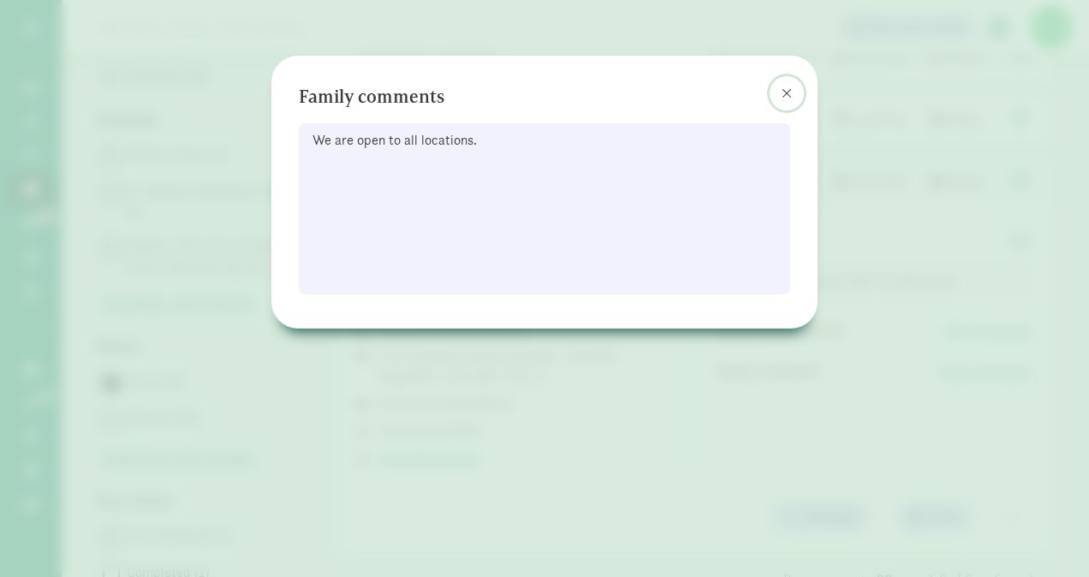
click at [786, 98] on span at bounding box center [787, 93] width 10 height 14
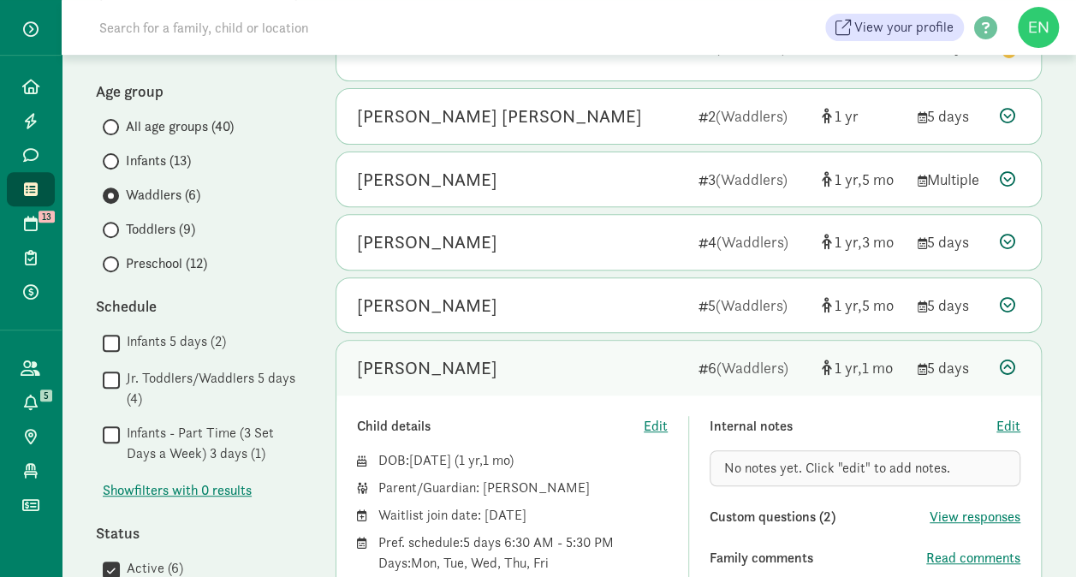
scroll to position [234, 0]
click at [187, 159] on span "Infants (13)" at bounding box center [158, 162] width 65 height 21
click at [114, 159] on input "Infants (13)" at bounding box center [108, 162] width 11 height 11
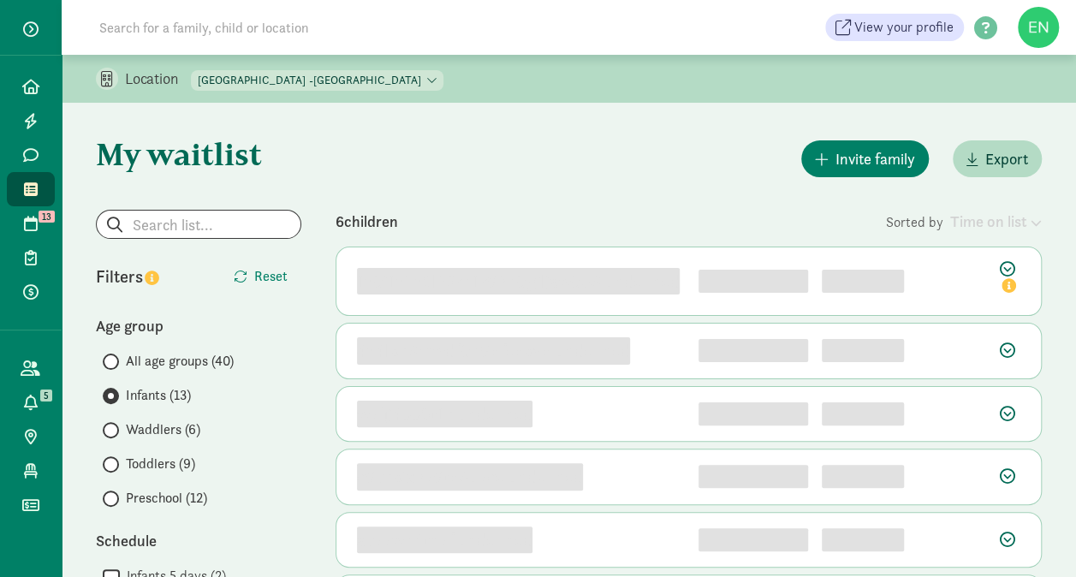
scroll to position [96, 0]
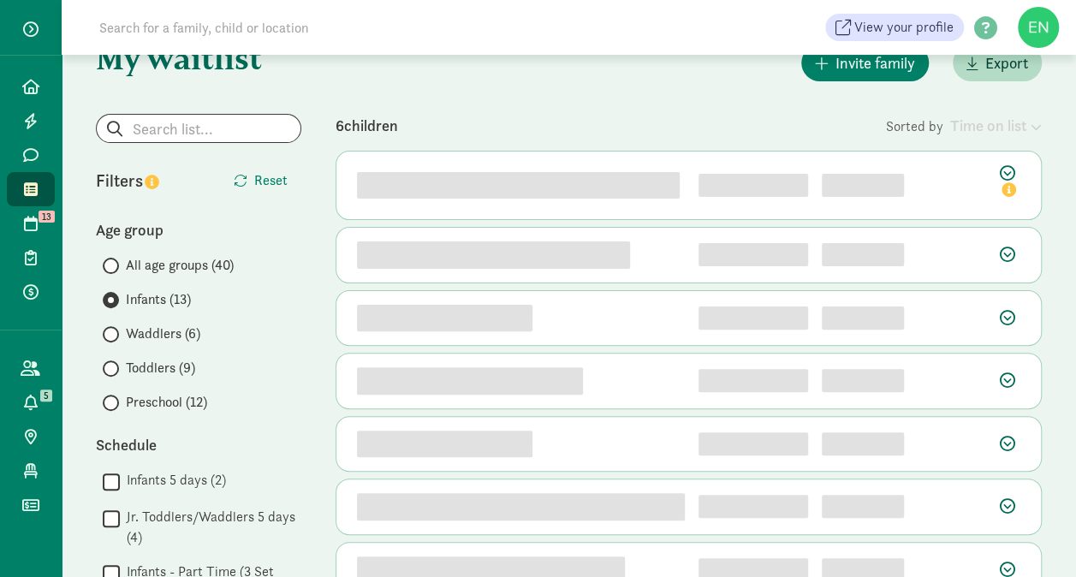
click at [168, 365] on span "Toddlers (9)" at bounding box center [160, 368] width 69 height 21
click at [114, 365] on input "Toddlers (9)" at bounding box center [108, 368] width 11 height 11
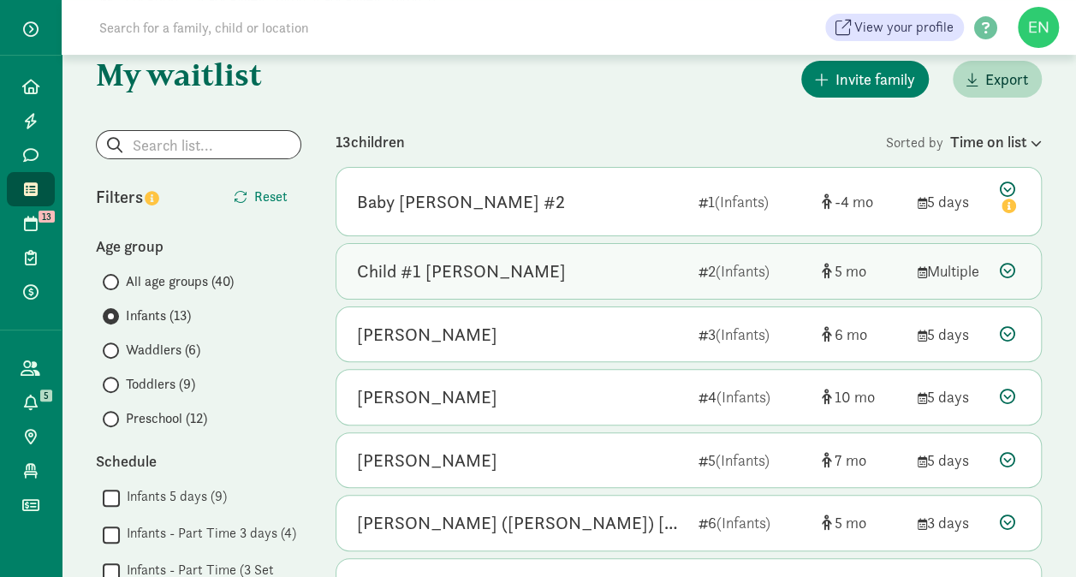
scroll to position [0, 0]
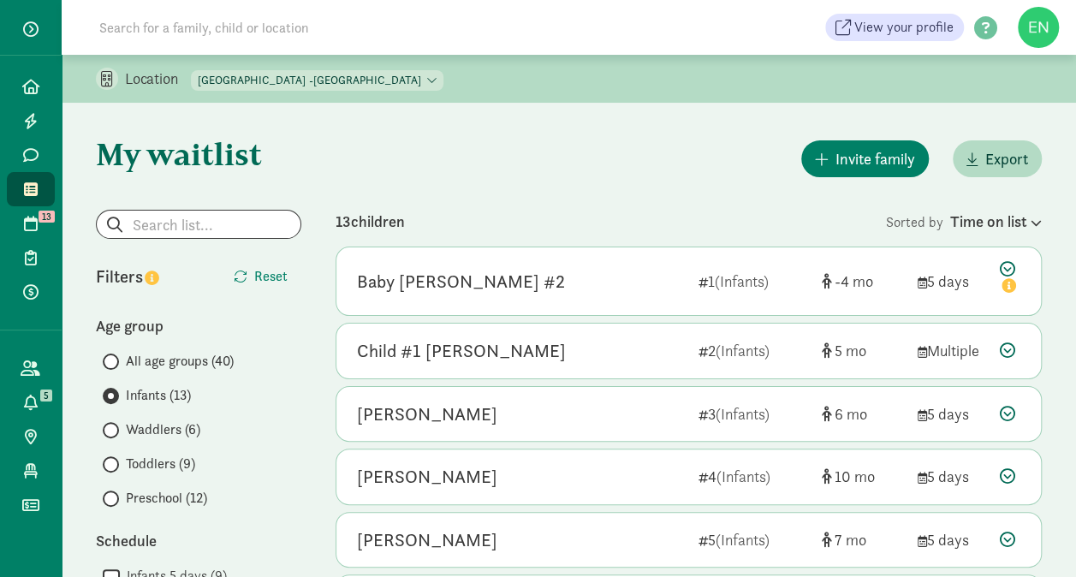
click at [178, 464] on span "Toddlers (9)" at bounding box center [160, 464] width 69 height 21
click at [114, 464] on input "Toddlers (9)" at bounding box center [108, 464] width 11 height 11
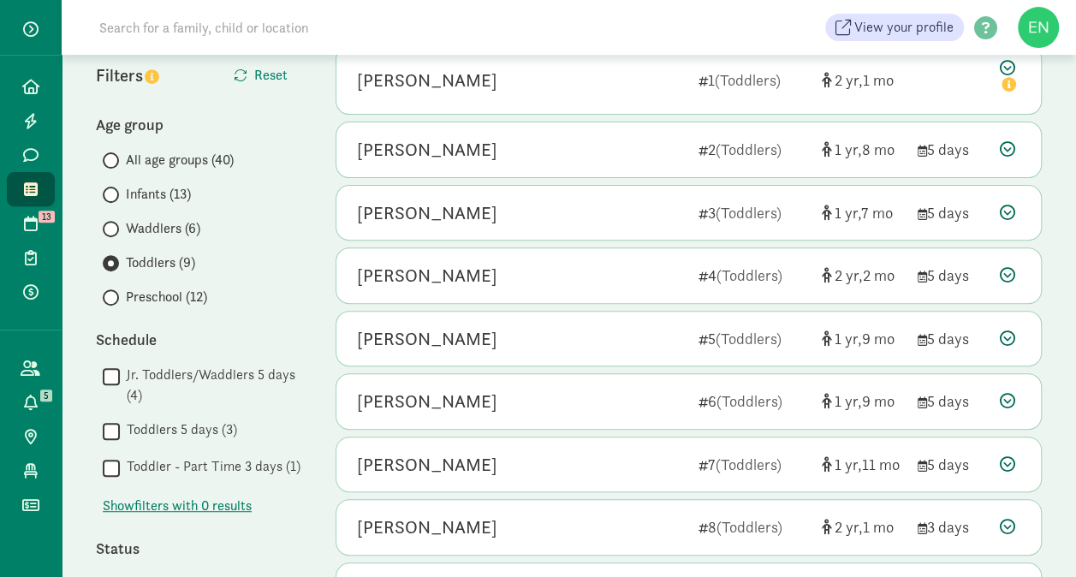
scroll to position [326, 0]
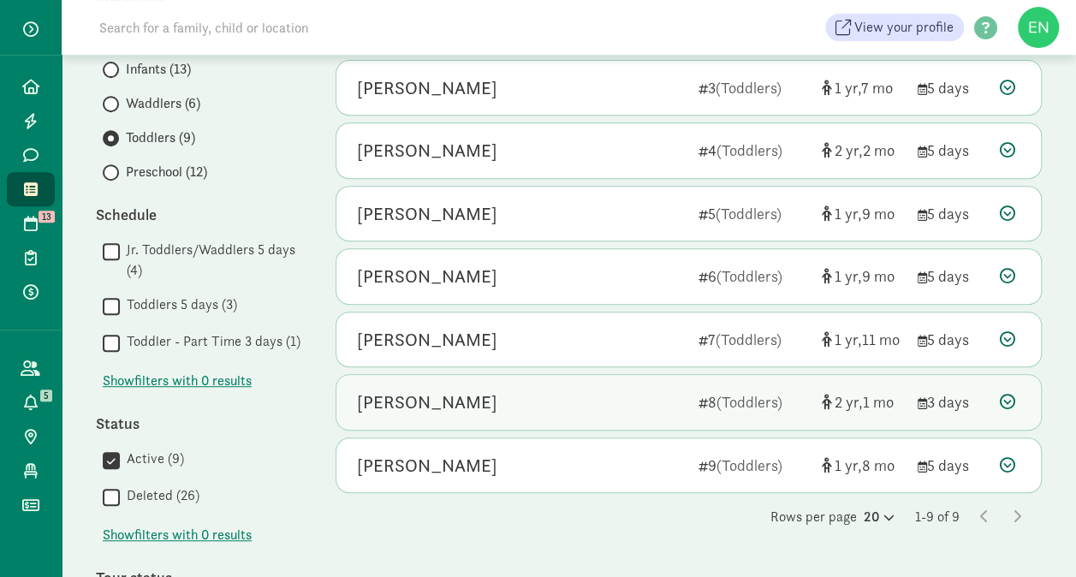
click at [635, 399] on div "Layne Frantz" at bounding box center [521, 402] width 328 height 27
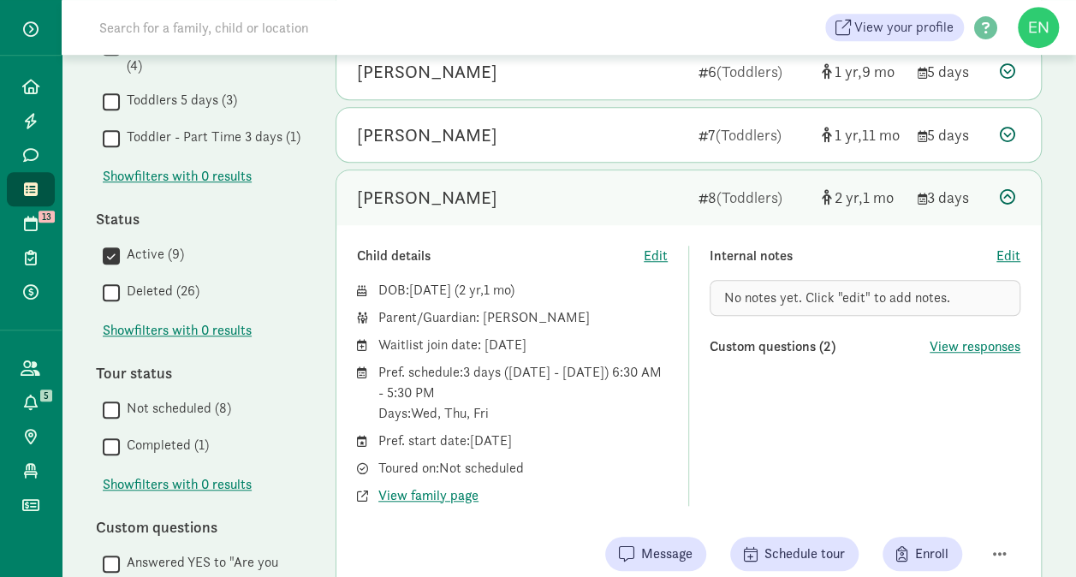
scroll to position [672, 0]
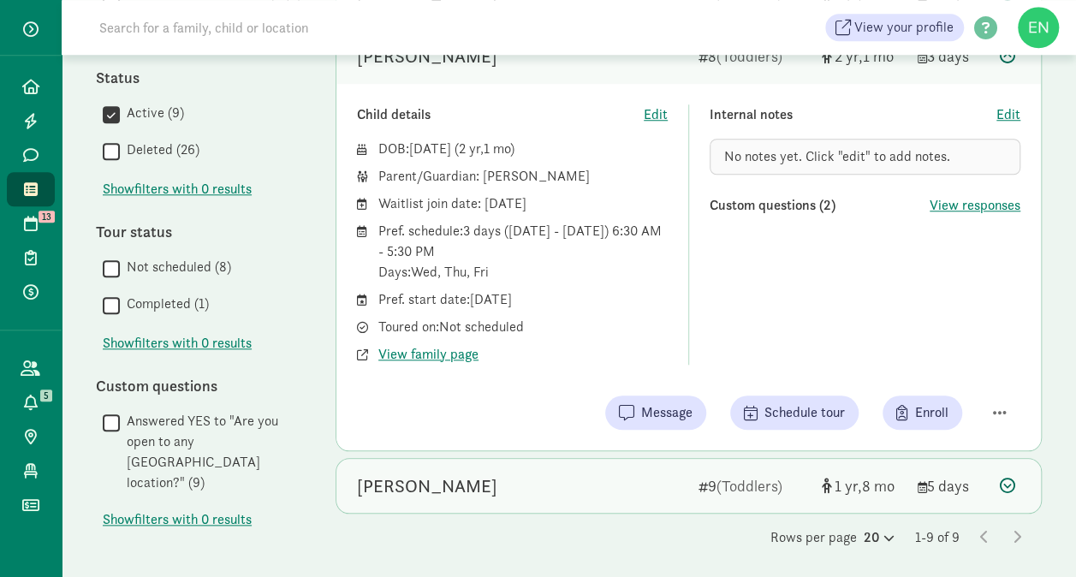
click at [588, 491] on div "Amira Davis" at bounding box center [521, 486] width 328 height 27
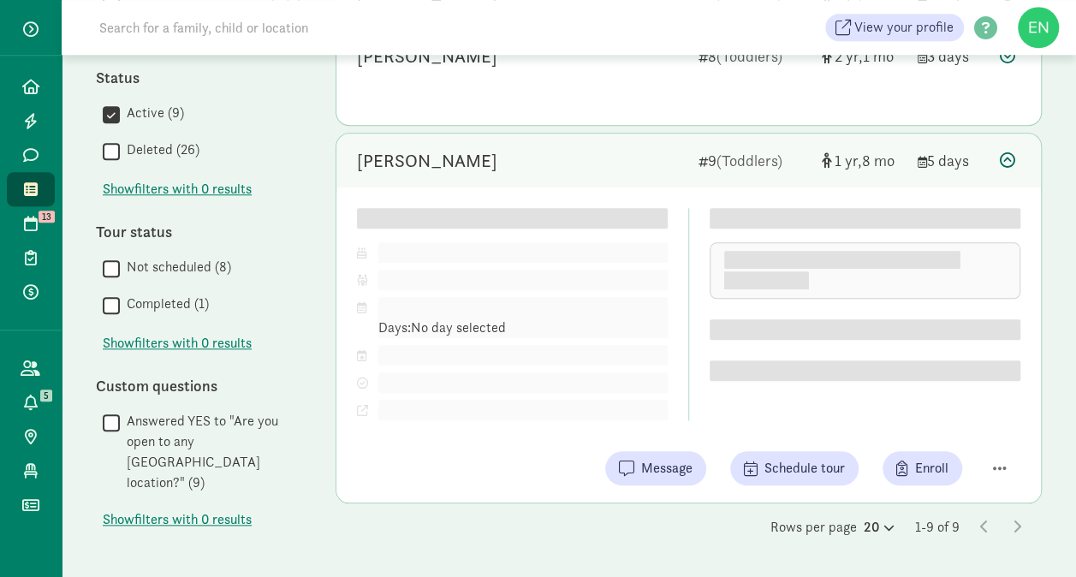
scroll to position [658, 0]
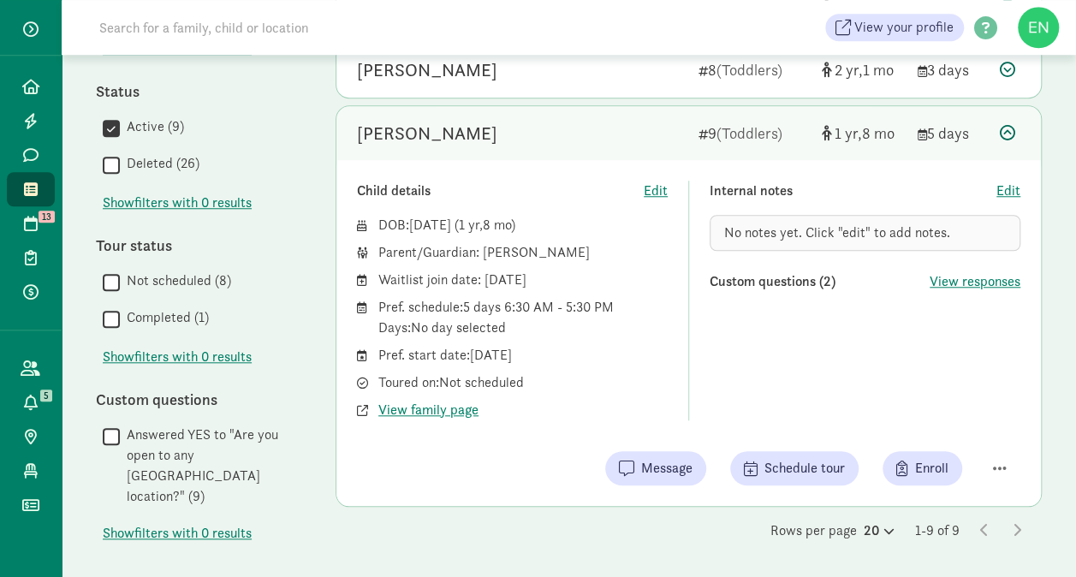
click at [451, 216] on span "Dec 5, 2023" at bounding box center [430, 225] width 42 height 18
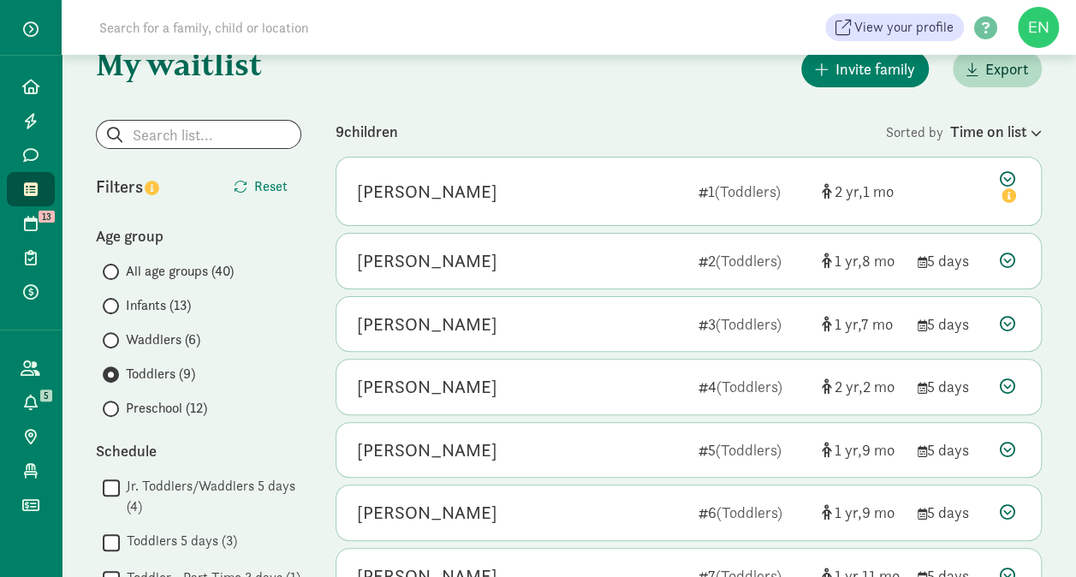
scroll to position [0, 0]
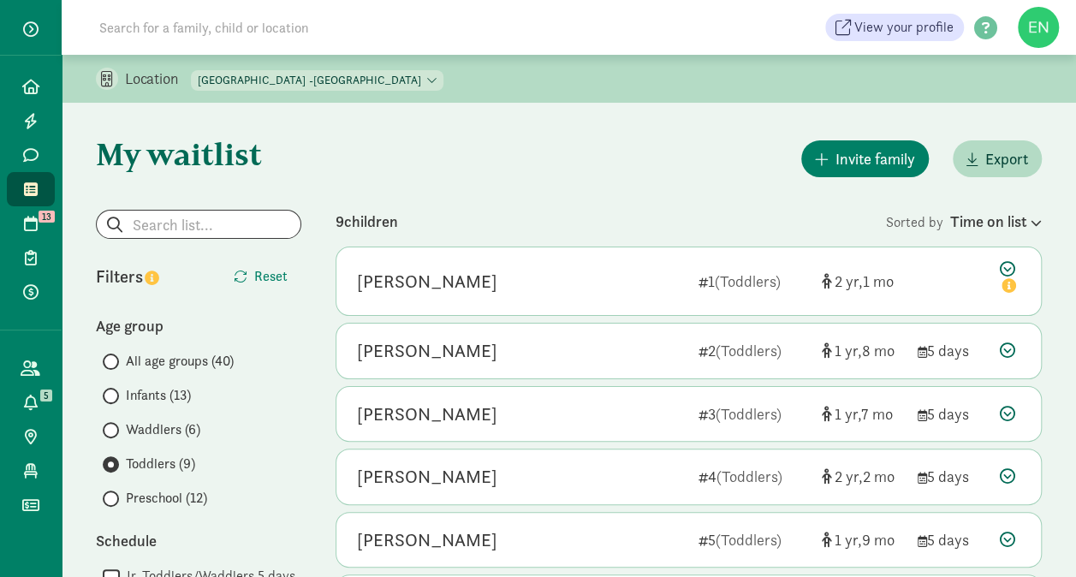
click at [394, 80] on select "North Tacoma Montessori Center (Achievement Center) North Tacoma Montessori (Pr…" at bounding box center [317, 80] width 253 height 21
click at [192, 70] on select "North Tacoma Montessori Center (Achievement Center) North Tacoma Montessori (Pr…" at bounding box center [317, 80] width 253 height 21
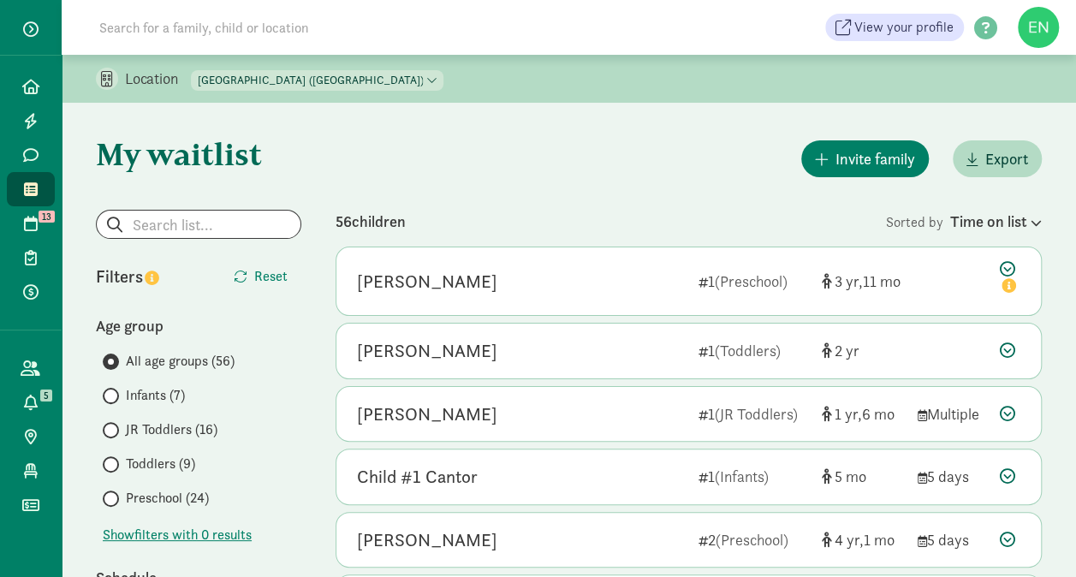
click at [128, 389] on span "Infants (7)" at bounding box center [155, 395] width 59 height 21
click at [114, 390] on input "Infants (7)" at bounding box center [108, 395] width 11 height 11
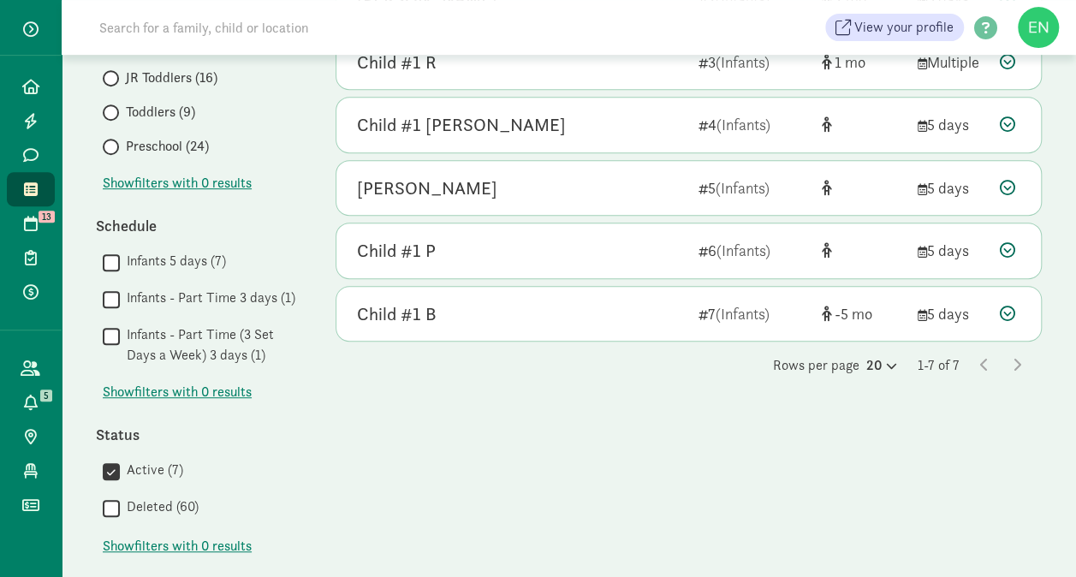
scroll to position [353, 0]
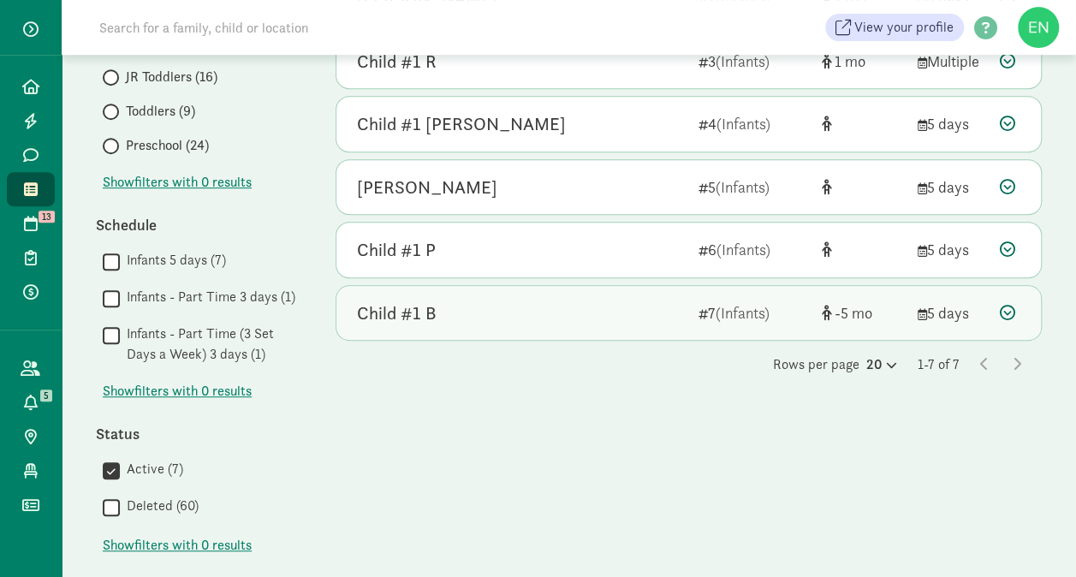
click at [561, 323] on div "Child #1 B 7 (Infants) -5 5 days" at bounding box center [688, 313] width 705 height 55
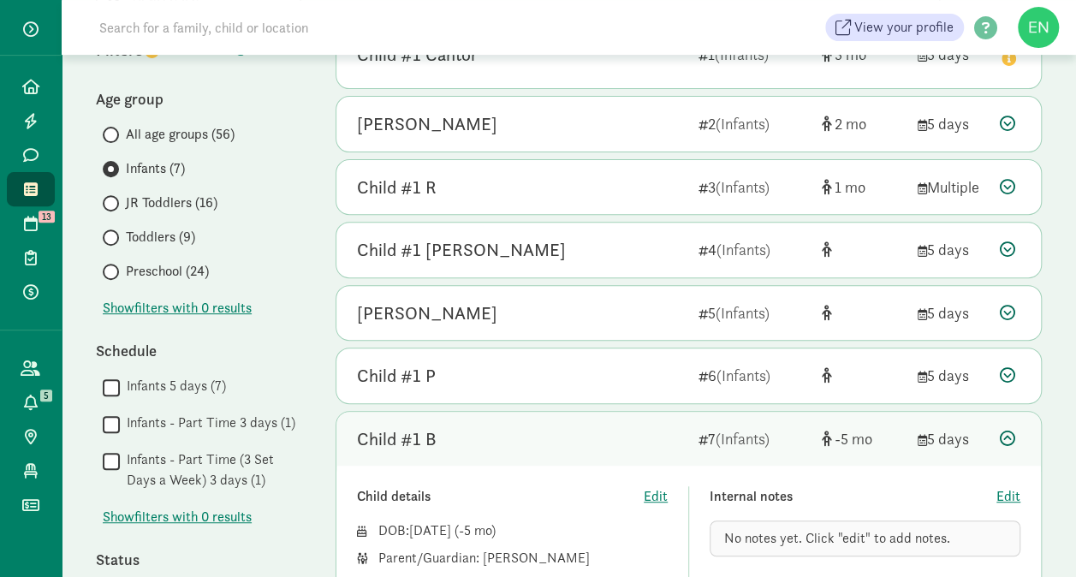
scroll to position [195, 0]
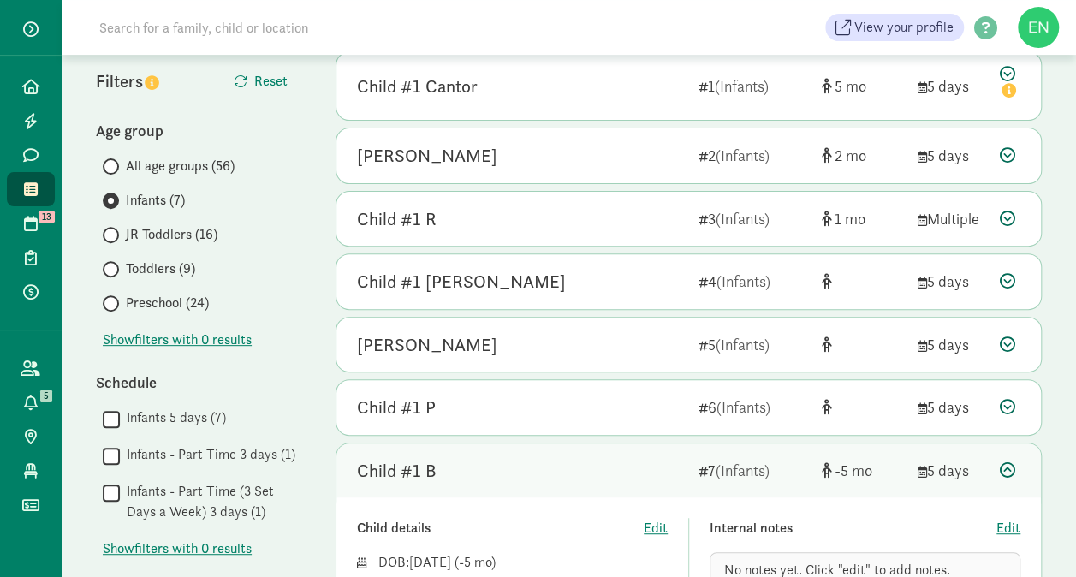
click at [199, 231] on span "JR Toddlers (16)" at bounding box center [172, 234] width 92 height 21
click at [114, 231] on input "JR Toddlers (16)" at bounding box center [108, 234] width 11 height 11
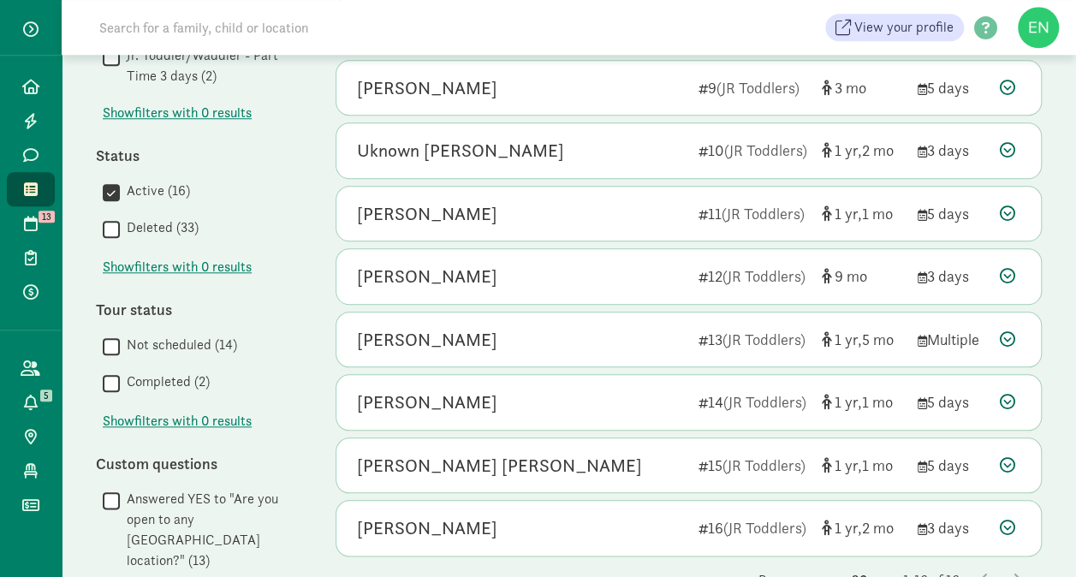
scroll to position [711, 0]
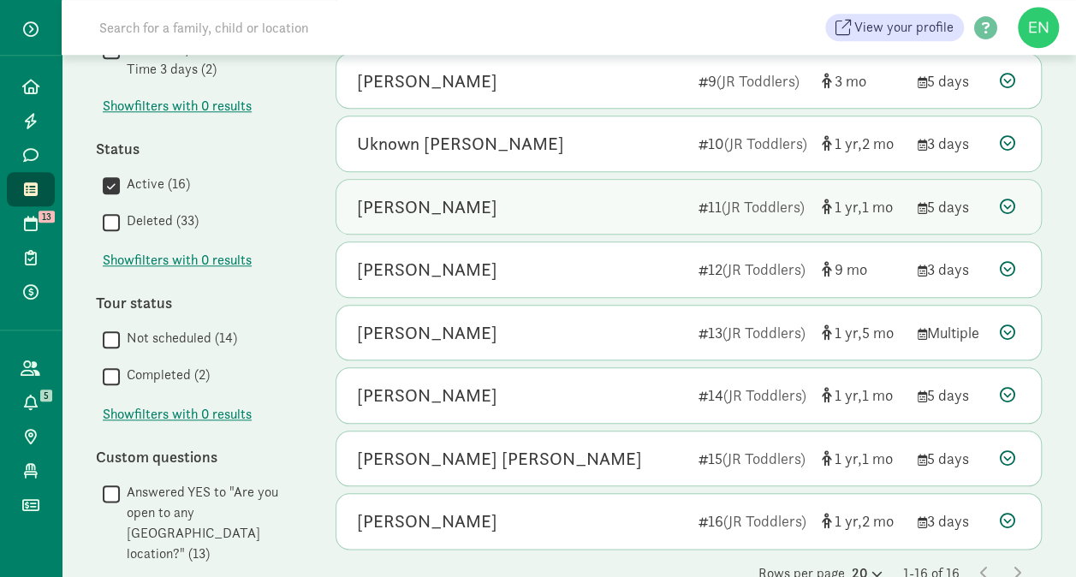
click at [591, 219] on div "Margaux Gant 11 (JR Toddlers) 1 1 5 days" at bounding box center [688, 207] width 705 height 55
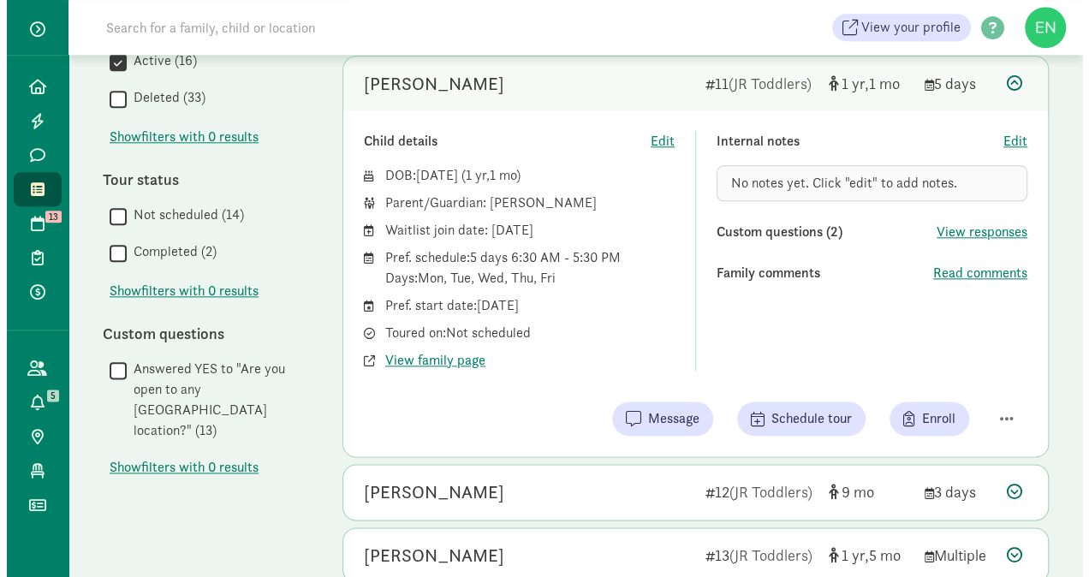
scroll to position [833, 0]
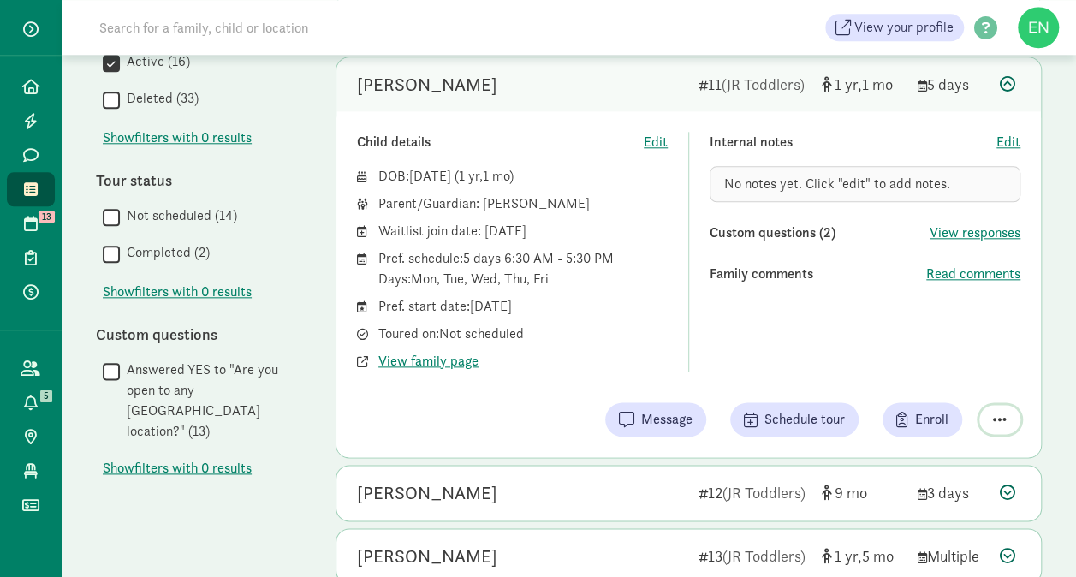
click at [999, 419] on span "button" at bounding box center [1000, 419] width 14 height 15
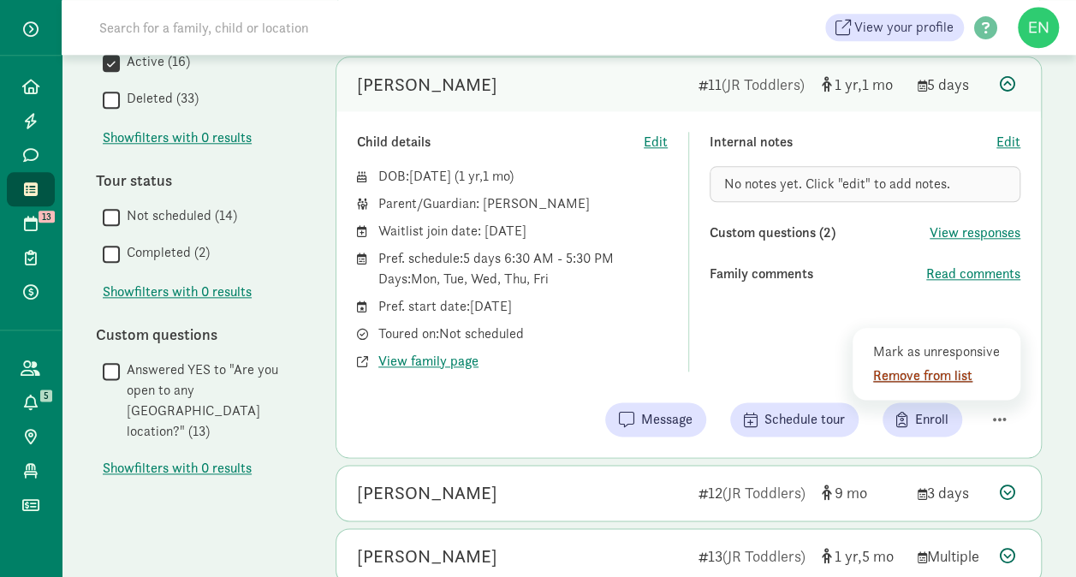
click at [958, 373] on div "Remove from list" at bounding box center [939, 376] width 133 height 21
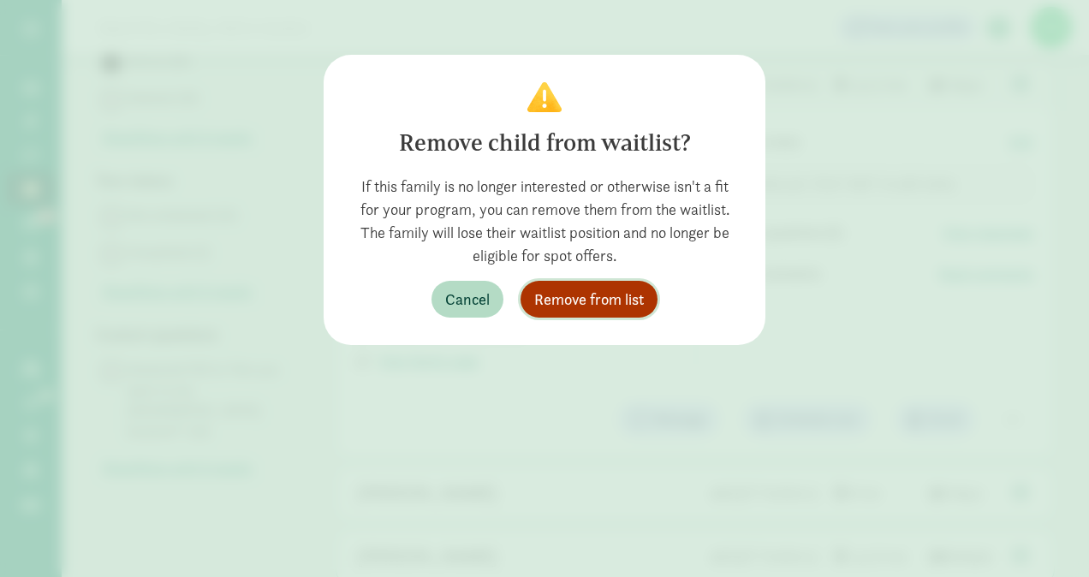
click at [626, 298] on span "Remove from list" at bounding box center [589, 299] width 110 height 23
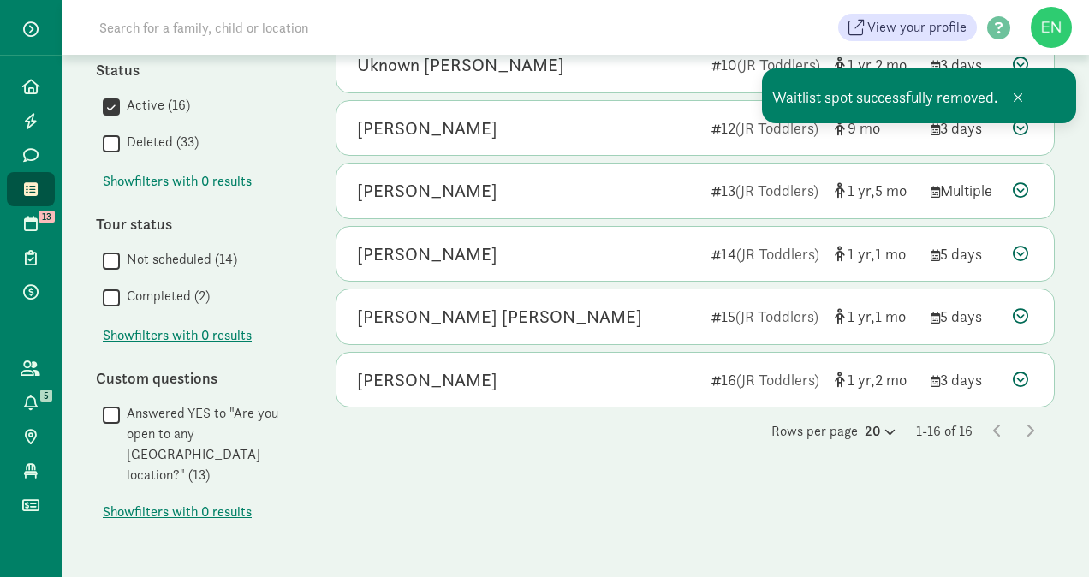
scroll to position [768, 0]
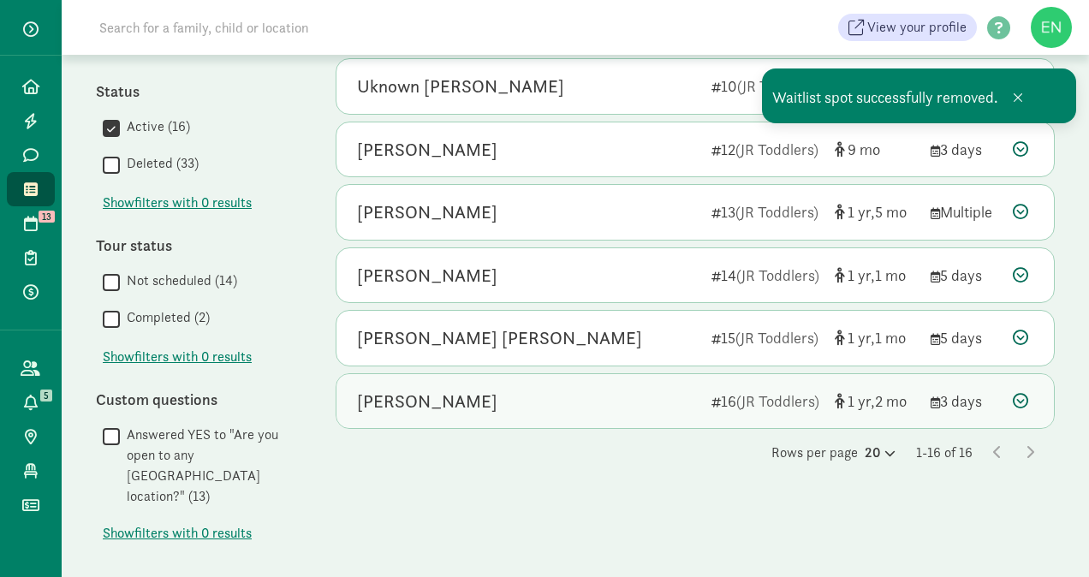
click at [547, 388] on div "Giovanni Lazarek" at bounding box center [527, 401] width 341 height 27
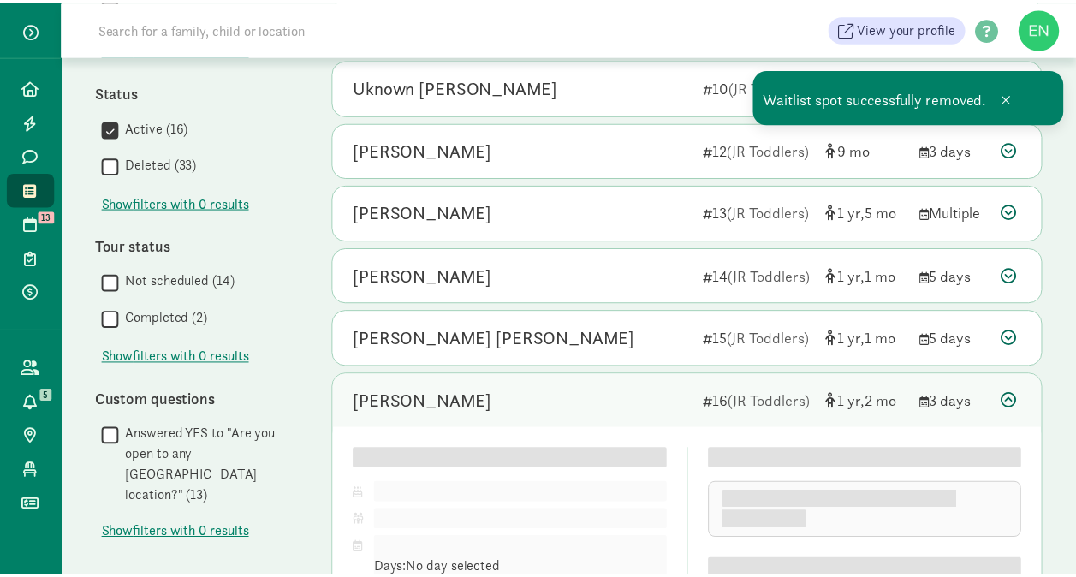
scroll to position [833, 0]
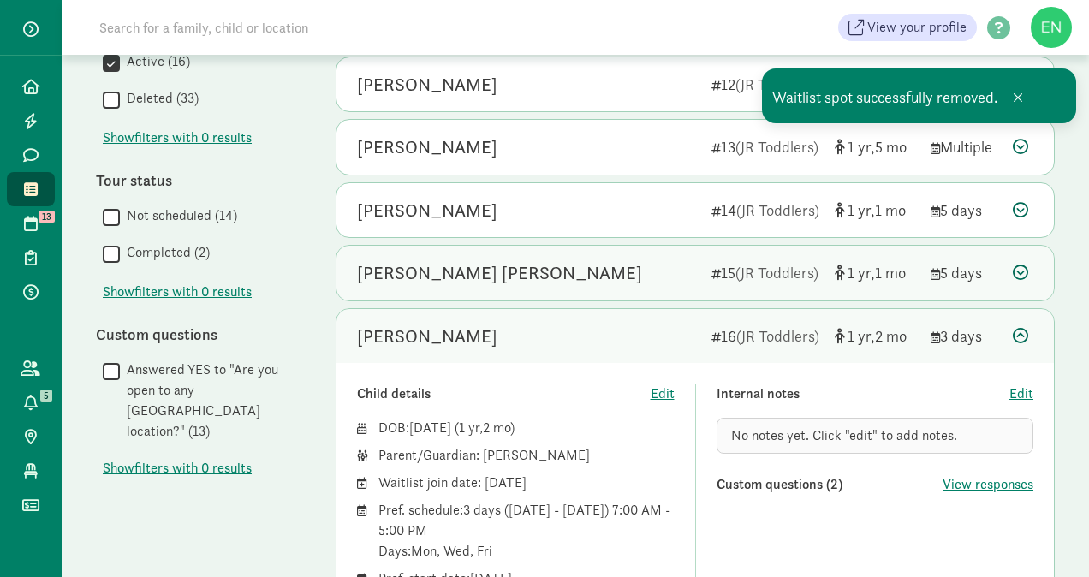
click at [627, 283] on div "Sawyer Rensberger 15 (JR Toddlers) 1 1 5 days" at bounding box center [695, 273] width 718 height 55
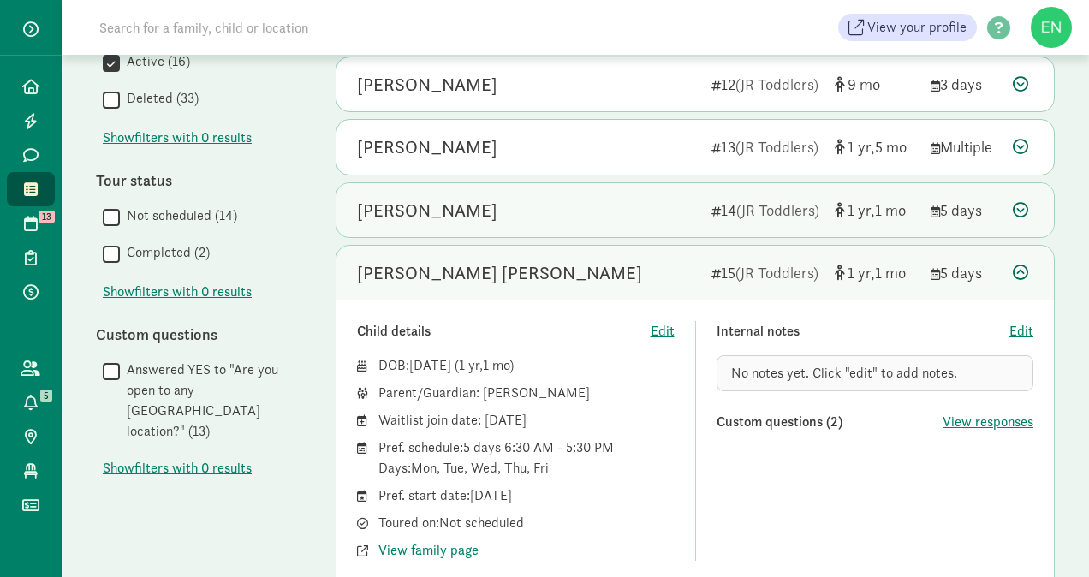
click at [667, 221] on div "Opal Rogers-Wilson 14 (JR Toddlers) 1 1 5 days" at bounding box center [695, 210] width 718 height 55
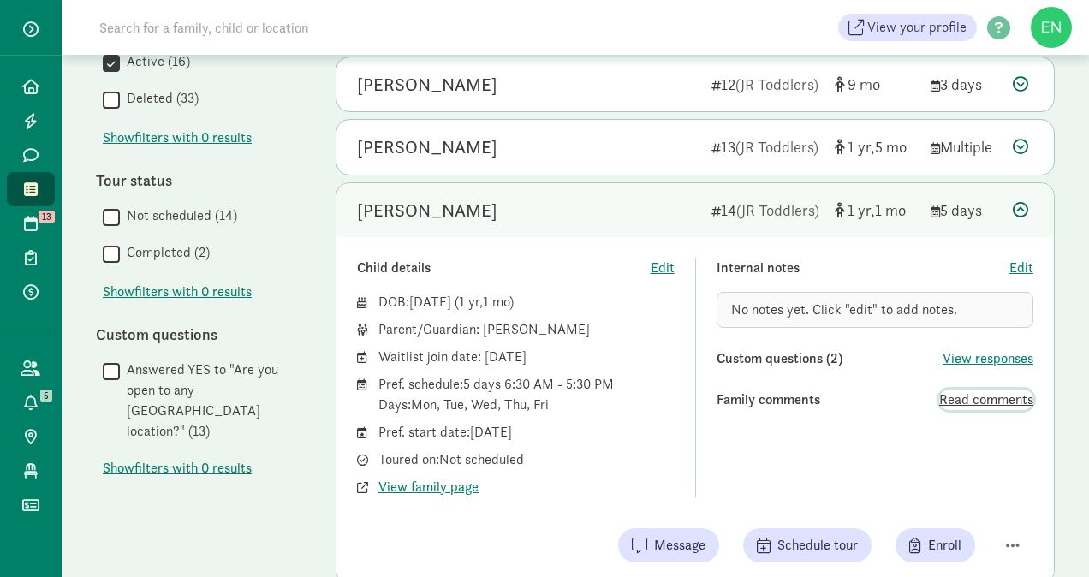
click at [964, 399] on span "Read comments" at bounding box center [986, 400] width 94 height 21
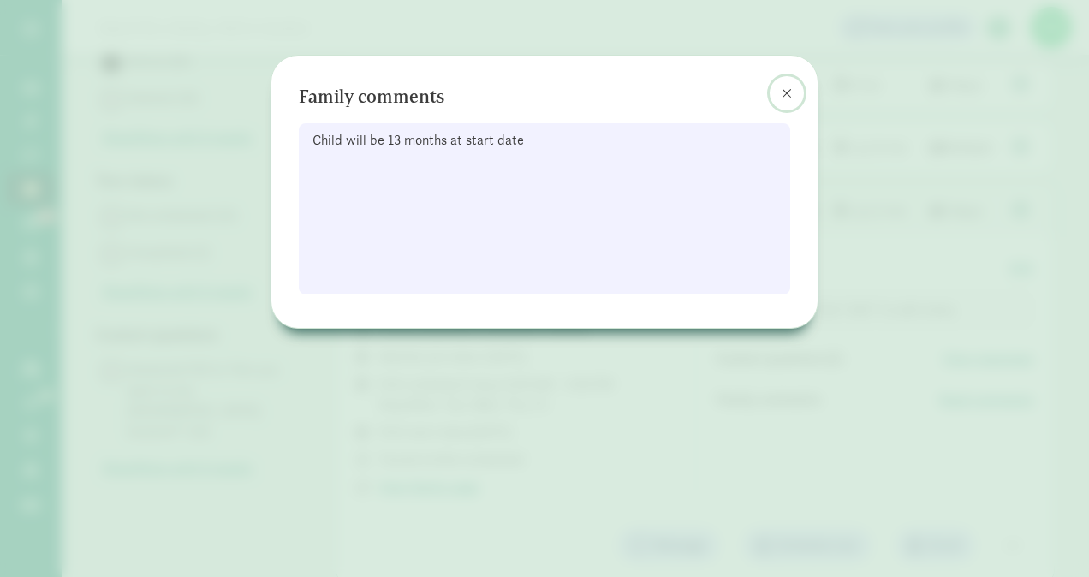
click at [783, 94] on span at bounding box center [787, 93] width 10 height 14
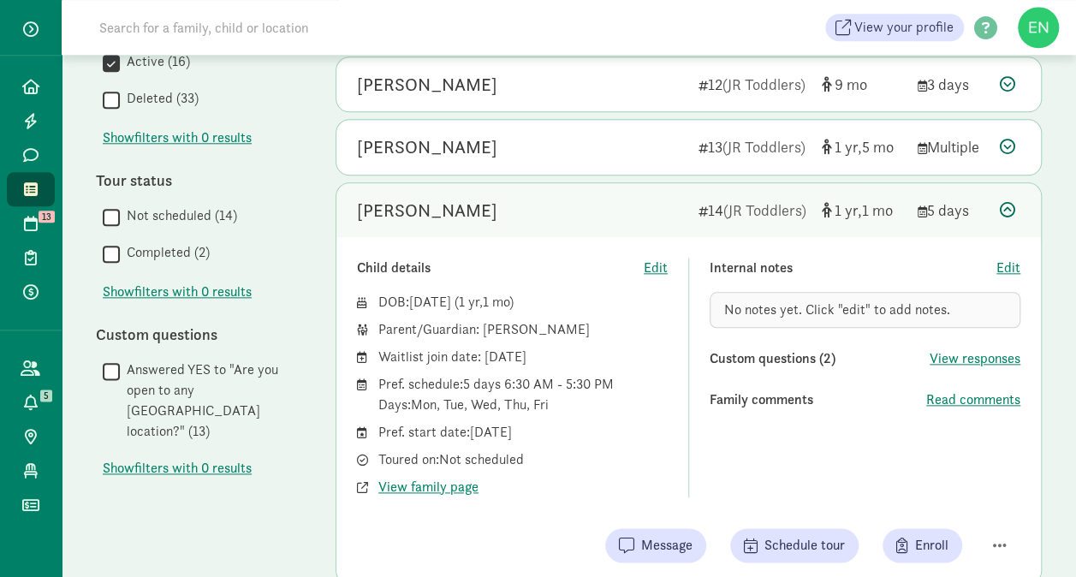
click at [497, 204] on div "Opal Rogers-Wilson" at bounding box center [427, 210] width 140 height 27
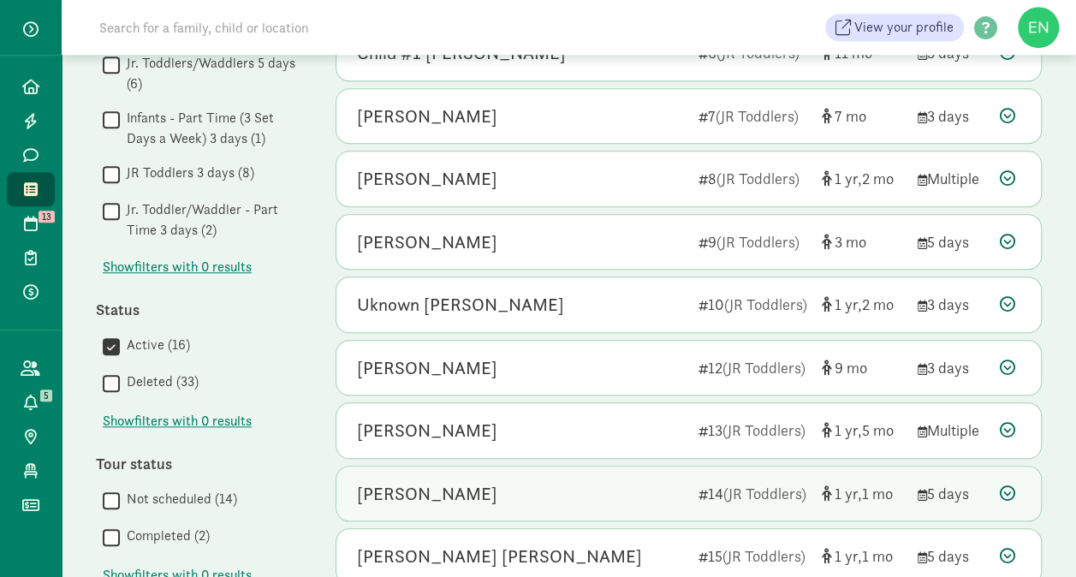
scroll to position [711, 0]
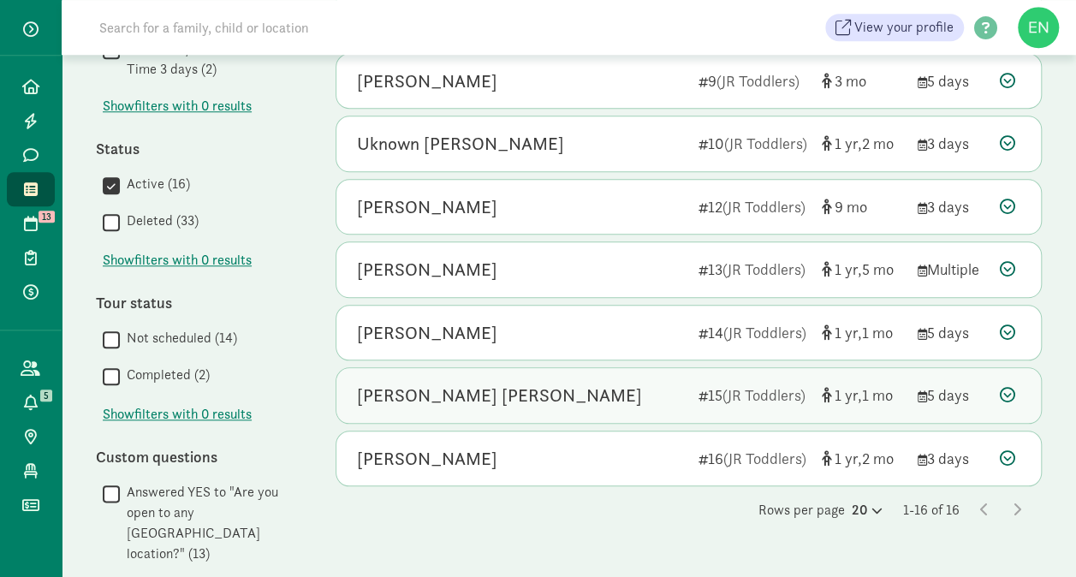
click at [524, 382] on div "Sawyer Rensberger" at bounding box center [521, 395] width 328 height 27
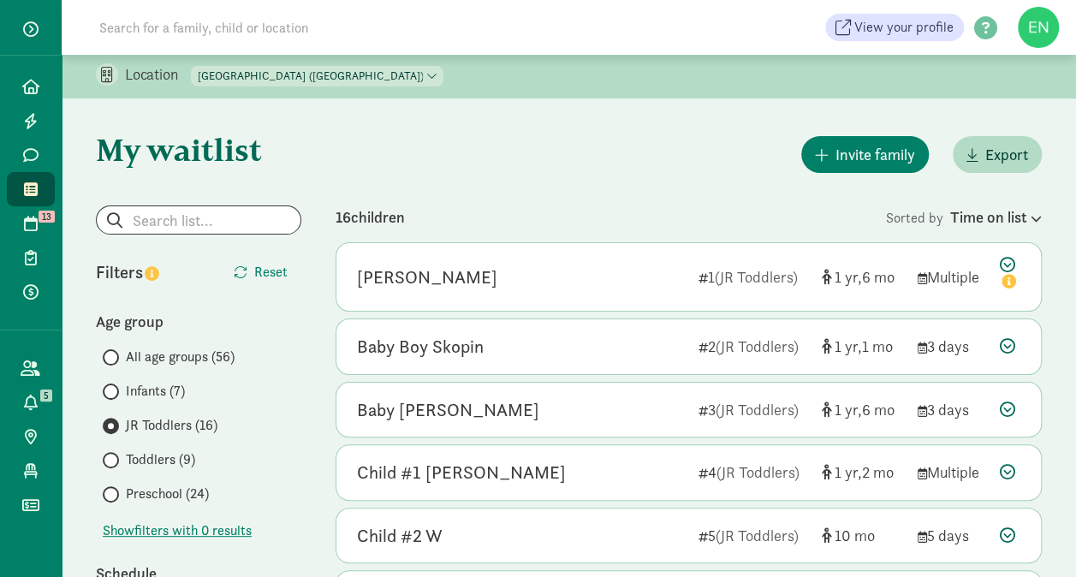
scroll to position [0, 0]
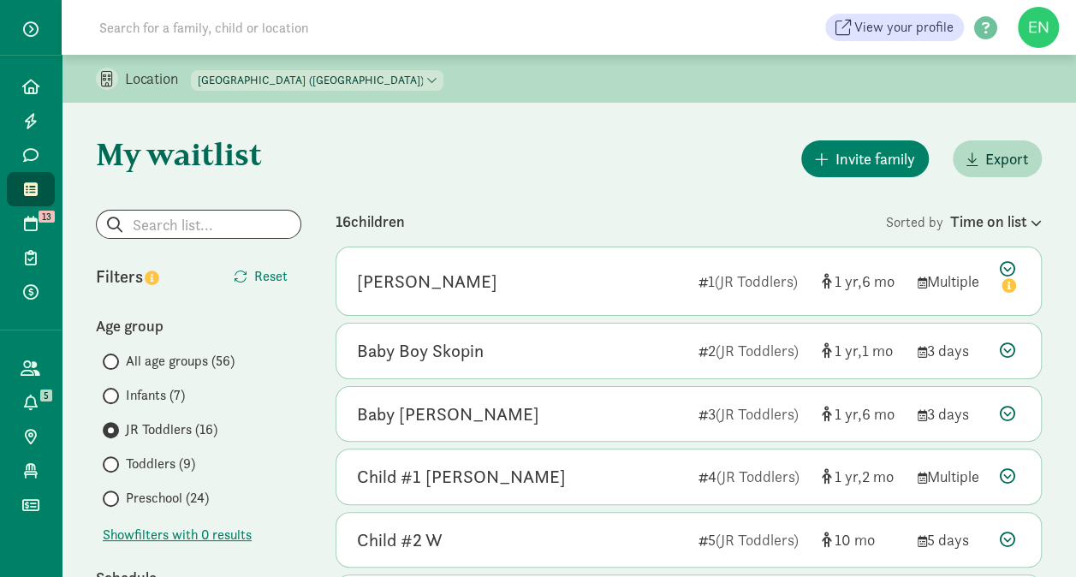
click at [184, 466] on span "Toddlers (9)" at bounding box center [160, 464] width 69 height 21
click at [114, 466] on input "Toddlers (9)" at bounding box center [108, 464] width 11 height 11
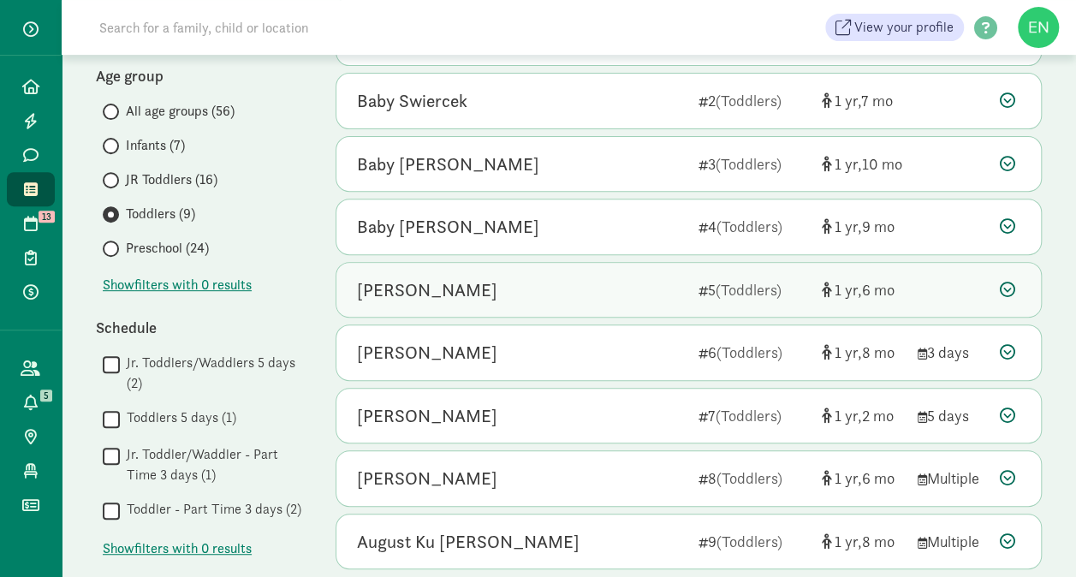
scroll to position [219, 0]
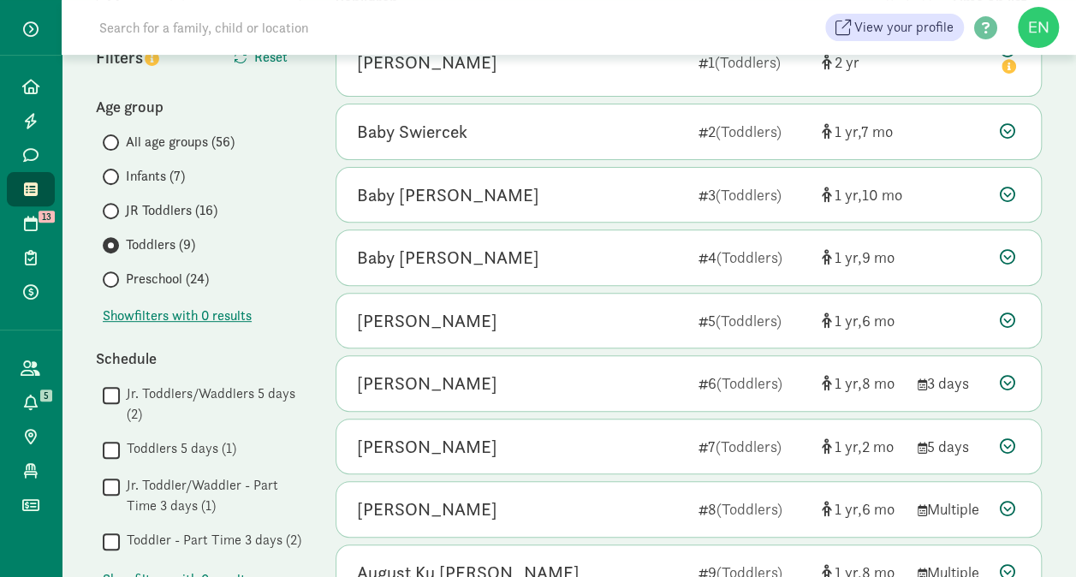
click at [196, 276] on span "Preschool (24)" at bounding box center [167, 279] width 83 height 21
click at [114, 276] on input "Preschool (24)" at bounding box center [108, 279] width 11 height 11
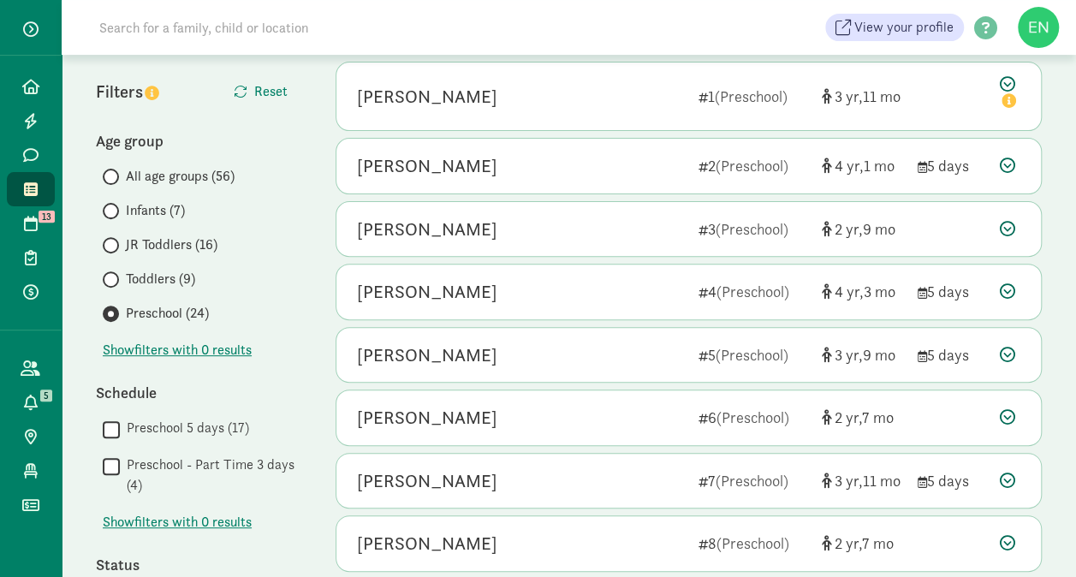
scroll to position [0, 0]
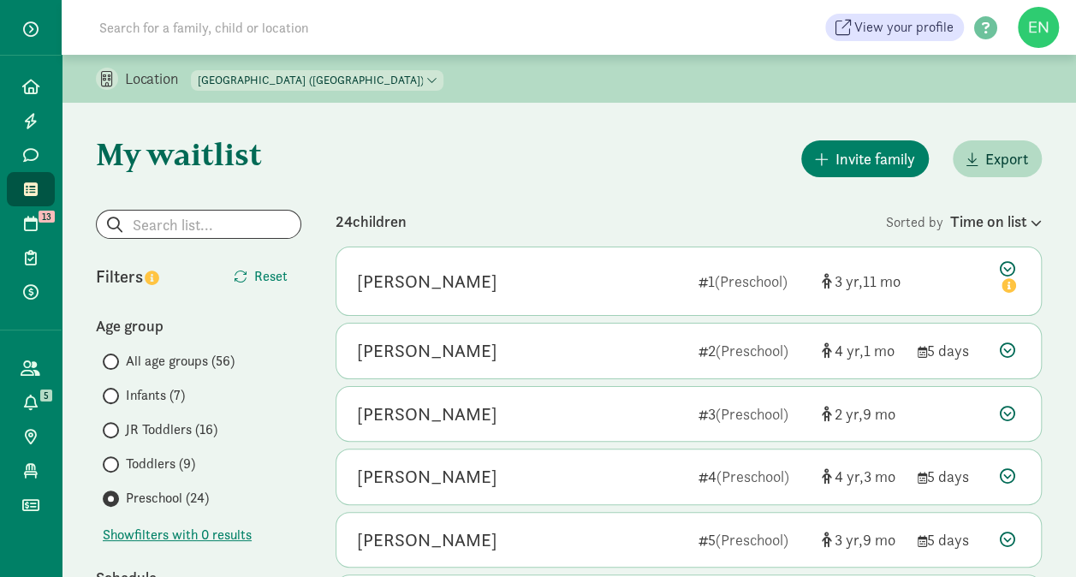
click at [444, 70] on select "North Tacoma Montessori Center (Achievement Center) North Tacoma Montessori (Pr…" at bounding box center [317, 80] width 253 height 21
click at [410, 71] on select "North Tacoma Montessori Center (Achievement Center) North Tacoma Montessori (Pr…" at bounding box center [317, 80] width 253 height 21
select select "297045"
click at [192, 70] on select "North Tacoma Montessori Center (Achievement Center) North Tacoma Montessori (Pr…" at bounding box center [317, 80] width 253 height 21
click at [153, 390] on span "Infants (8)" at bounding box center [156, 395] width 60 height 21
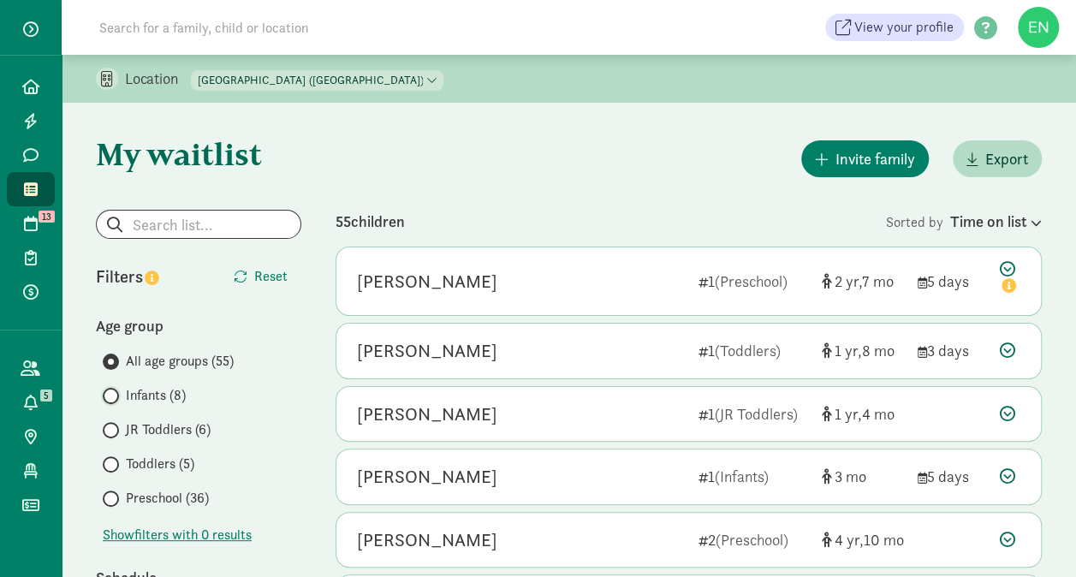
click at [114, 390] on input "Infants (8)" at bounding box center [108, 395] width 11 height 11
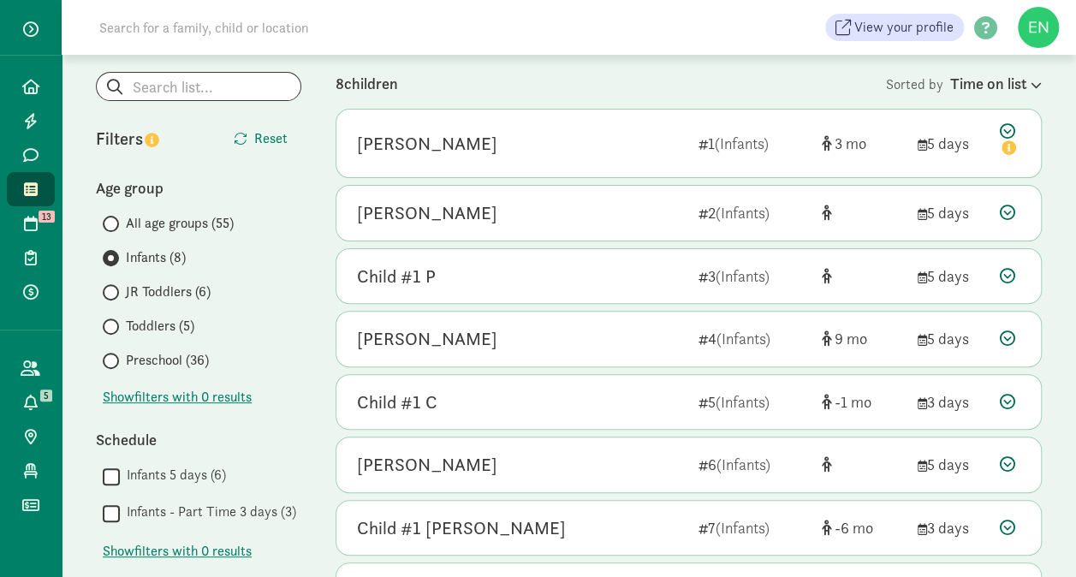
scroll to position [157, 0]
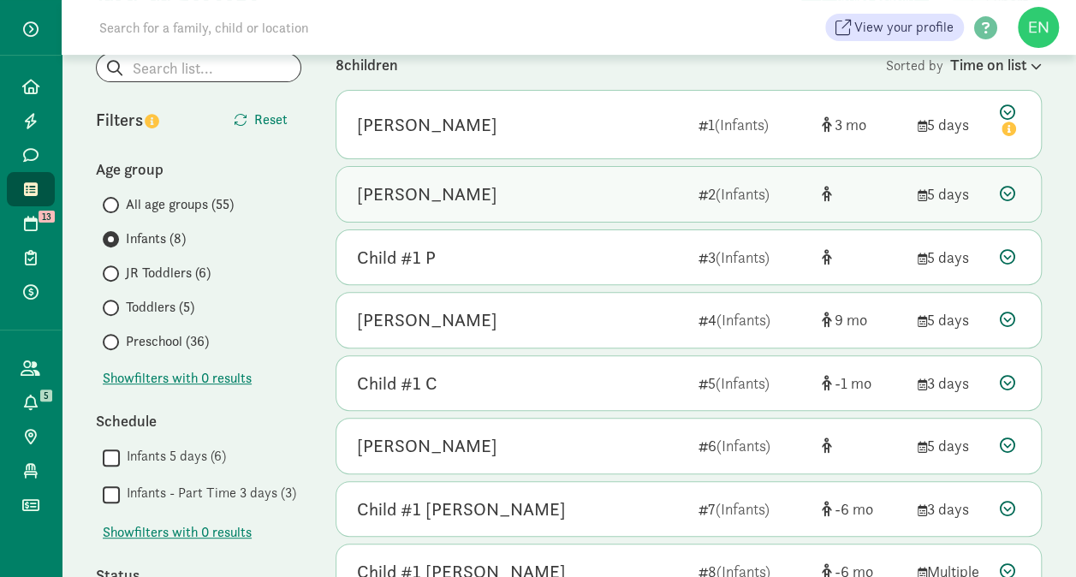
click at [463, 209] on div "Hugo Frye 2 (Infants) 5 days" at bounding box center [688, 194] width 705 height 55
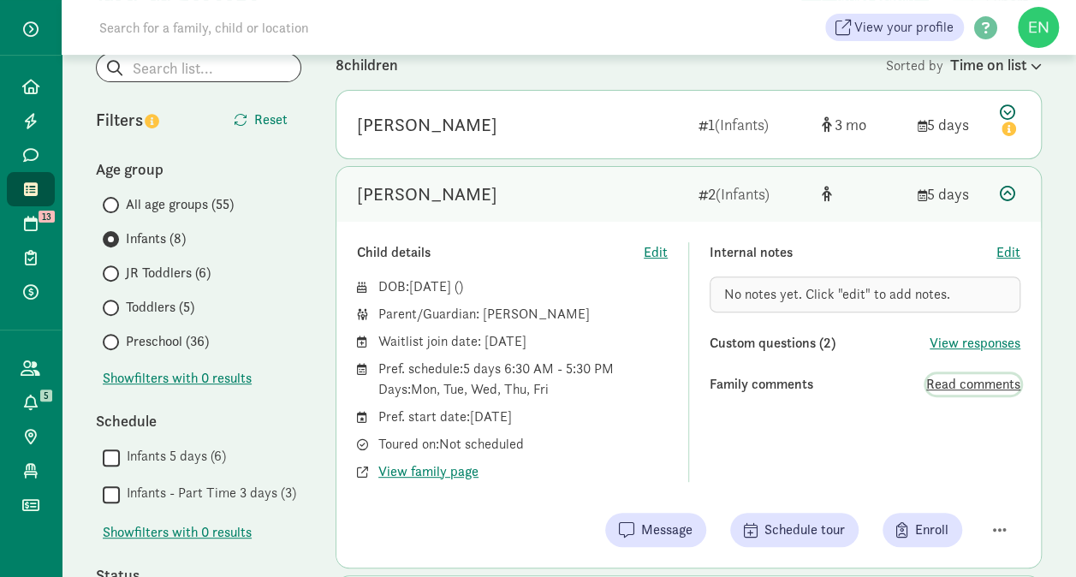
click at [932, 380] on span "Read comments" at bounding box center [973, 384] width 94 height 21
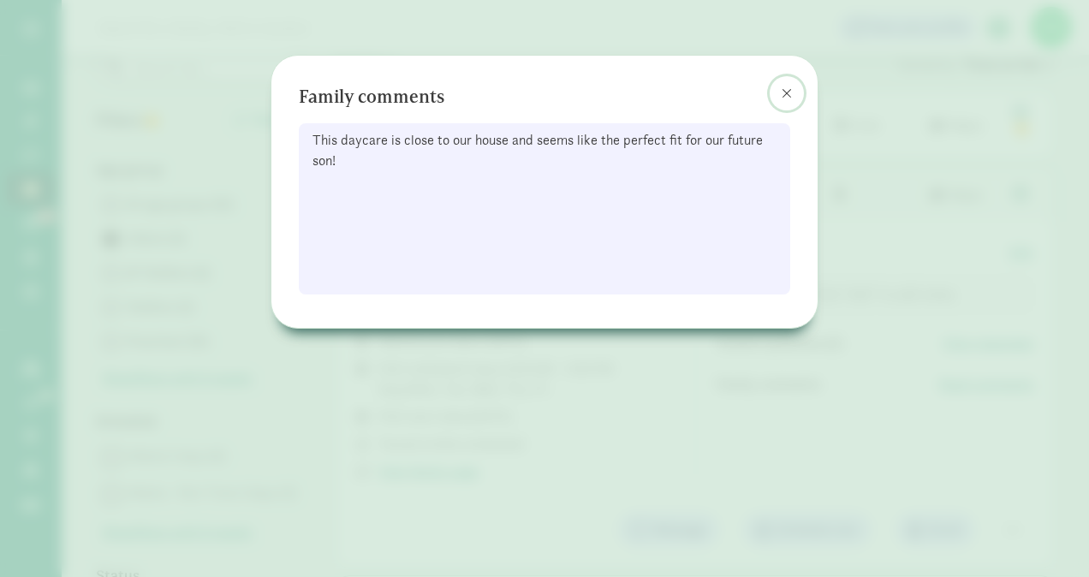
click at [772, 99] on button at bounding box center [787, 93] width 34 height 34
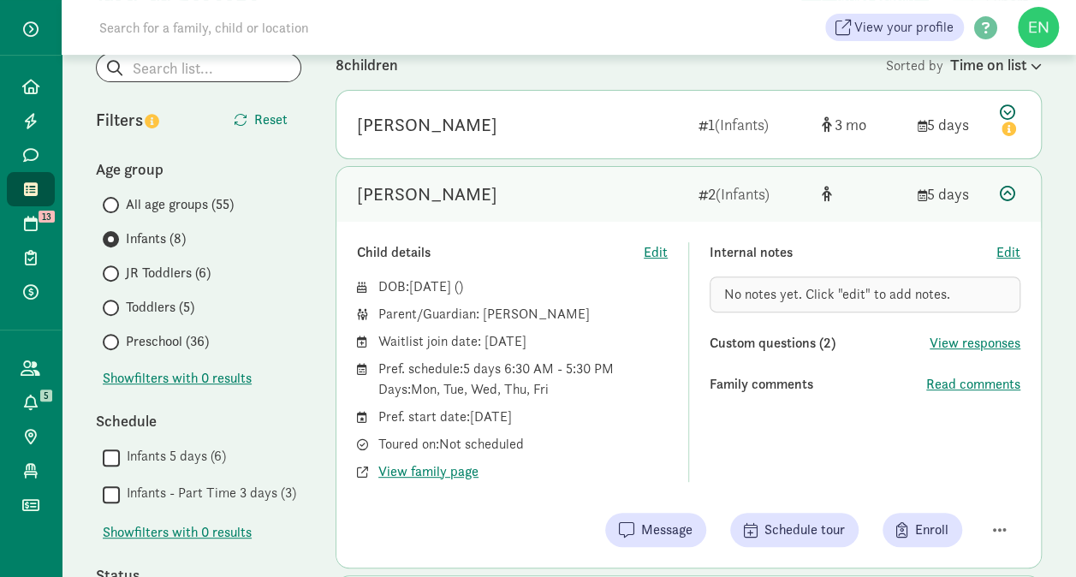
click at [575, 176] on div "Hugo Frye 2 (Infants) 5 days" at bounding box center [688, 194] width 705 height 55
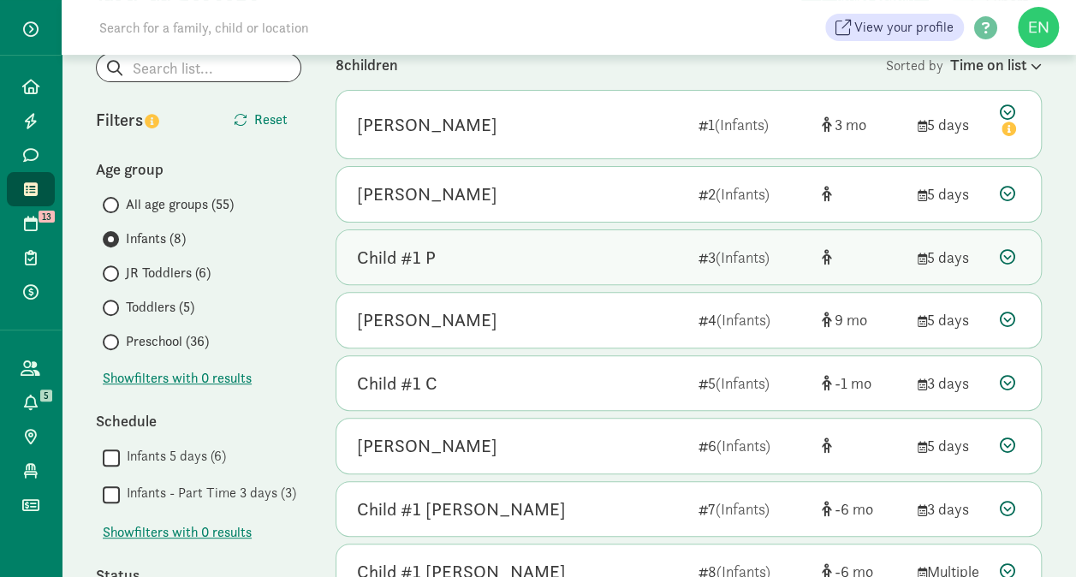
click at [571, 262] on div "Child #1 P" at bounding box center [521, 257] width 328 height 27
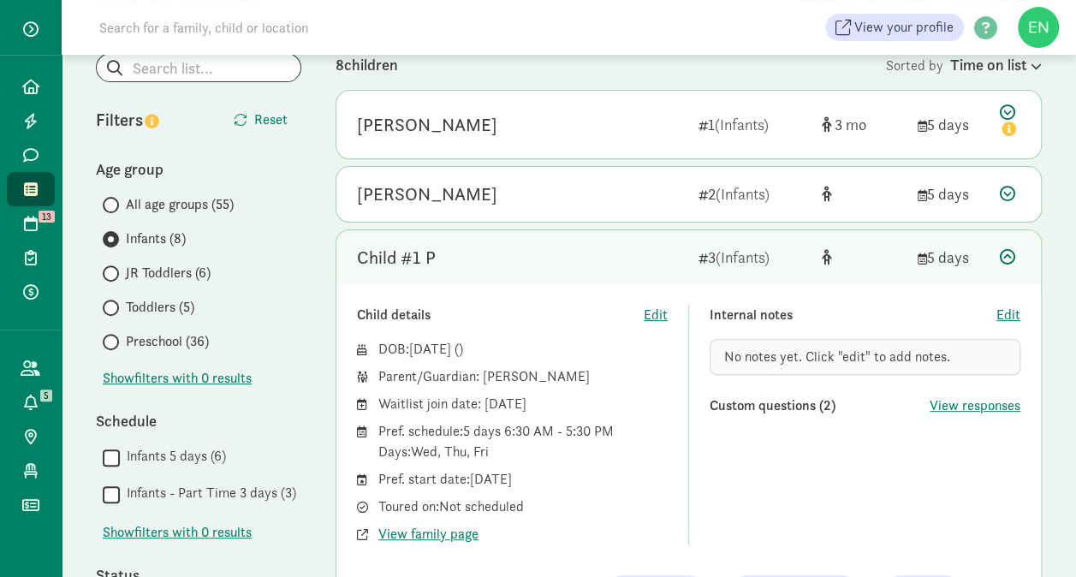
click at [617, 240] on div "Child #1 P 3 (Infants) 5 days" at bounding box center [688, 257] width 705 height 55
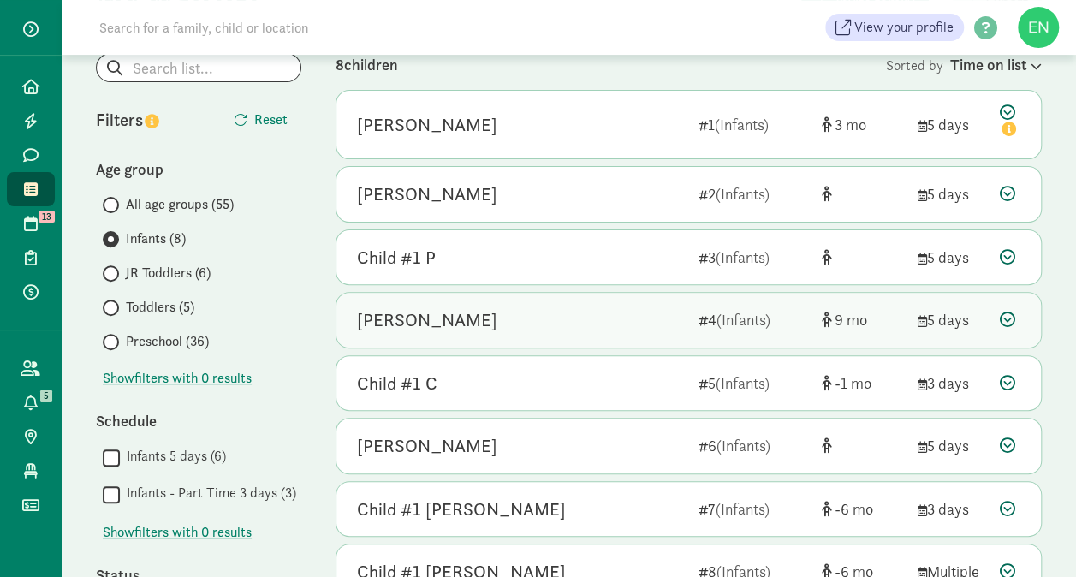
click at [611, 307] on div "[PERSON_NAME]" at bounding box center [521, 320] width 328 height 27
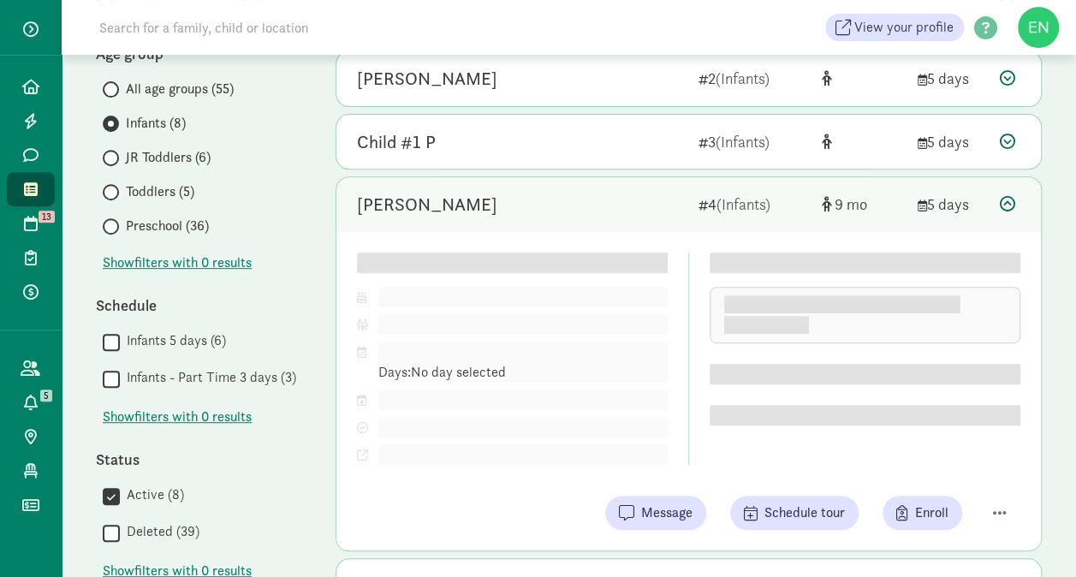
scroll to position [271, 0]
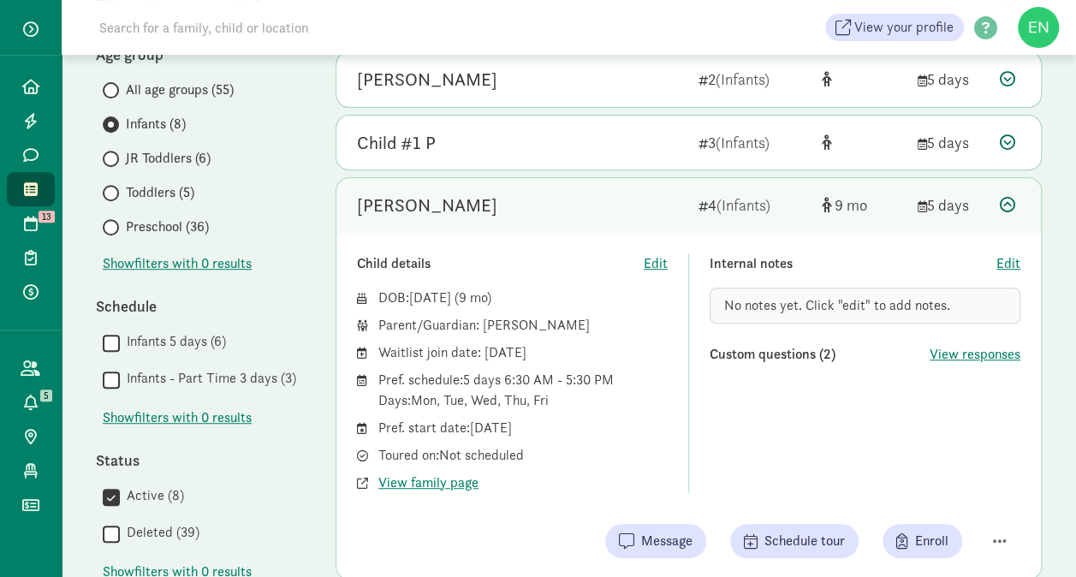
click at [584, 212] on div "[PERSON_NAME]" at bounding box center [521, 205] width 328 height 27
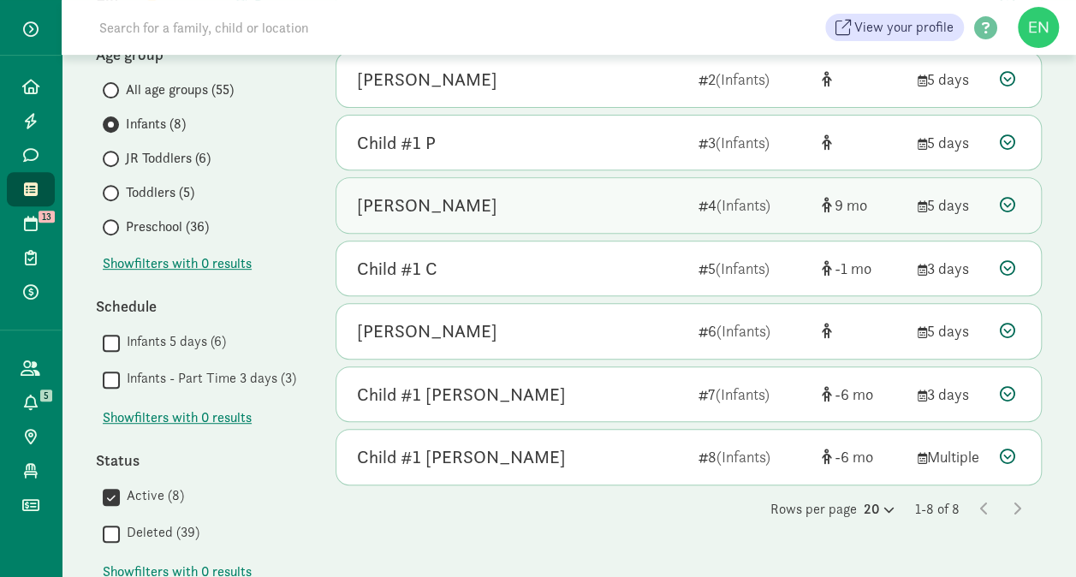
click at [584, 212] on div "[PERSON_NAME]" at bounding box center [521, 205] width 328 height 27
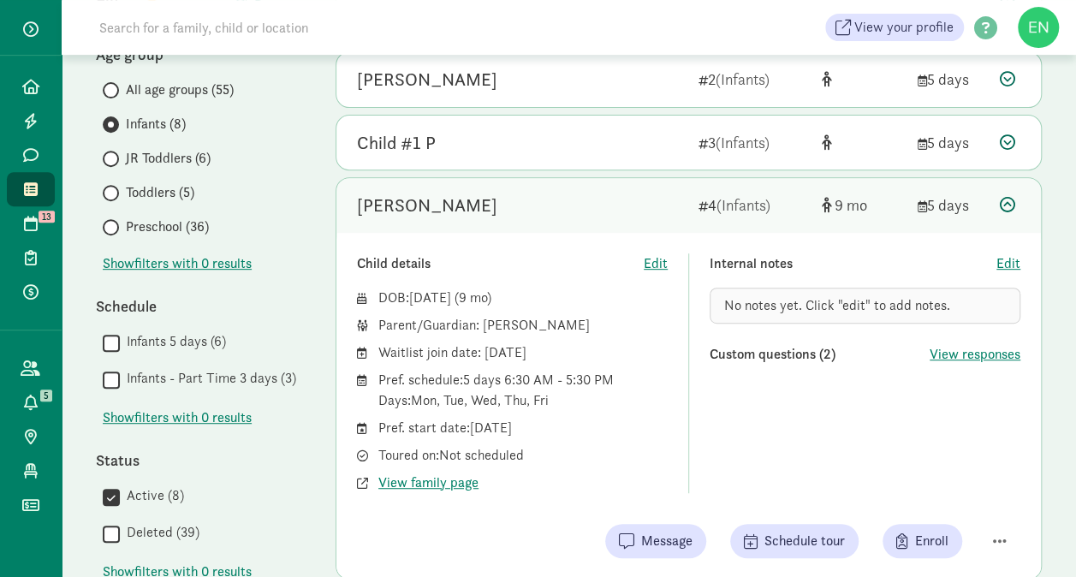
click at [584, 212] on div "[PERSON_NAME]" at bounding box center [521, 205] width 328 height 27
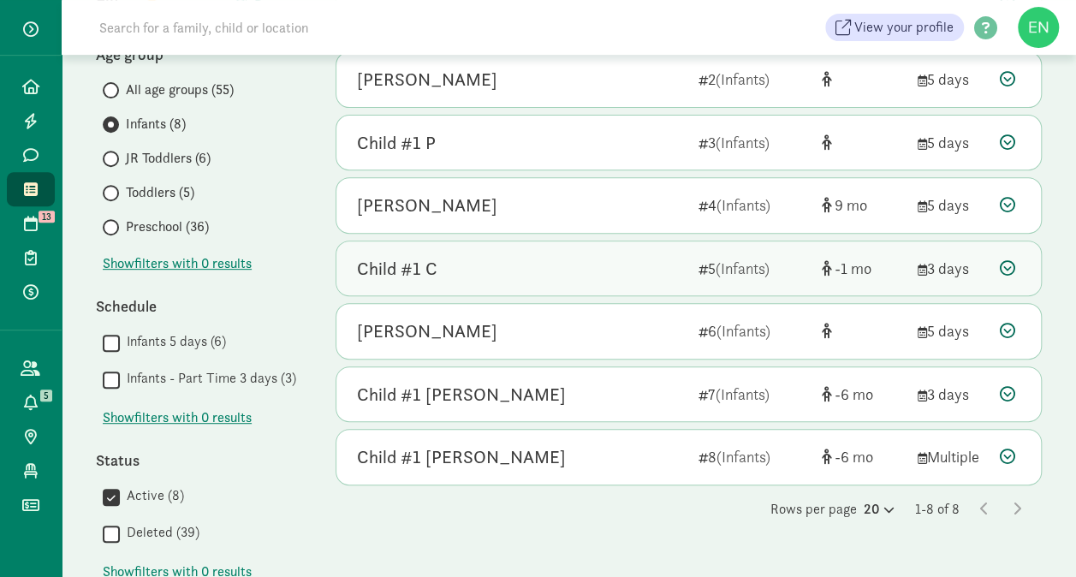
click at [580, 257] on div "Child #1 C" at bounding box center [521, 268] width 328 height 27
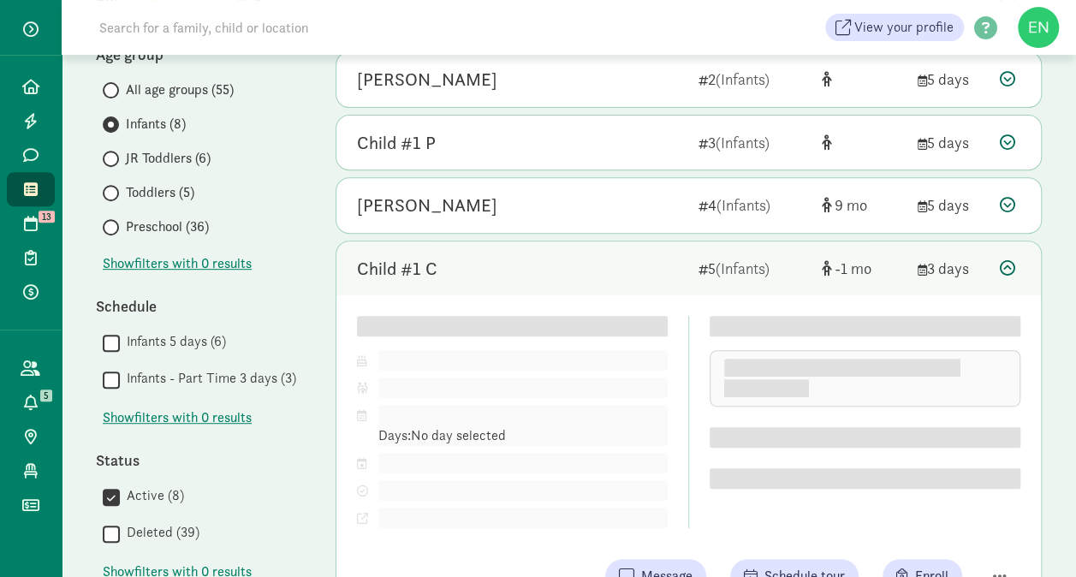
scroll to position [379, 0]
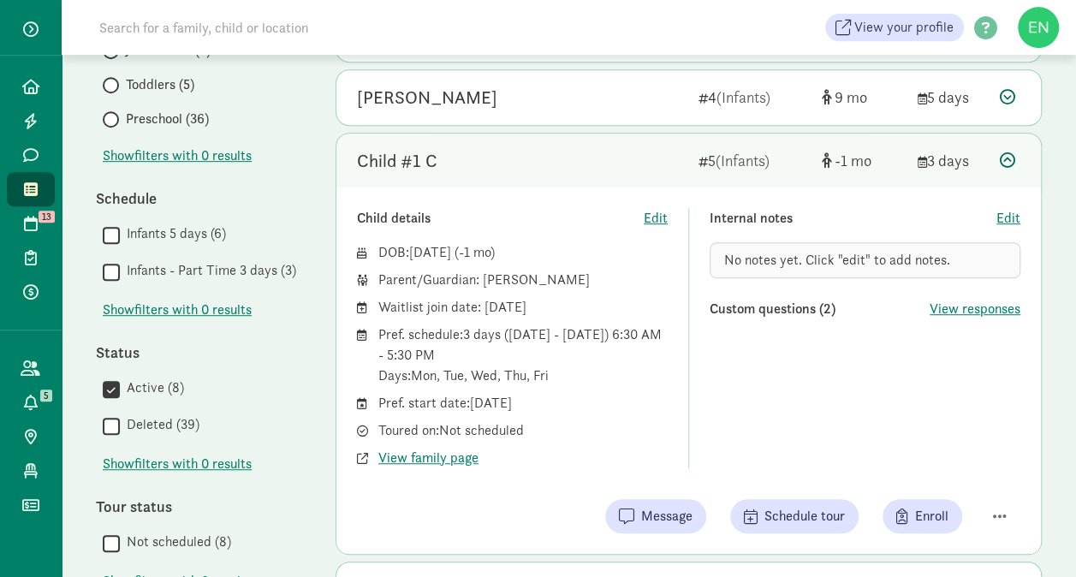
click at [566, 173] on div "Child #1 C 5 (Infants) -1 3 days" at bounding box center [688, 161] width 705 height 55
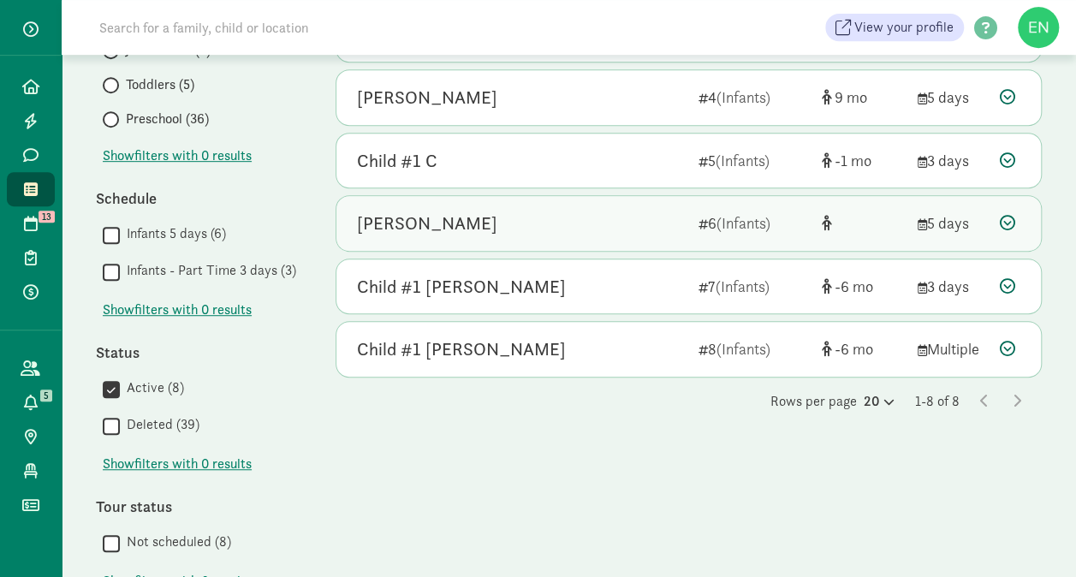
click at [551, 221] on div "Oliver Anderson" at bounding box center [521, 223] width 328 height 27
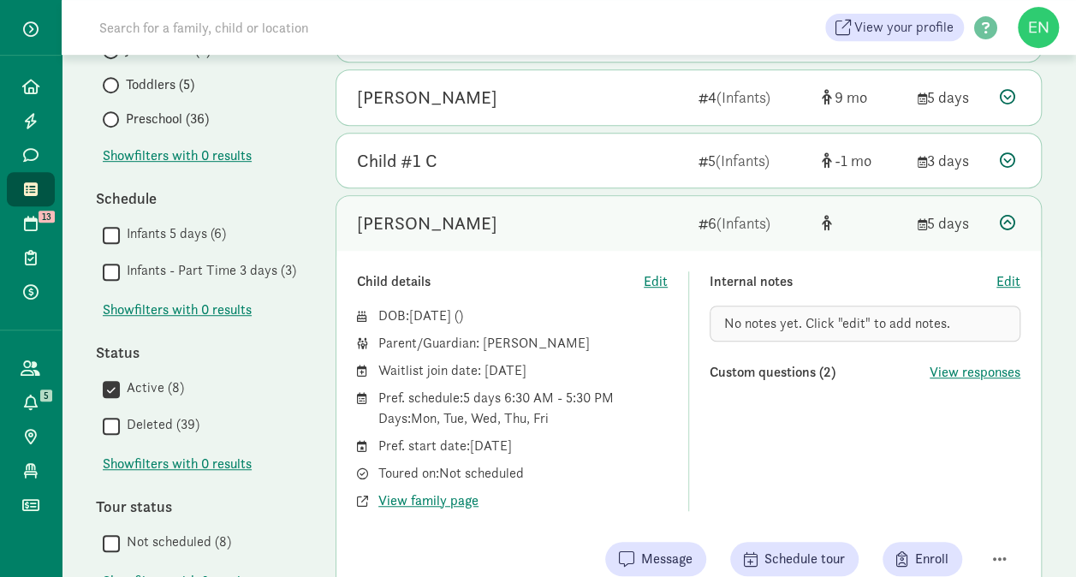
click at [551, 221] on div "Oliver Anderson" at bounding box center [521, 223] width 328 height 27
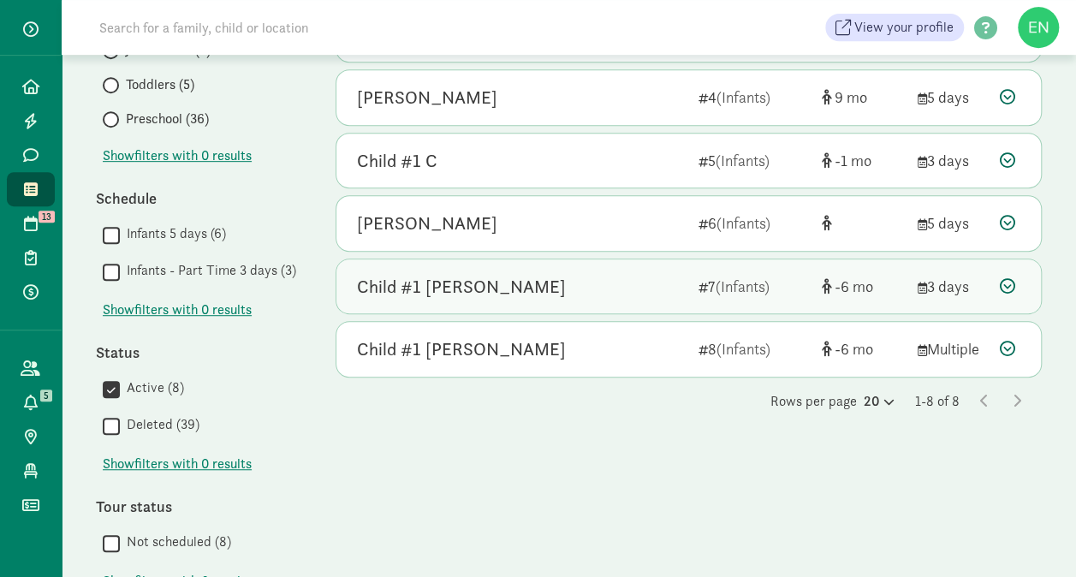
click at [550, 273] on div "Child #1 Howard" at bounding box center [521, 286] width 328 height 27
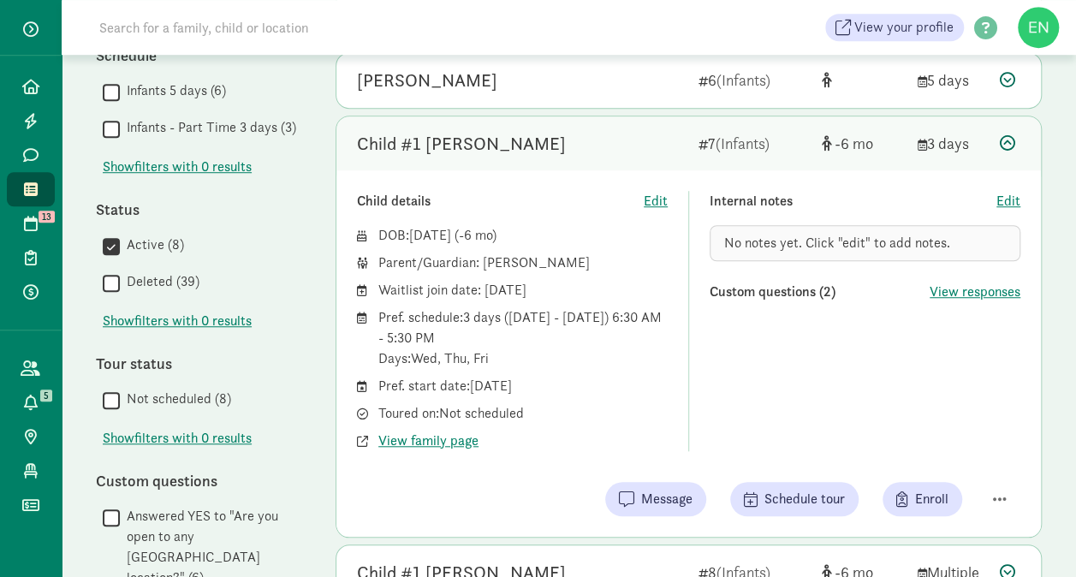
scroll to position [521, 0]
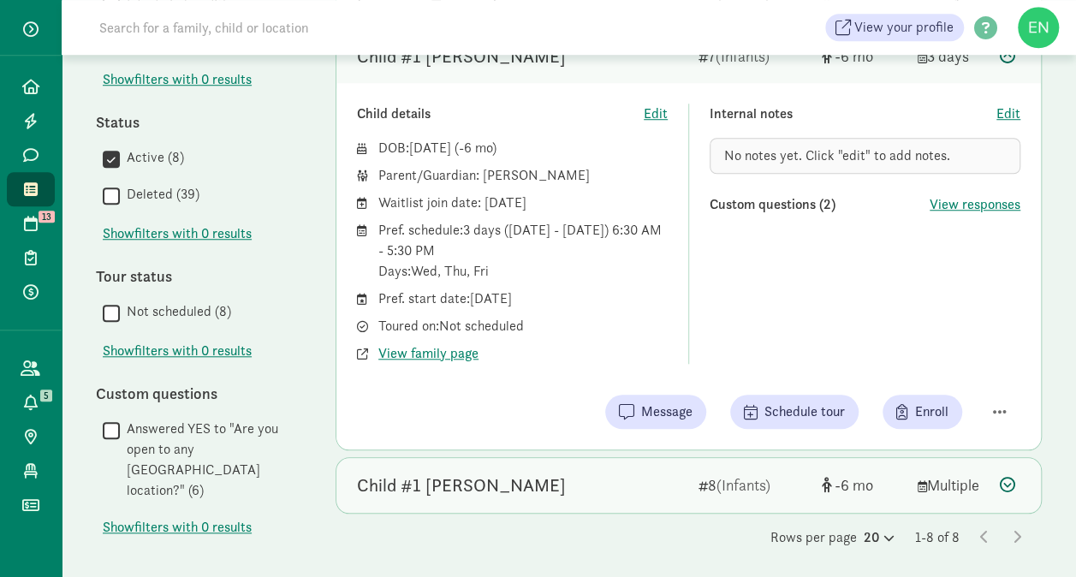
click at [499, 490] on div "Child #1 Veden" at bounding box center [521, 485] width 328 height 27
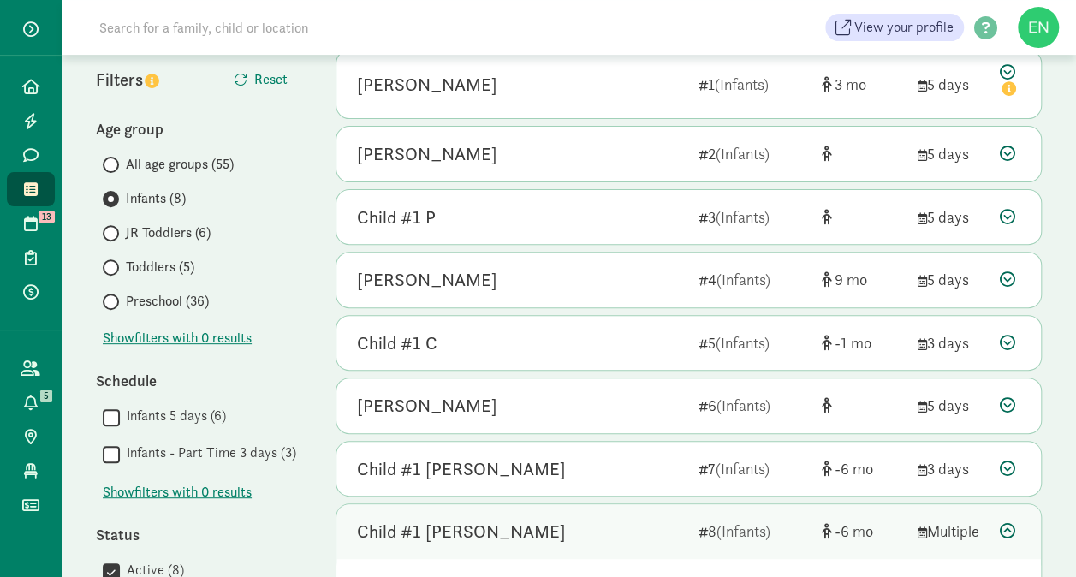
scroll to position [190, 0]
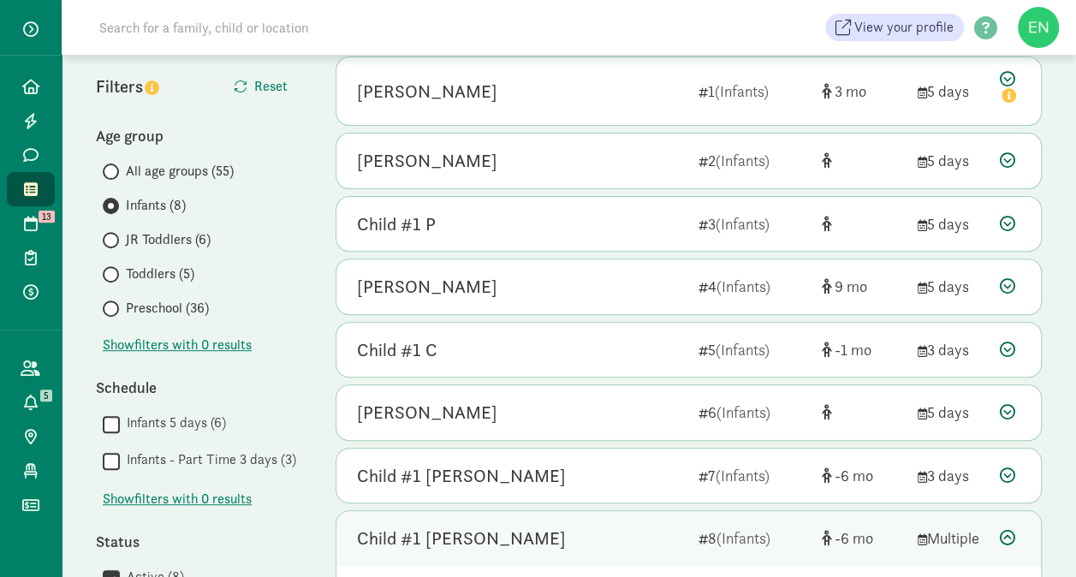
click at [202, 239] on span "JR Toddlers (6)" at bounding box center [168, 239] width 85 height 21
click at [114, 239] on input "JR Toddlers (6)" at bounding box center [108, 240] width 11 height 11
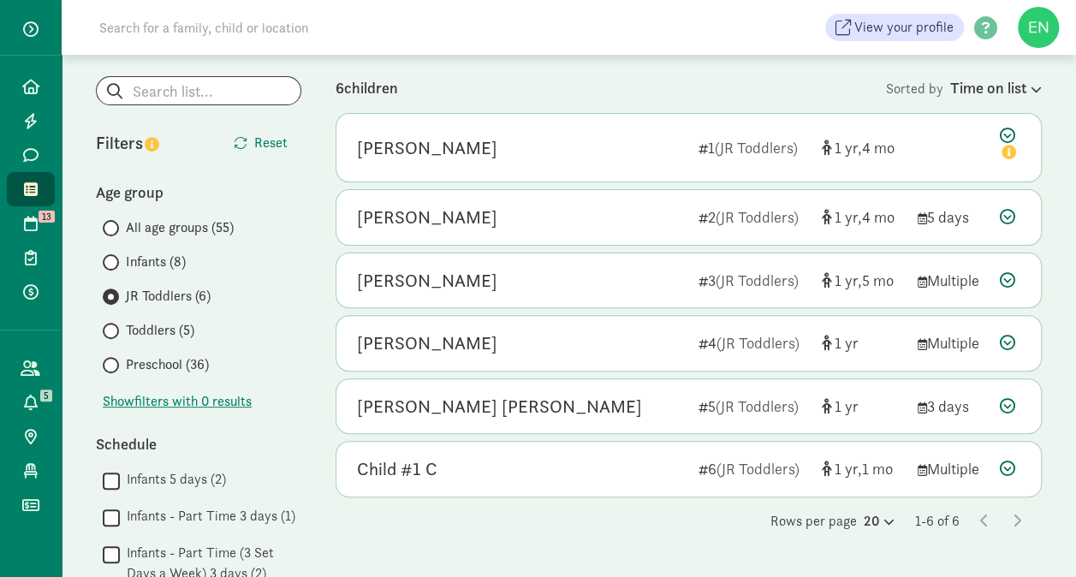
scroll to position [134, 0]
click at [188, 330] on span "Toddlers (5)" at bounding box center [160, 329] width 68 height 21
click at [114, 330] on input "Toddlers (5)" at bounding box center [108, 330] width 11 height 11
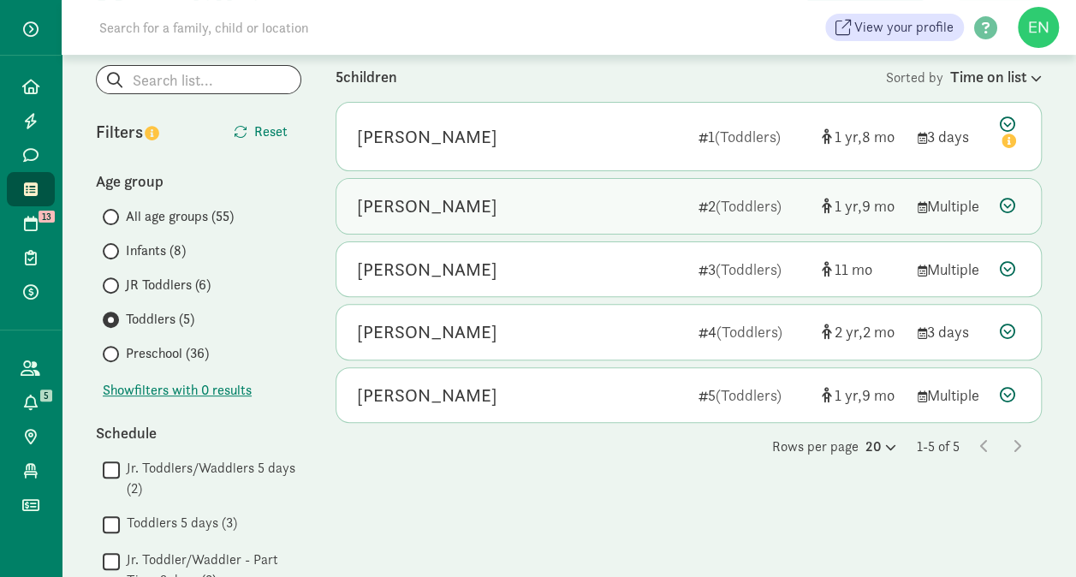
scroll to position [144, 0]
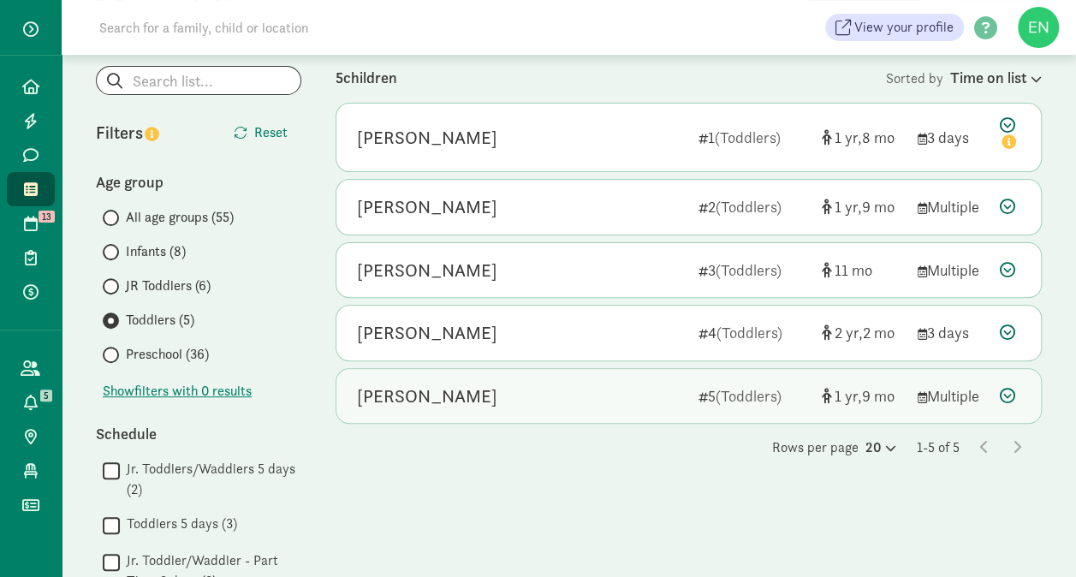
click at [490, 404] on div "[PERSON_NAME]" at bounding box center [521, 396] width 328 height 27
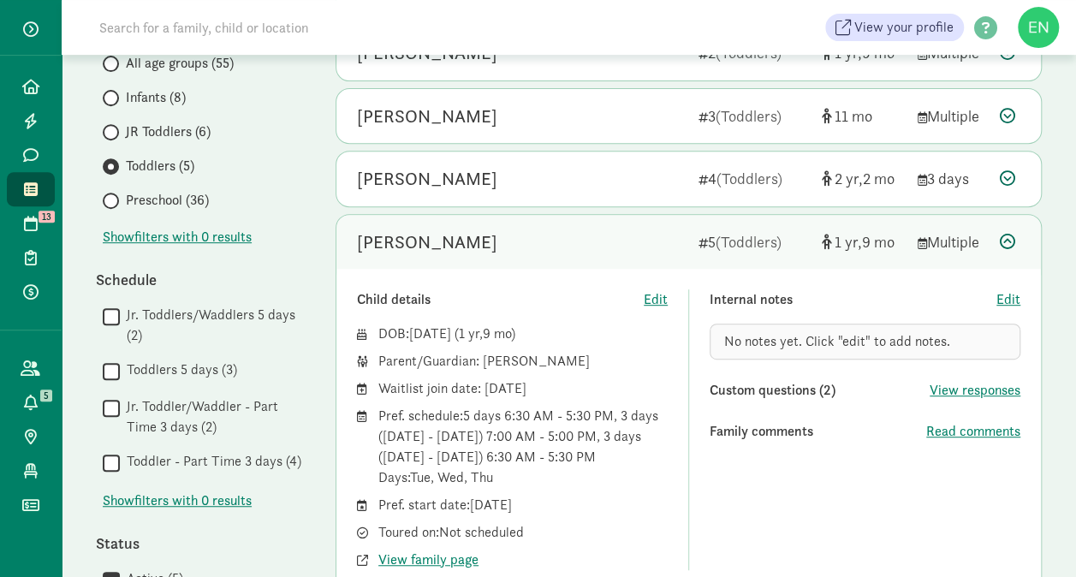
scroll to position [348, 0]
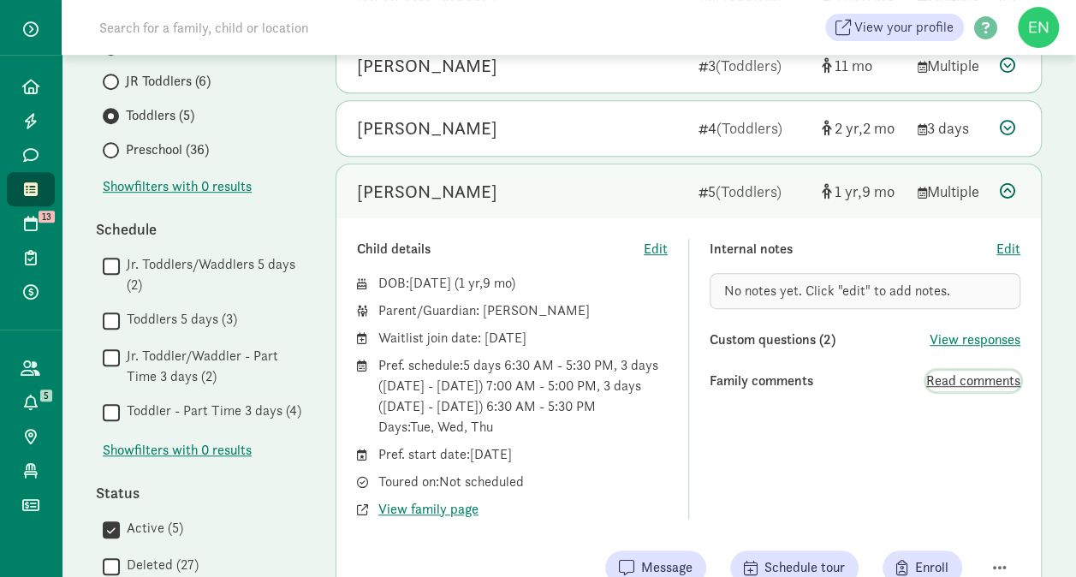
click at [945, 383] on span "Read comments" at bounding box center [973, 381] width 94 height 21
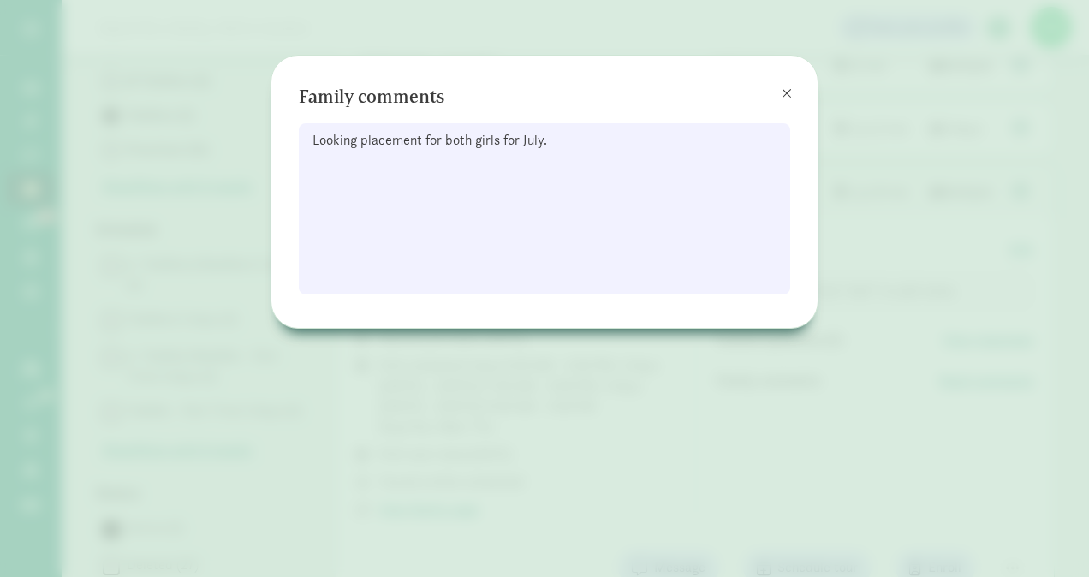
click at [772, 110] on div "Family comments Looking placement for both girls for July." at bounding box center [544, 188] width 491 height 211
click at [783, 89] on span at bounding box center [787, 93] width 10 height 14
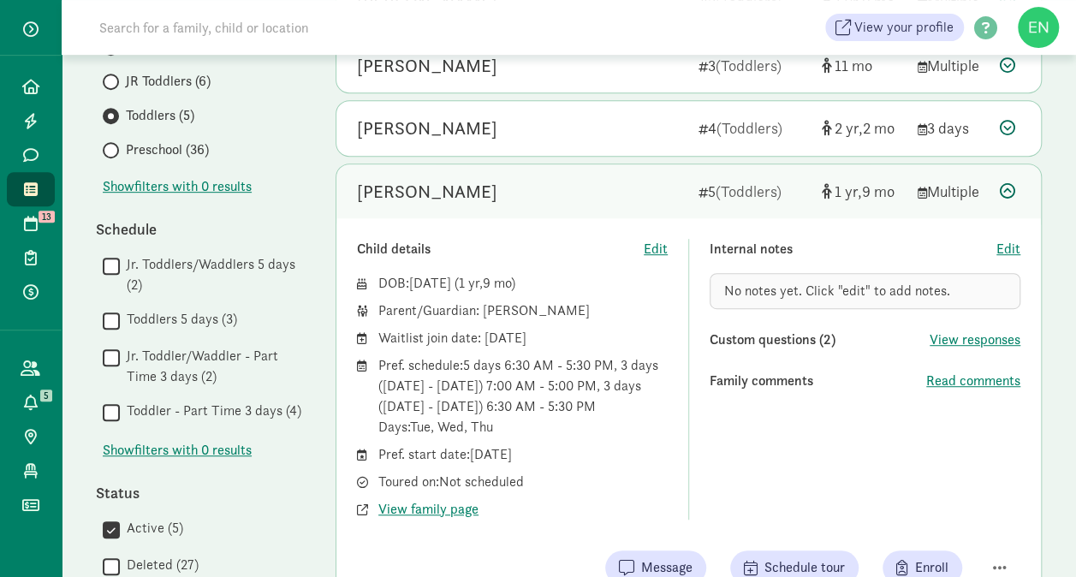
click at [176, 141] on span "Preschool (36)" at bounding box center [167, 150] width 83 height 21
click at [114, 145] on input "Preschool (36)" at bounding box center [108, 150] width 11 height 11
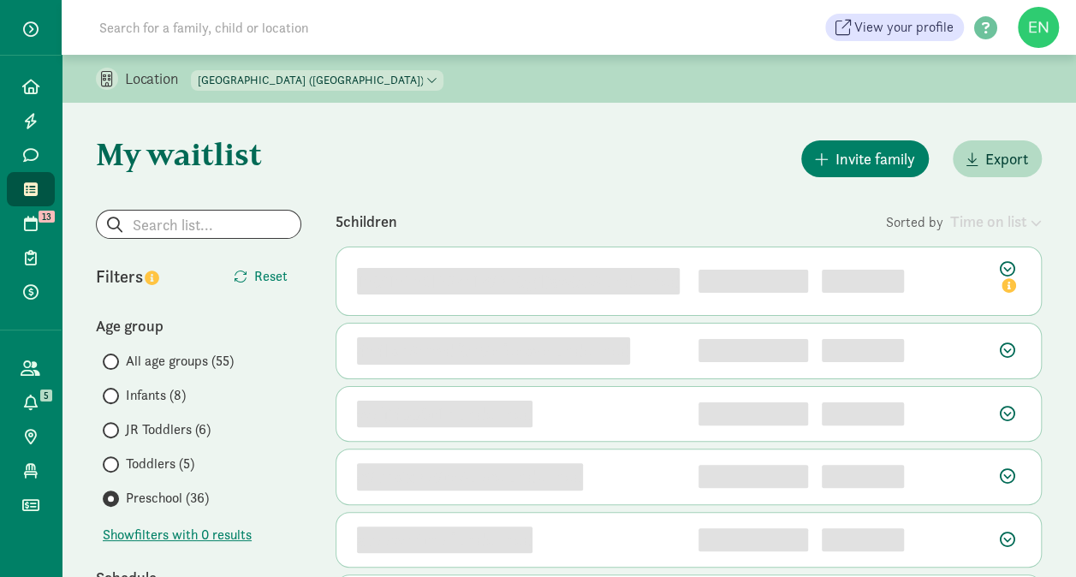
scroll to position [78, 0]
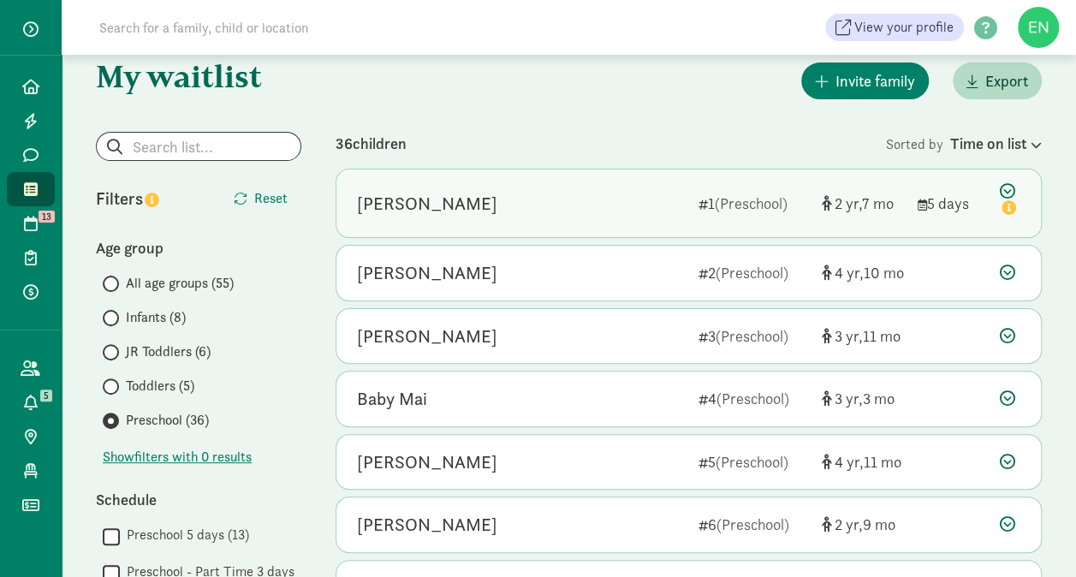
click at [546, 204] on div "[PERSON_NAME]" at bounding box center [521, 203] width 328 height 27
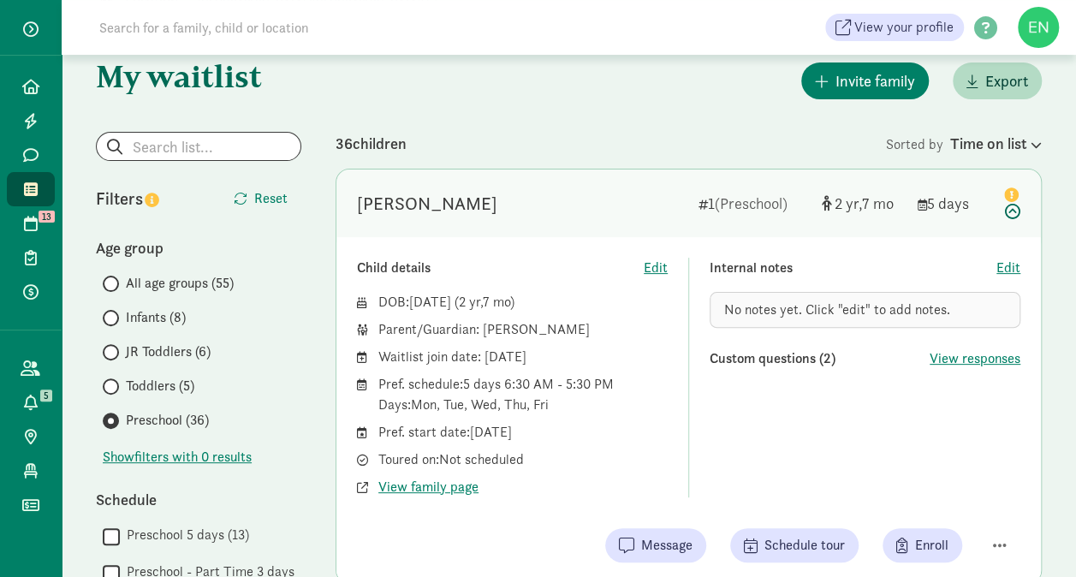
click at [546, 204] on div "[PERSON_NAME]" at bounding box center [521, 203] width 328 height 27
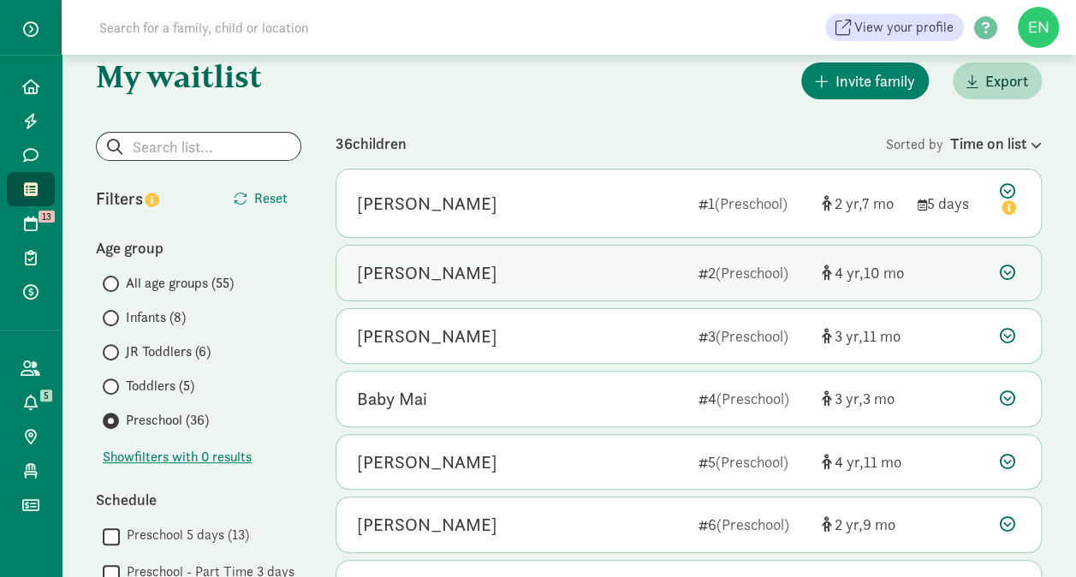
click at [551, 274] on div "Andie Neal" at bounding box center [521, 272] width 328 height 27
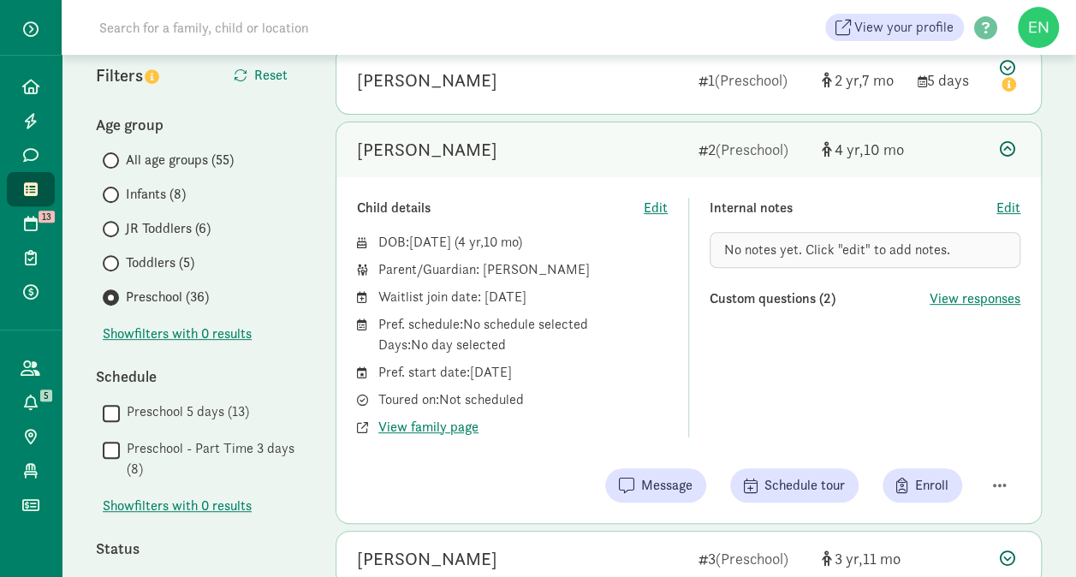
scroll to position [199, 0]
click at [586, 164] on div "Andie Neal 2 (Preschool) 4 10" at bounding box center [688, 151] width 705 height 55
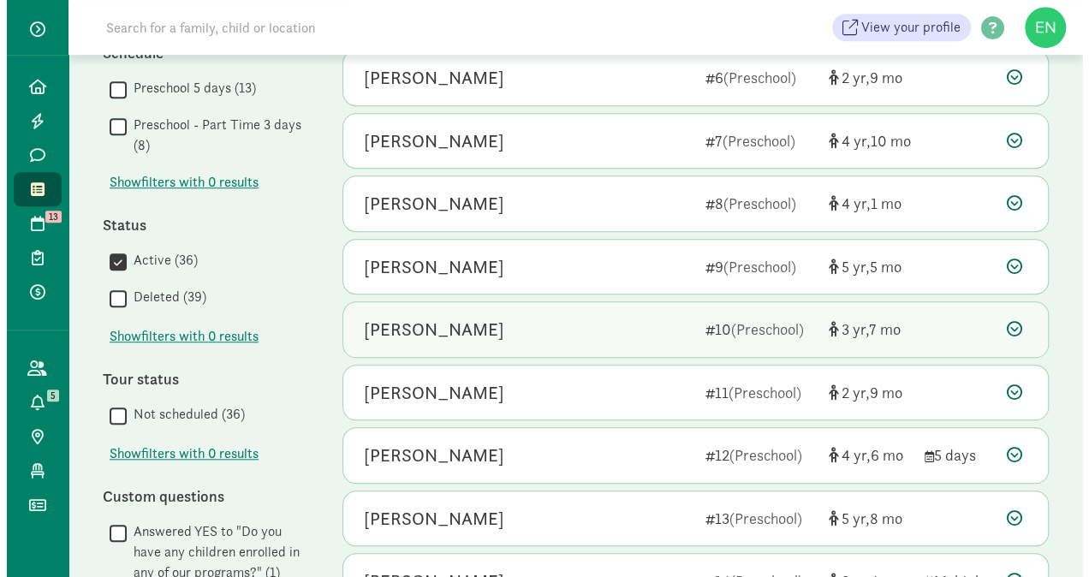
scroll to position [622, 0]
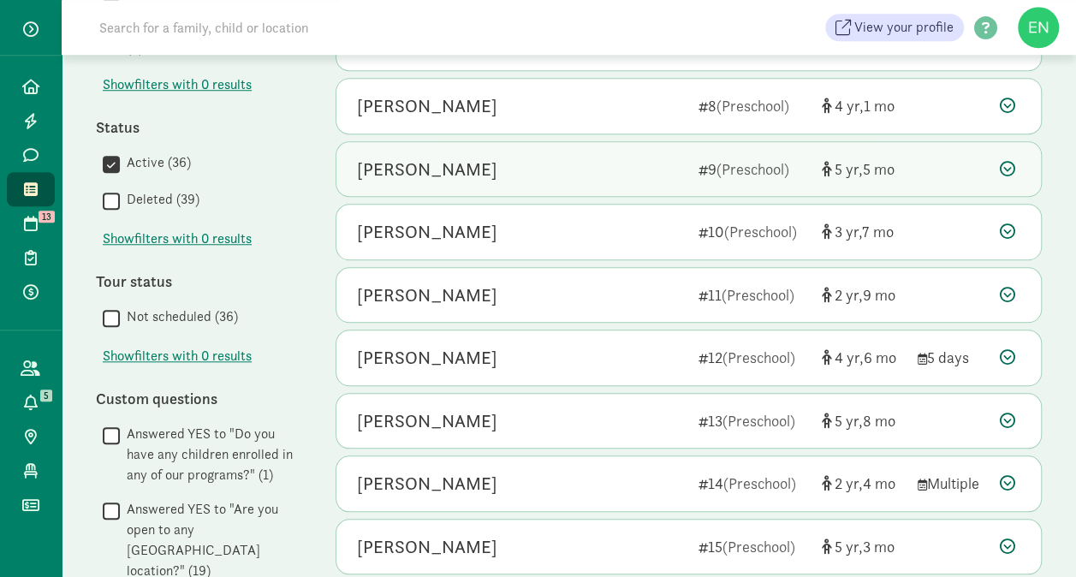
click at [790, 182] on div "Emile Bey-Rozet 9 (Preschool) 5 5" at bounding box center [688, 169] width 705 height 55
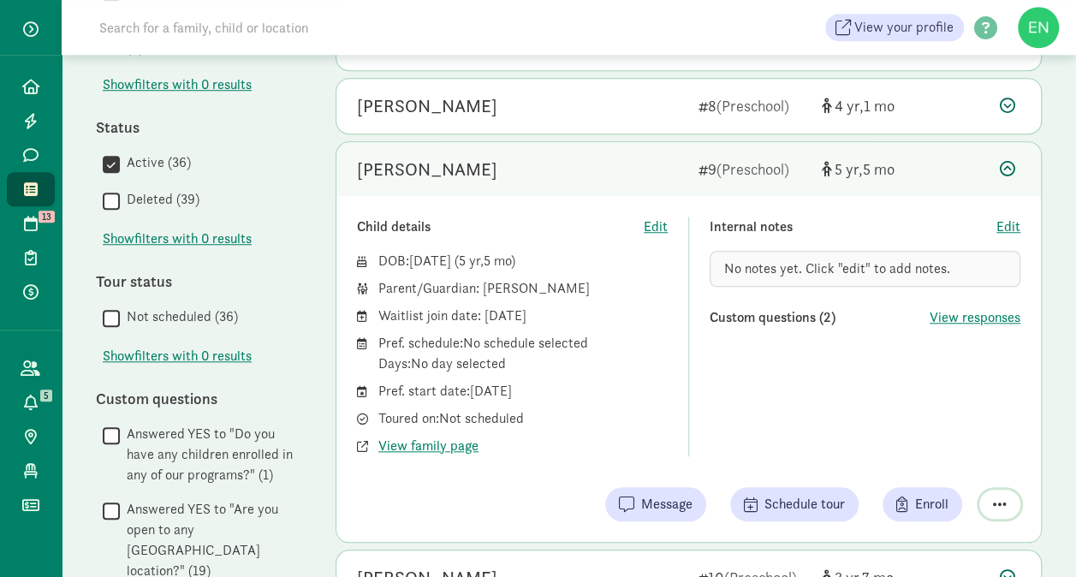
click at [1000, 497] on span "button" at bounding box center [1000, 504] width 14 height 15
click at [950, 459] on div "Remove from list" at bounding box center [939, 460] width 133 height 21
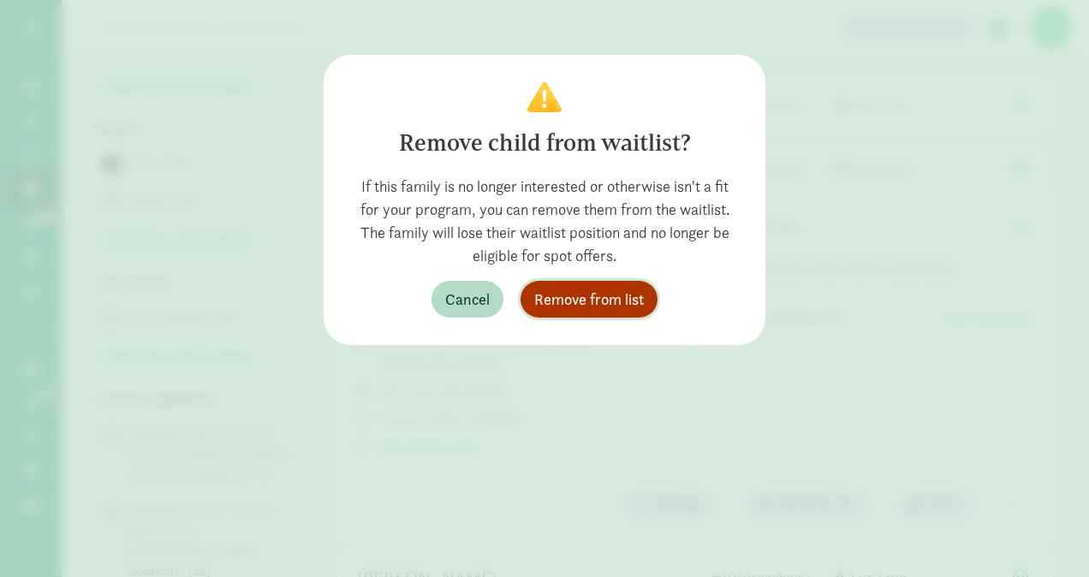
click at [615, 300] on span "Remove from list" at bounding box center [589, 299] width 110 height 23
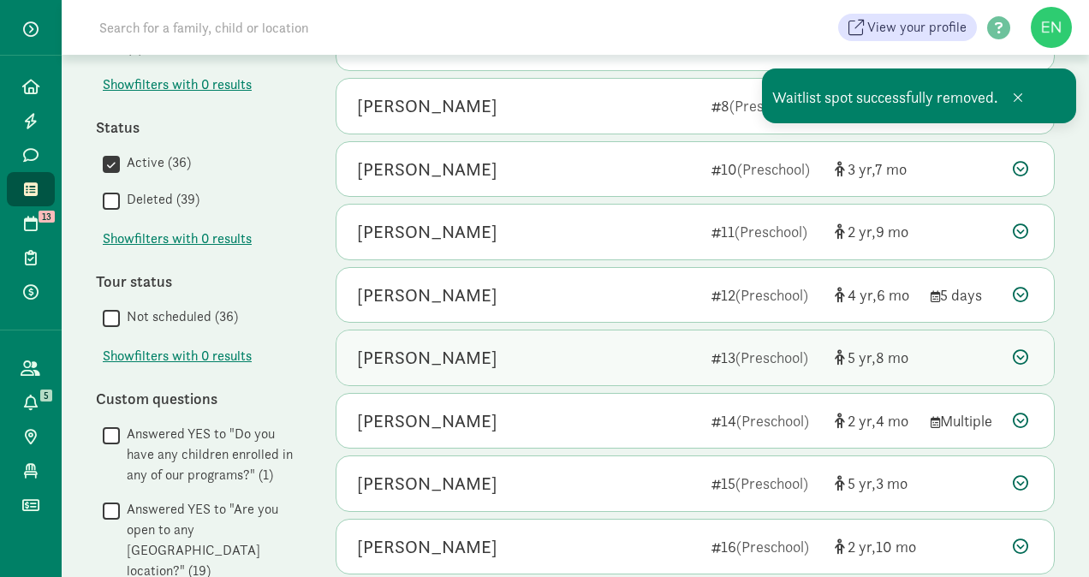
click at [610, 348] on div "Woody Stewart" at bounding box center [527, 357] width 341 height 27
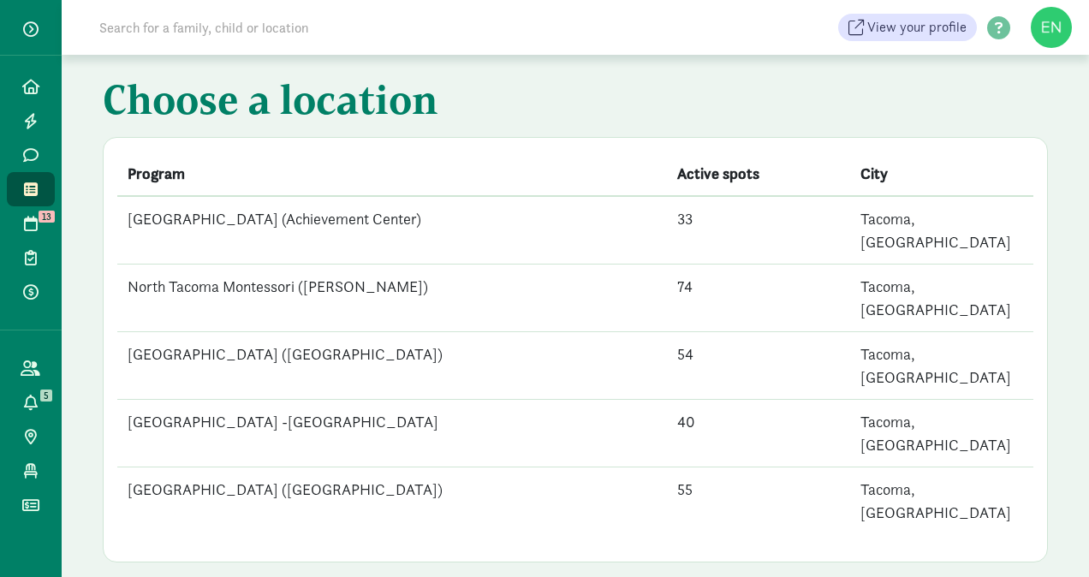
click at [297, 332] on td "[GEOGRAPHIC_DATA] ([GEOGRAPHIC_DATA])" at bounding box center [392, 366] width 550 height 68
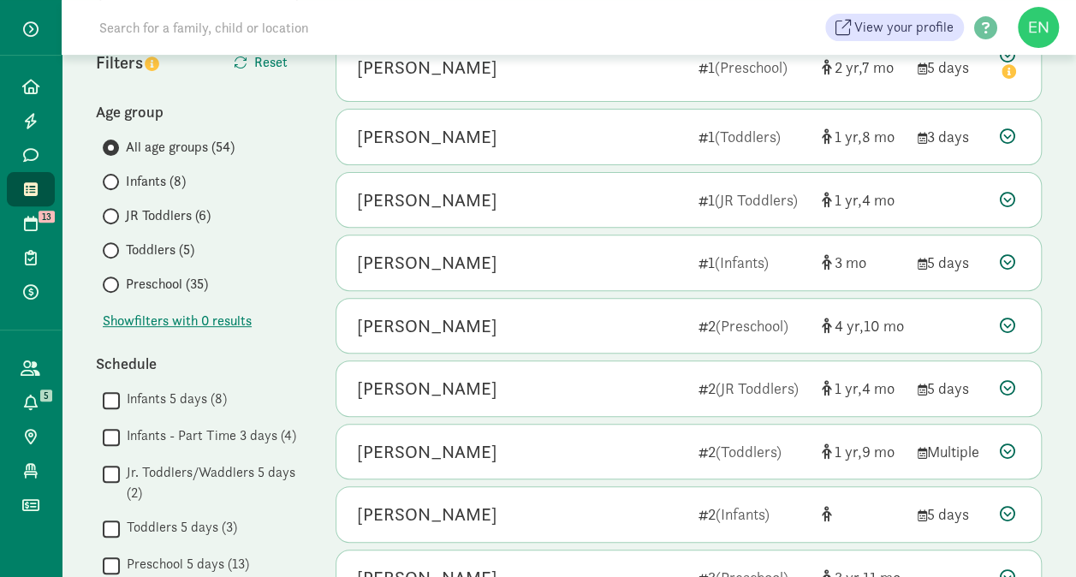
scroll to position [213, 0]
click at [188, 284] on span "Preschool (35)" at bounding box center [167, 285] width 82 height 21
click at [114, 284] on input "Preschool (35)" at bounding box center [108, 285] width 11 height 11
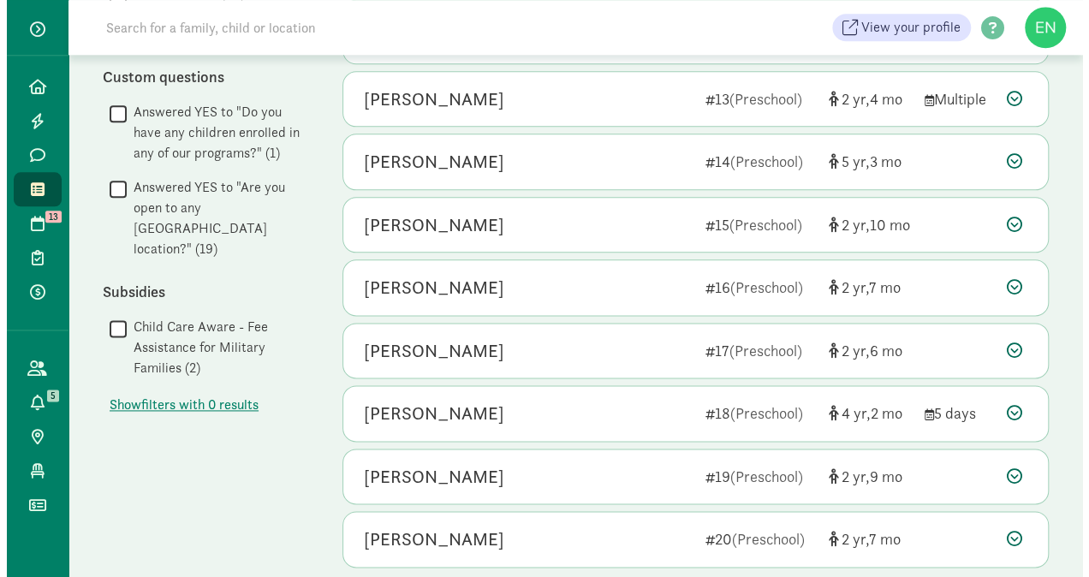
scroll to position [937, 0]
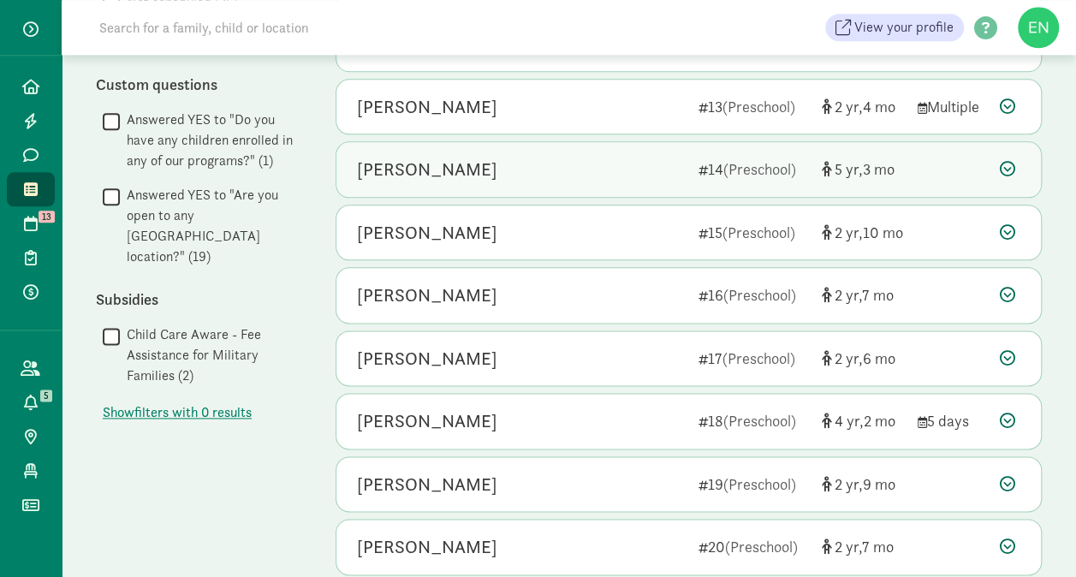
click at [983, 172] on div "[PERSON_NAME] 14 (Preschool) 5 3" at bounding box center [688, 169] width 705 height 55
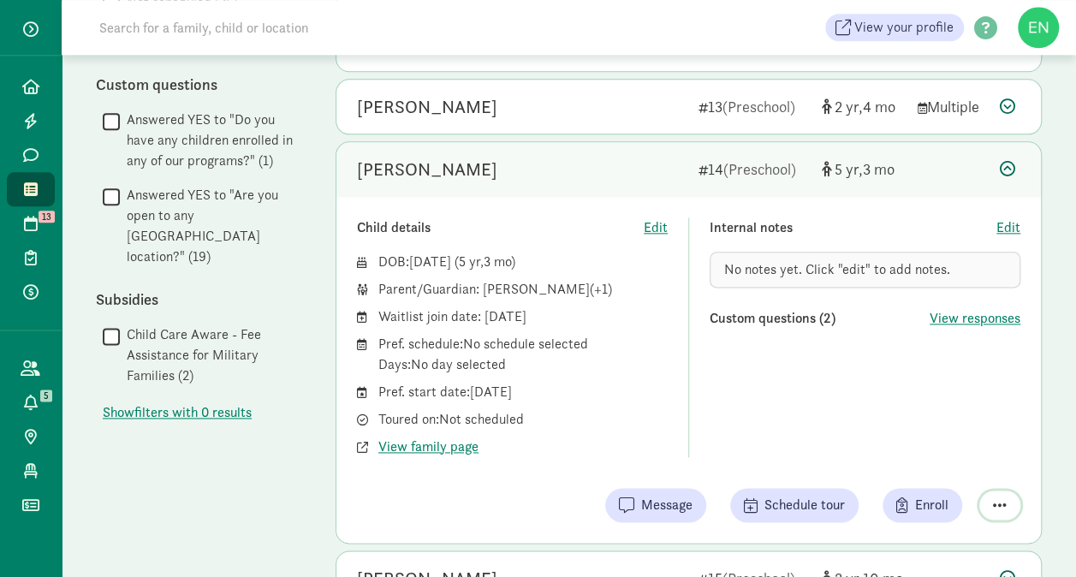
click at [997, 497] on span "button" at bounding box center [1000, 504] width 14 height 15
click at [964, 457] on div "Remove from list" at bounding box center [939, 461] width 133 height 21
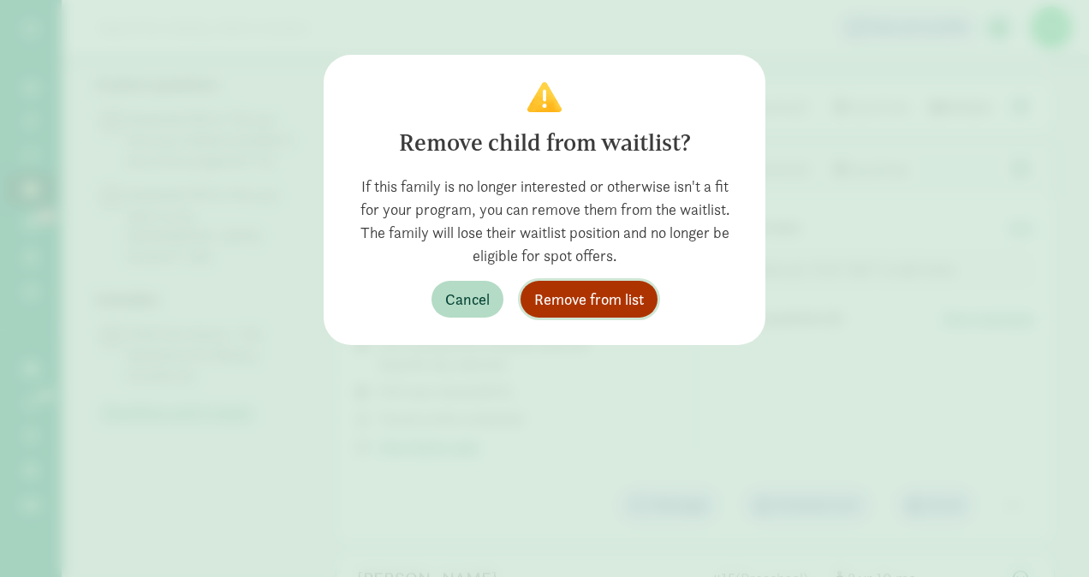
click at [608, 297] on span "Remove from list" at bounding box center [589, 299] width 110 height 23
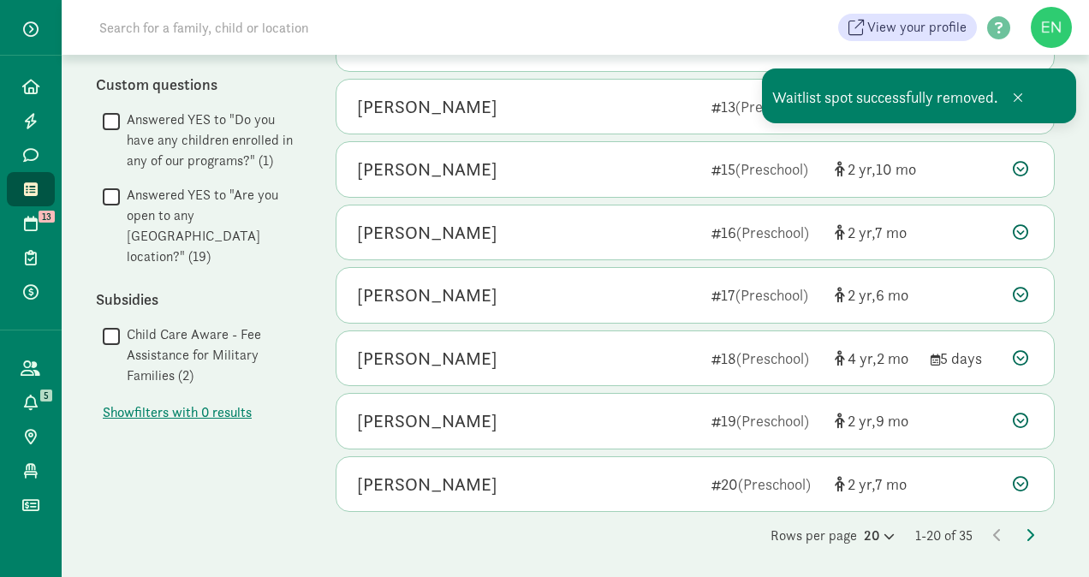
scroll to position [930, 0]
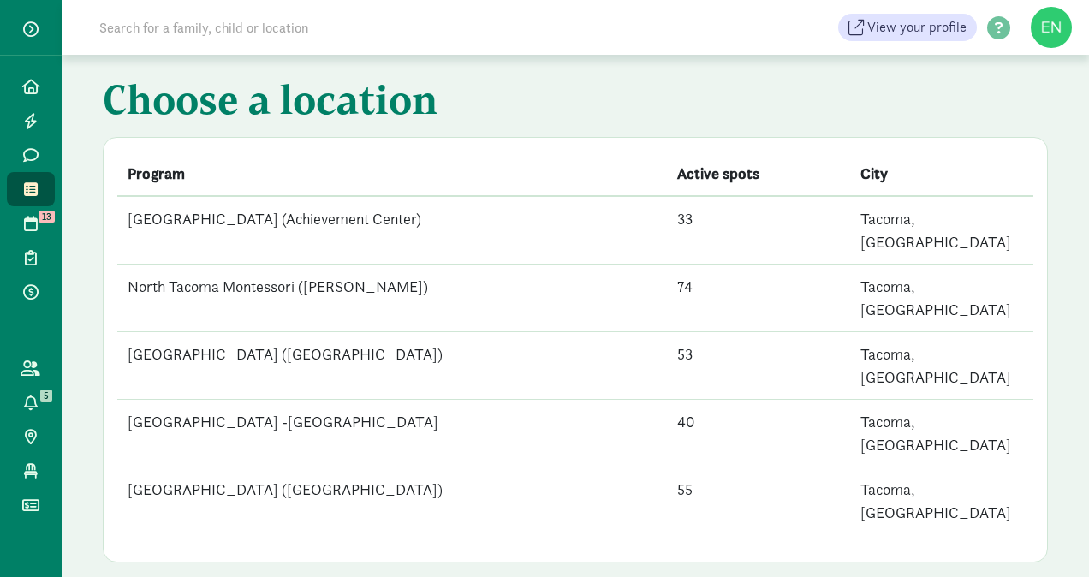
click at [329, 332] on td "[GEOGRAPHIC_DATA] ([GEOGRAPHIC_DATA])" at bounding box center [392, 366] width 550 height 68
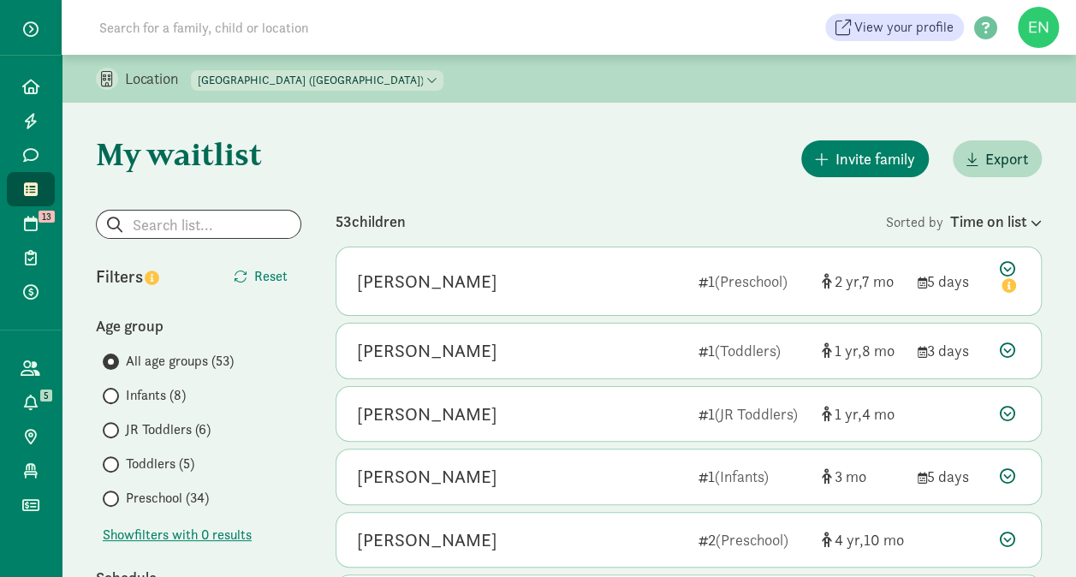
click at [156, 485] on div "All age groups (53) Infants (8) JR Toddlers (6) Toddlers (5) Preschool (34)" at bounding box center [198, 430] width 205 height 158
click at [158, 496] on span "Preschool (34)" at bounding box center [167, 498] width 83 height 21
click at [114, 496] on input "Preschool (34)" at bounding box center [108, 498] width 11 height 11
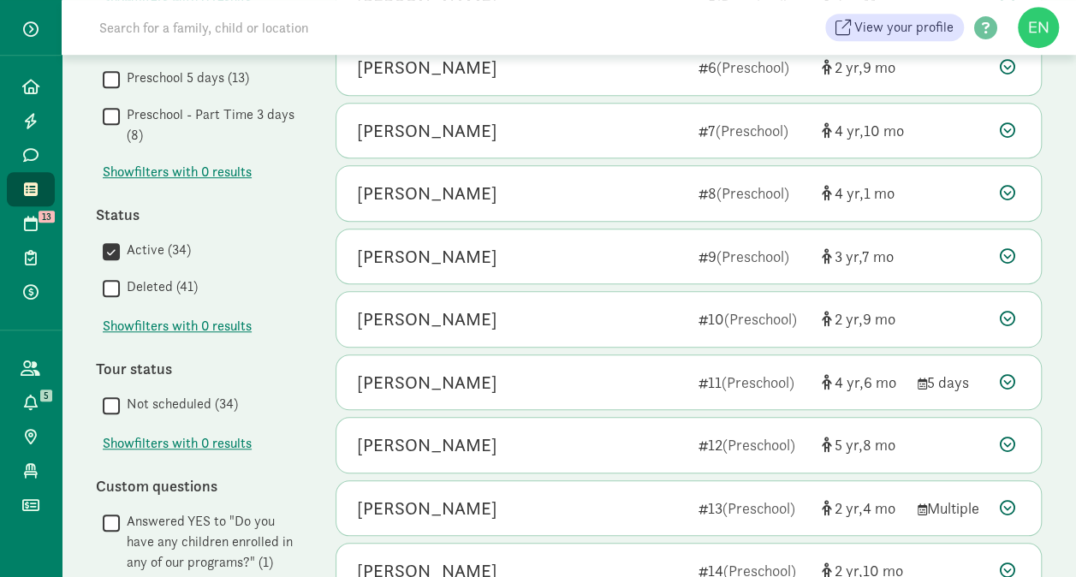
scroll to position [545, 0]
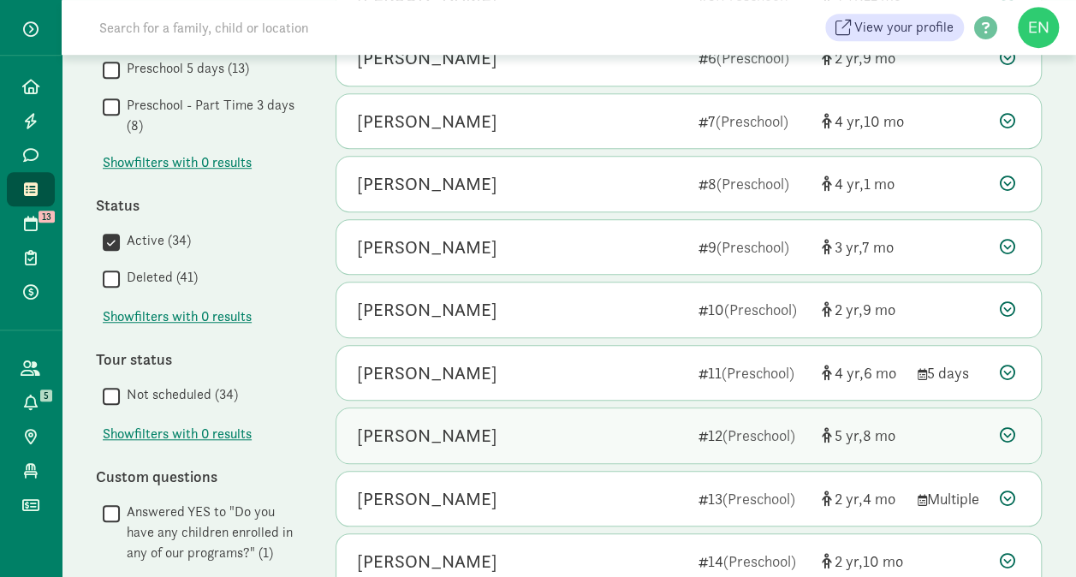
click at [968, 432] on div "[PERSON_NAME] 12 (Preschool) 5 8" at bounding box center [688, 435] width 705 height 55
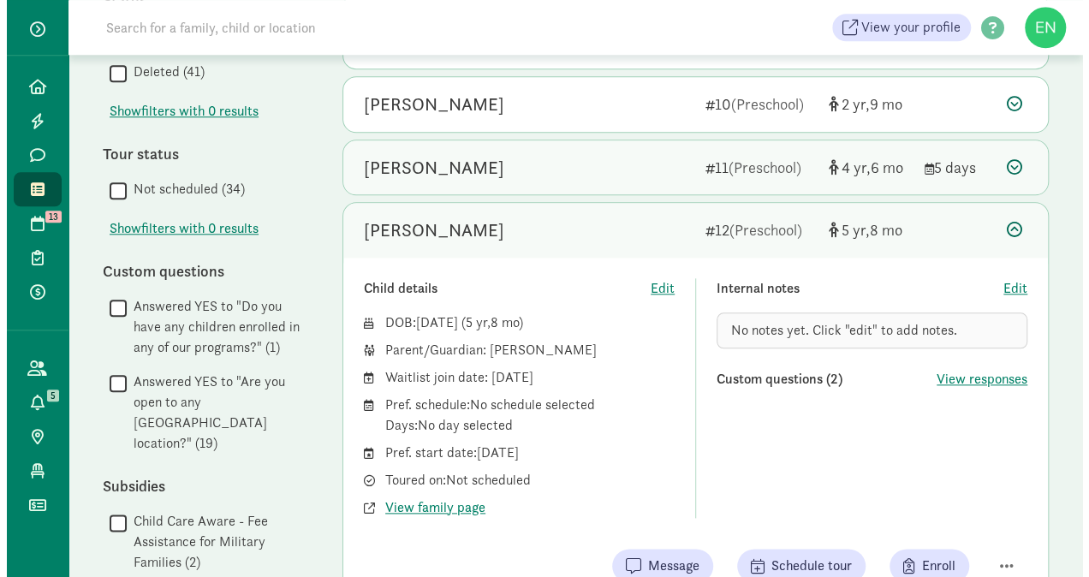
scroll to position [831, 0]
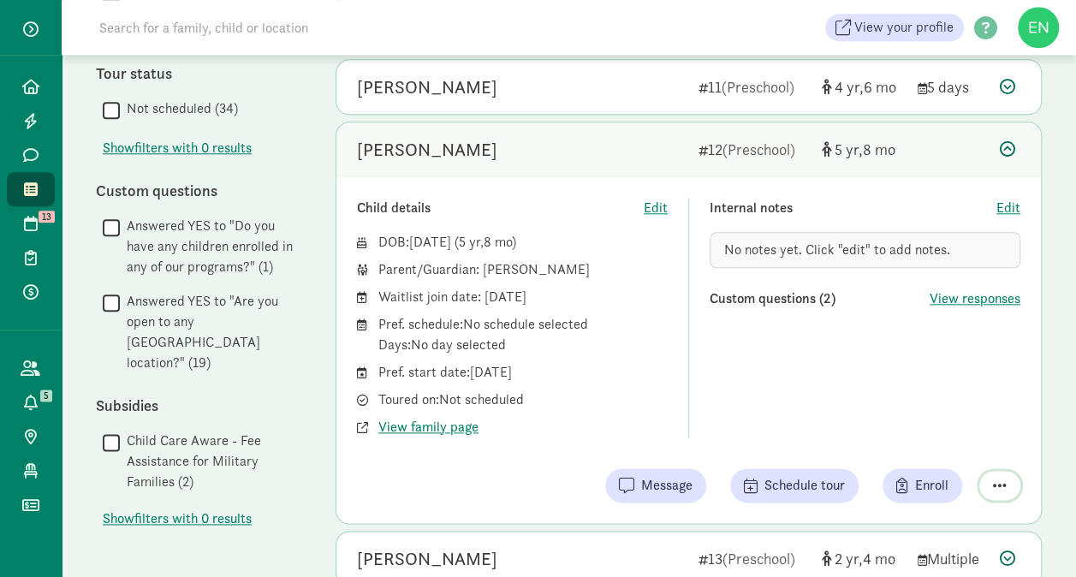
click at [1001, 478] on span "button" at bounding box center [1000, 485] width 14 height 15
click at [961, 434] on div "Remove from list" at bounding box center [939, 442] width 133 height 21
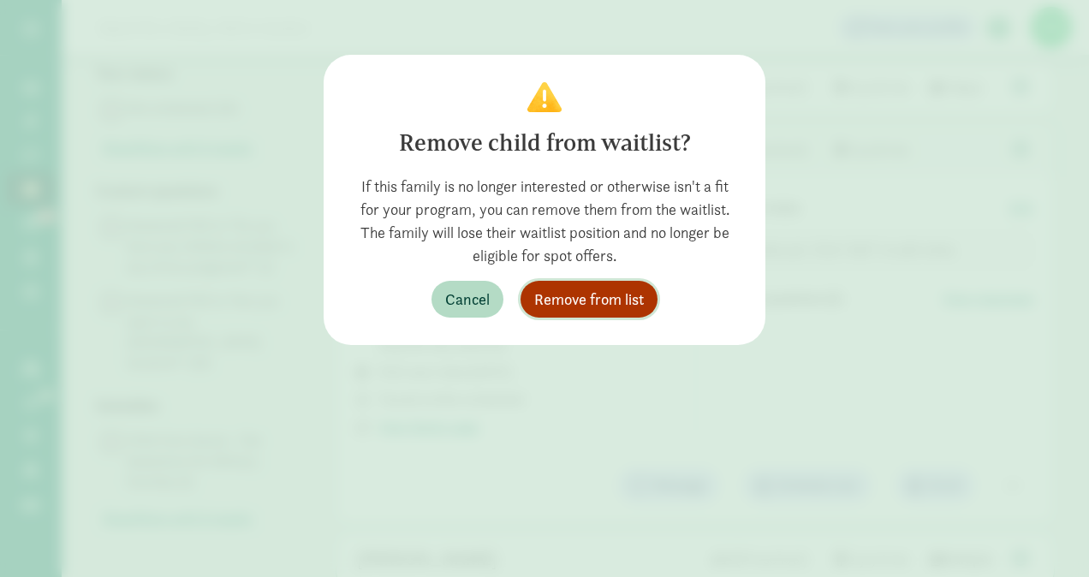
click at [626, 291] on span "Remove from list" at bounding box center [589, 299] width 110 height 23
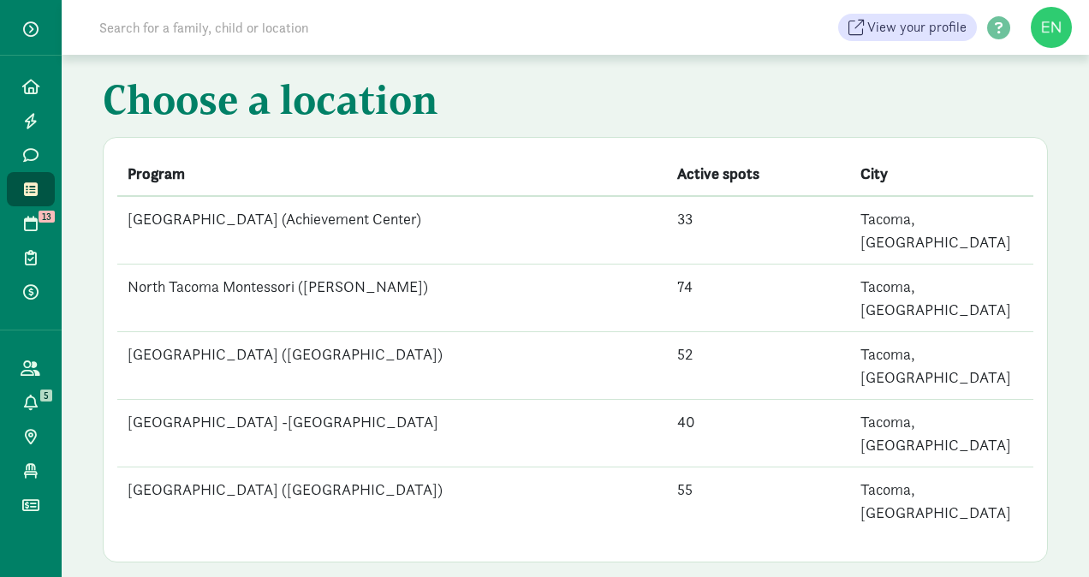
click at [284, 275] on td "North Tacoma Montessori ([PERSON_NAME])" at bounding box center [392, 299] width 550 height 68
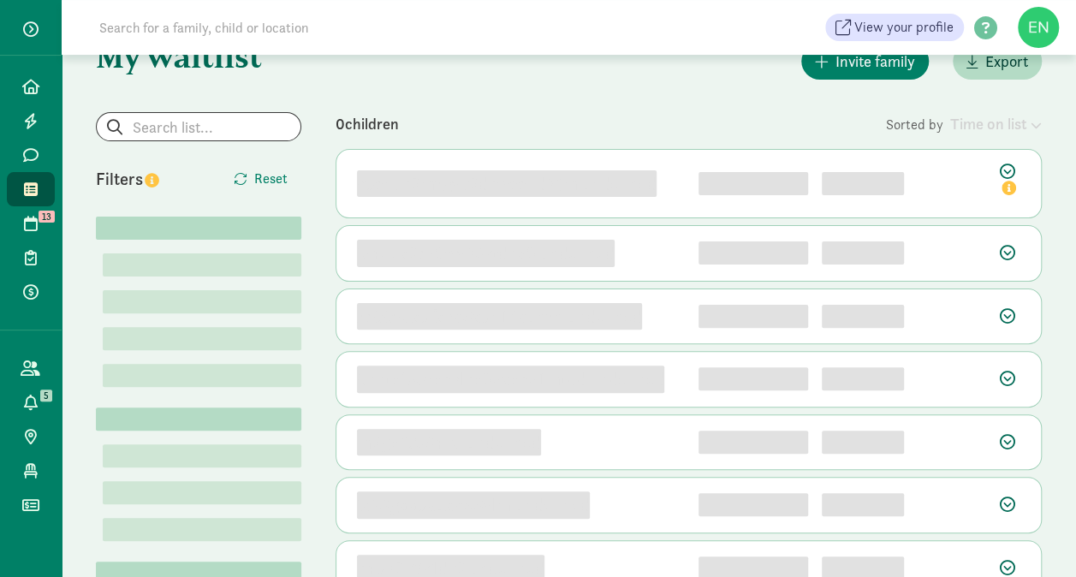
scroll to position [103, 0]
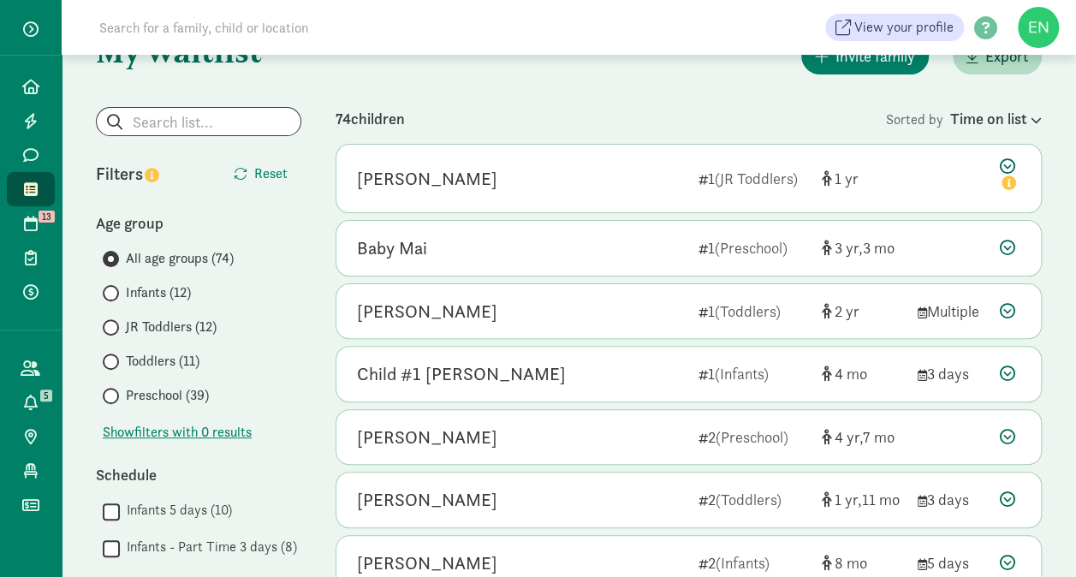
click at [187, 291] on span "Infants (12)" at bounding box center [158, 293] width 65 height 21
click at [114, 291] on input "Infants (12)" at bounding box center [108, 293] width 11 height 11
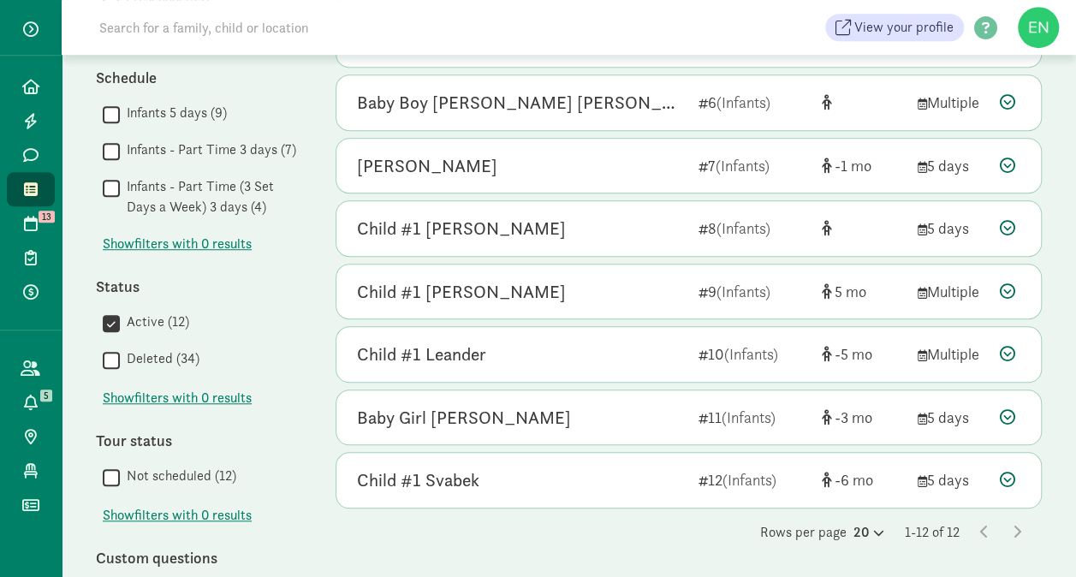
scroll to position [499, 0]
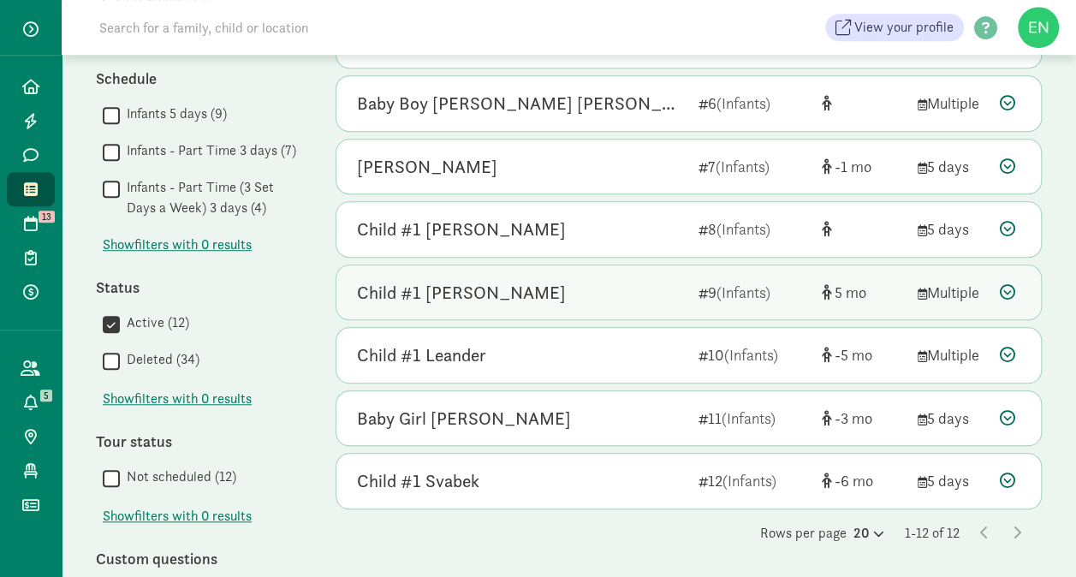
click at [619, 296] on div "Child #1 [PERSON_NAME]" at bounding box center [521, 292] width 328 height 27
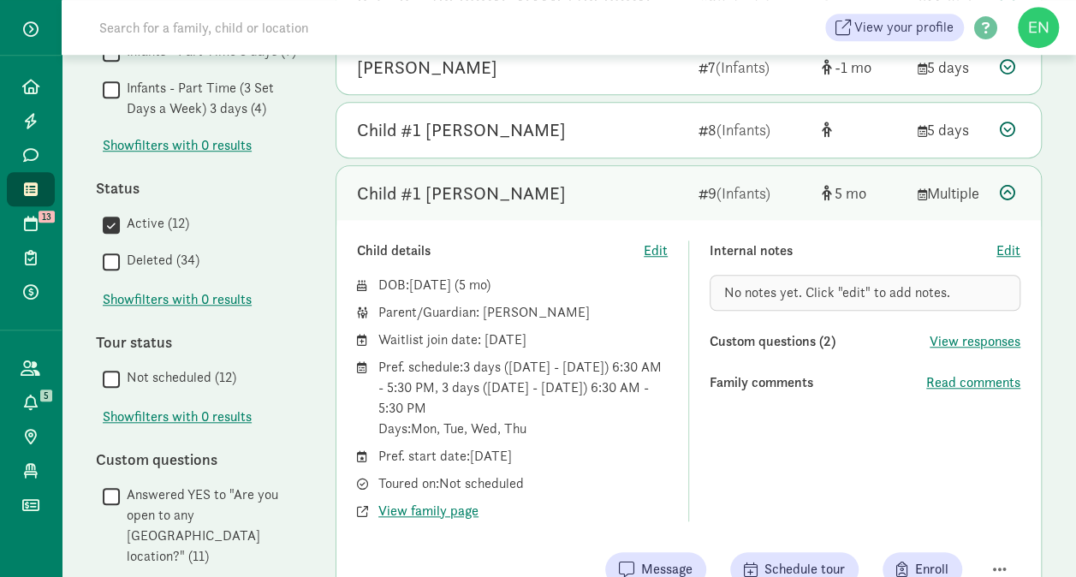
scroll to position [600, 0]
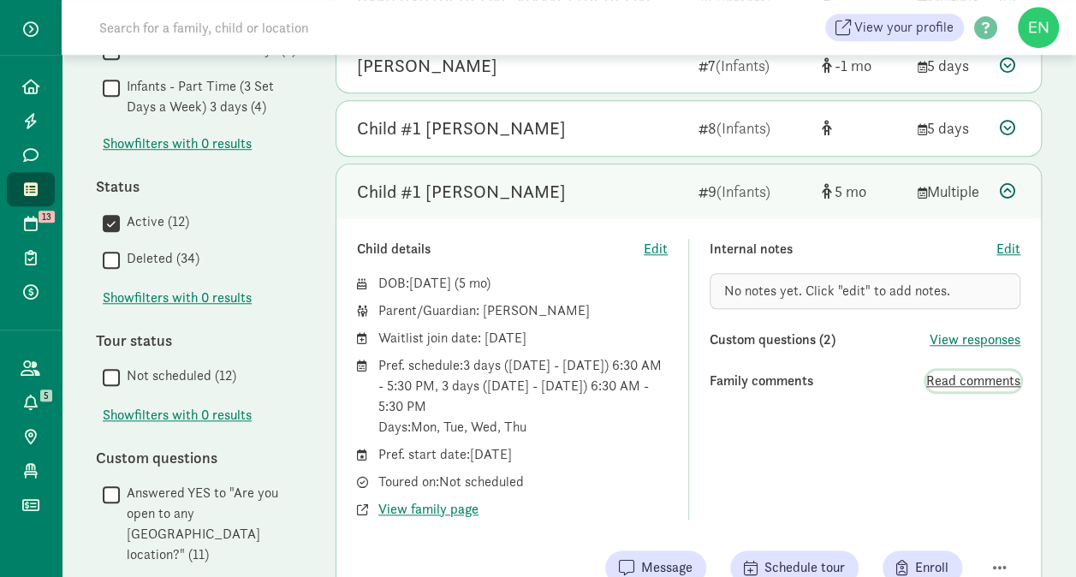
click at [990, 373] on span "Read comments" at bounding box center [973, 381] width 94 height 21
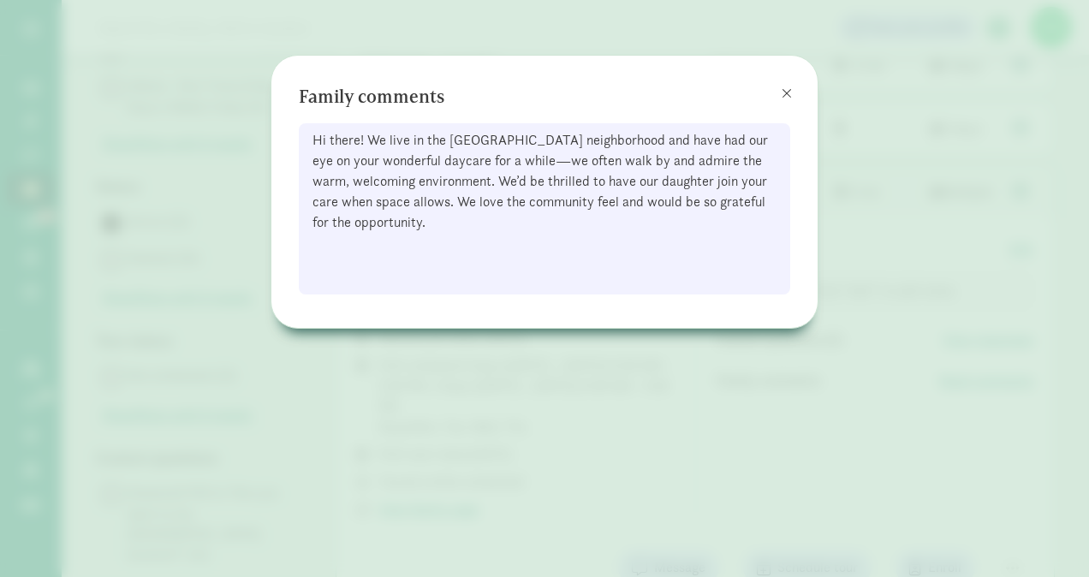
click at [767, 95] on div "Family comments Hi there! We live in the [GEOGRAPHIC_DATA] neighborhood and hav…" at bounding box center [544, 188] width 491 height 211
click at [771, 90] on button at bounding box center [787, 93] width 34 height 34
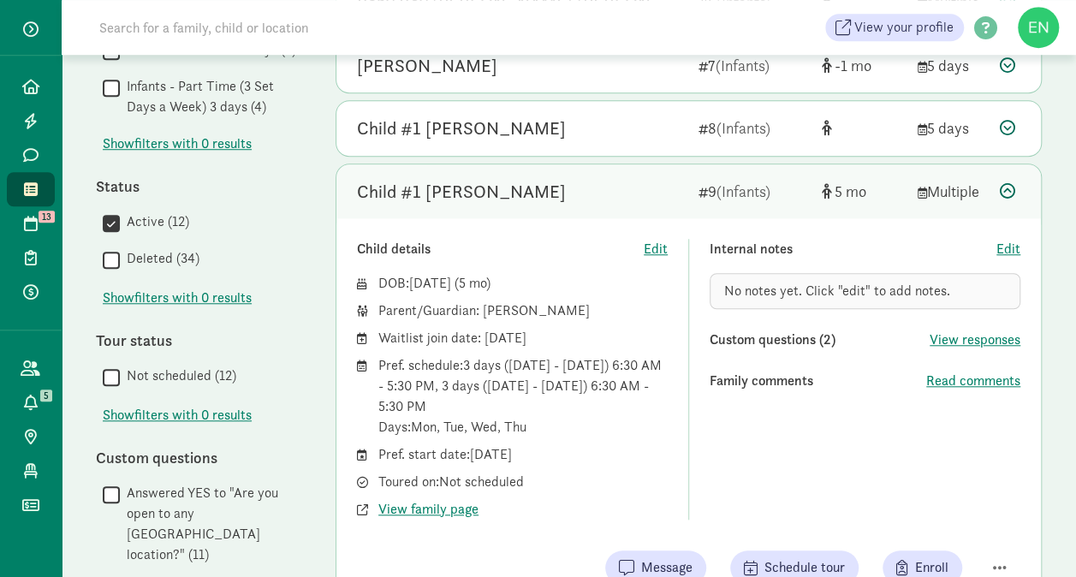
click at [659, 189] on div "Child #1 [PERSON_NAME]" at bounding box center [521, 191] width 328 height 27
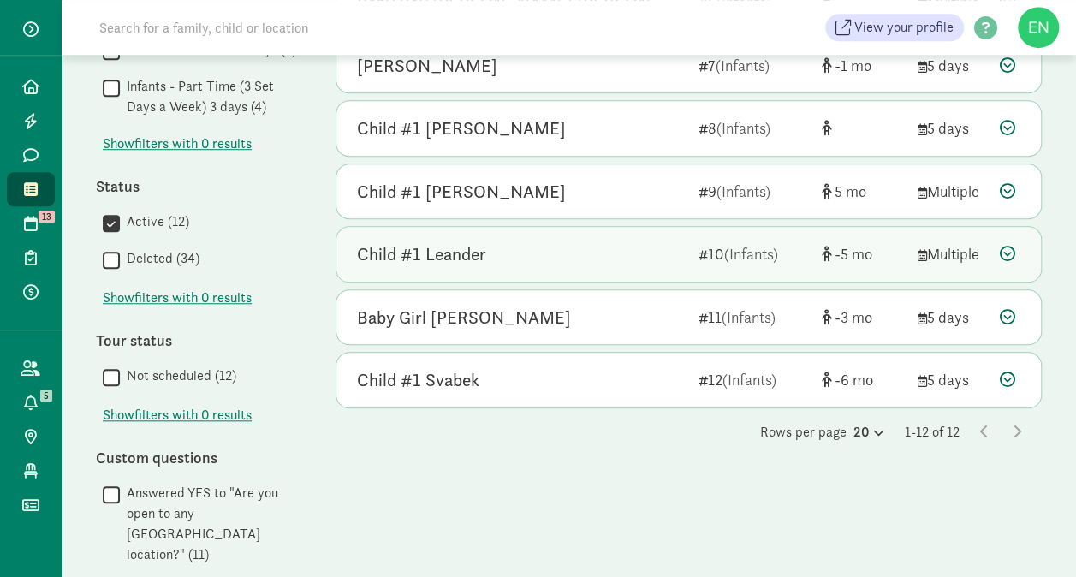
click at [640, 252] on div "Child #1 Leander" at bounding box center [521, 254] width 328 height 27
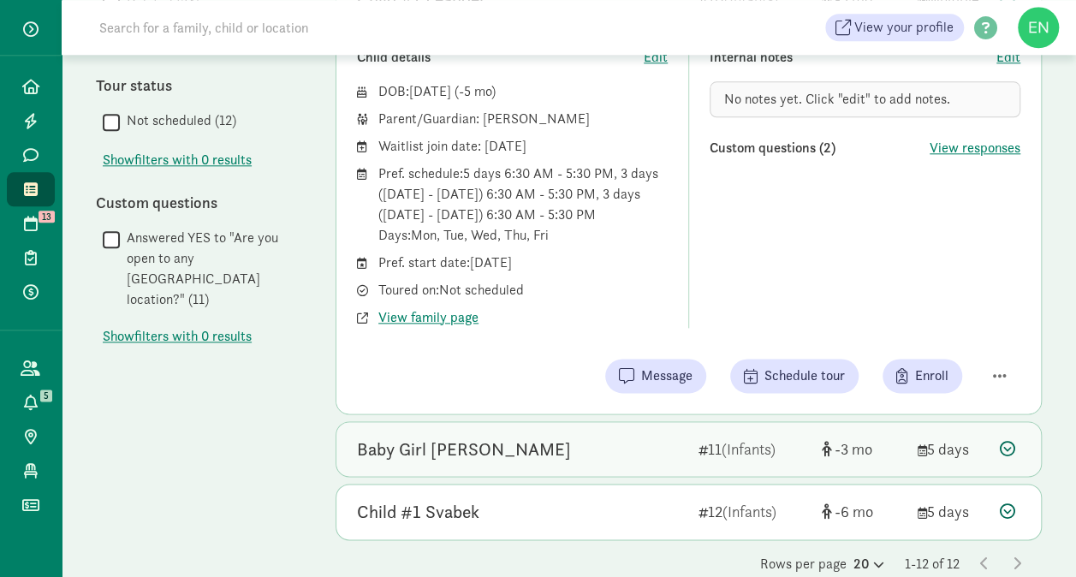
click at [527, 449] on div "Baby Girl [PERSON_NAME]" at bounding box center [521, 449] width 328 height 27
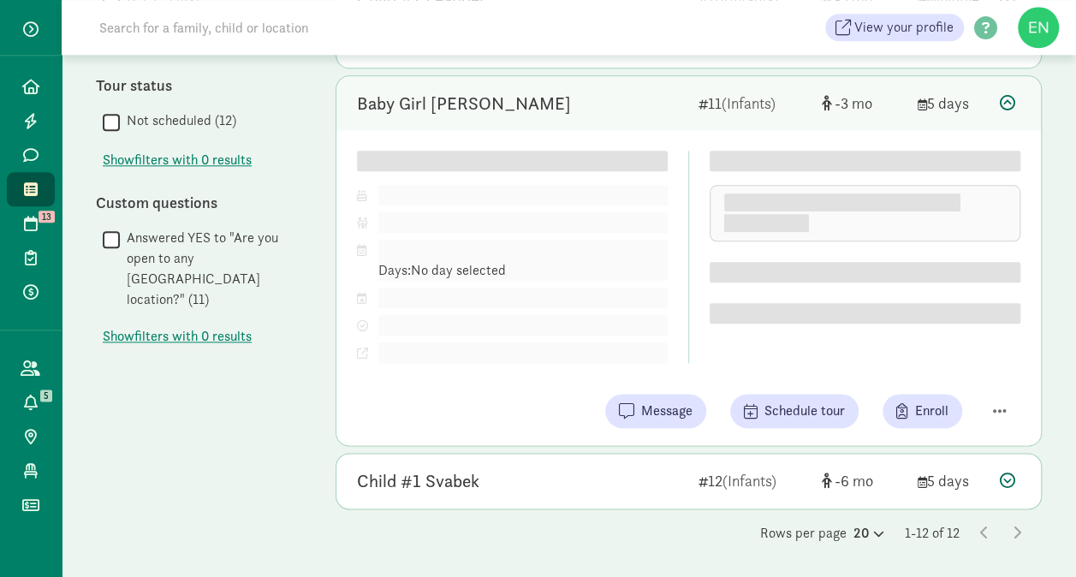
scroll to position [812, 0]
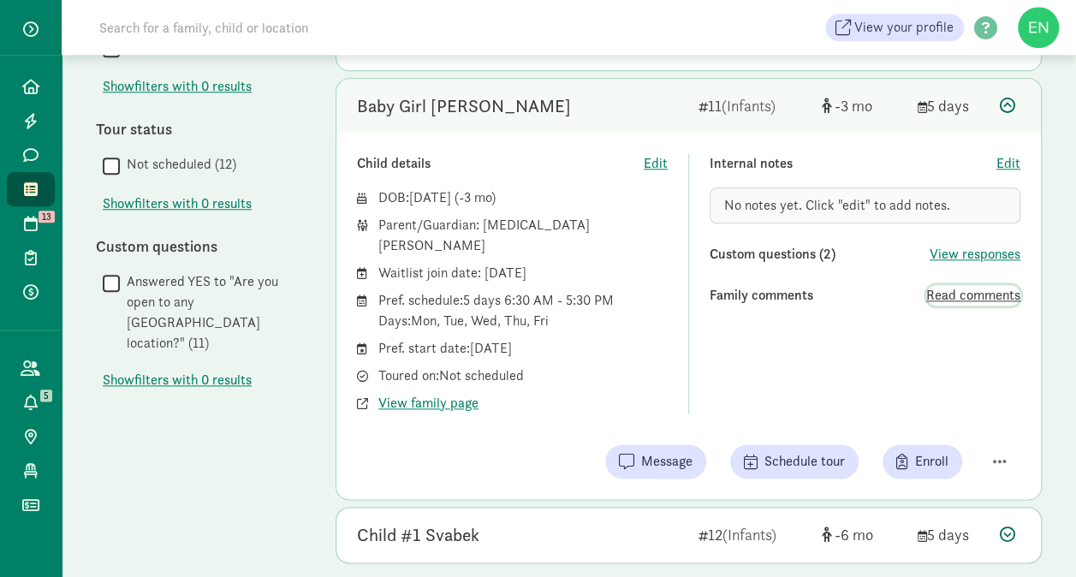
click at [948, 291] on span "Read comments" at bounding box center [973, 295] width 94 height 21
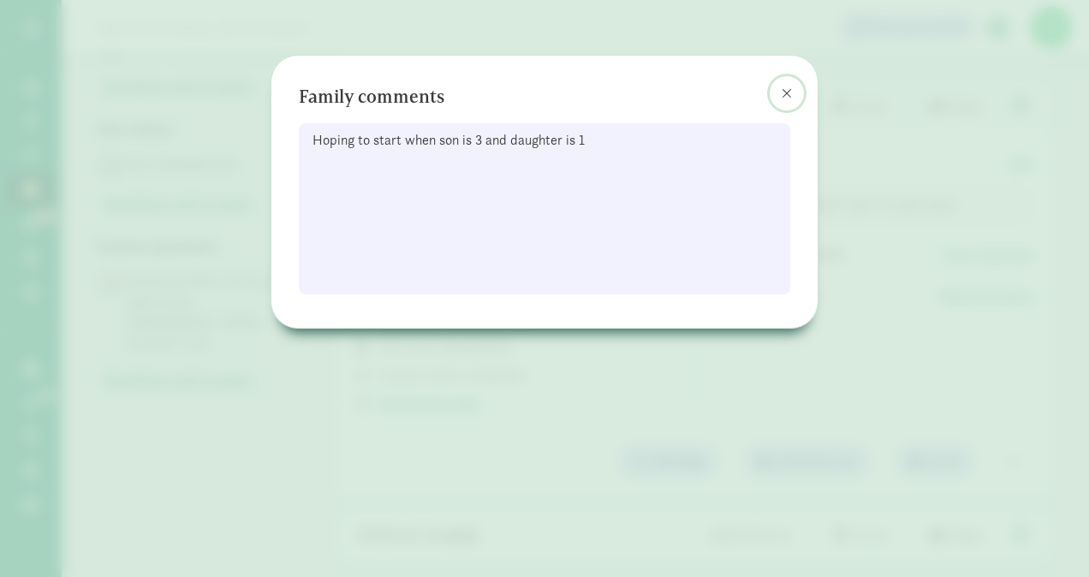
click at [783, 87] on span at bounding box center [787, 93] width 10 height 14
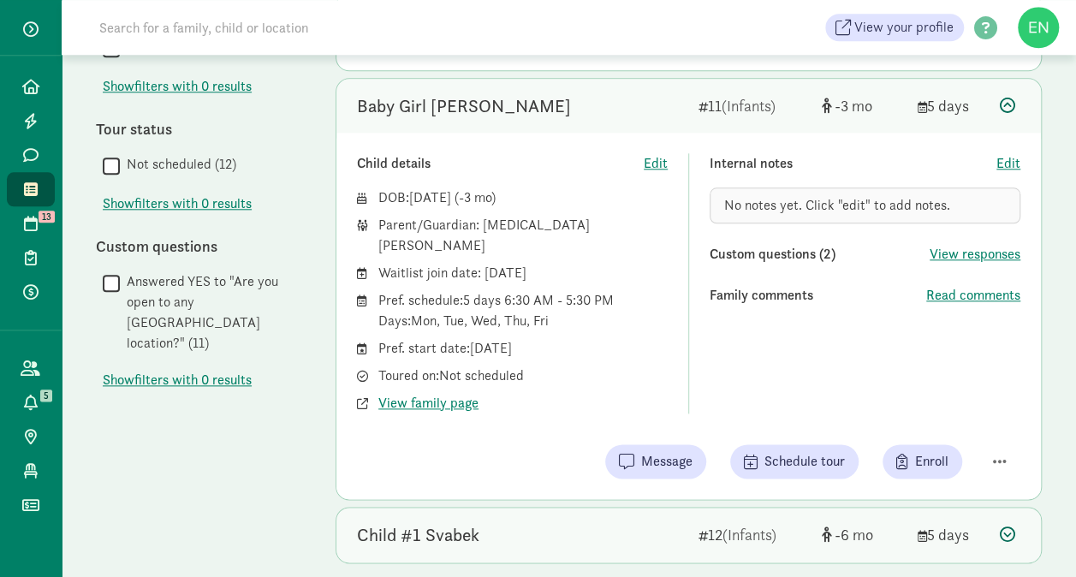
click at [560, 521] on div "Child #1 Svabek" at bounding box center [521, 534] width 328 height 27
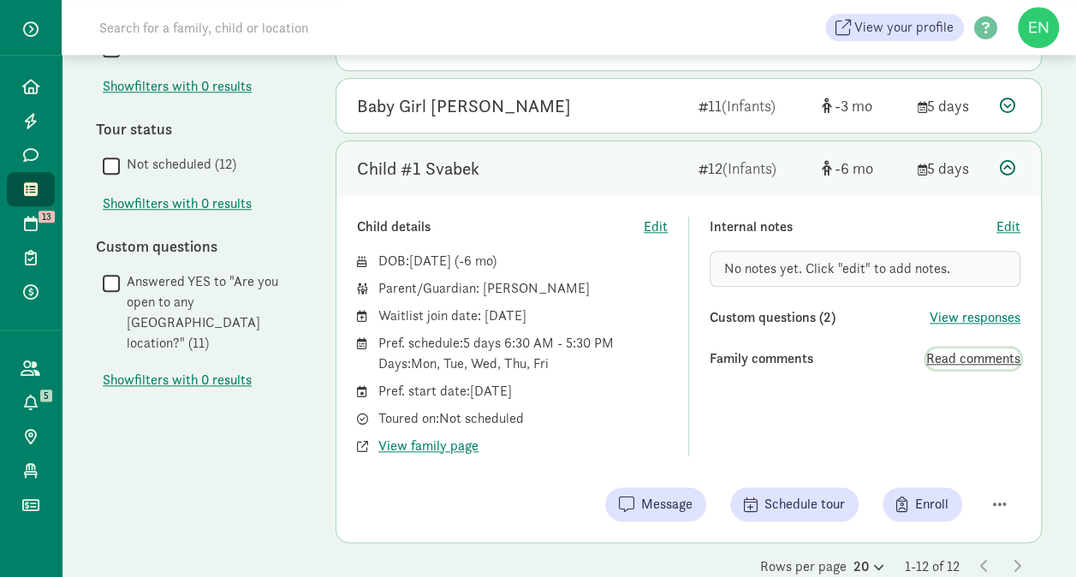
click at [976, 351] on span "Read comments" at bounding box center [973, 358] width 94 height 21
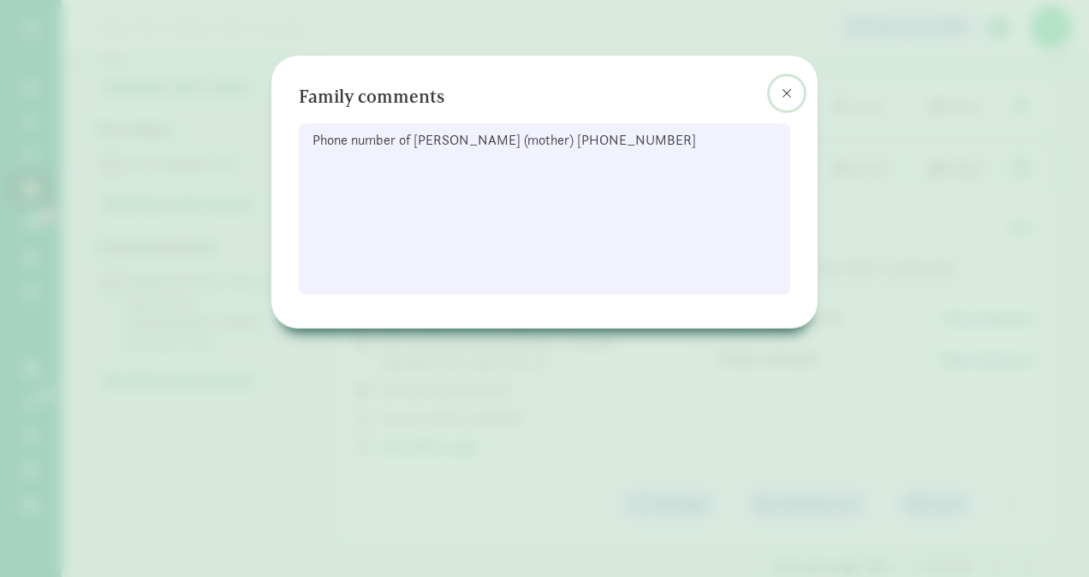
click at [783, 98] on span at bounding box center [787, 93] width 10 height 14
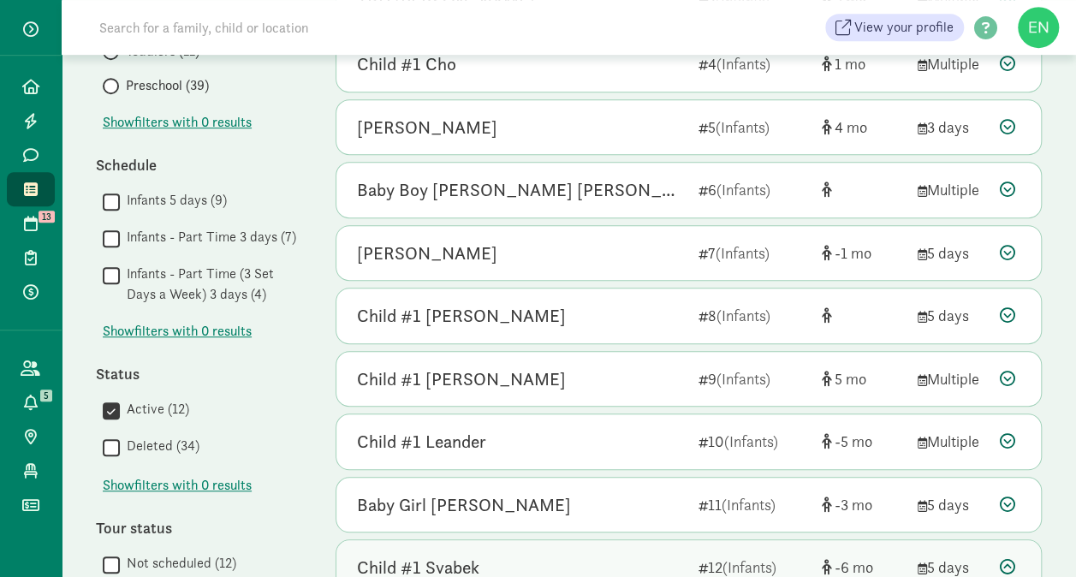
scroll to position [412, 0]
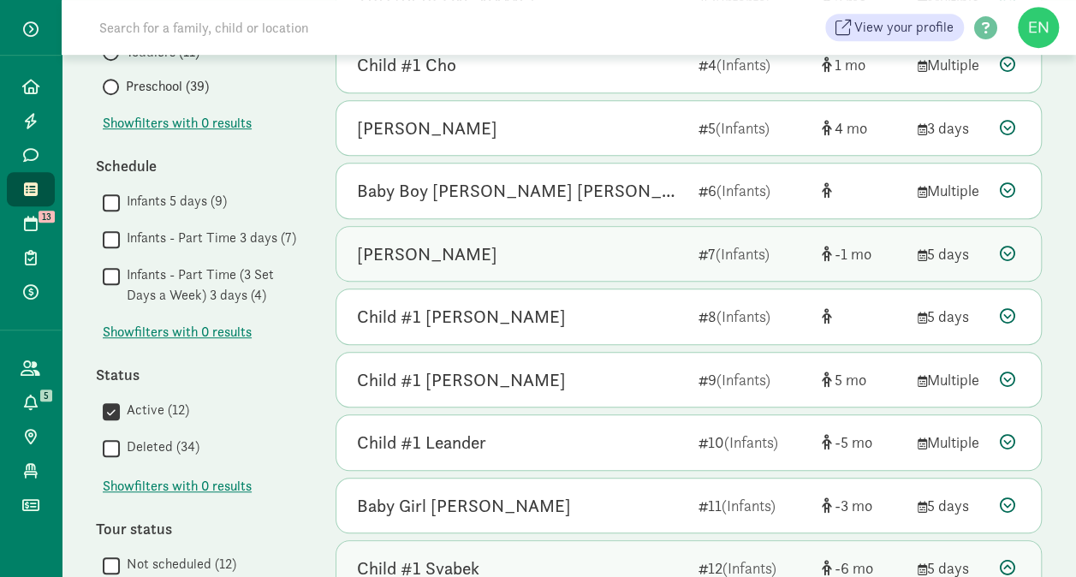
click at [718, 242] on div "7 (Infants)" at bounding box center [754, 253] width 110 height 23
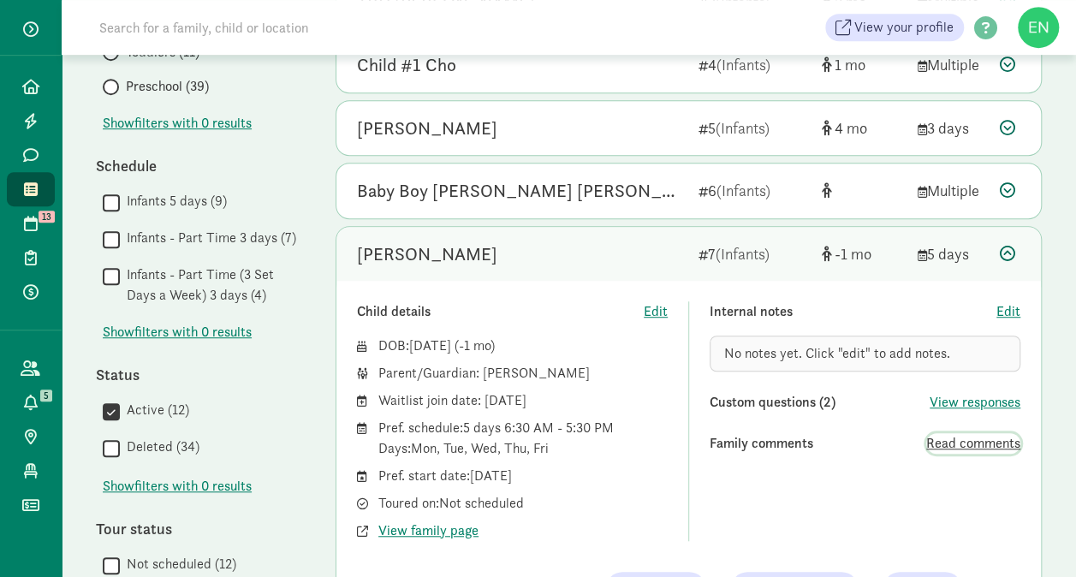
click at [948, 437] on span "Read comments" at bounding box center [973, 443] width 94 height 21
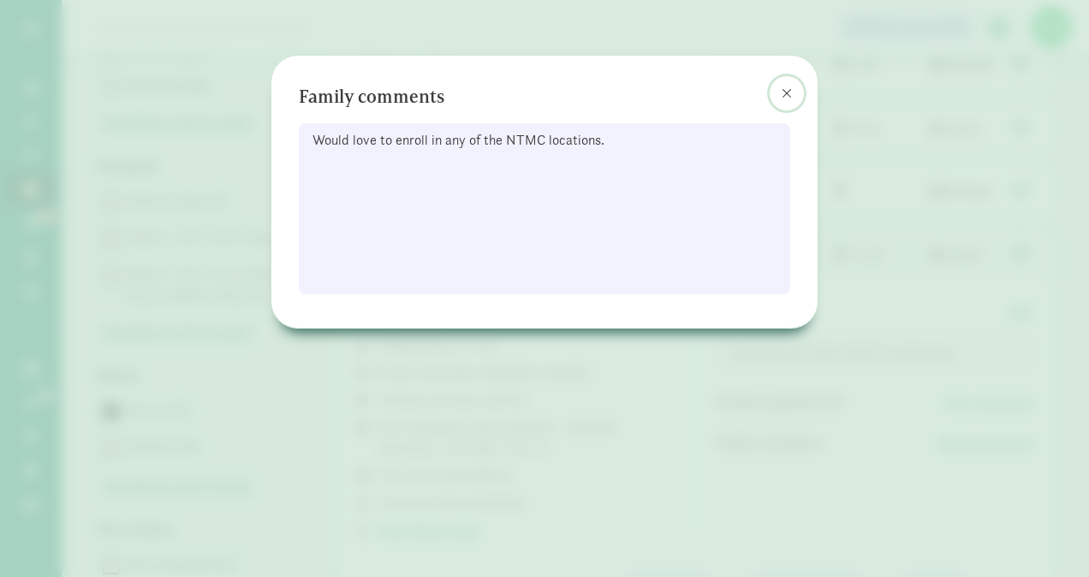
click at [786, 87] on span at bounding box center [787, 93] width 10 height 14
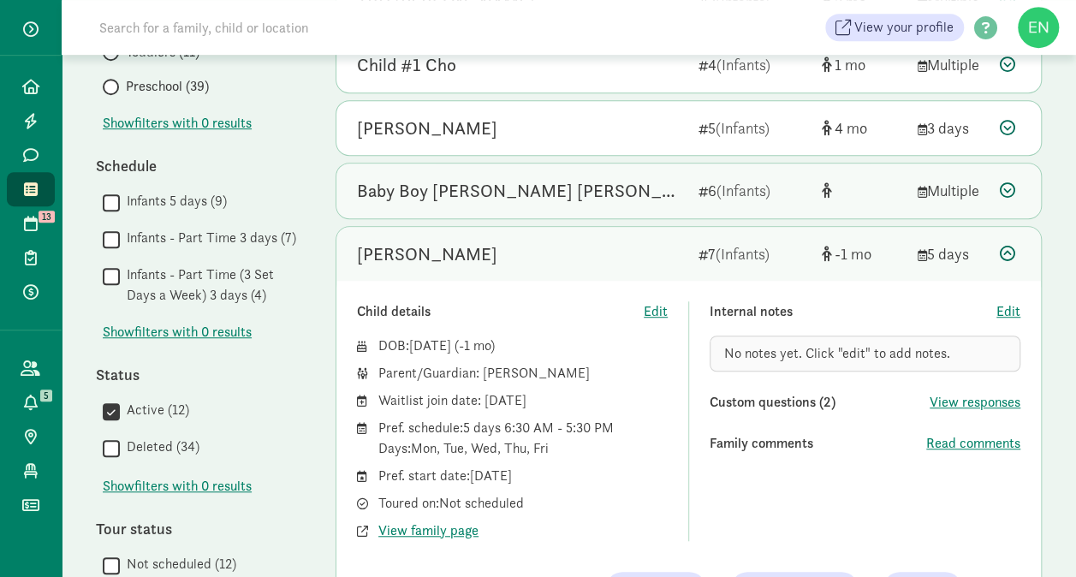
click at [581, 209] on div "Baby Boy [PERSON_NAME] [PERSON_NAME] 6 (Infants) Multiple" at bounding box center [688, 191] width 705 height 55
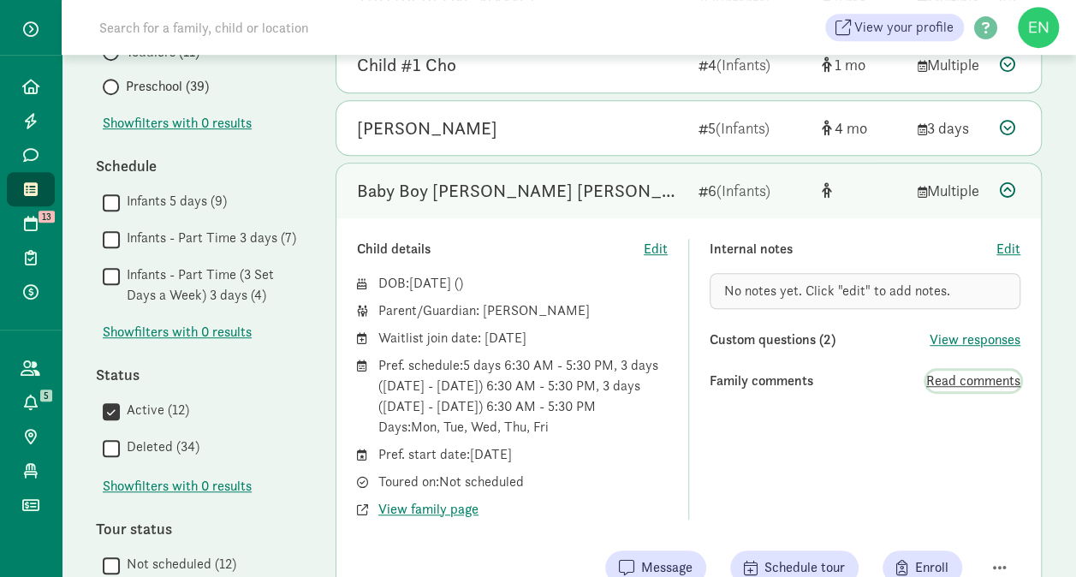
click at [956, 377] on span "Read comments" at bounding box center [973, 381] width 94 height 21
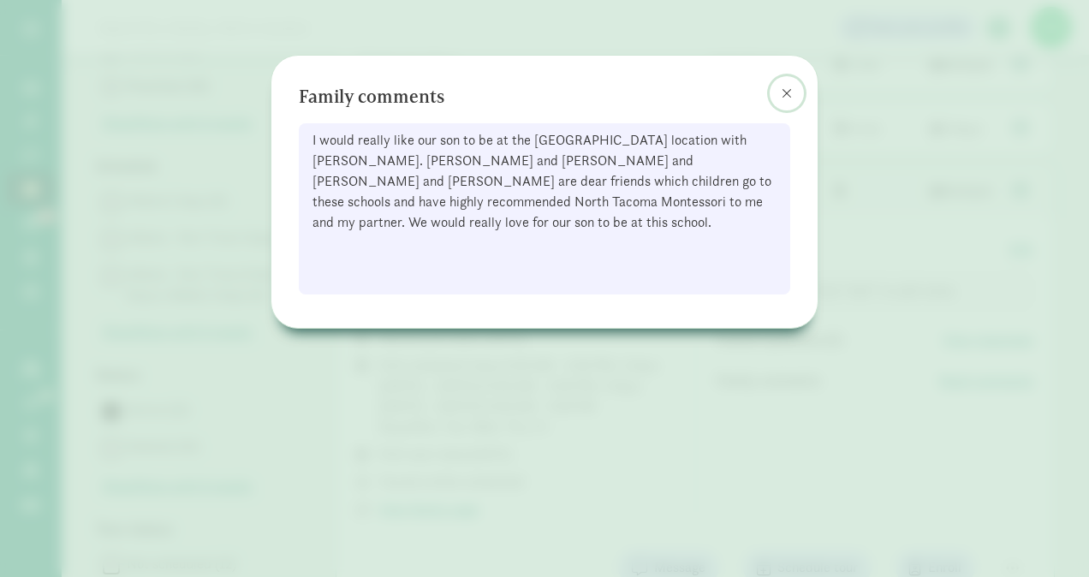
click at [777, 94] on button at bounding box center [787, 93] width 34 height 34
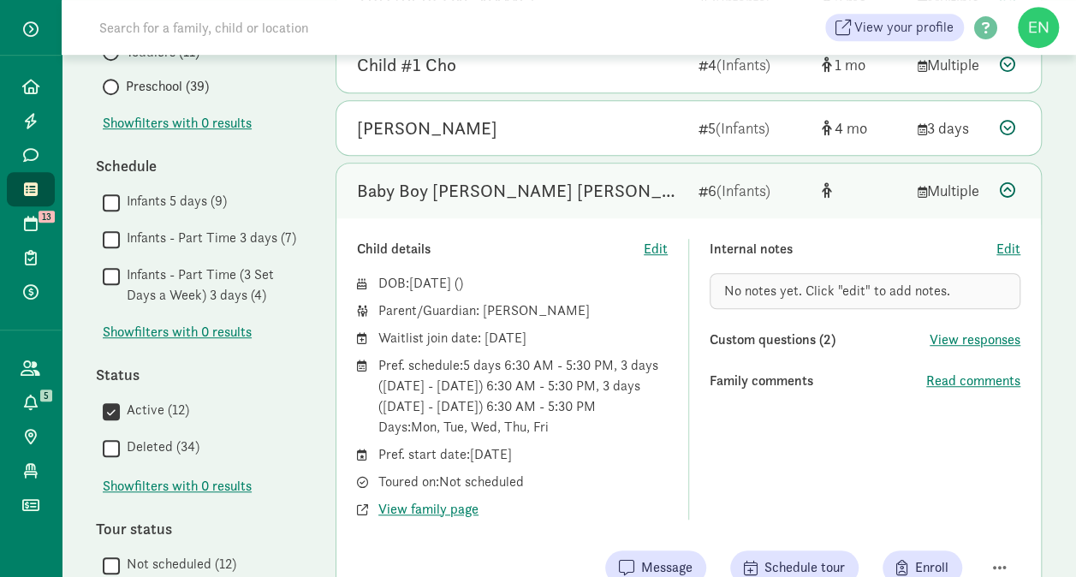
click at [558, 193] on div "Baby Boy [PERSON_NAME] [PERSON_NAME]" at bounding box center [521, 190] width 328 height 27
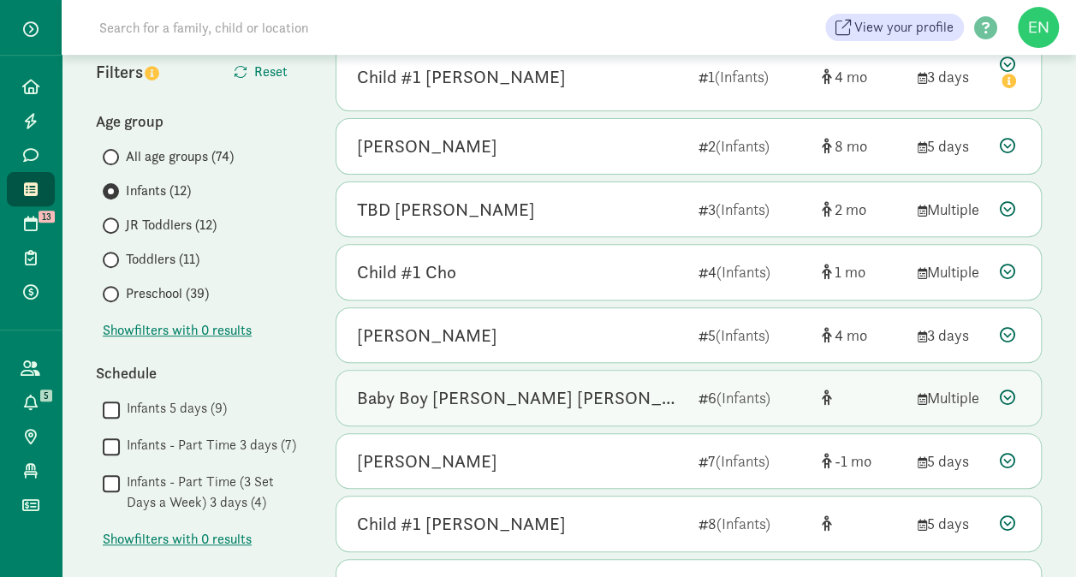
scroll to position [204, 0]
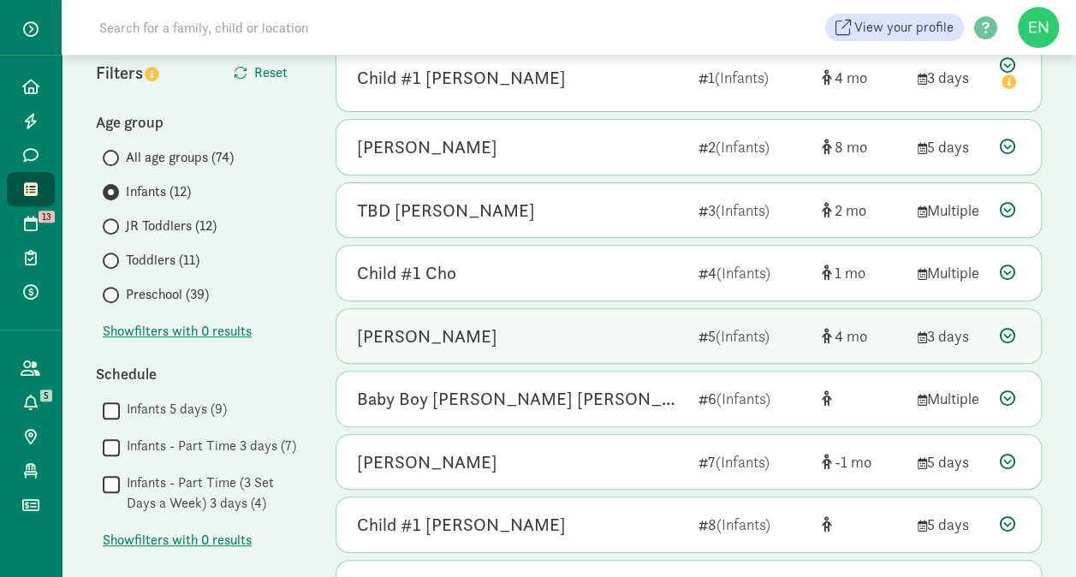
click at [555, 328] on div "[PERSON_NAME]" at bounding box center [521, 336] width 328 height 27
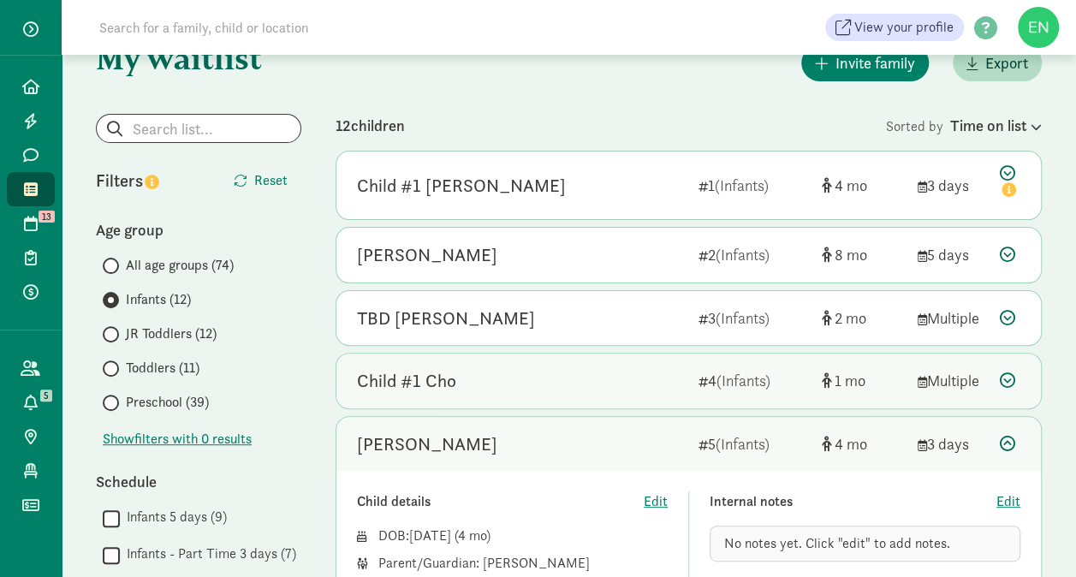
scroll to position [80, 0]
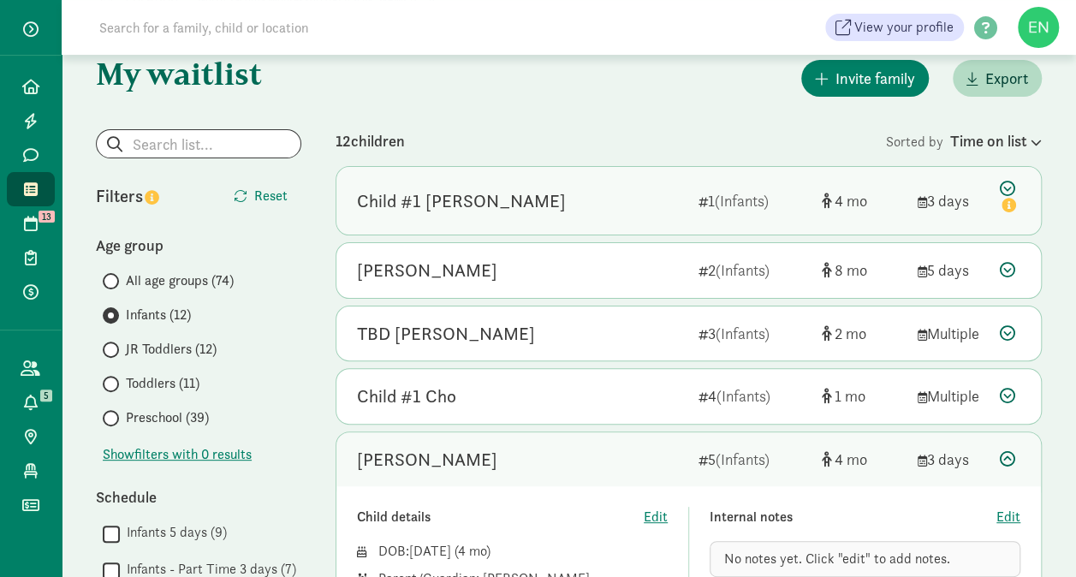
click at [571, 209] on div "Child #1 [PERSON_NAME]" at bounding box center [521, 201] width 328 height 27
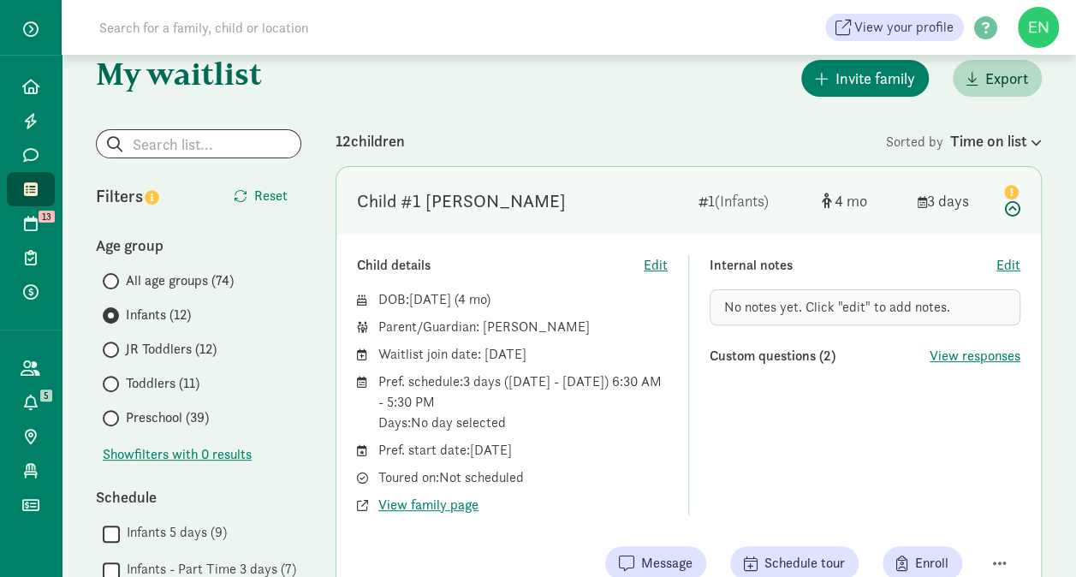
click at [170, 349] on span "JR Toddlers (12)" at bounding box center [171, 349] width 91 height 21
click at [114, 349] on input "JR Toddlers (12)" at bounding box center [108, 349] width 11 height 11
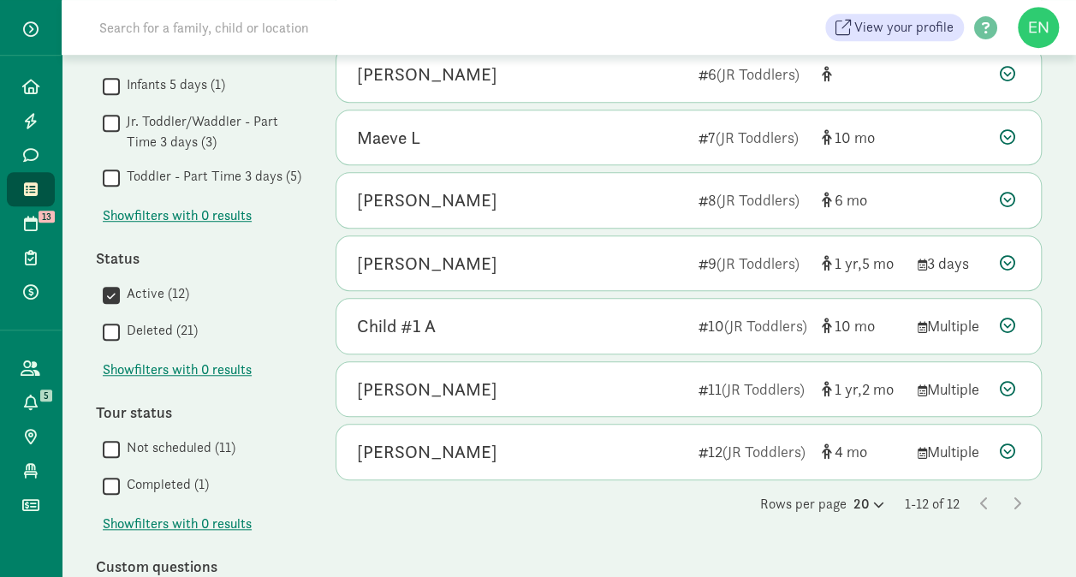
scroll to position [527, 0]
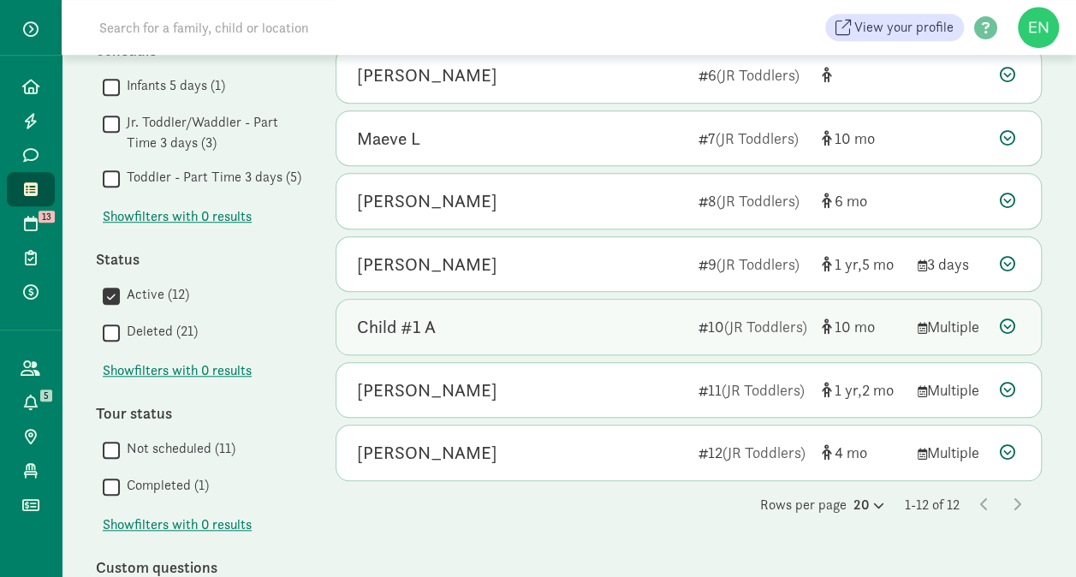
click at [528, 329] on div "Child #1 A" at bounding box center [521, 326] width 328 height 27
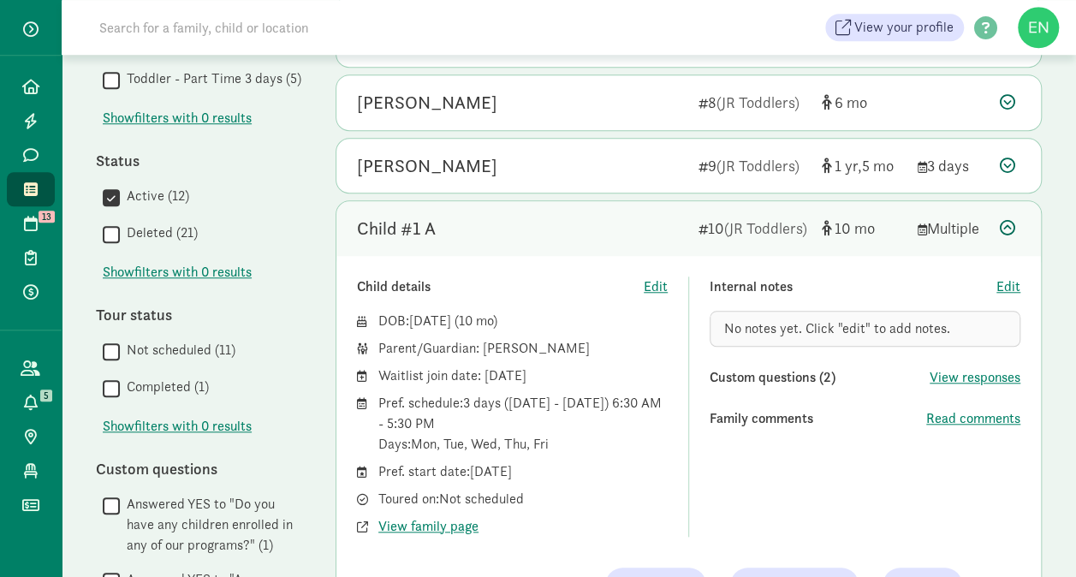
scroll to position [636, 0]
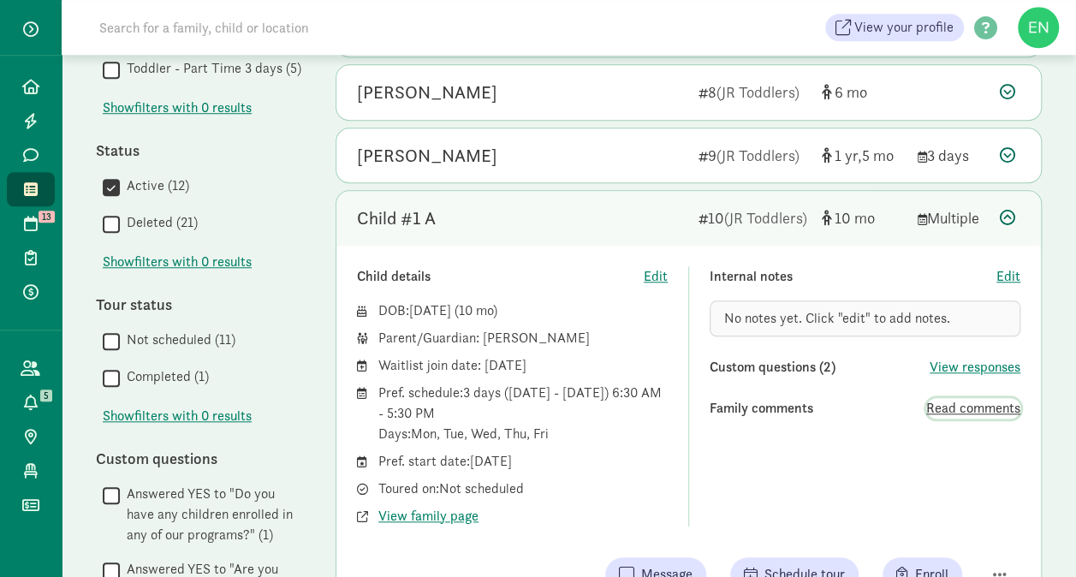
click at [963, 405] on span "Read comments" at bounding box center [973, 408] width 94 height 21
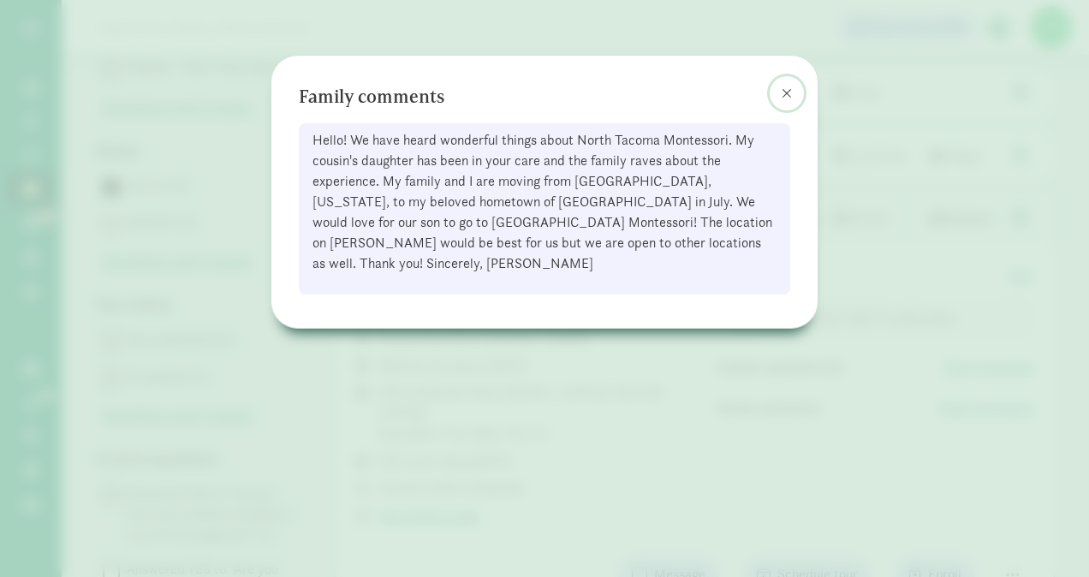
click at [783, 92] on span at bounding box center [787, 93] width 10 height 14
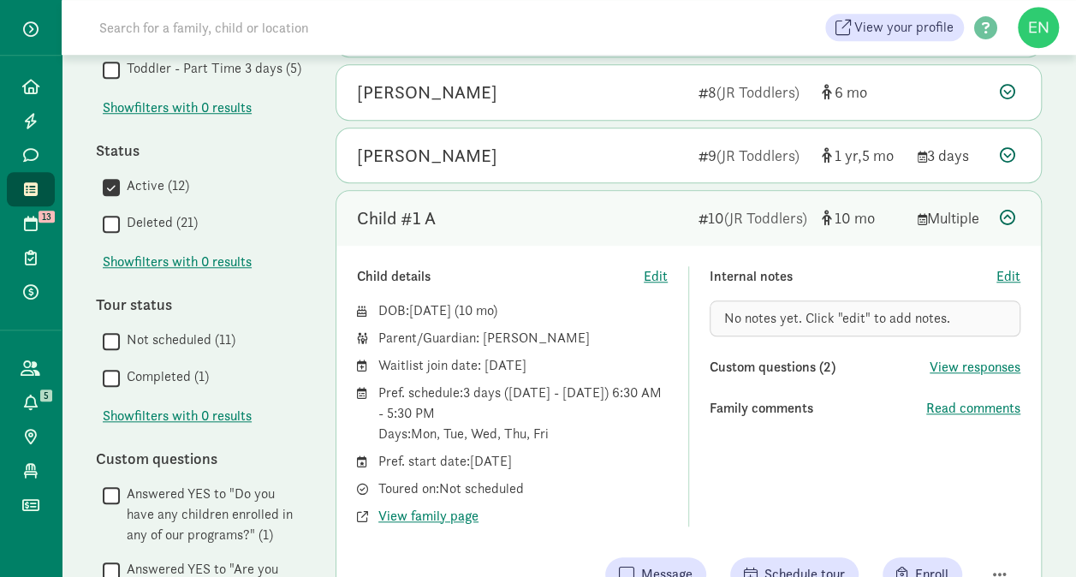
click at [612, 205] on div "Child #1 A" at bounding box center [521, 218] width 328 height 27
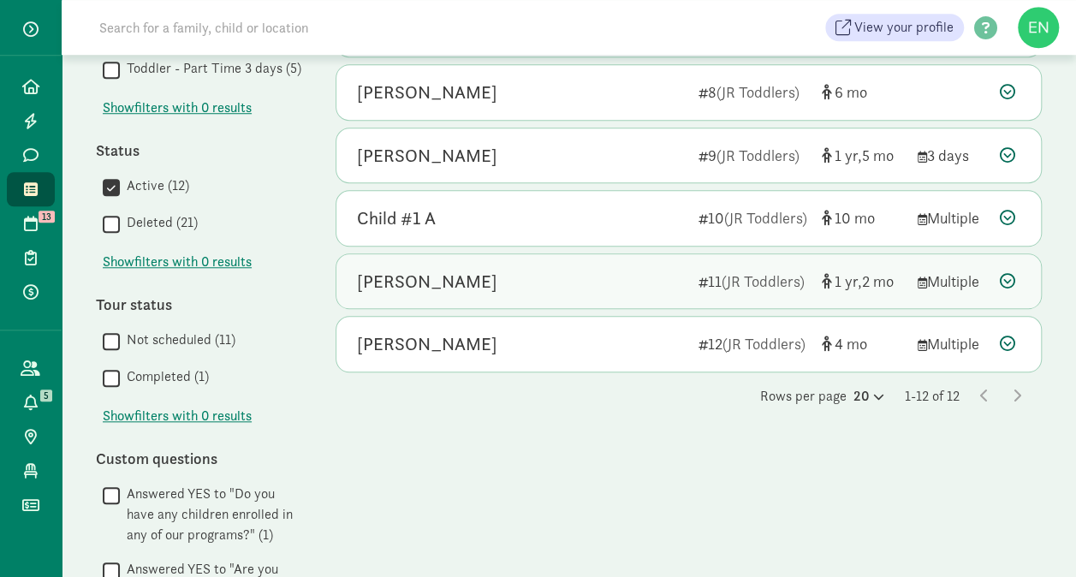
click at [598, 295] on div "[PERSON_NAME] 11 (JR Toddlers) 1 2 Multiple" at bounding box center [688, 281] width 705 height 55
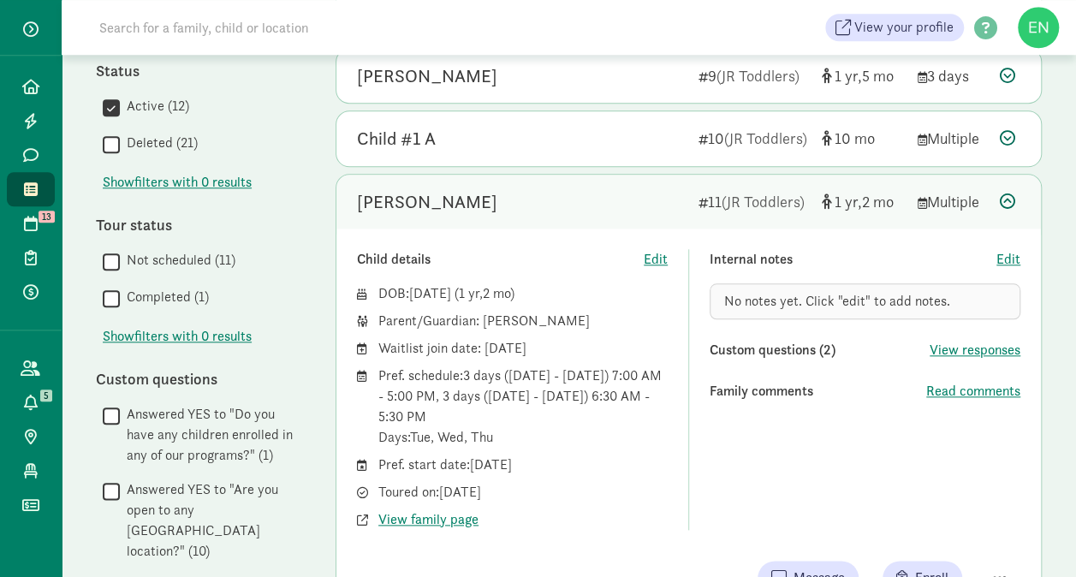
scroll to position [749, 0]
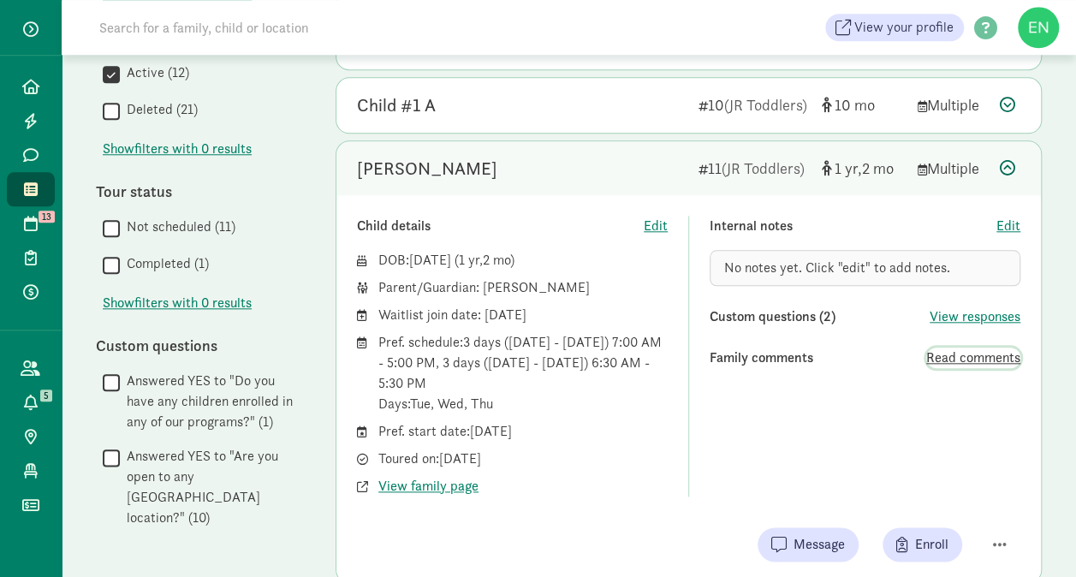
click at [944, 354] on span "Read comments" at bounding box center [973, 358] width 94 height 21
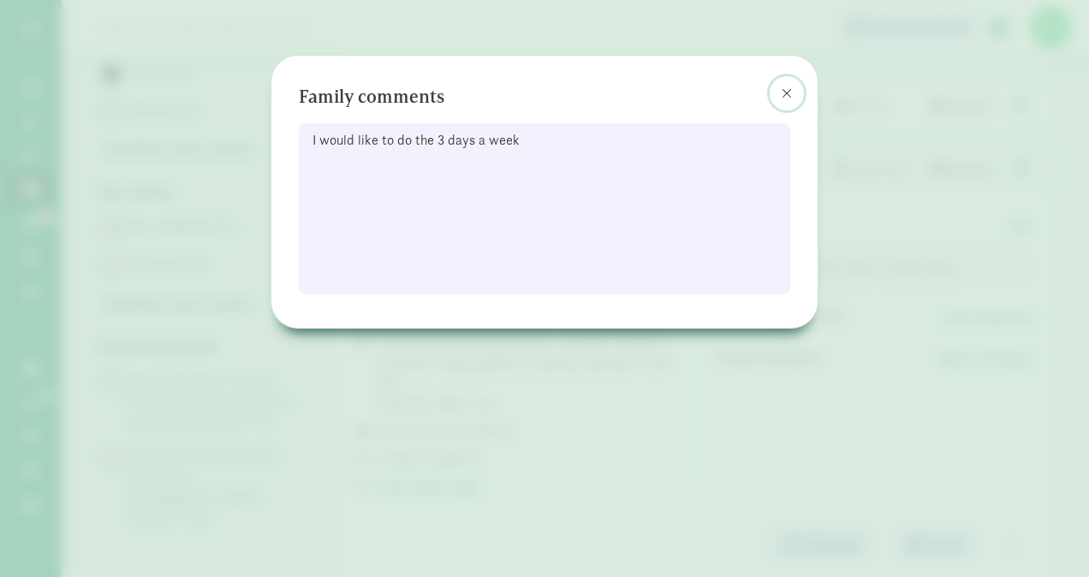
click at [775, 86] on button at bounding box center [787, 93] width 34 height 34
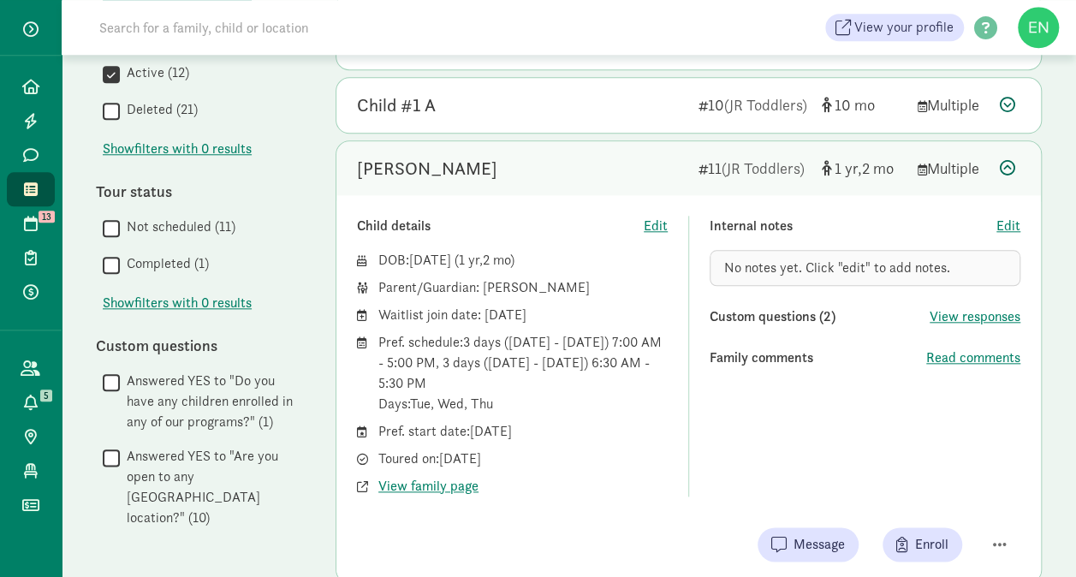
click at [589, 146] on div "[PERSON_NAME] 11 (JR Toddlers) 1 2 Multiple" at bounding box center [688, 168] width 705 height 55
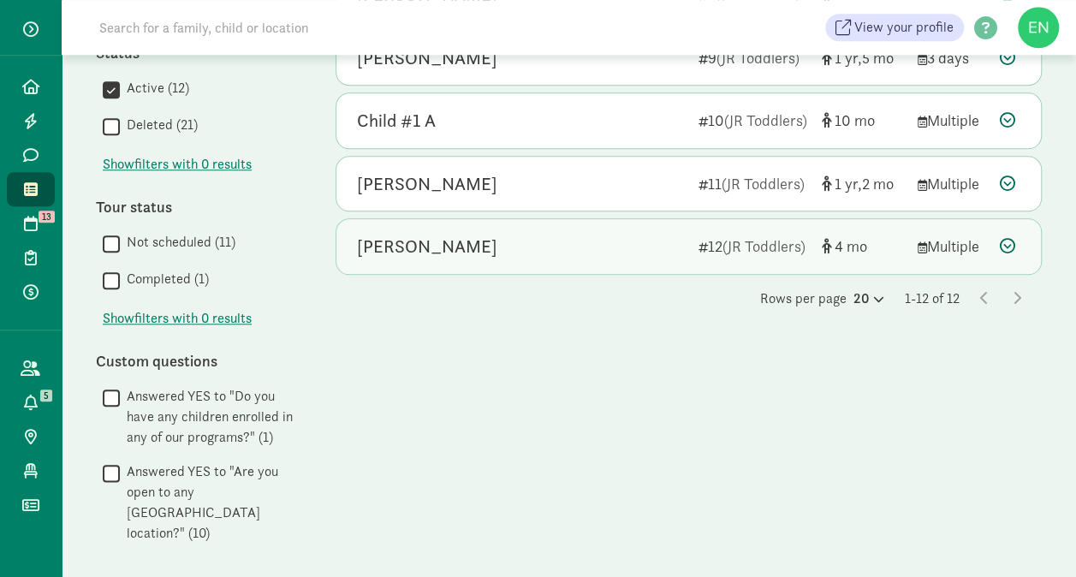
click at [563, 241] on div "[PERSON_NAME]" at bounding box center [521, 246] width 328 height 27
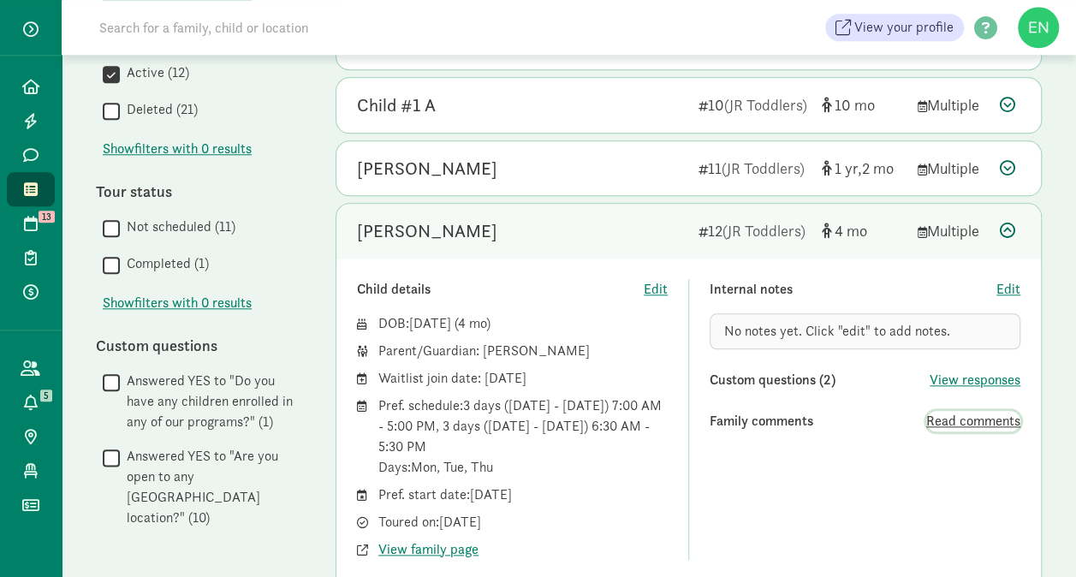
click at [937, 411] on span "Read comments" at bounding box center [973, 421] width 94 height 21
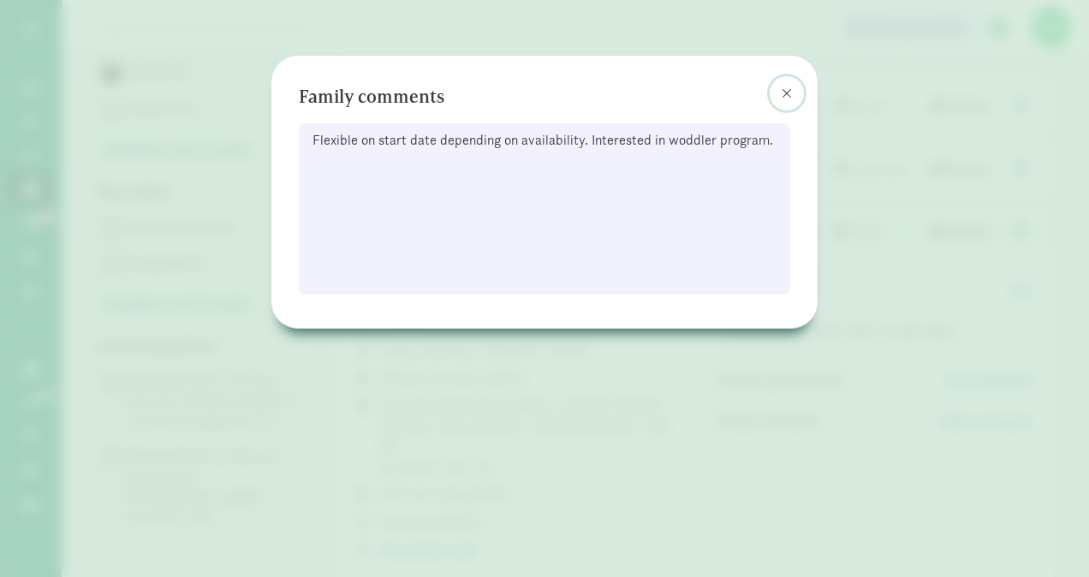
click at [788, 92] on span at bounding box center [787, 93] width 10 height 14
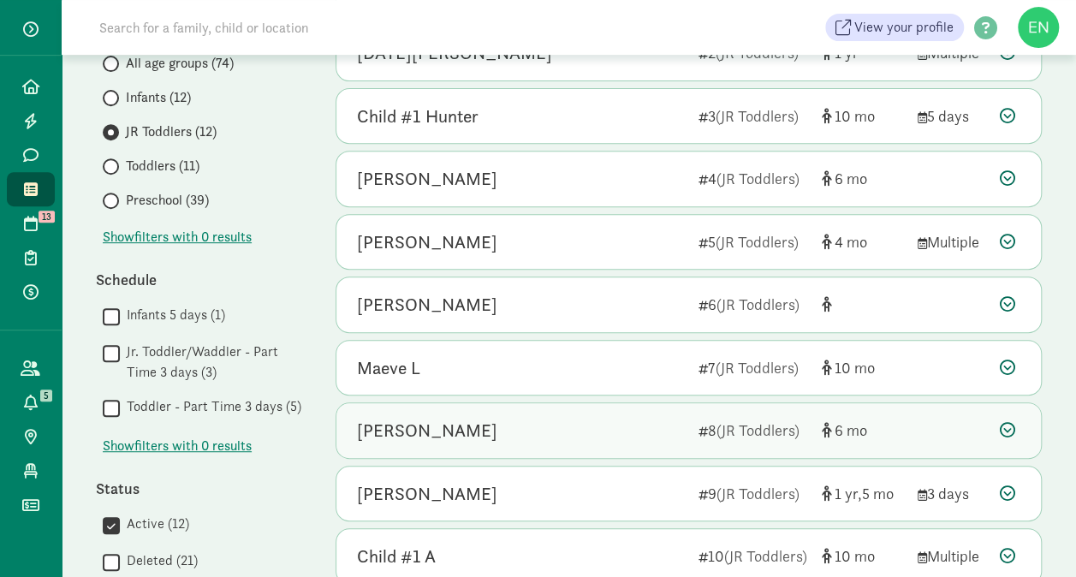
scroll to position [239, 0]
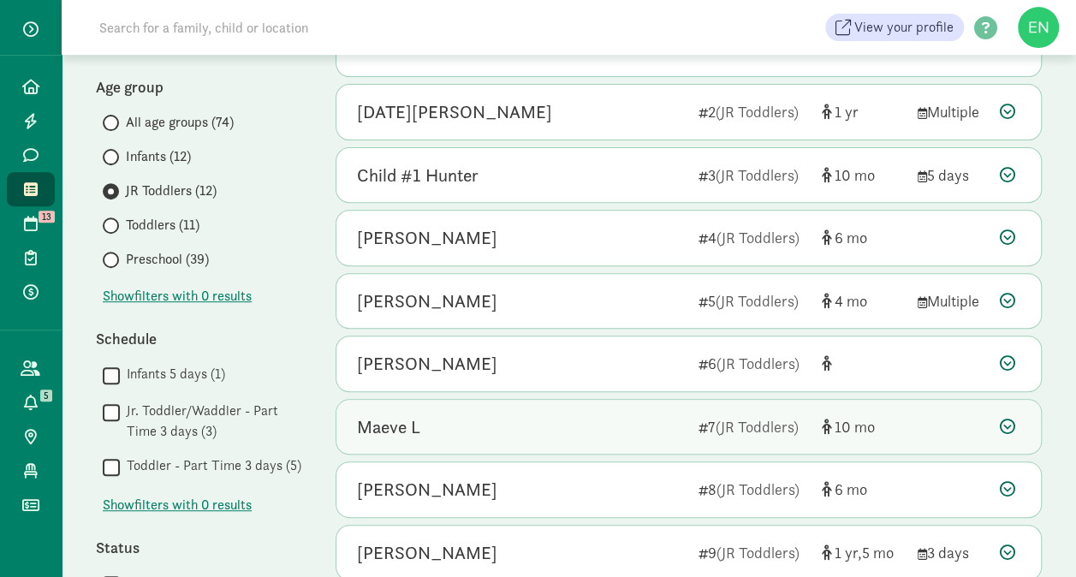
click at [623, 414] on div "Maeve L" at bounding box center [521, 427] width 328 height 27
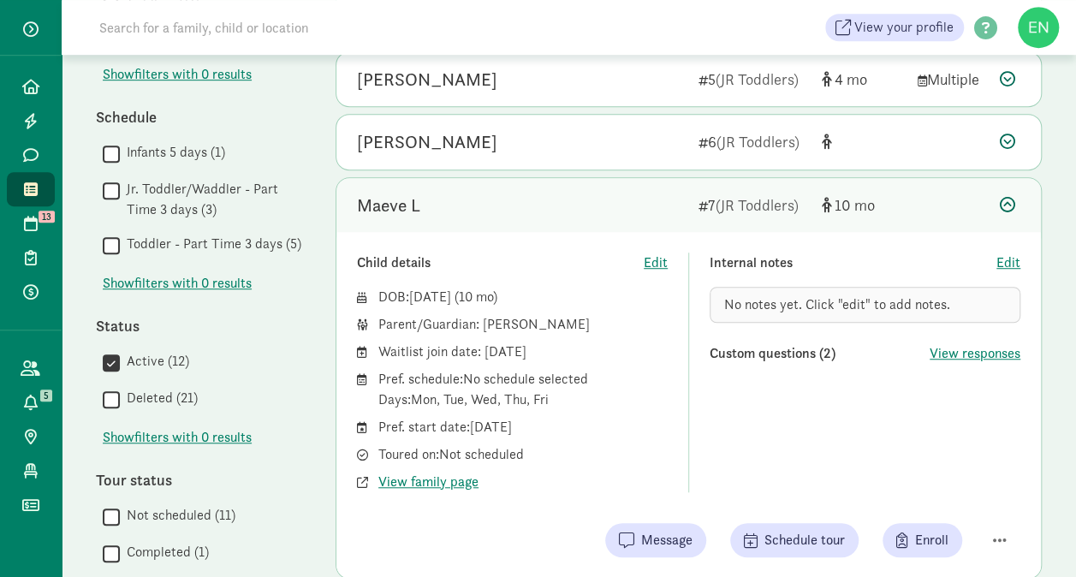
scroll to position [460, 0]
click at [602, 198] on div "Maeve L" at bounding box center [521, 206] width 328 height 27
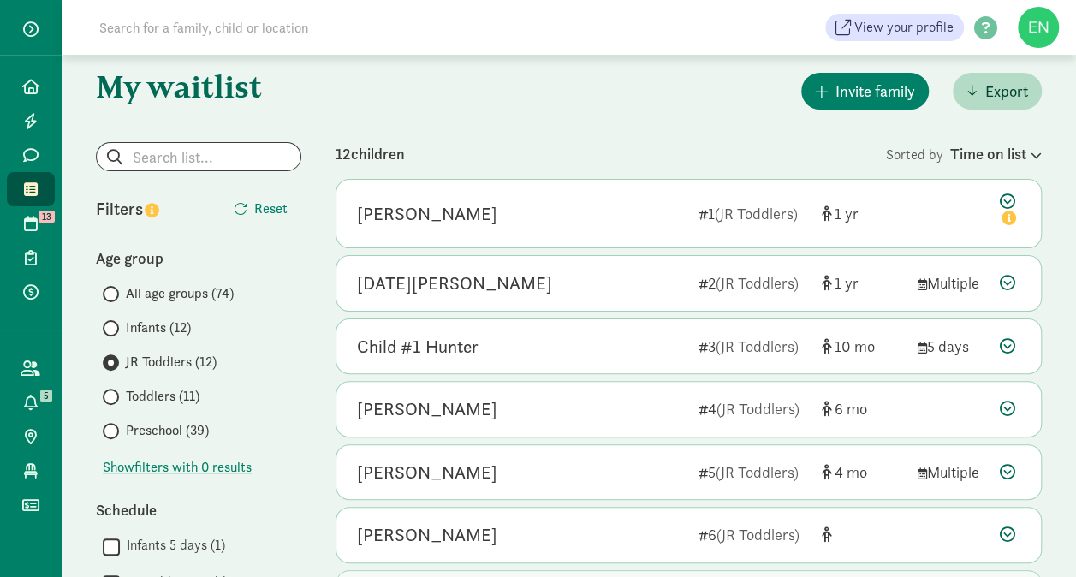
scroll to position [60, 0]
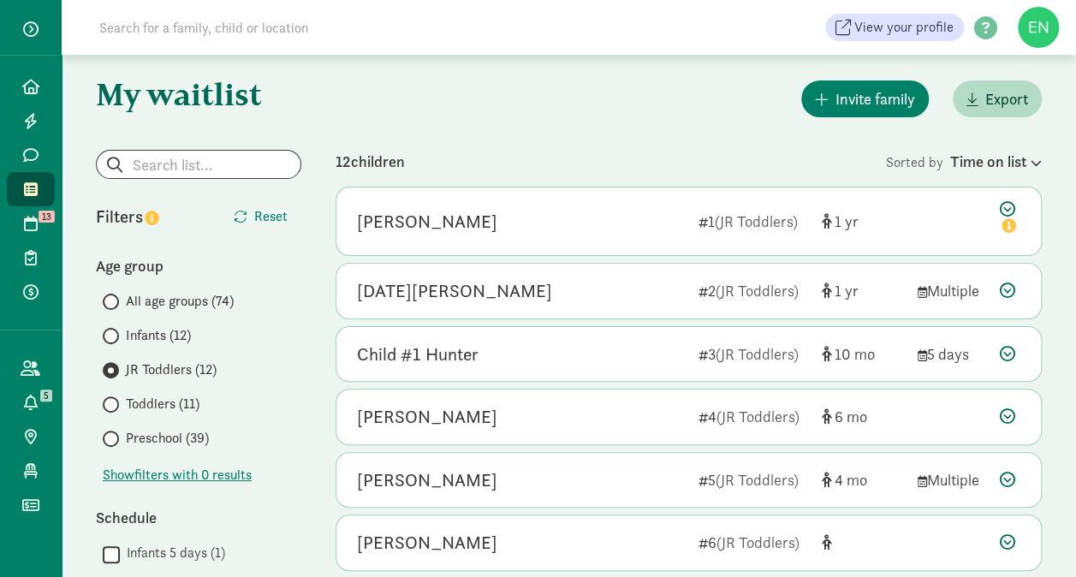
click at [201, 406] on label "Toddlers (11)" at bounding box center [202, 404] width 199 height 21
click at [114, 406] on input "Toddlers (11)" at bounding box center [108, 404] width 11 height 11
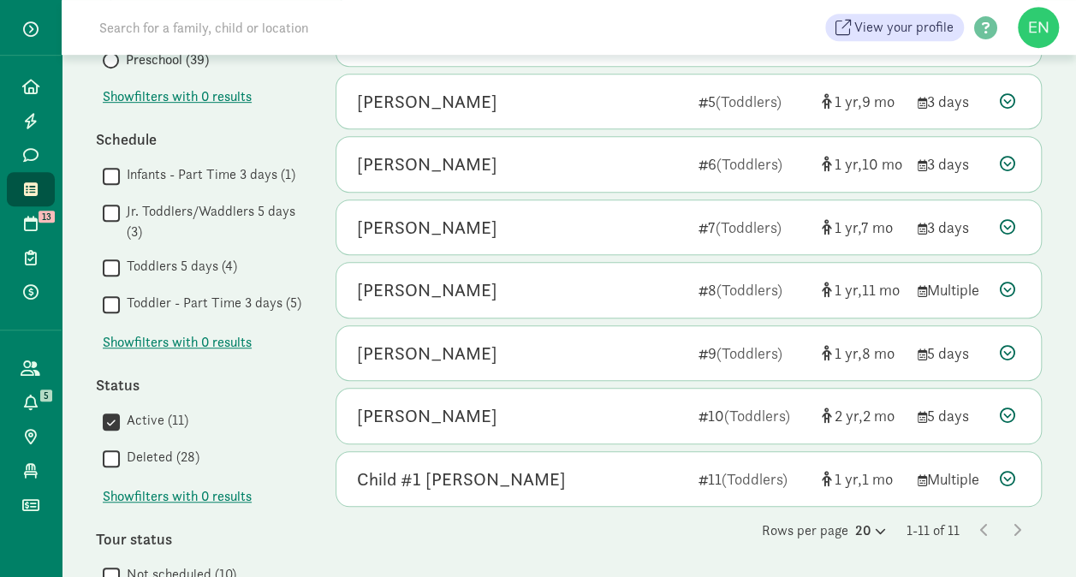
scroll to position [439, 0]
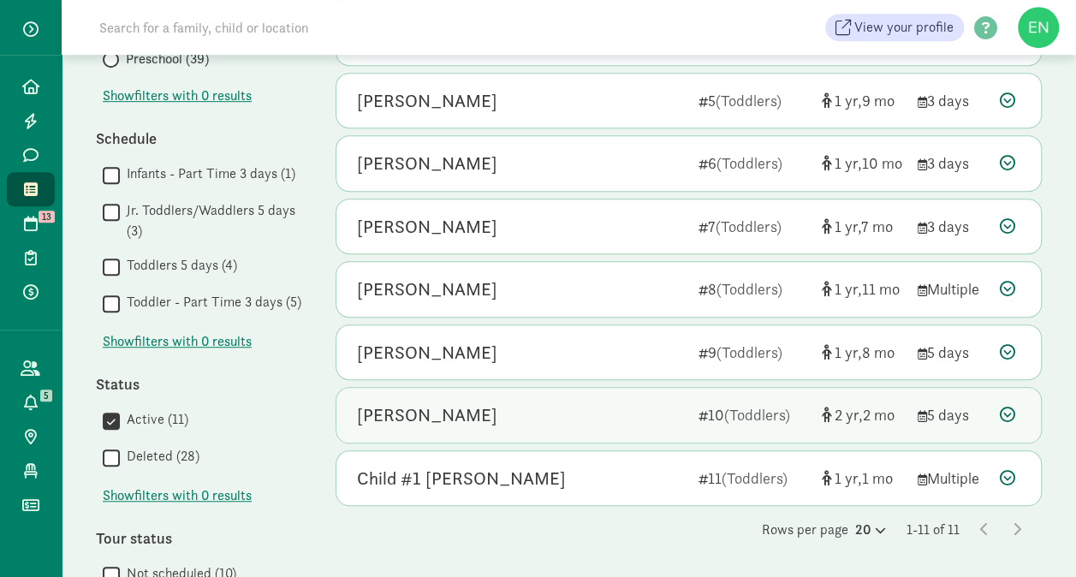
click at [533, 433] on div "[PERSON_NAME] 10 (Toddlers) 2 2 5 days" at bounding box center [688, 415] width 705 height 55
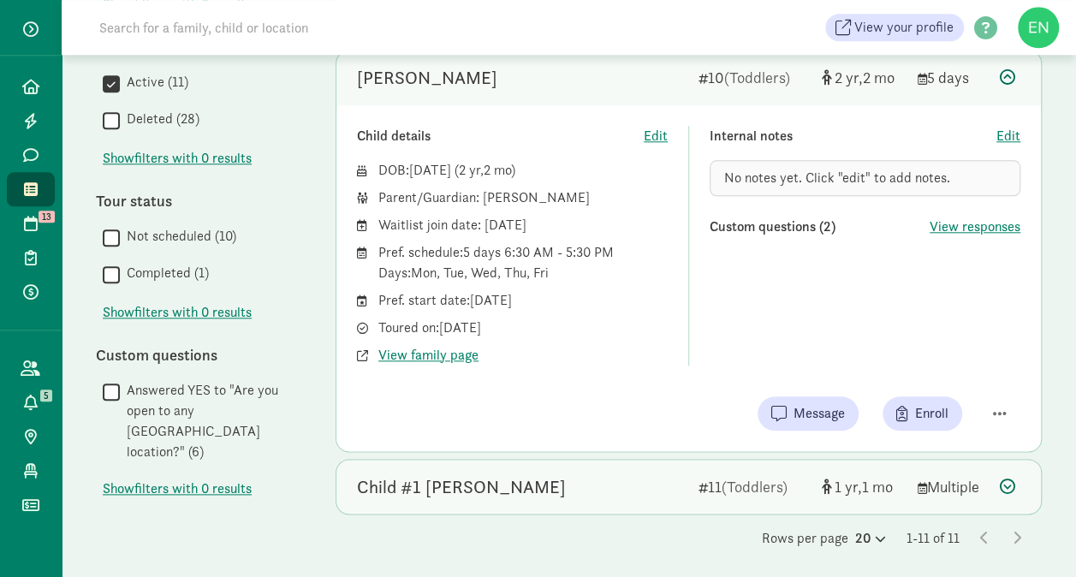
click at [526, 476] on div "Child #1 [PERSON_NAME]" at bounding box center [521, 486] width 328 height 27
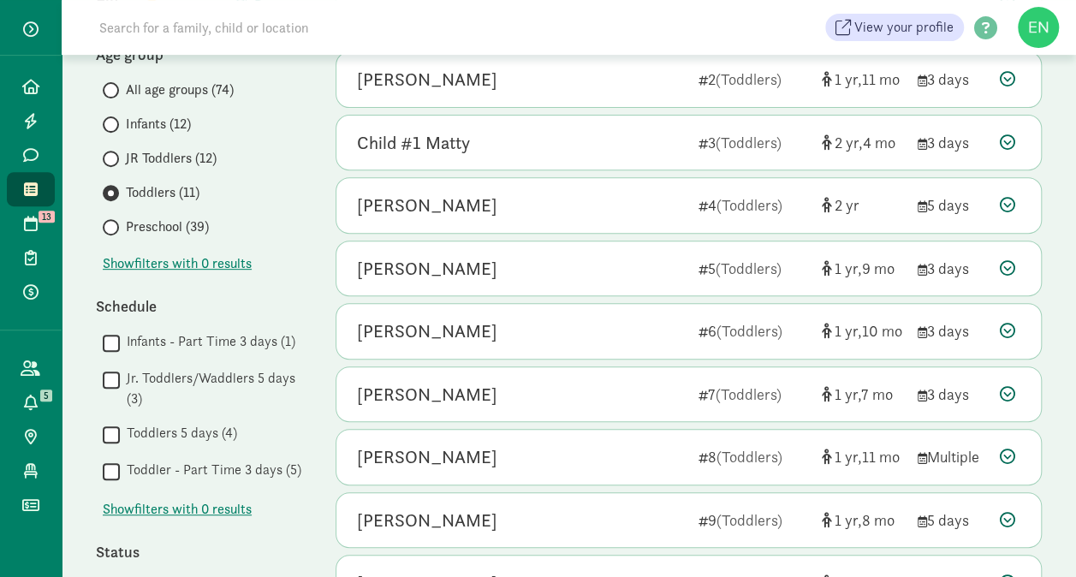
scroll to position [236, 0]
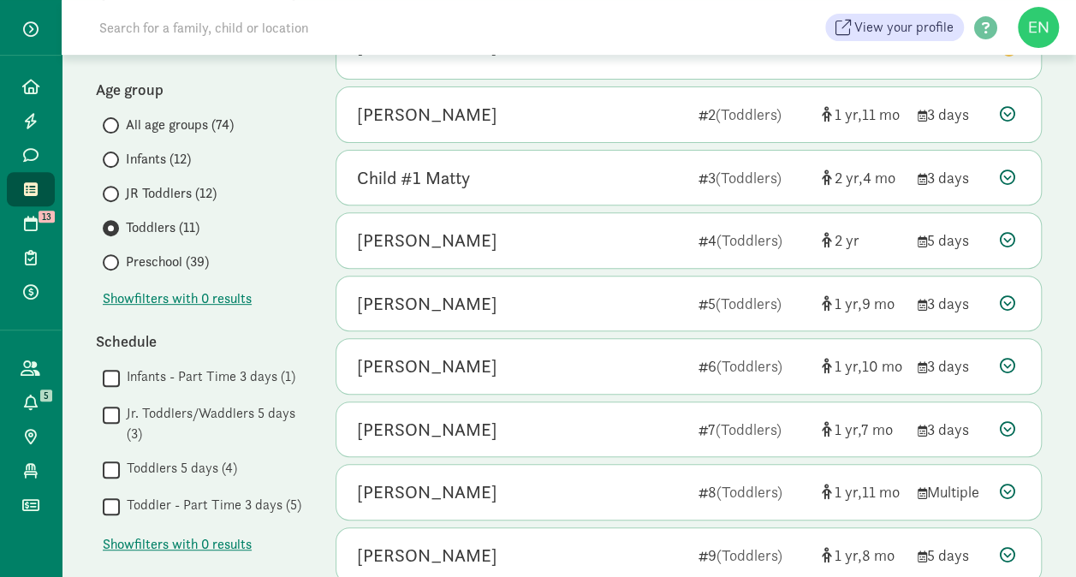
click at [170, 256] on span "Preschool (39)" at bounding box center [167, 262] width 83 height 21
click at [114, 257] on input "Preschool (39)" at bounding box center [108, 262] width 11 height 11
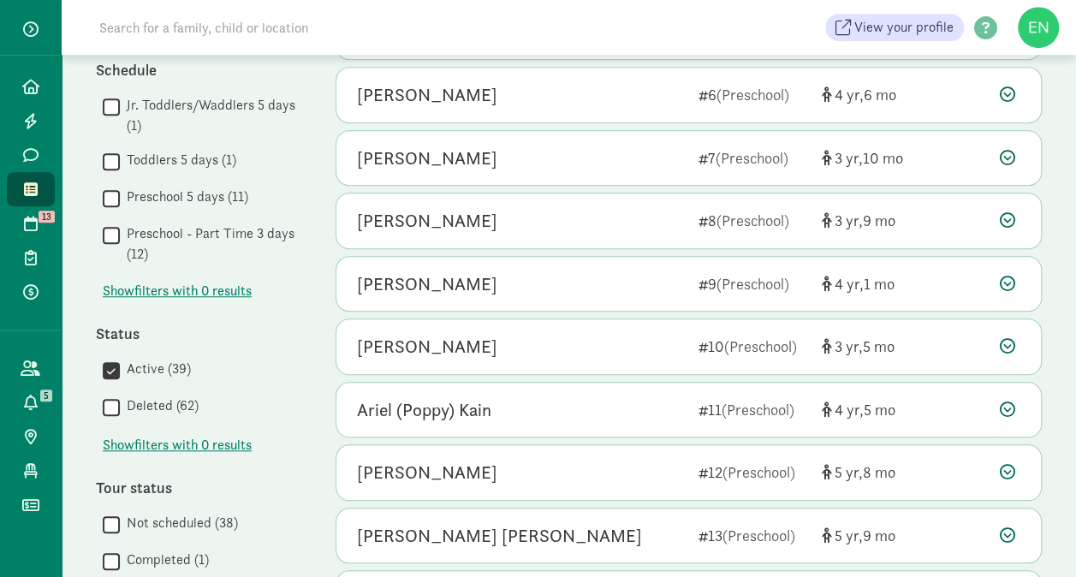
scroll to position [516, 0]
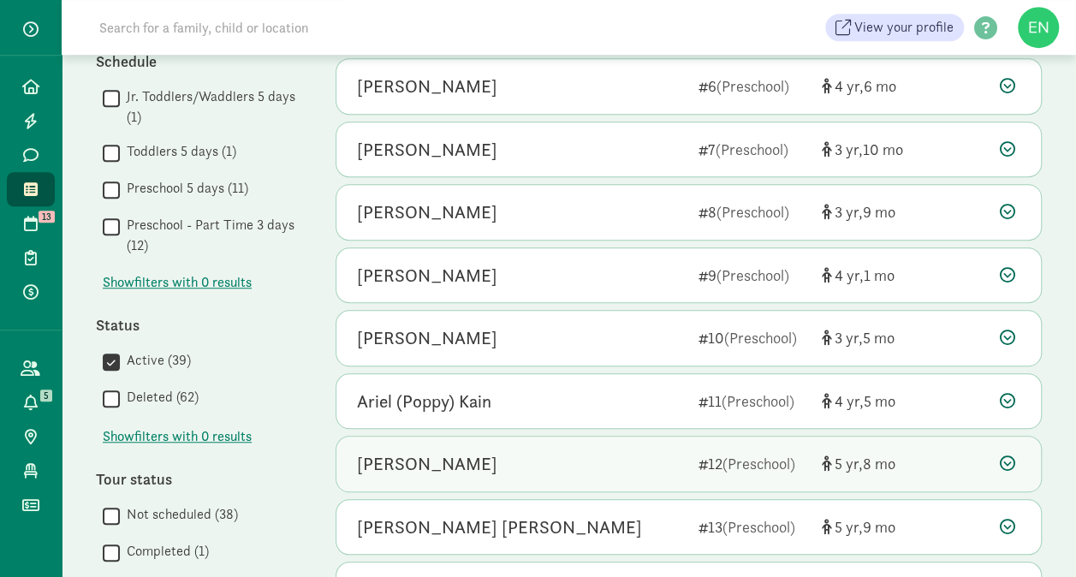
click at [598, 467] on div "[PERSON_NAME]" at bounding box center [521, 463] width 328 height 27
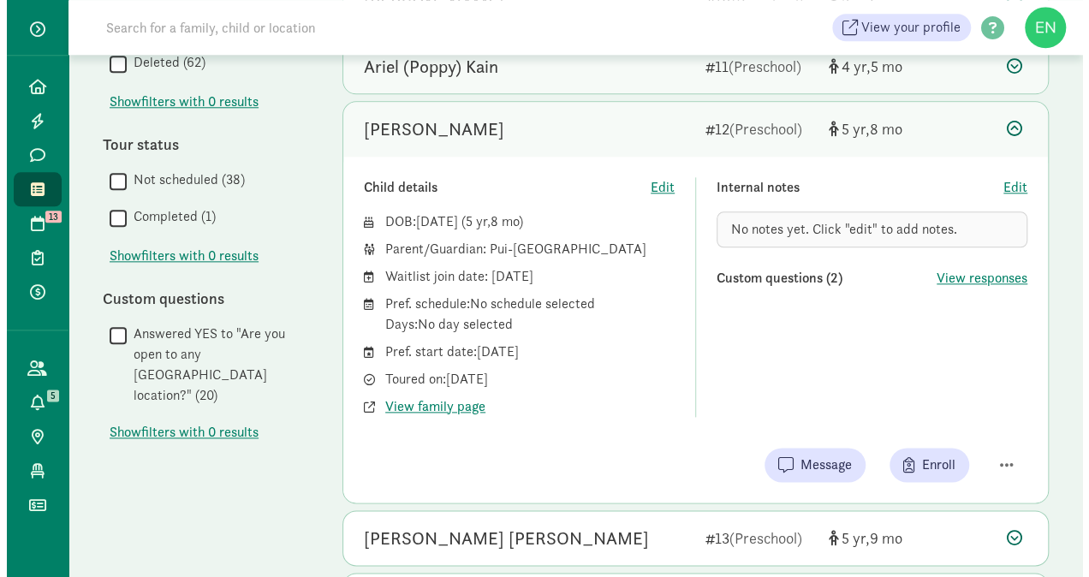
scroll to position [859, 0]
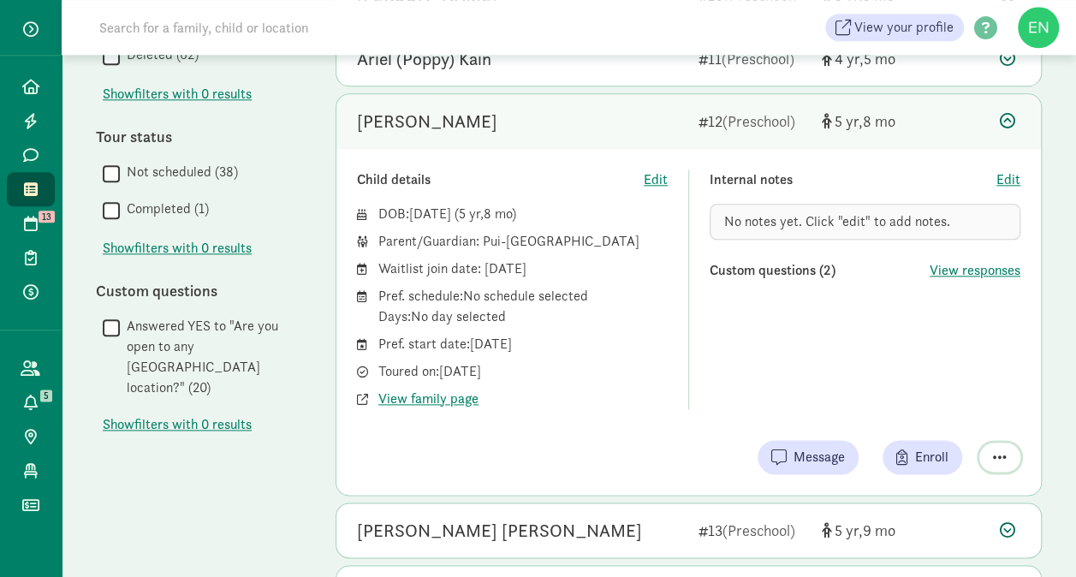
click at [992, 451] on button "button" at bounding box center [1000, 457] width 41 height 29
click at [943, 410] on div "Remove from list" at bounding box center [939, 413] width 133 height 21
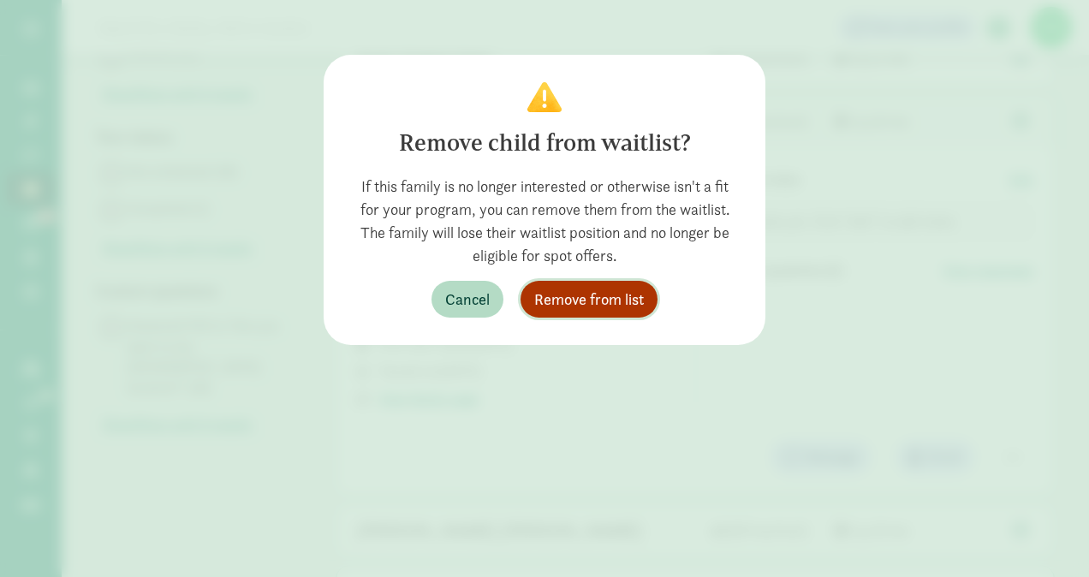
click at [627, 299] on span "Remove from list" at bounding box center [589, 299] width 110 height 23
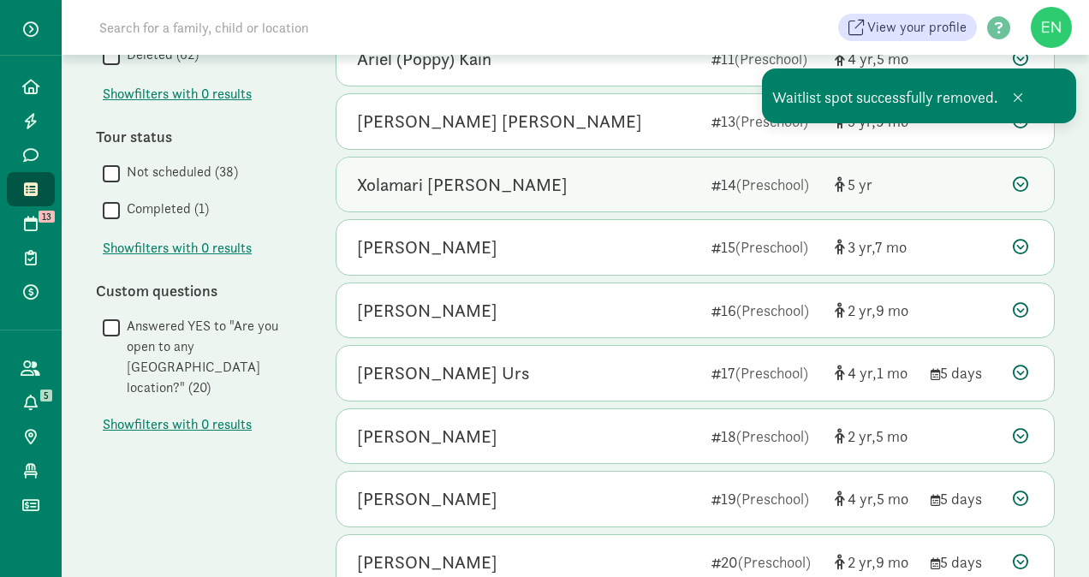
click at [922, 182] on div "Xolamari [PERSON_NAME] 14 (Preschool) 5" at bounding box center [695, 185] width 718 height 55
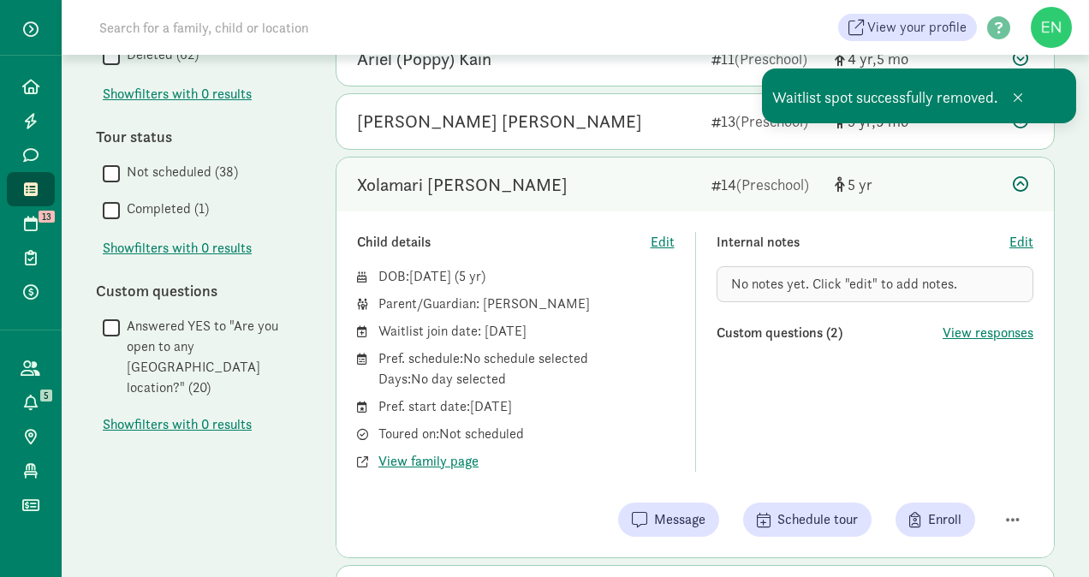
click at [1010, 488] on div "Child details Edit DOB: [DATE] ( 5 ) Parent/Guardian: [PERSON_NAME] Waitlist jo…" at bounding box center [695, 384] width 718 height 346
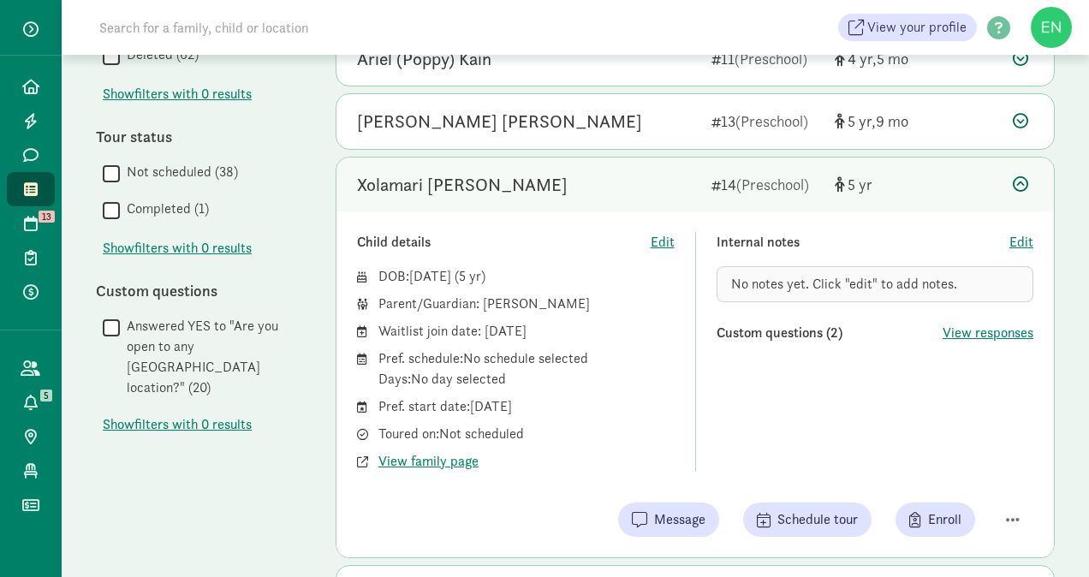
drag, startPoint x: 1007, startPoint y: 496, endPoint x: 700, endPoint y: 266, distance: 382.9
click at [700, 266] on div "Child details Edit DOB: [DATE] ( 5 ) Parent/Guardian: [PERSON_NAME] Waitlist jo…" at bounding box center [695, 352] width 676 height 240
click at [622, 182] on div "Xolamari [PERSON_NAME]" at bounding box center [527, 184] width 341 height 27
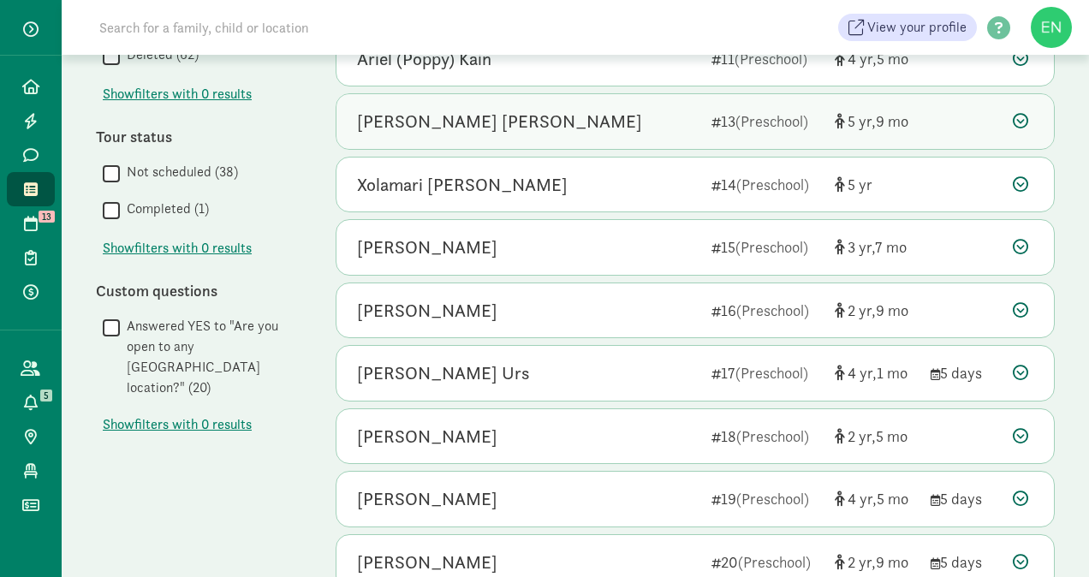
click at [920, 116] on div "[PERSON_NAME] [PERSON_NAME] 13 (Preschool) 5 9" at bounding box center [695, 121] width 718 height 55
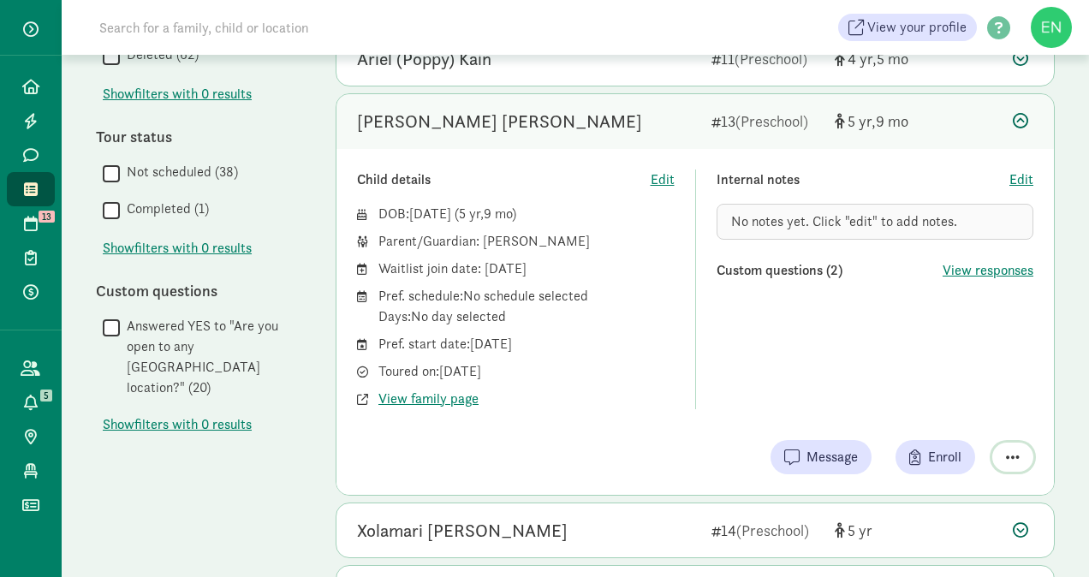
click at [1007, 454] on span "button" at bounding box center [1013, 457] width 14 height 15
click at [928, 403] on div "Remove from list" at bounding box center [952, 413] width 133 height 21
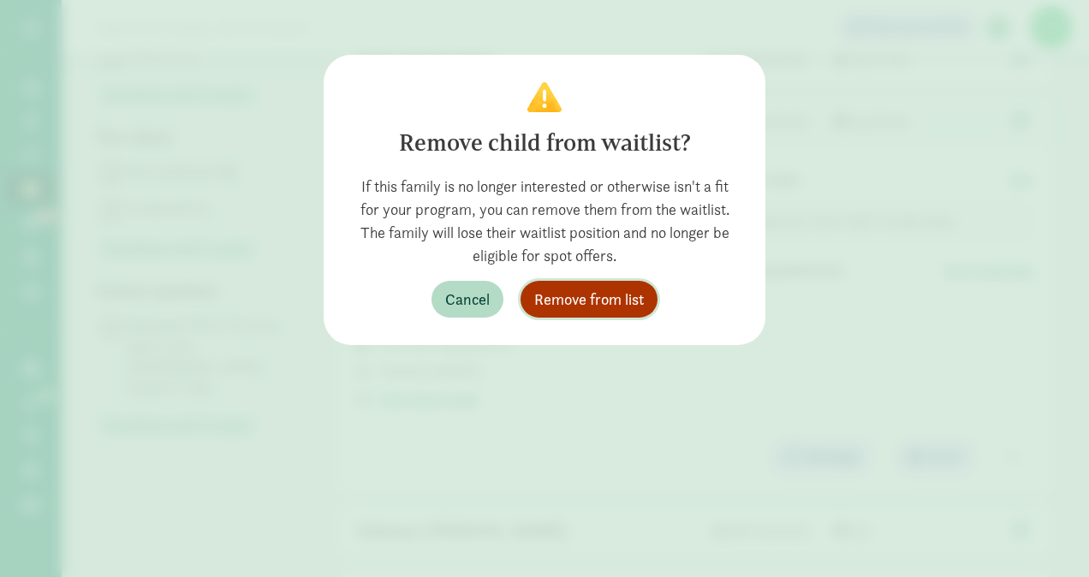
click at [617, 283] on button "Remove from list" at bounding box center [589, 299] width 137 height 37
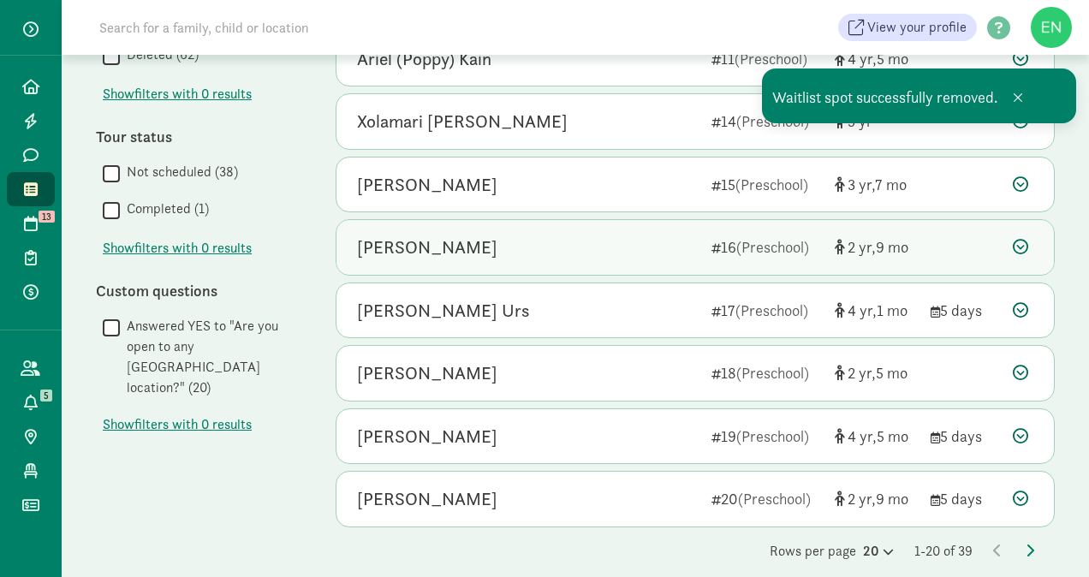
click at [673, 250] on div "[PERSON_NAME]" at bounding box center [527, 247] width 341 height 27
